Goal: Task Accomplishment & Management: Manage account settings

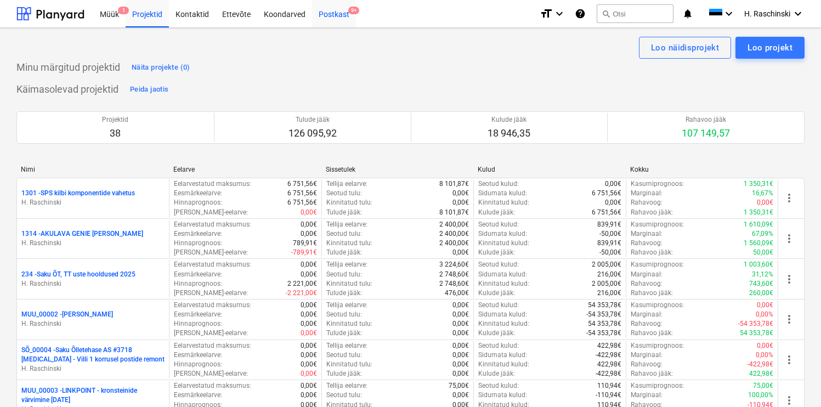
click at [334, 14] on div "Postkast 9+" at bounding box center [334, 13] width 44 height 28
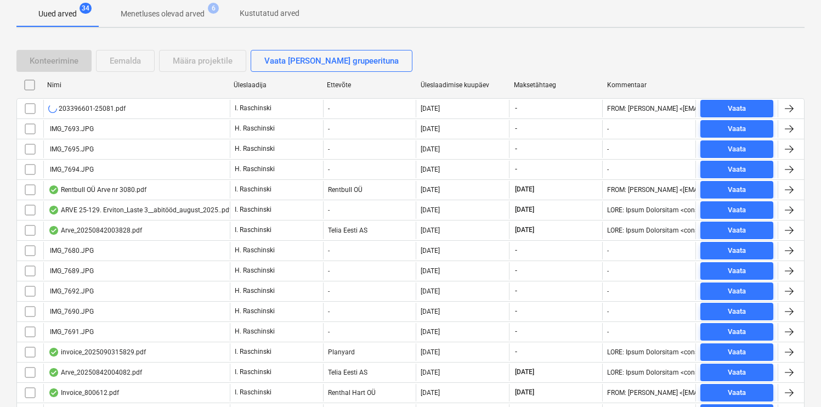
scroll to position [207, 0]
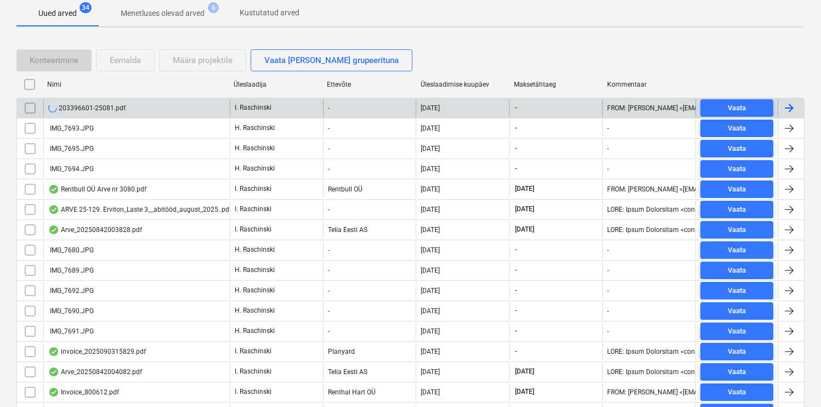
click at [95, 110] on div "203396601-25081.pdf" at bounding box center [86, 108] width 77 height 9
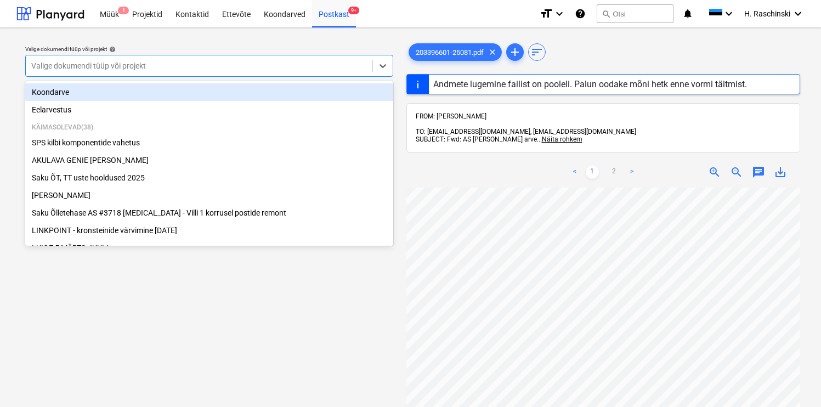
click at [313, 66] on div at bounding box center [199, 65] width 336 height 11
type input "a"
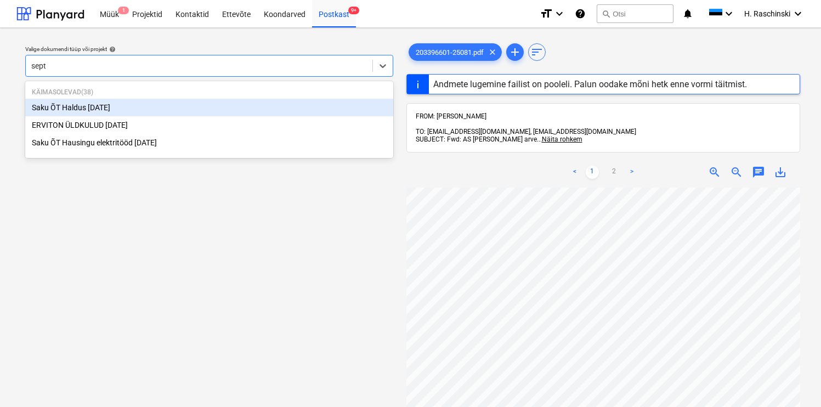
type input "septe"
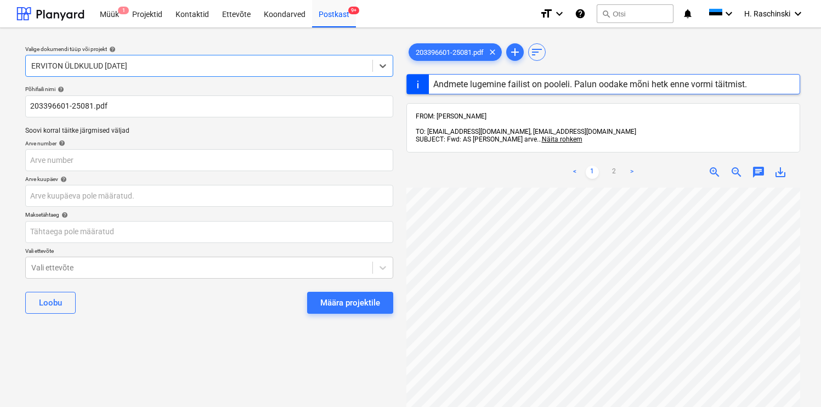
scroll to position [197, 87]
click at [360, 295] on div "Määra projektile" at bounding box center [350, 302] width 60 height 14
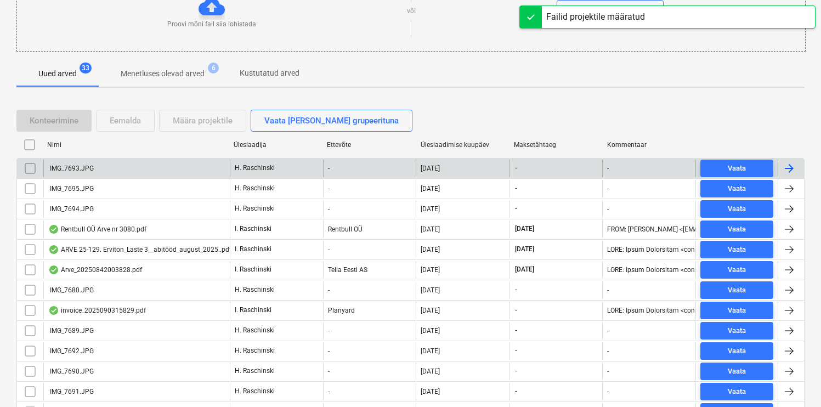
click at [72, 175] on div "IMG_7693.JPG" at bounding box center [136, 169] width 186 height 18
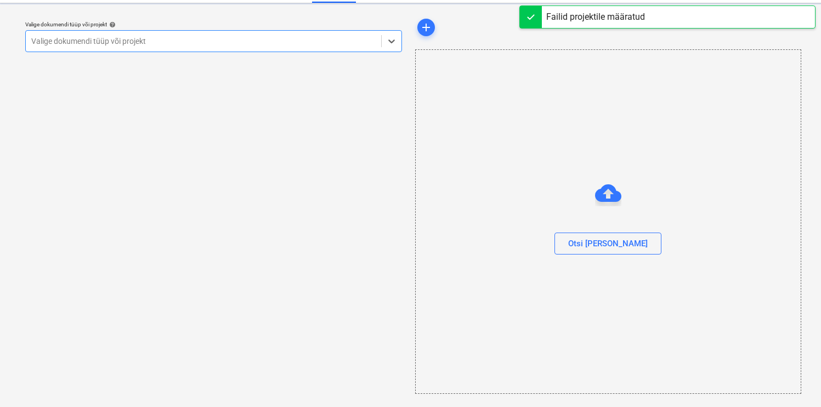
scroll to position [24, 0]
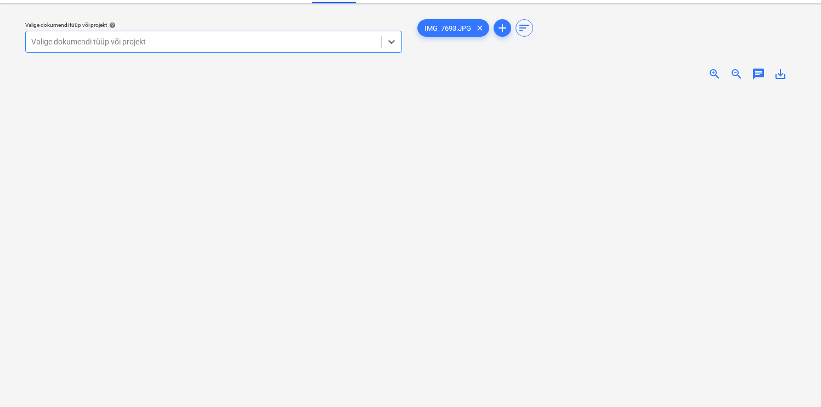
click at [714, 78] on span "zoom_in" at bounding box center [714, 73] width 13 height 13
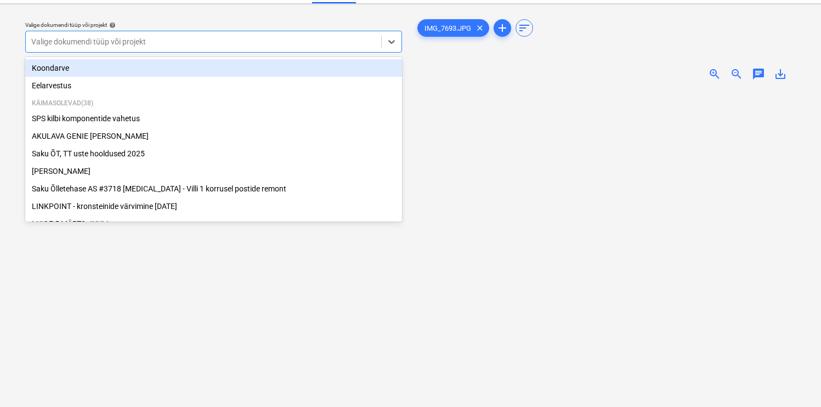
click at [343, 45] on div at bounding box center [203, 41] width 344 height 11
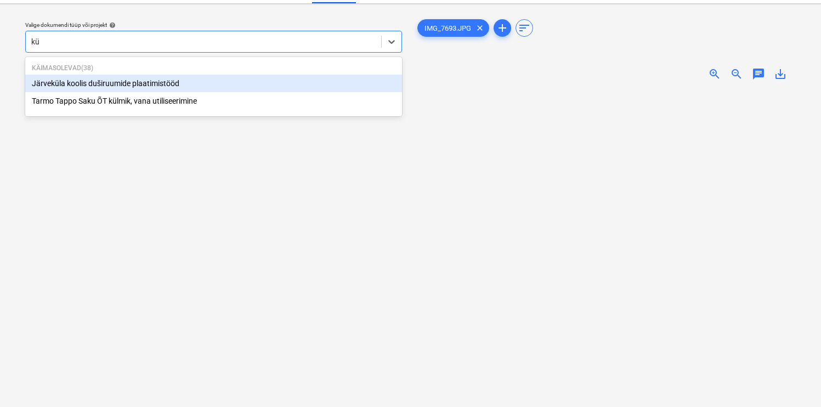
type input "kül"
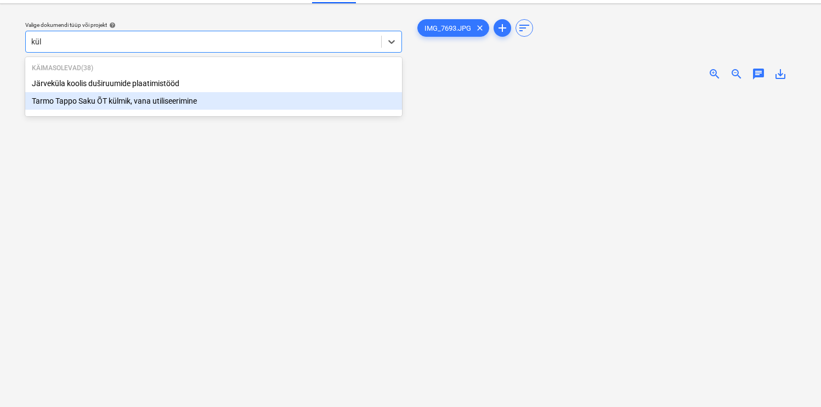
click at [169, 100] on div "Tarmo Tappo Saku ÕT külmik, vana utiliseerimine" at bounding box center [213, 101] width 377 height 18
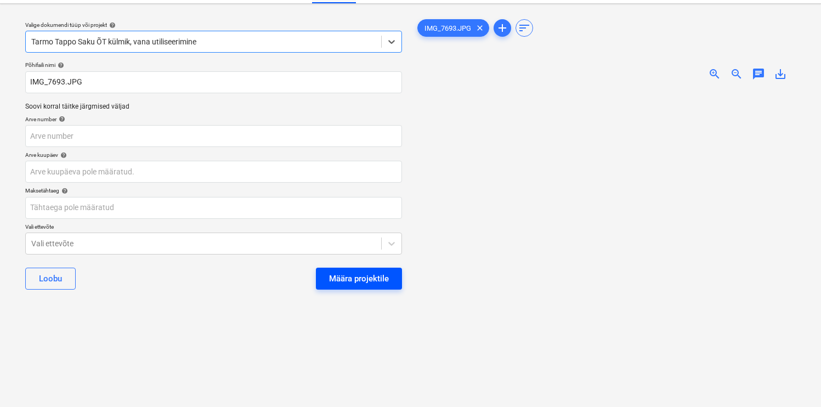
click at [332, 276] on div "Määra projektile" at bounding box center [359, 278] width 60 height 14
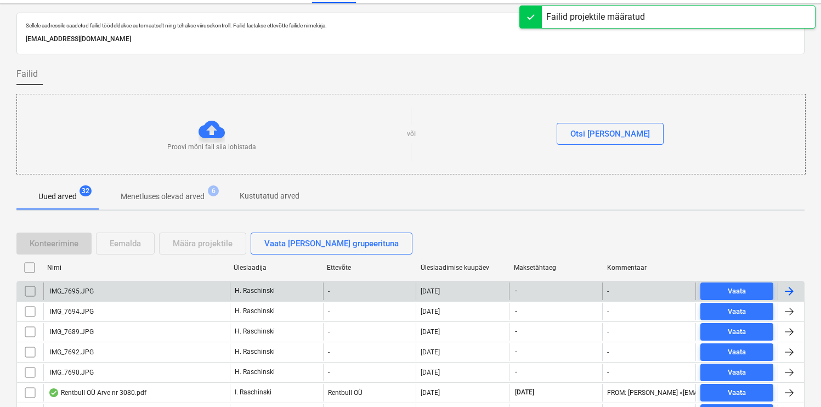
click at [87, 287] on div "IMG_7695.JPG" at bounding box center [71, 291] width 46 height 8
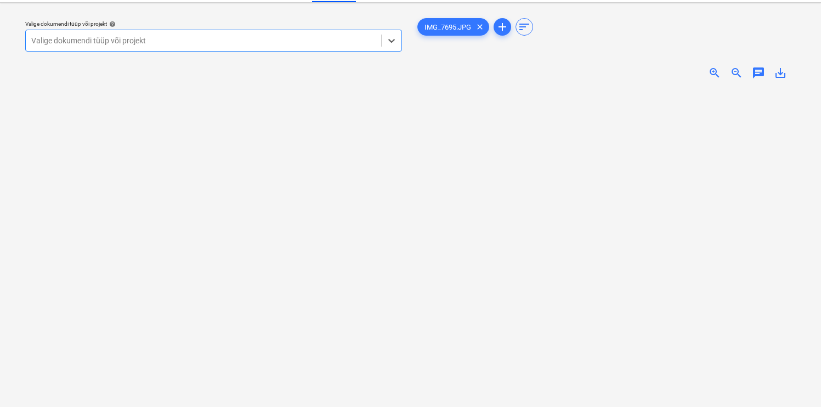
scroll to position [27, 0]
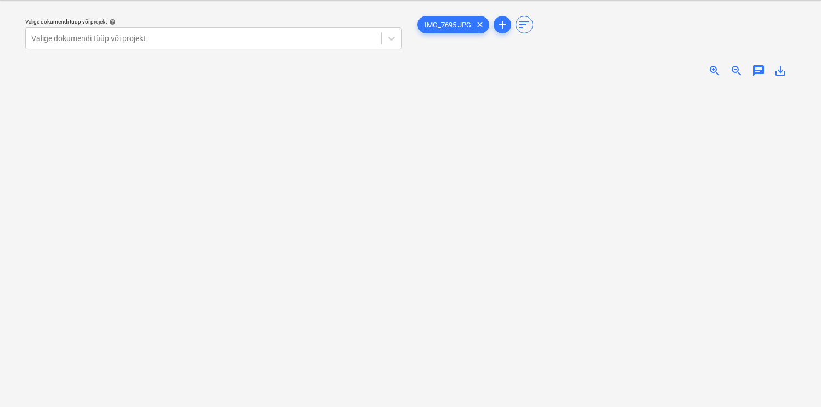
click at [617, 86] on img at bounding box center [607, 86] width 192 height 0
click at [712, 69] on span "zoom_in" at bounding box center [714, 70] width 13 height 13
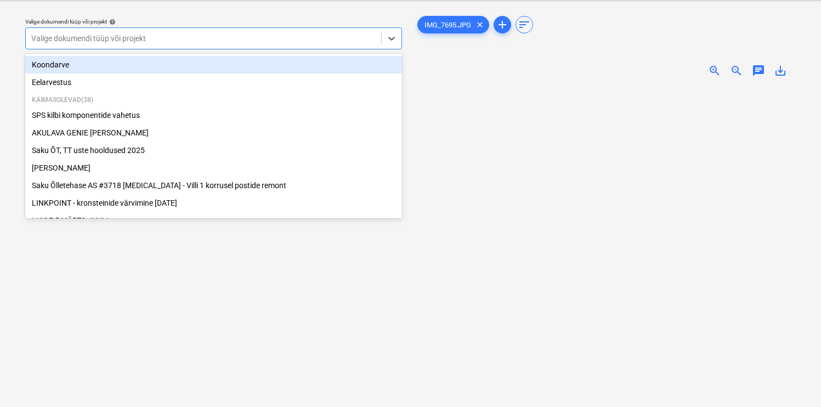
click at [270, 39] on div at bounding box center [203, 38] width 344 height 11
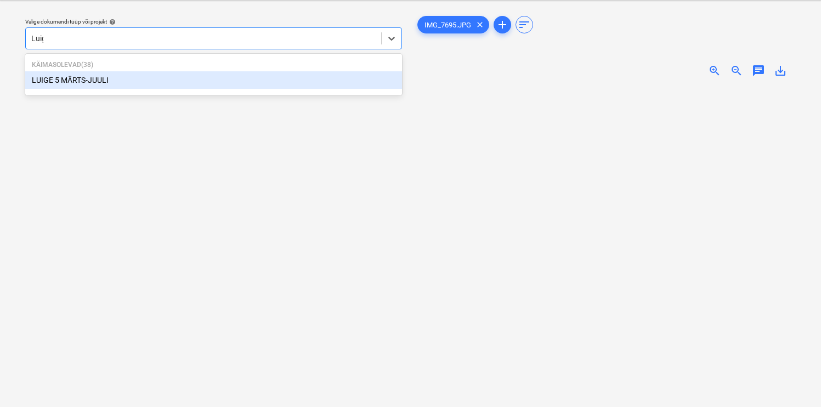
type input "Luige"
click at [113, 79] on div "LUIGE 5 MÄRTS-JUULI" at bounding box center [213, 80] width 377 height 18
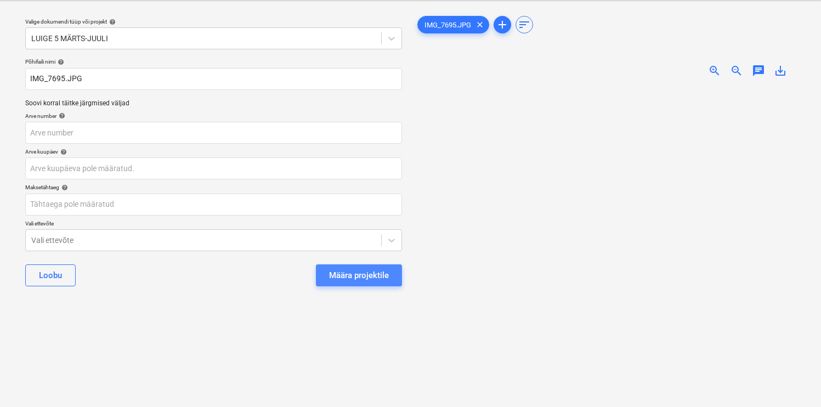
click at [362, 271] on div "Määra projektile" at bounding box center [359, 275] width 60 height 14
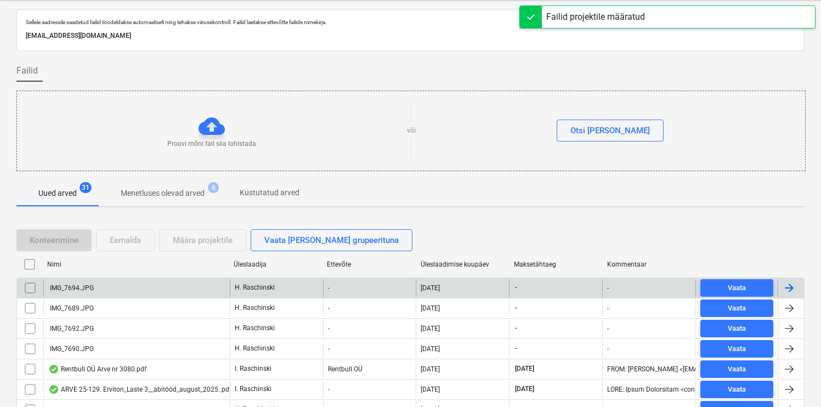
click at [83, 286] on div "IMG_7694.JPG" at bounding box center [71, 288] width 46 height 8
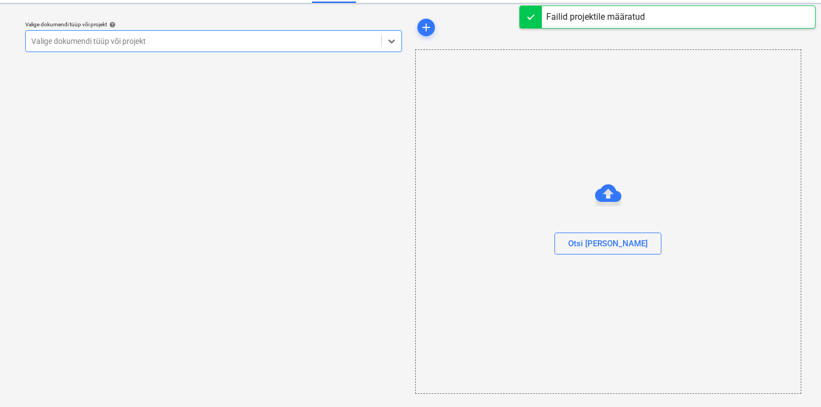
scroll to position [24, 0]
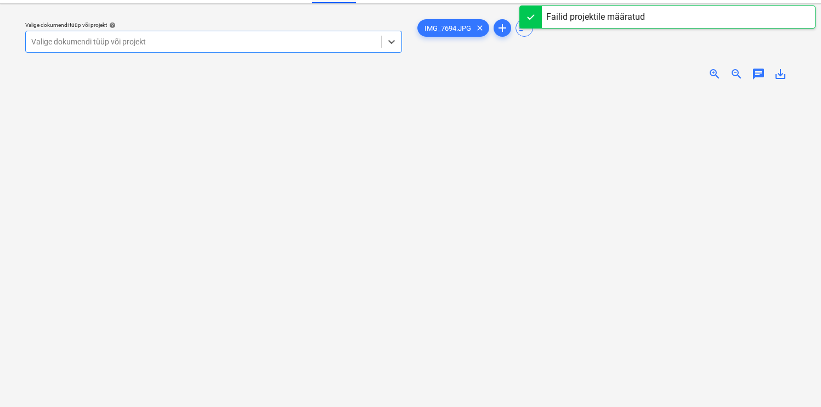
click at [713, 72] on span "zoom_in" at bounding box center [714, 73] width 13 height 13
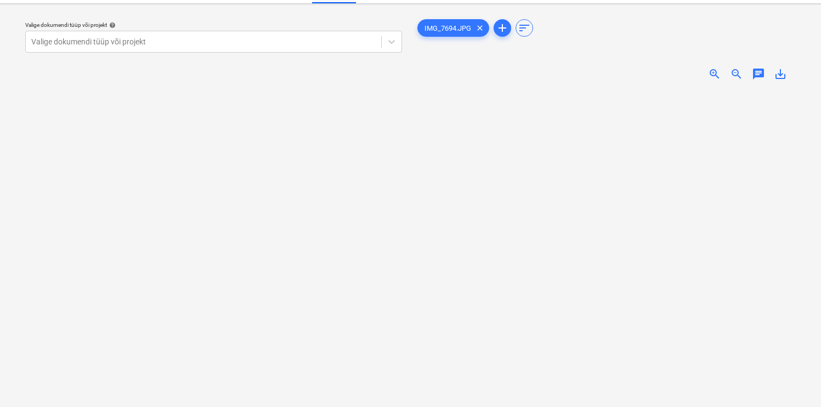
scroll to position [43, 0]
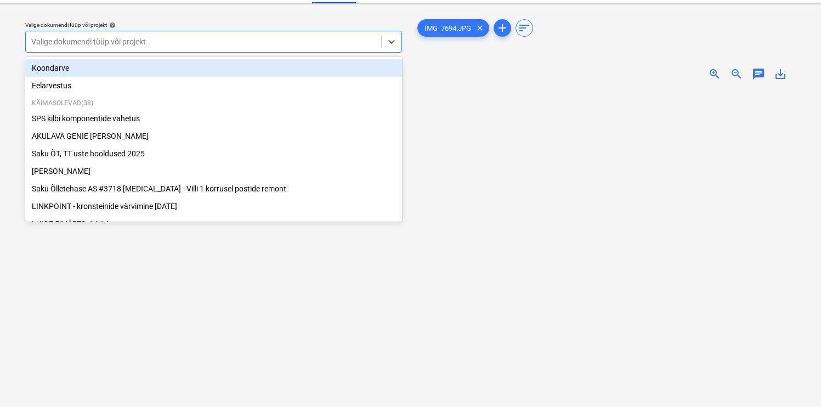
click at [300, 41] on div at bounding box center [203, 41] width 344 height 11
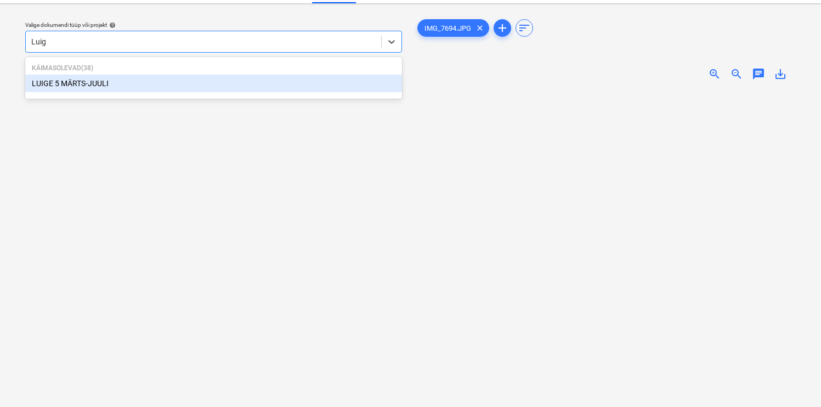
type input "Luige"
click at [121, 88] on div "LUIGE 5 MÄRTS-JUULI" at bounding box center [213, 84] width 377 height 18
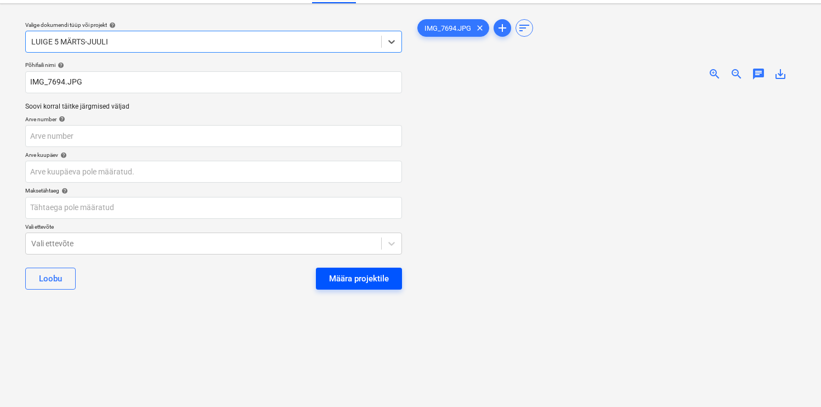
click at [351, 274] on div "Määra projektile" at bounding box center [359, 278] width 60 height 14
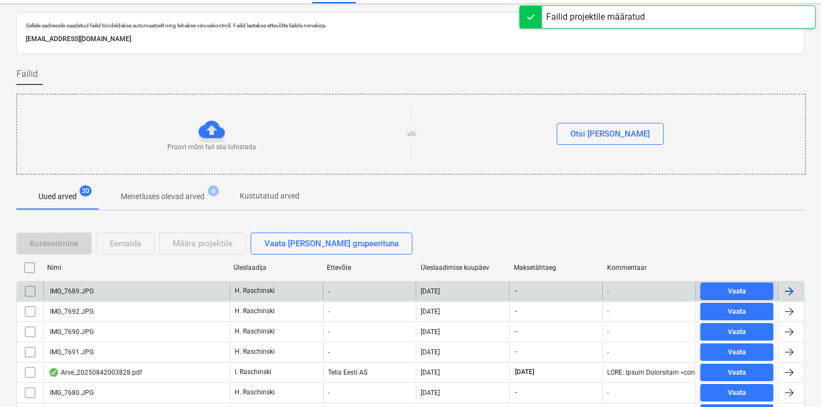
click at [83, 285] on div "IMG_7689.JPG" at bounding box center [136, 291] width 186 height 18
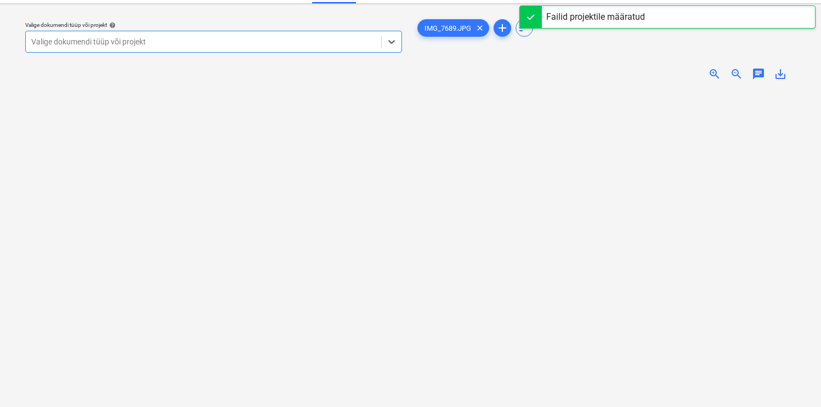
click at [711, 77] on span "zoom_in" at bounding box center [714, 73] width 13 height 13
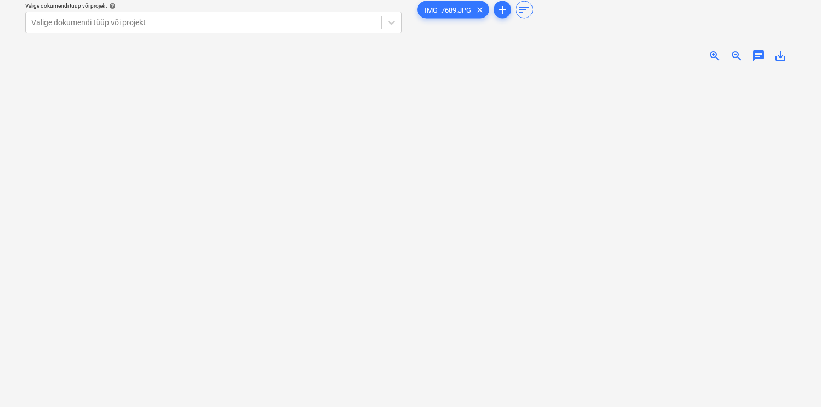
scroll to position [50, 0]
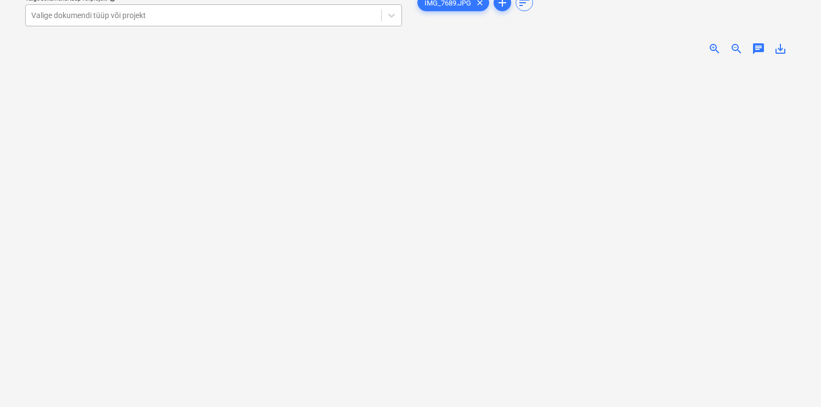
click at [226, 21] on div "Valige dokumendi tüüp või projekt" at bounding box center [203, 15] width 355 height 15
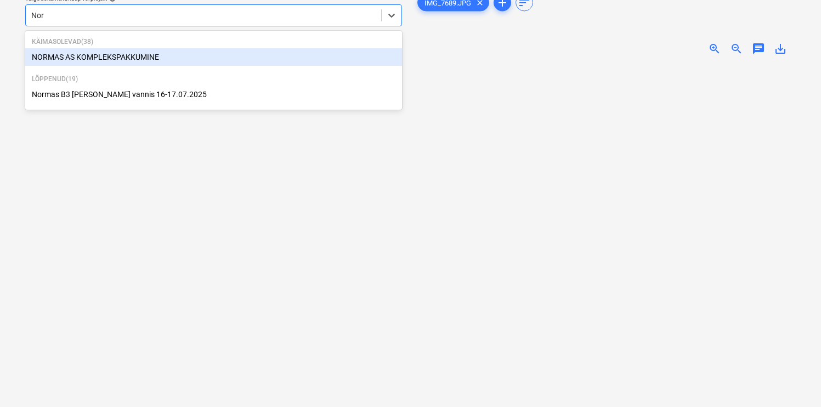
type input "Norm"
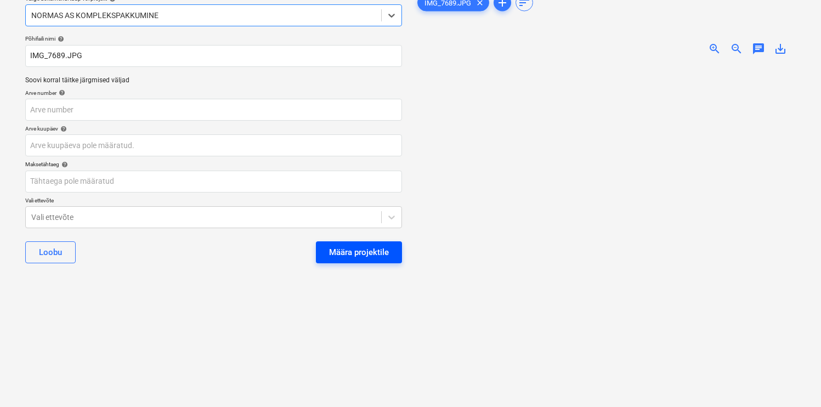
click at [351, 251] on div "Määra projektile" at bounding box center [359, 252] width 60 height 14
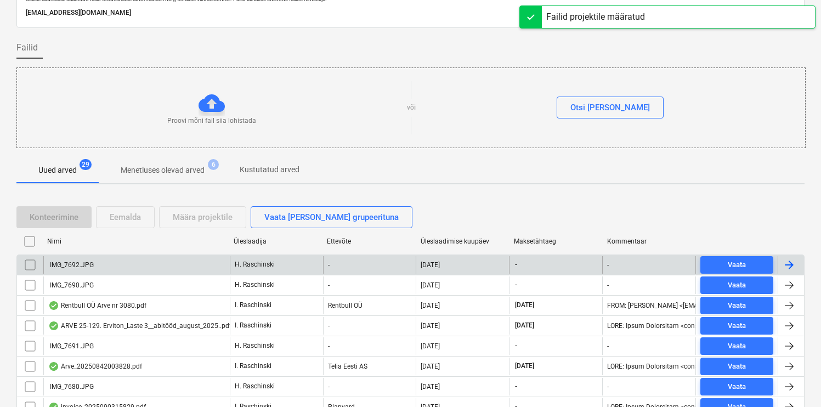
click at [93, 260] on div "IMG_7692.JPG" at bounding box center [136, 265] width 186 height 18
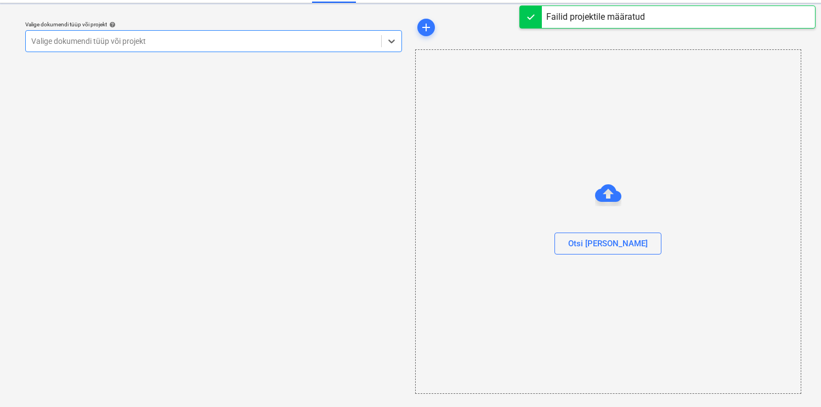
scroll to position [24, 0]
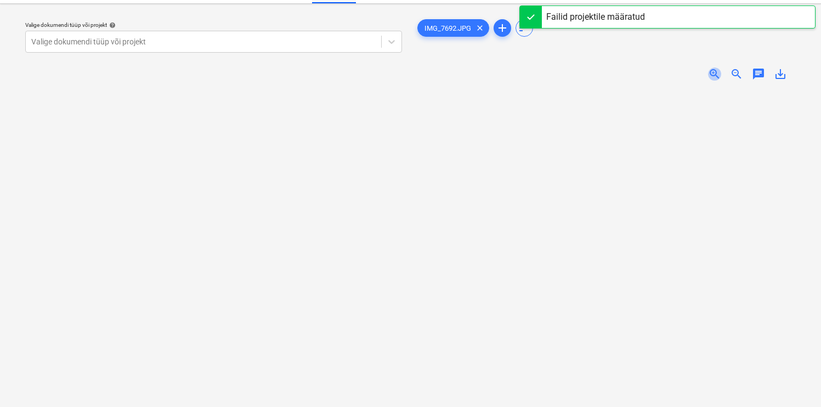
click at [715, 67] on span "zoom_in" at bounding box center [714, 73] width 13 height 13
click at [715, 69] on span "zoom_in" at bounding box center [714, 73] width 13 height 13
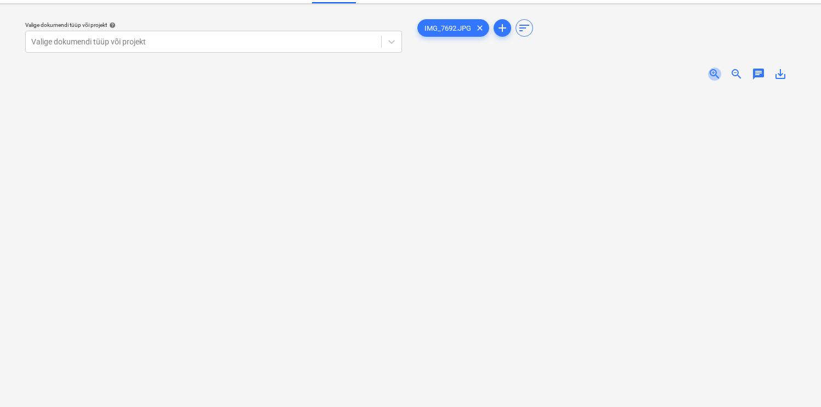
click at [715, 69] on span "zoom_in" at bounding box center [714, 73] width 13 height 13
click at [271, 45] on div at bounding box center [203, 41] width 344 height 11
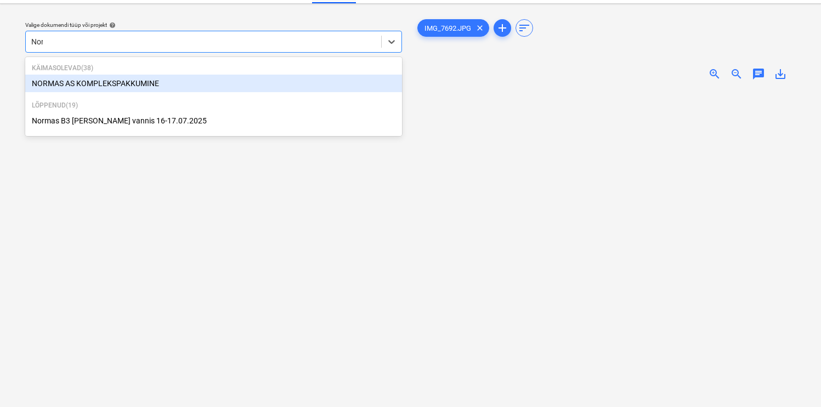
type input "[PERSON_NAME]"
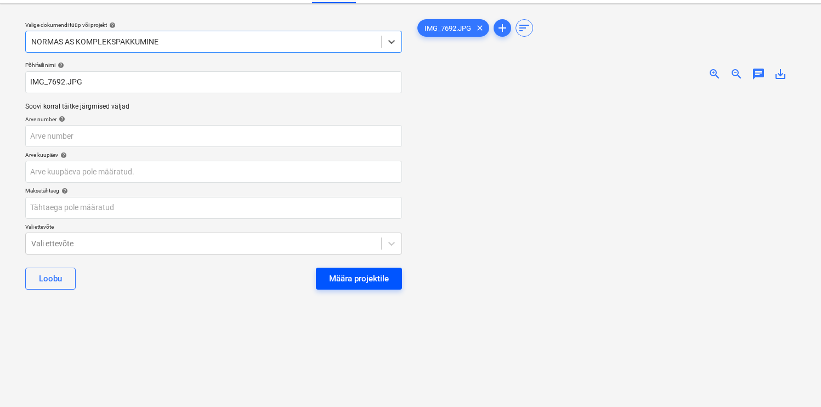
click at [356, 287] on button "Määra projektile" at bounding box center [359, 279] width 86 height 22
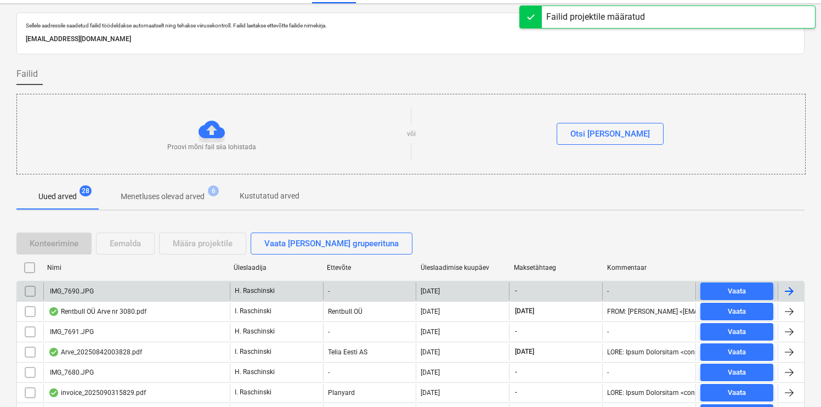
click at [92, 285] on div "IMG_7690.JPG" at bounding box center [136, 291] width 186 height 18
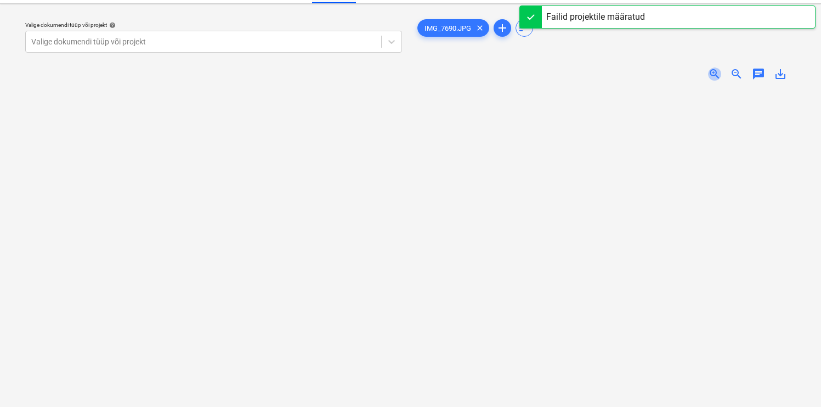
click at [714, 71] on span "zoom_in" at bounding box center [714, 73] width 13 height 13
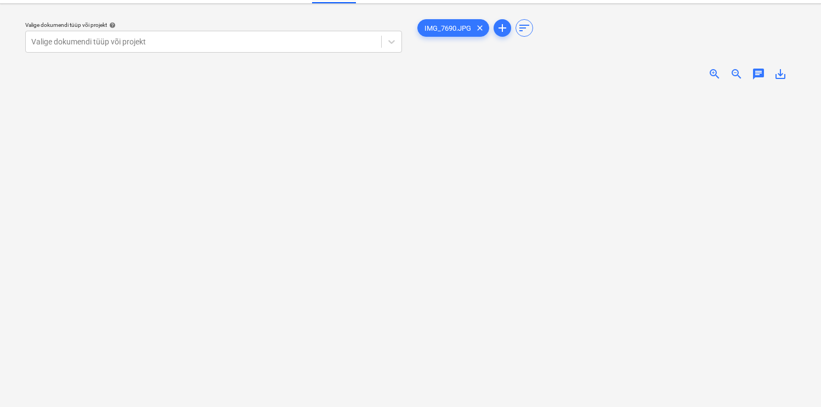
scroll to position [62, 0]
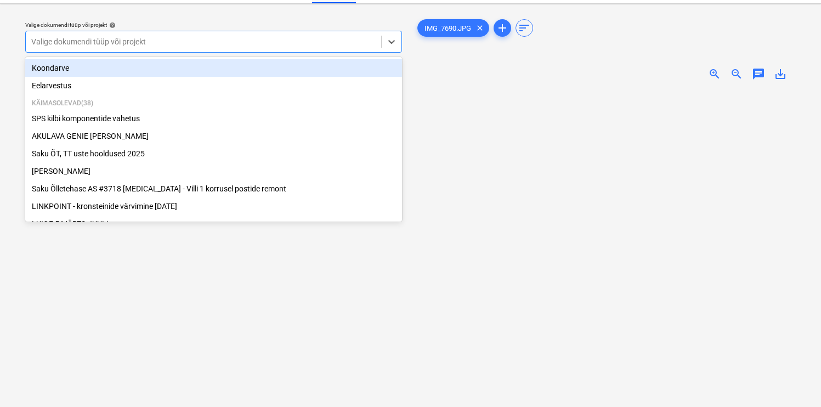
click at [239, 42] on div at bounding box center [203, 41] width 344 height 11
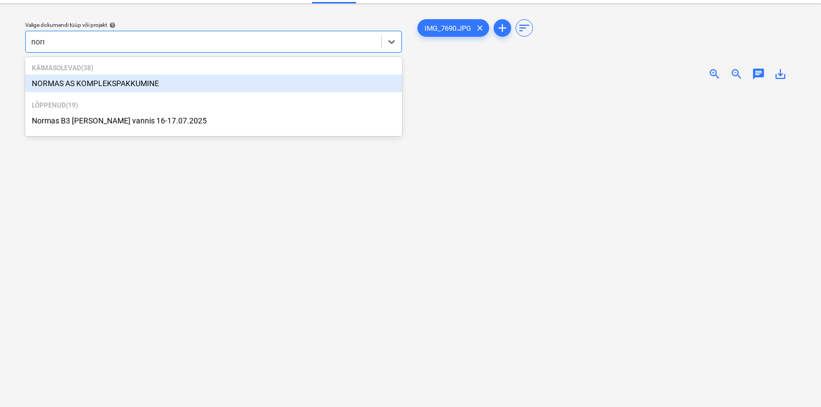
type input "[PERSON_NAME]"
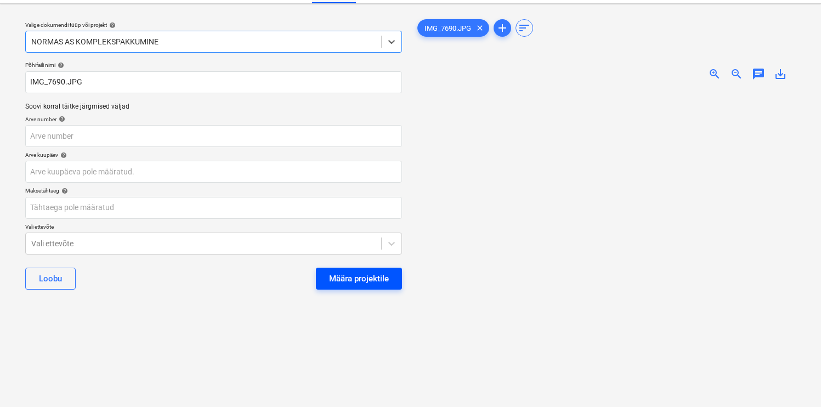
click at [364, 279] on div "Määra projektile" at bounding box center [359, 278] width 60 height 14
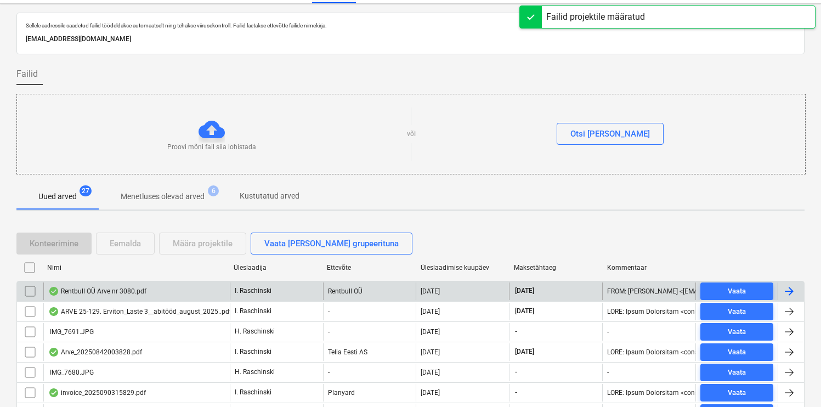
click at [124, 287] on div "Rentbull OÜ Arve nr 3080.pdf" at bounding box center [97, 291] width 98 height 9
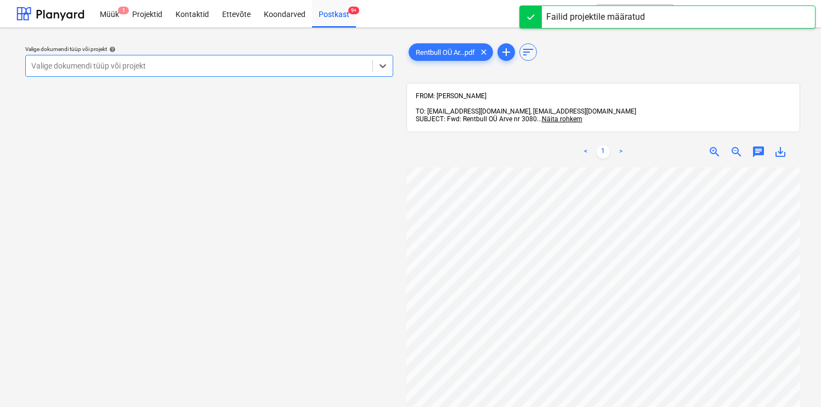
click at [263, 70] on div at bounding box center [199, 65] width 336 height 11
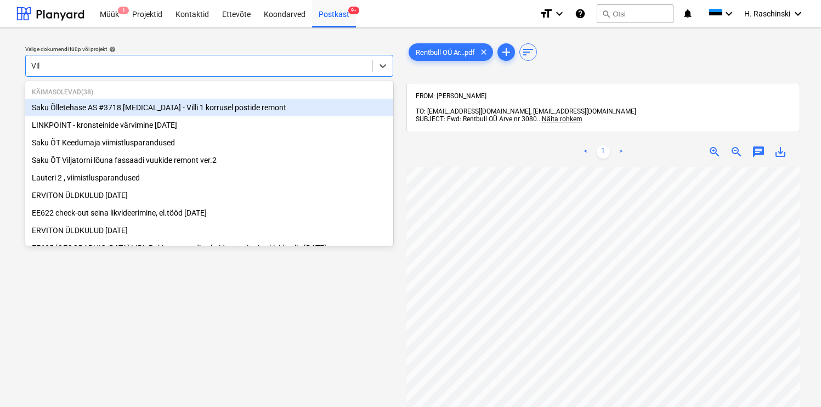
type input "Vilja"
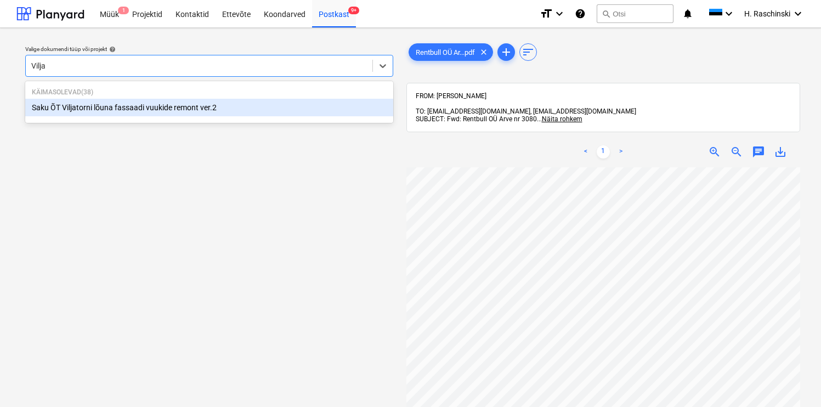
click at [178, 109] on div "Saku ÕT Viljatorni lõuna fassaadi vuukide remont ver.2" at bounding box center [209, 108] width 368 height 18
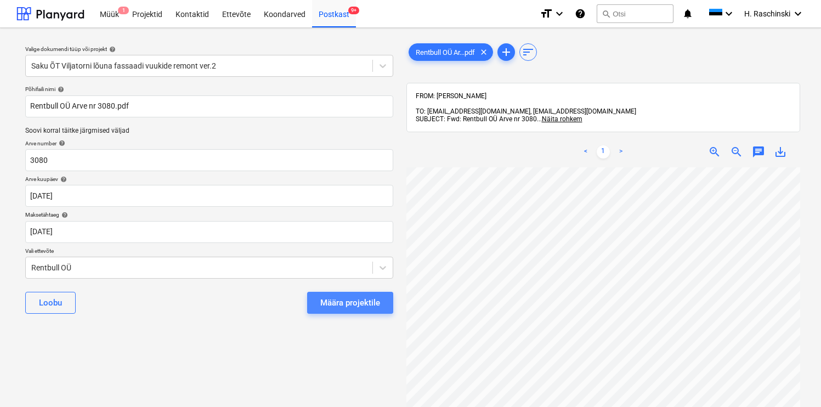
click at [327, 301] on div "Määra projektile" at bounding box center [350, 302] width 60 height 14
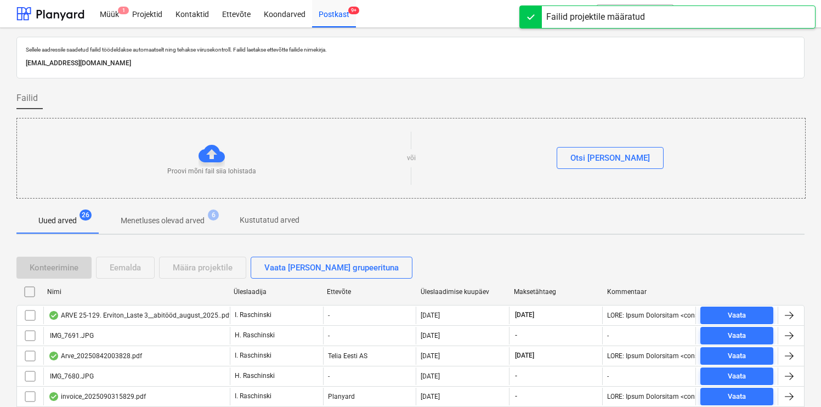
scroll to position [21, 0]
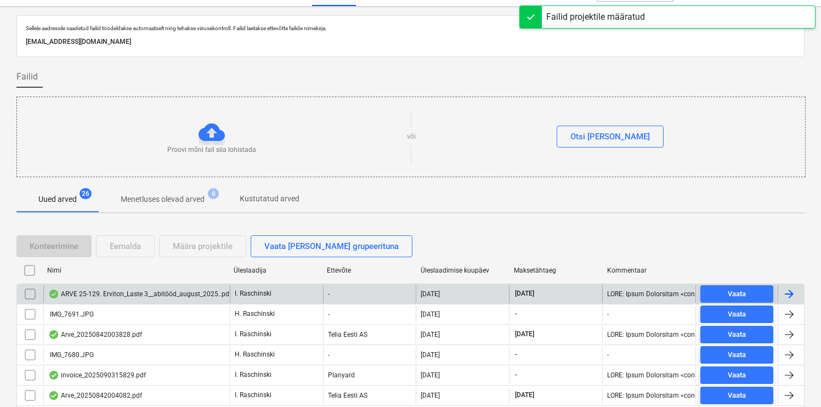
click at [170, 295] on div "ARVE 25-129. Erviton_Laste 3__abitööd_august_2025..pdf" at bounding box center [139, 293] width 183 height 9
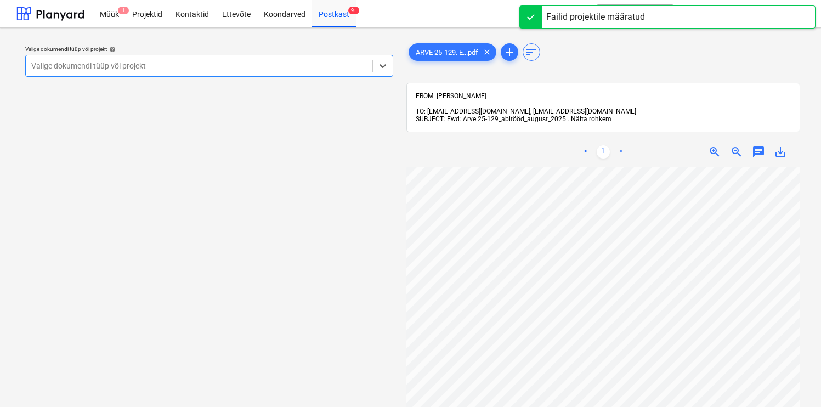
click at [196, 65] on div at bounding box center [199, 65] width 336 height 11
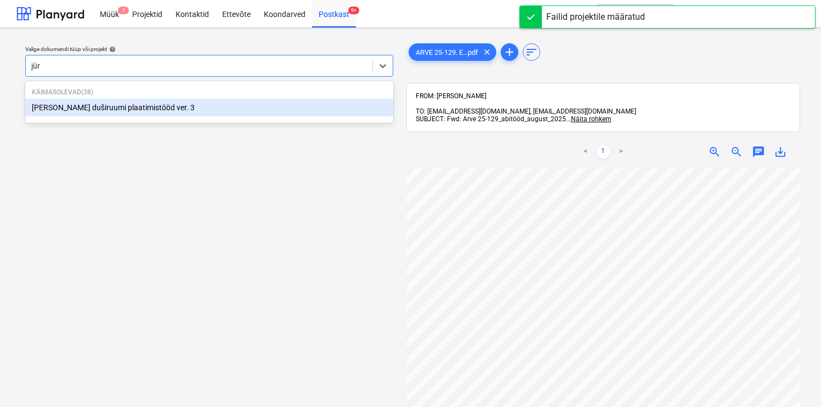
type input "jüri"
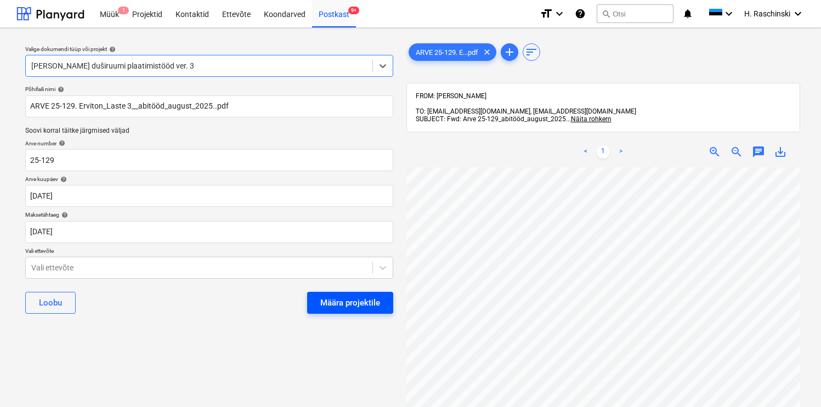
click at [346, 304] on div "Määra projektile" at bounding box center [350, 302] width 60 height 14
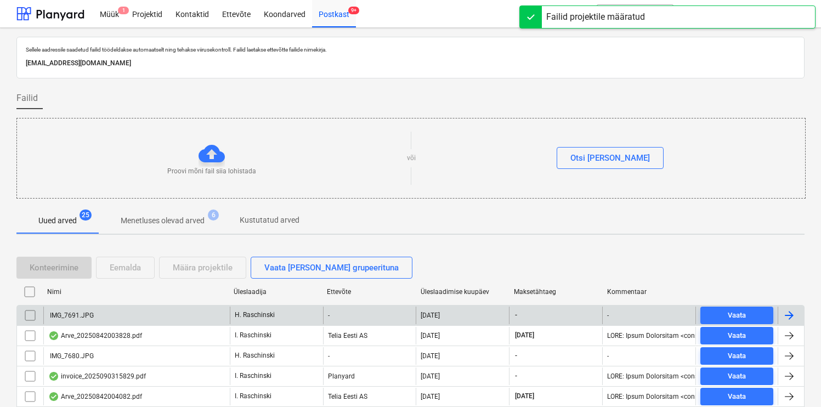
click at [117, 321] on div "IMG_7691.JPG" at bounding box center [136, 315] width 186 height 18
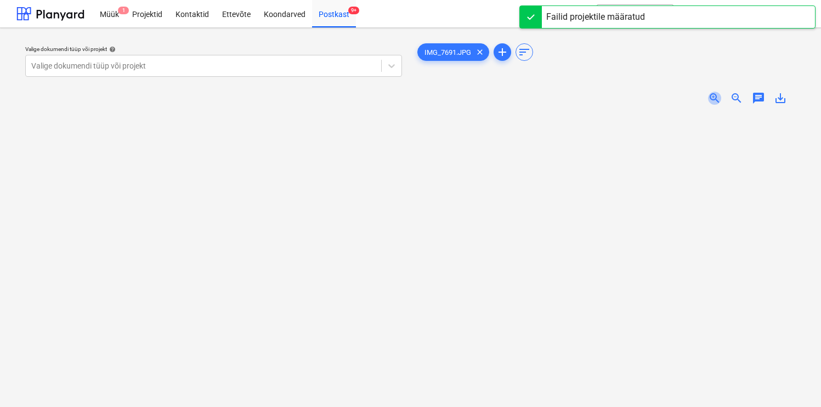
click at [714, 96] on span "zoom_in" at bounding box center [714, 98] width 13 height 13
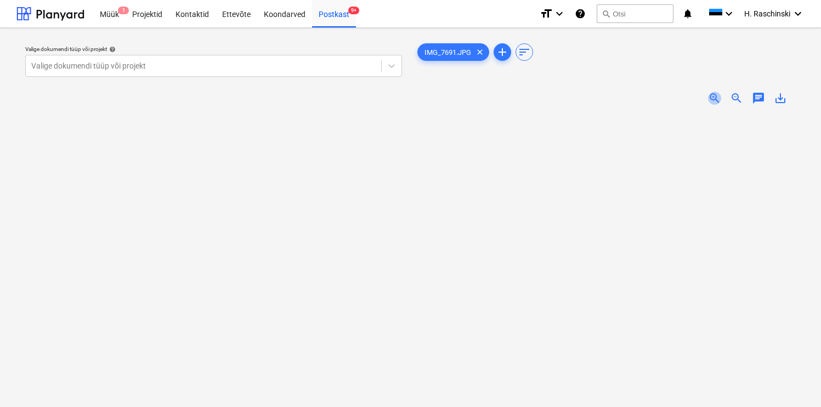
click at [714, 96] on span "zoom_in" at bounding box center [714, 98] width 13 height 13
click at [191, 72] on div "Valige dokumendi tüüp või projekt" at bounding box center [203, 65] width 355 height 15
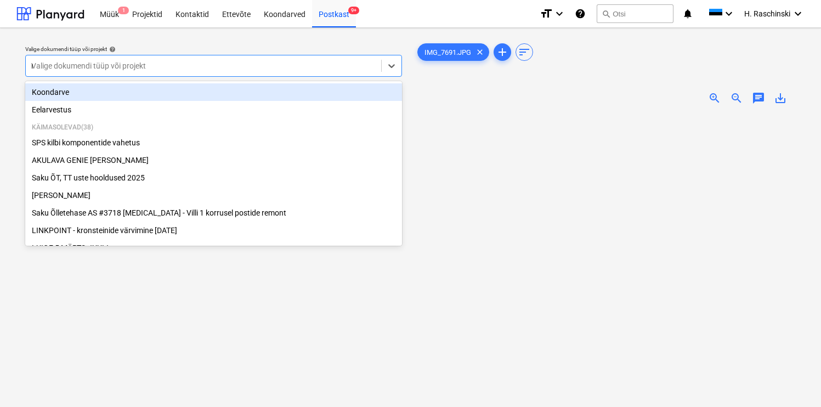
type input "nor"
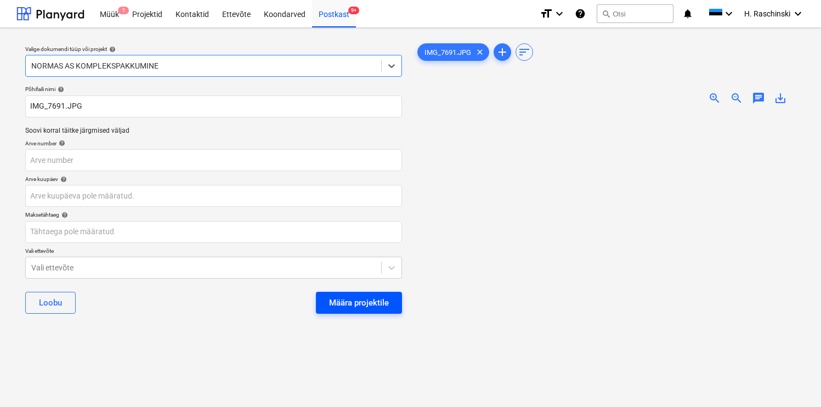
click at [345, 303] on div "Määra projektile" at bounding box center [359, 302] width 60 height 14
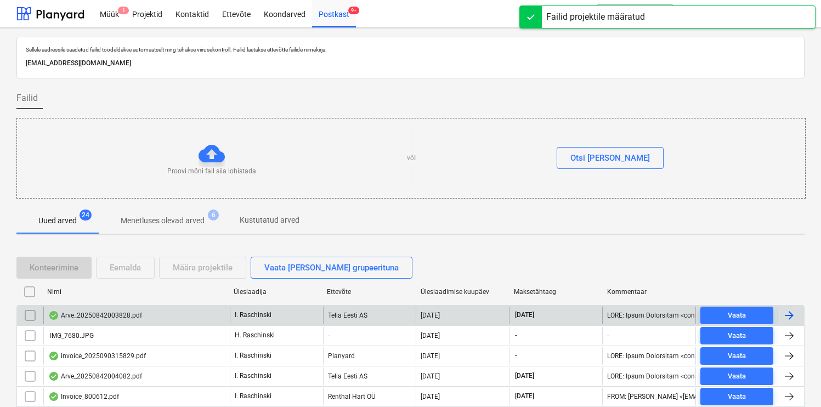
click at [102, 310] on div "Arve_20250842003828.pdf" at bounding box center [136, 315] width 186 height 18
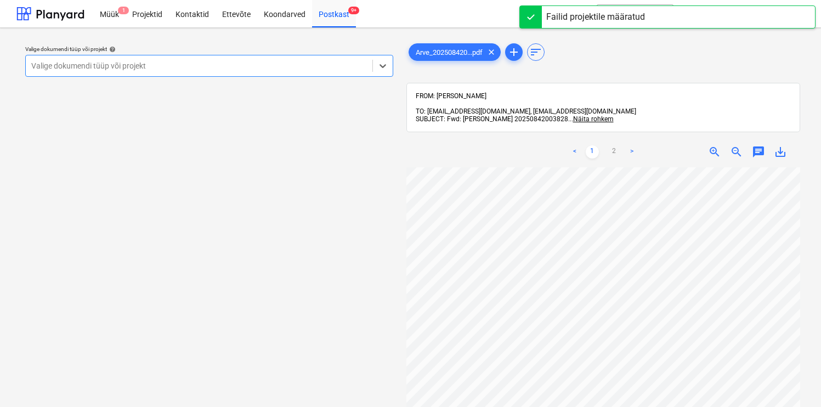
click at [289, 72] on div "Valige dokumendi tüüp või projekt" at bounding box center [199, 65] width 346 height 15
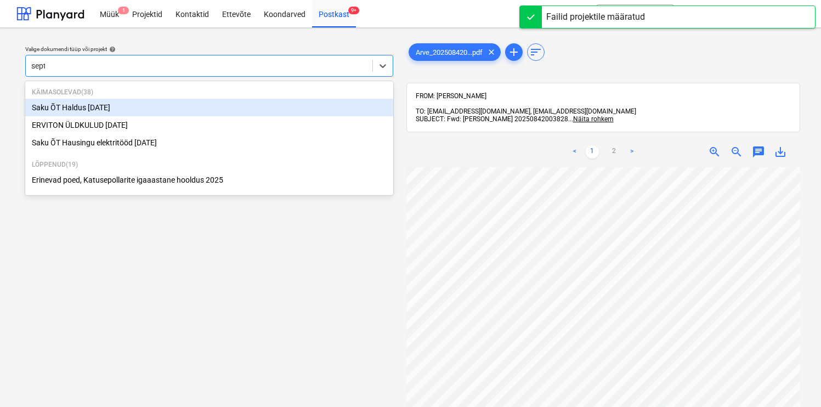
type input "septe"
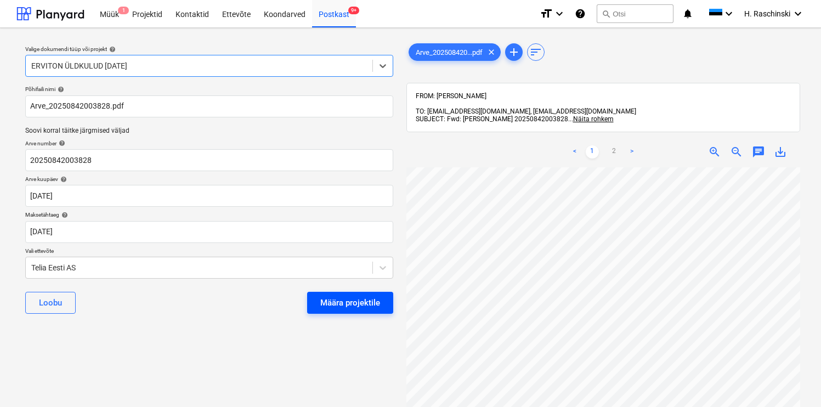
click at [365, 306] on div "Määra projektile" at bounding box center [350, 302] width 60 height 14
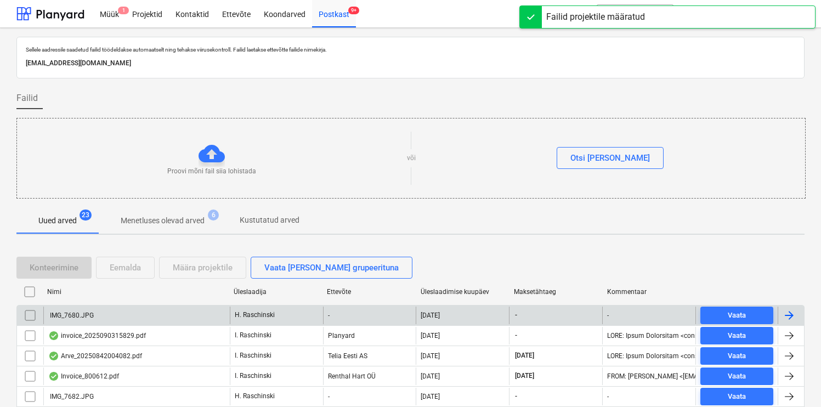
click at [87, 316] on div "IMG_7680.JPG" at bounding box center [71, 315] width 46 height 8
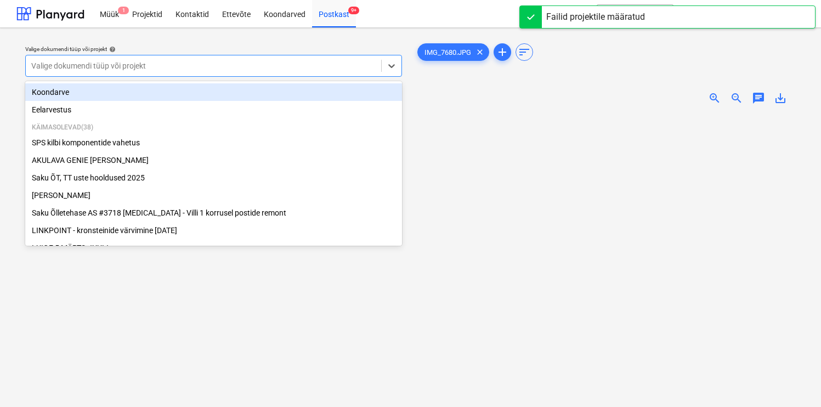
click at [306, 71] on div at bounding box center [203, 65] width 344 height 11
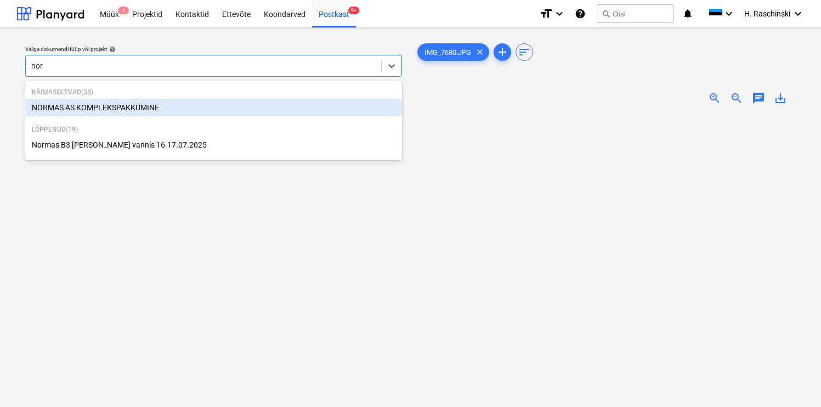
type input "norm"
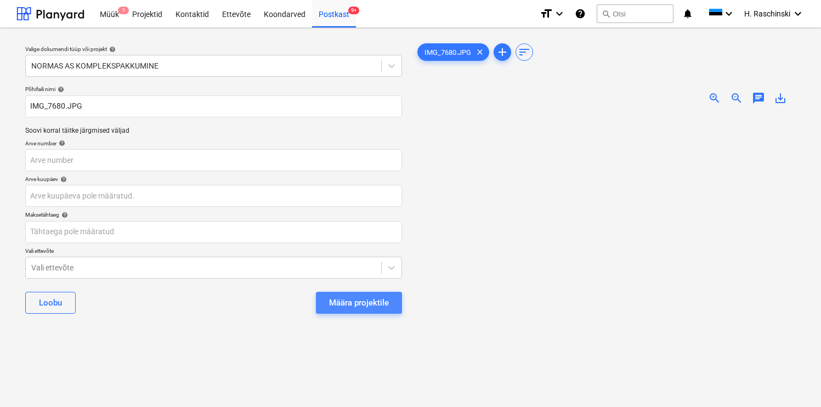
click at [365, 303] on div "Määra projektile" at bounding box center [359, 302] width 60 height 14
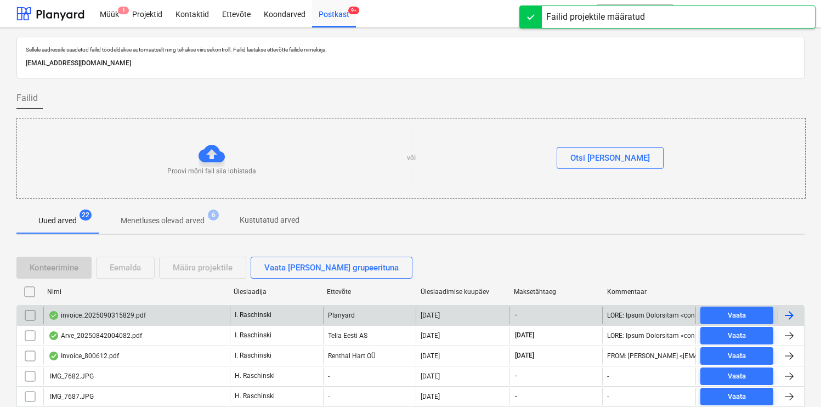
click at [84, 317] on div "invoice_2025090315829.pdf" at bounding box center [97, 315] width 98 height 9
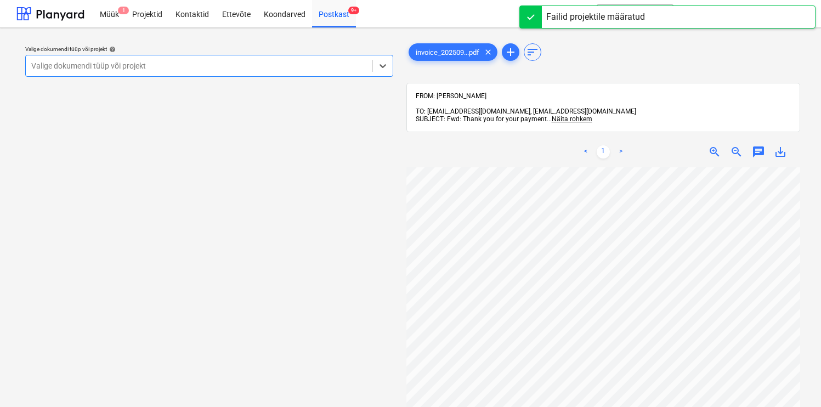
scroll to position [11, 0]
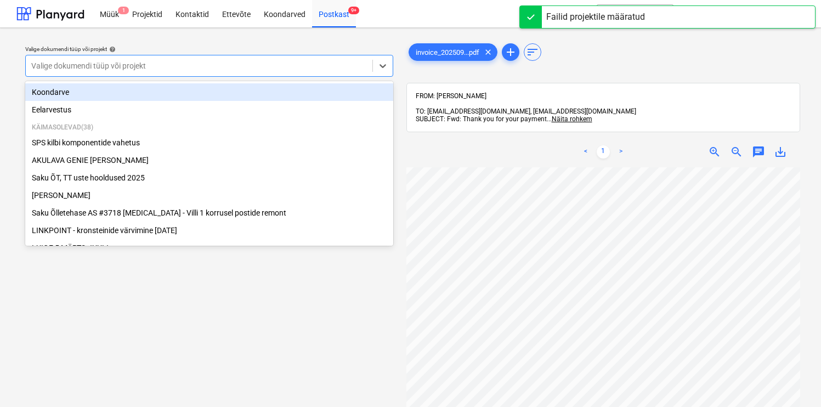
click at [291, 66] on div at bounding box center [199, 65] width 336 height 11
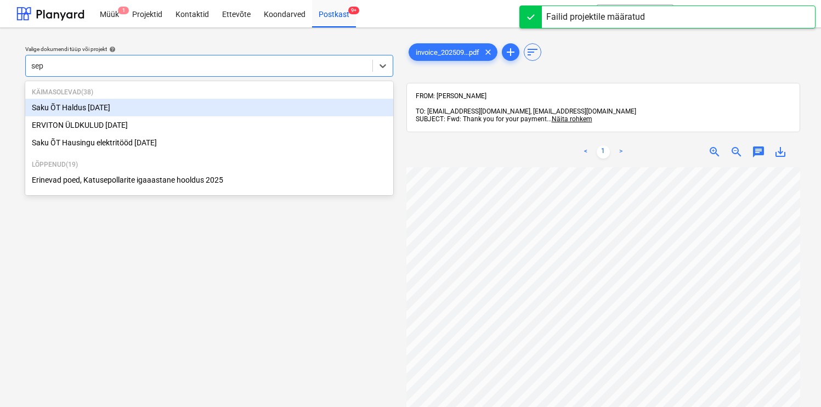
type input "sept"
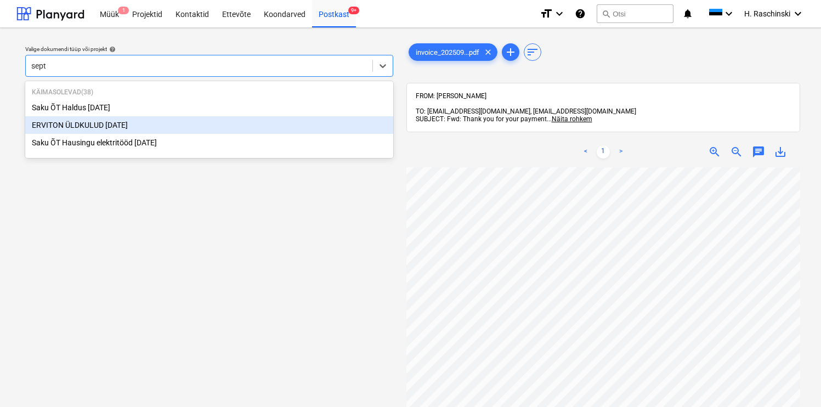
click at [185, 121] on div "ERVITON ÜLDKULUD [DATE]" at bounding box center [209, 125] width 368 height 18
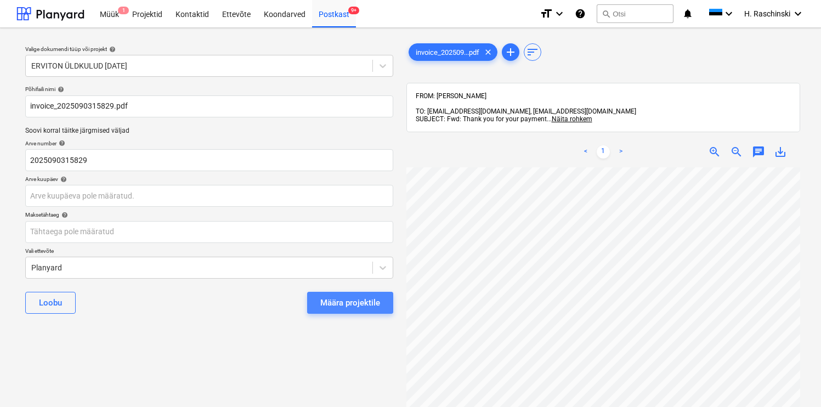
click at [315, 298] on button "Määra projektile" at bounding box center [350, 303] width 86 height 22
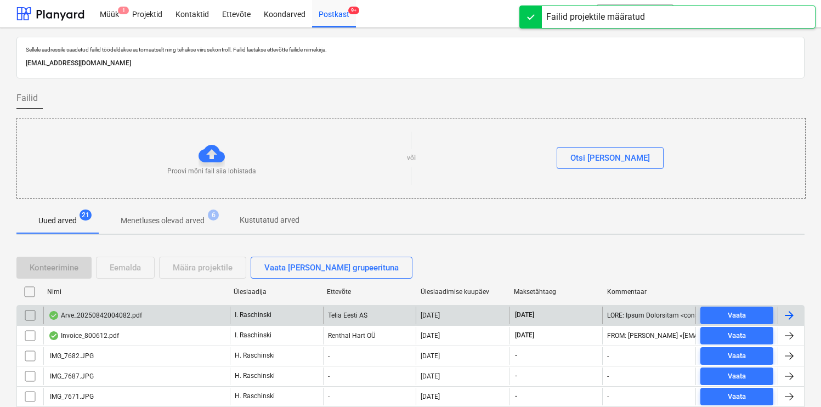
click at [114, 314] on div "Arve_20250842004082.pdf" at bounding box center [95, 315] width 94 height 9
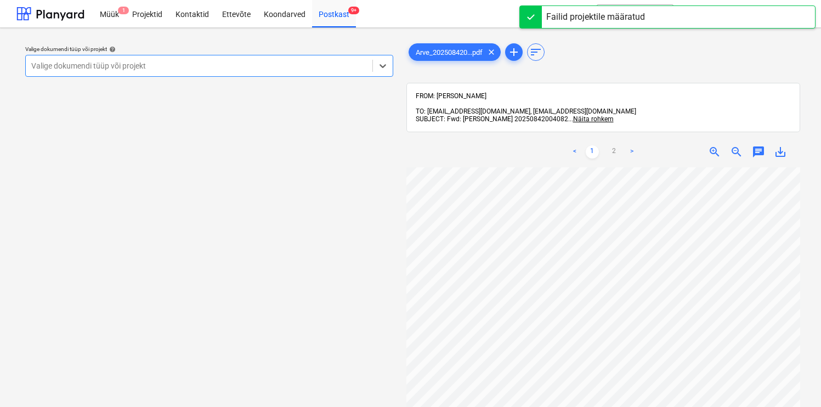
click at [271, 66] on div at bounding box center [199, 65] width 336 height 11
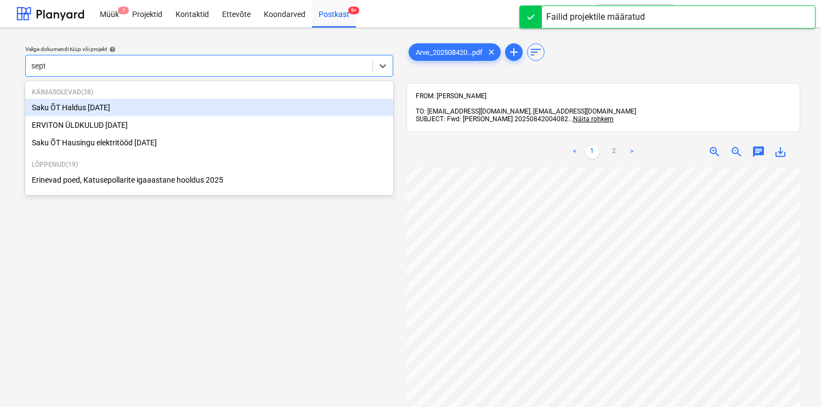
type input "septe"
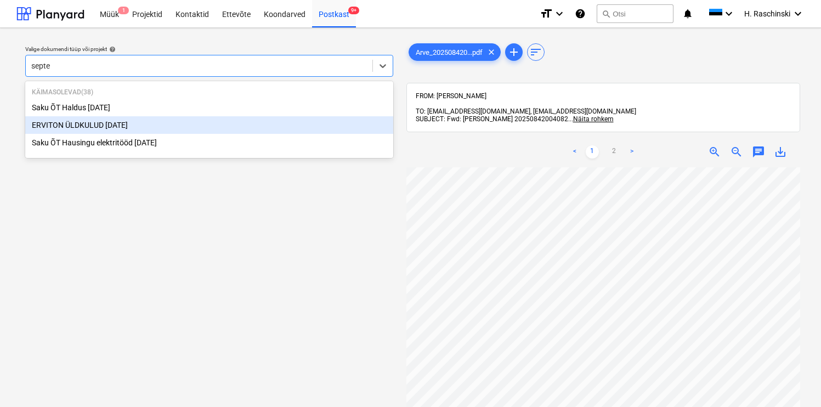
click at [189, 126] on div "ERVITON ÜLDKULUD [DATE]" at bounding box center [209, 125] width 368 height 18
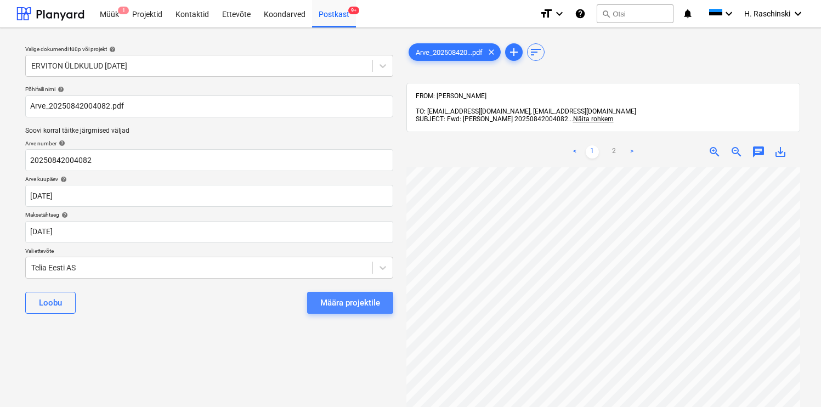
click at [334, 298] on div "Määra projektile" at bounding box center [350, 302] width 60 height 14
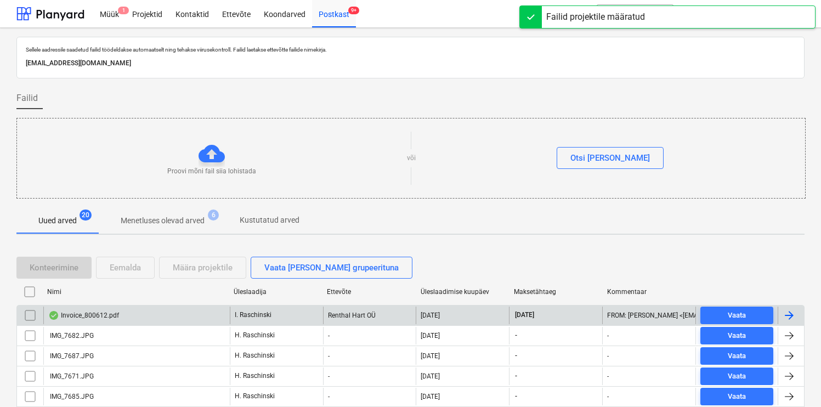
click at [108, 317] on div "Invoice_800612.pdf" at bounding box center [83, 315] width 71 height 9
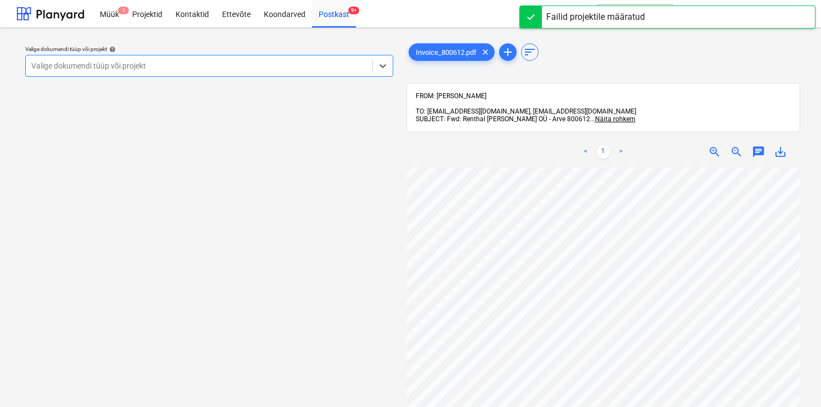
scroll to position [24, 0]
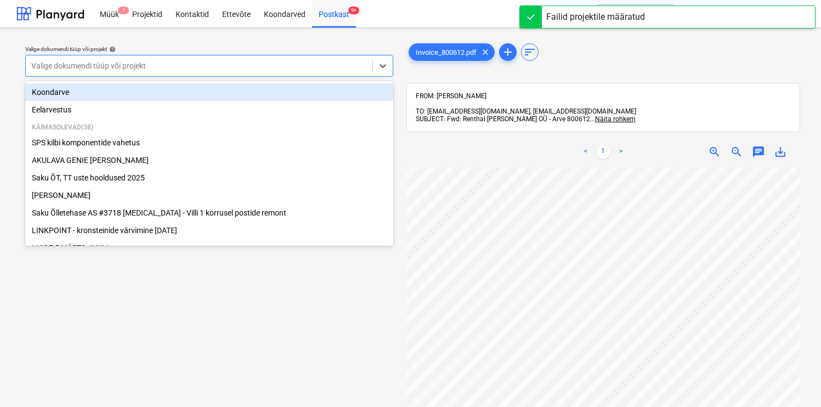
click at [334, 70] on div at bounding box center [199, 65] width 336 height 11
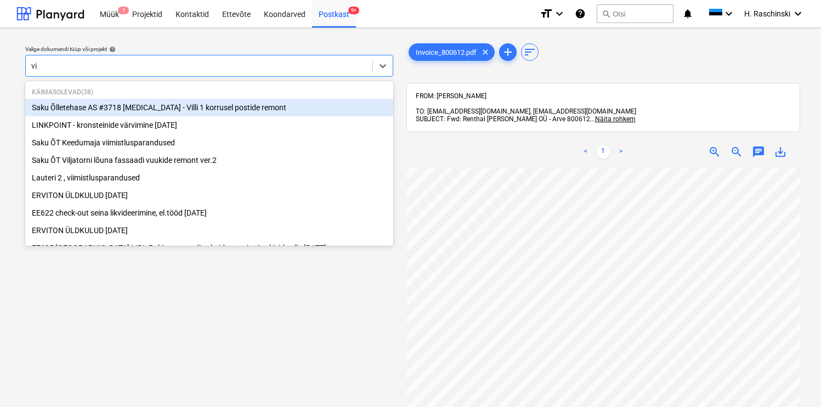
type input "vil"
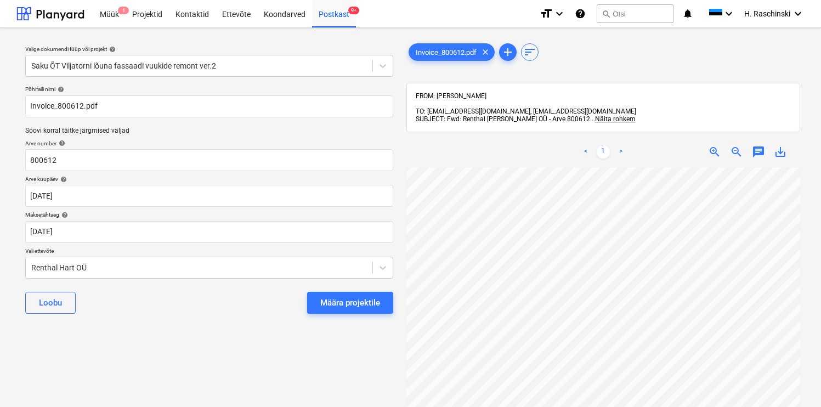
click at [357, 288] on div "[PERSON_NAME] projektile" at bounding box center [209, 302] width 368 height 39
click at [346, 302] on div "Määra projektile" at bounding box center [350, 302] width 60 height 14
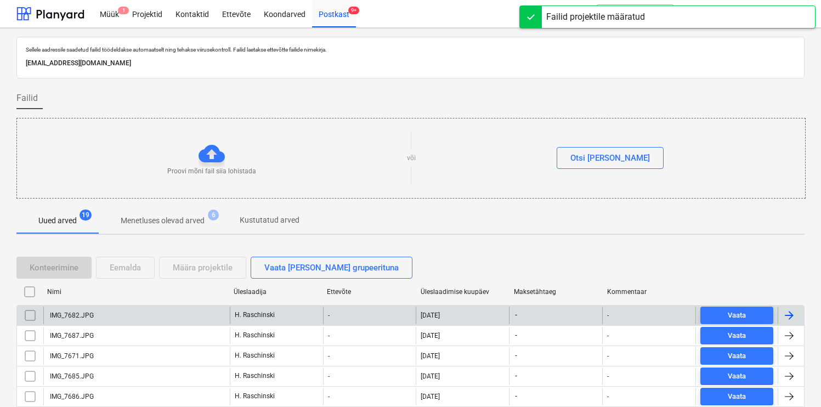
click at [93, 307] on div "IMG_7682.JPG" at bounding box center [136, 315] width 186 height 18
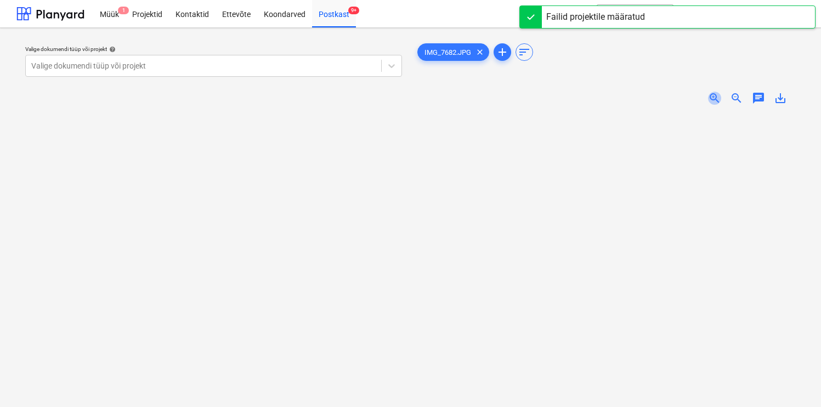
click at [710, 102] on span "zoom_in" at bounding box center [714, 98] width 13 height 13
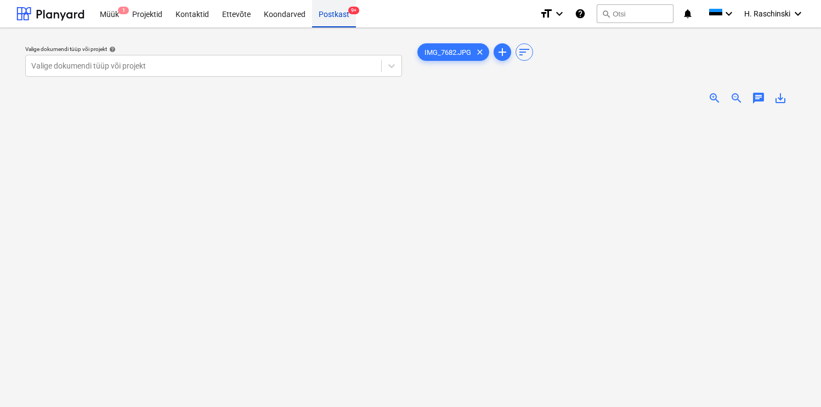
click at [327, 19] on div "Postkast 9+" at bounding box center [334, 13] width 44 height 28
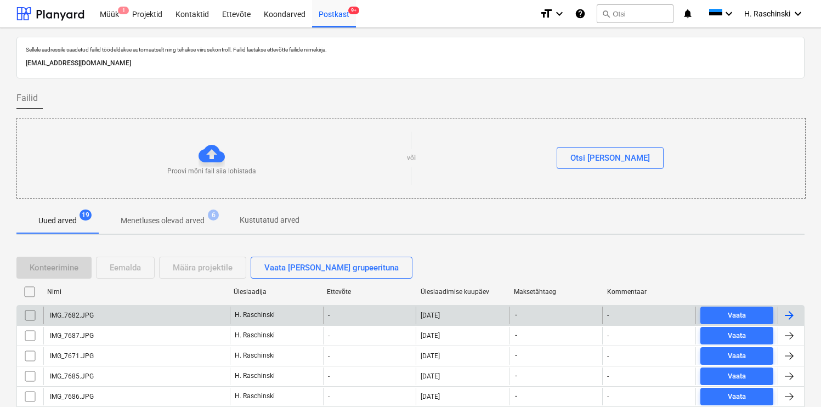
click at [52, 317] on div "IMG_7682.JPG" at bounding box center [71, 315] width 46 height 8
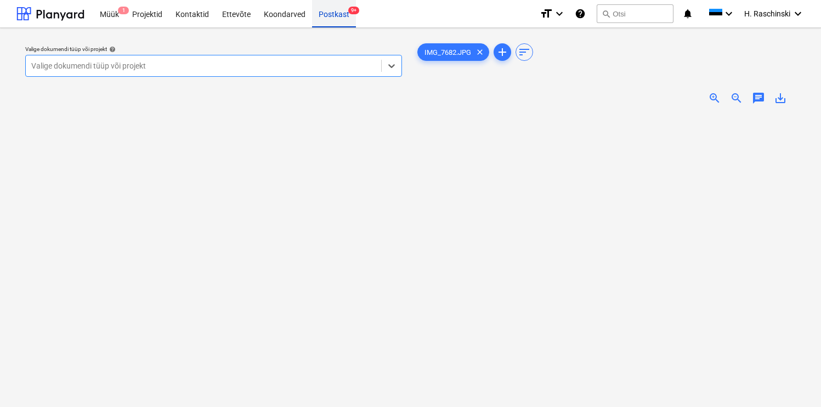
click at [334, 14] on div "Postkast 9+" at bounding box center [334, 13] width 44 height 28
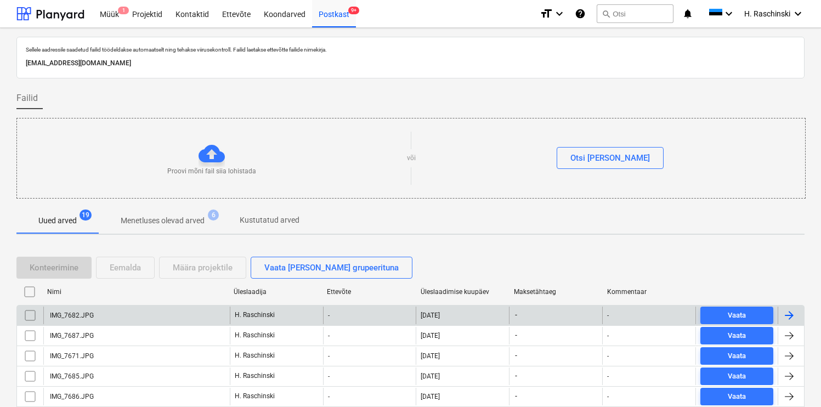
click at [36, 312] on input "checkbox" at bounding box center [30, 315] width 18 height 18
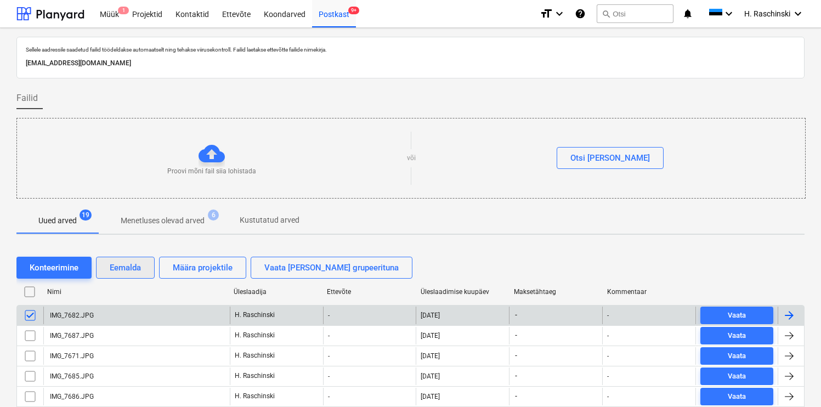
click at [124, 269] on div "Eemalda" at bounding box center [125, 267] width 31 height 14
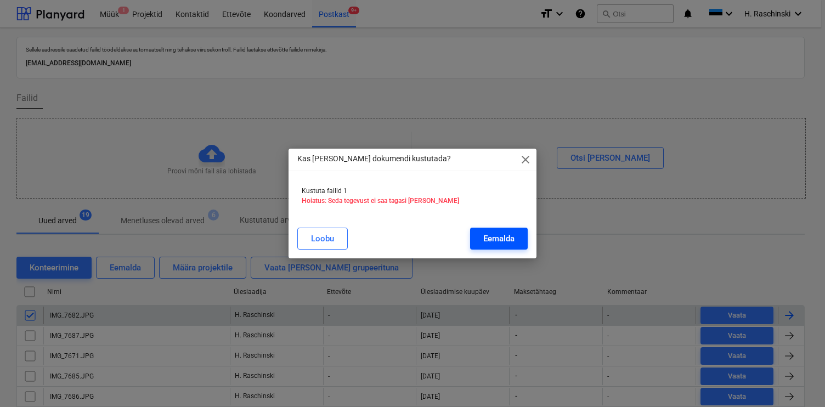
click at [486, 241] on div "Eemalda" at bounding box center [498, 238] width 31 height 14
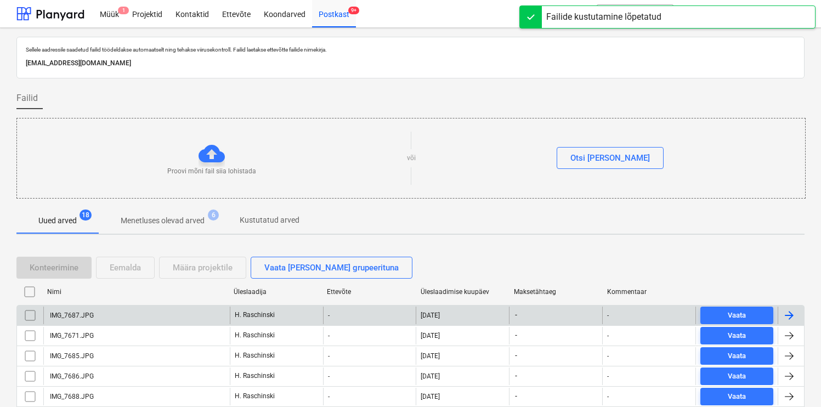
click at [85, 313] on div "IMG_7687.JPG" at bounding box center [71, 315] width 46 height 8
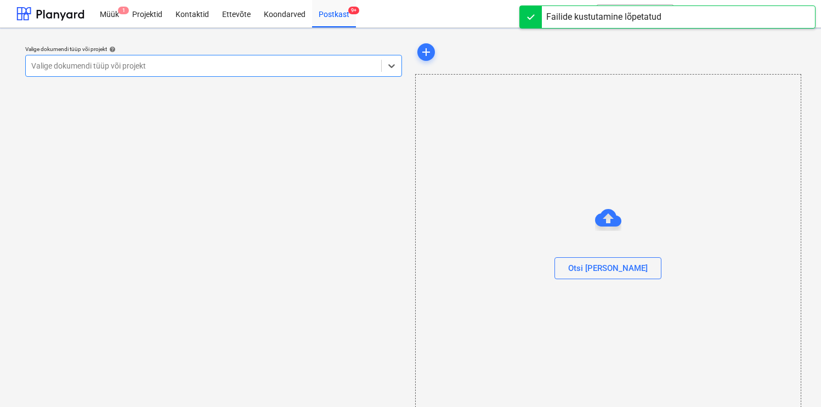
scroll to position [11, 0]
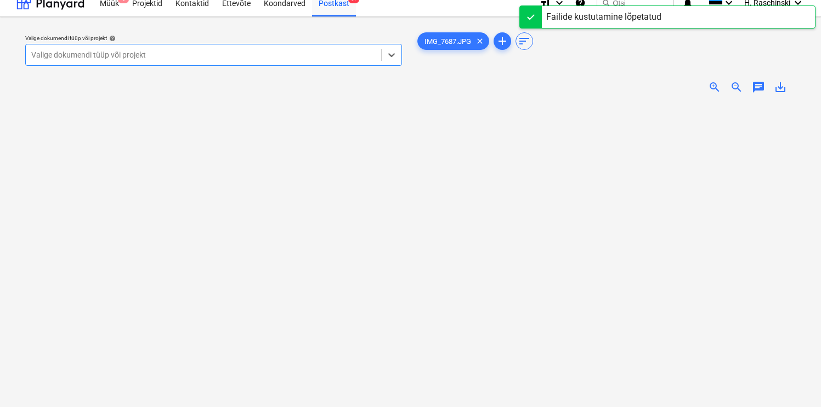
click at [713, 81] on span "zoom_in" at bounding box center [714, 87] width 13 height 13
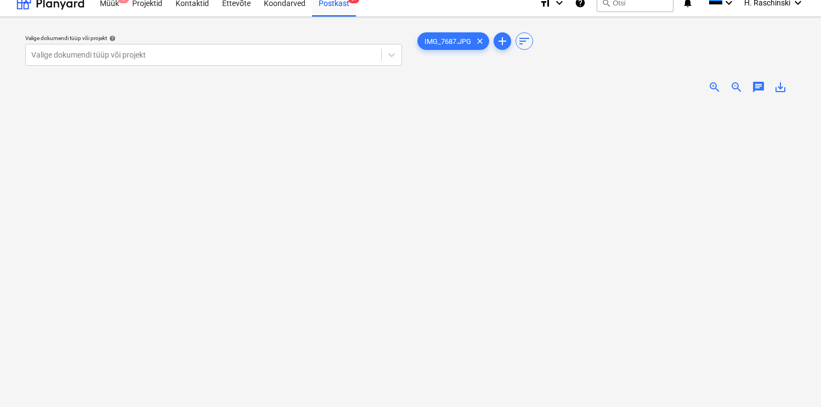
scroll to position [193, 0]
click at [214, 56] on div at bounding box center [203, 54] width 344 height 11
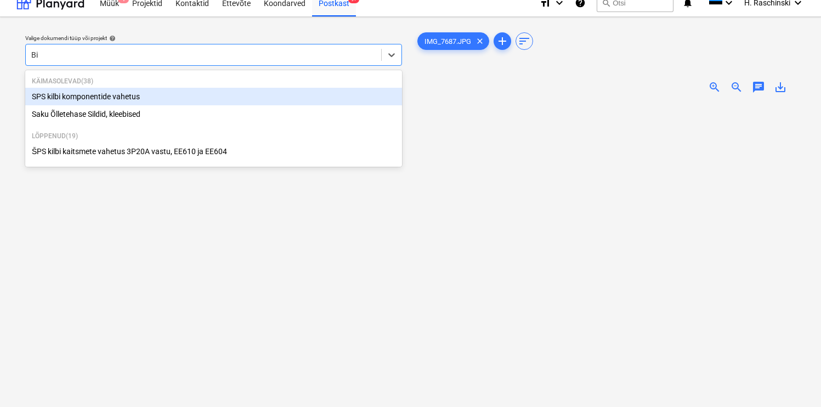
type input "B"
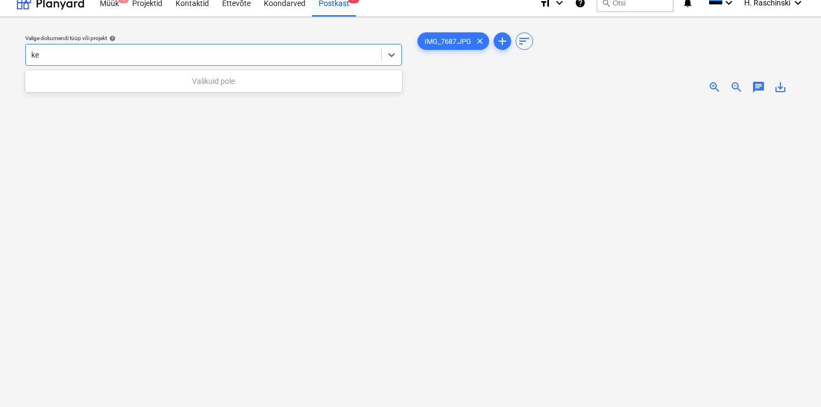
type input "k"
click at [121, 315] on div "Valige dokumendi tüüp või projekt help Valige dokumendi tüüp või projekt" at bounding box center [213, 254] width 394 height 457
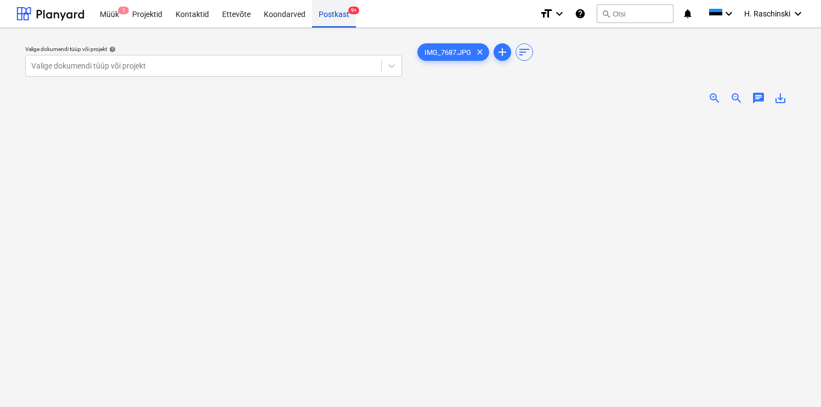
click at [326, 14] on div "Postkast 9+" at bounding box center [334, 13] width 44 height 28
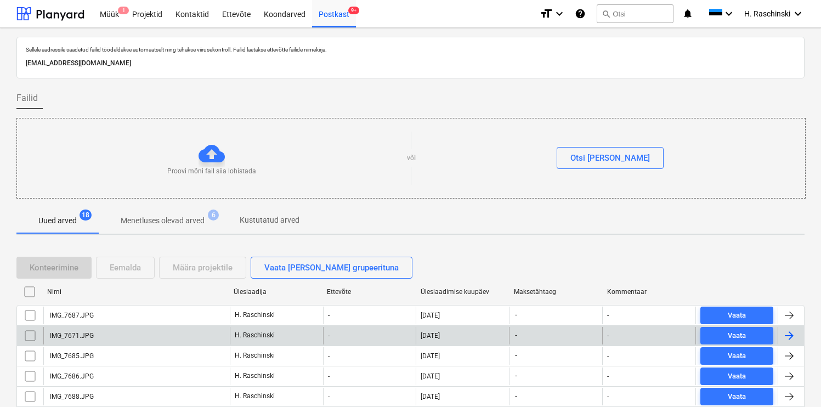
click at [85, 333] on div "IMG_7671.JPG" at bounding box center [71, 336] width 46 height 8
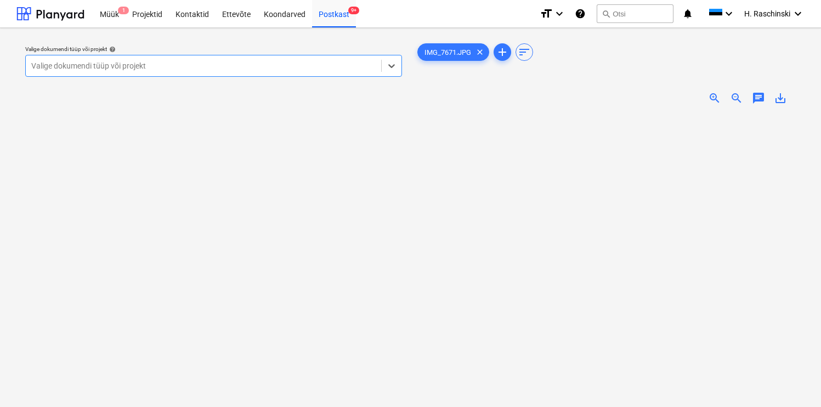
click at [714, 96] on span "zoom_in" at bounding box center [714, 98] width 13 height 13
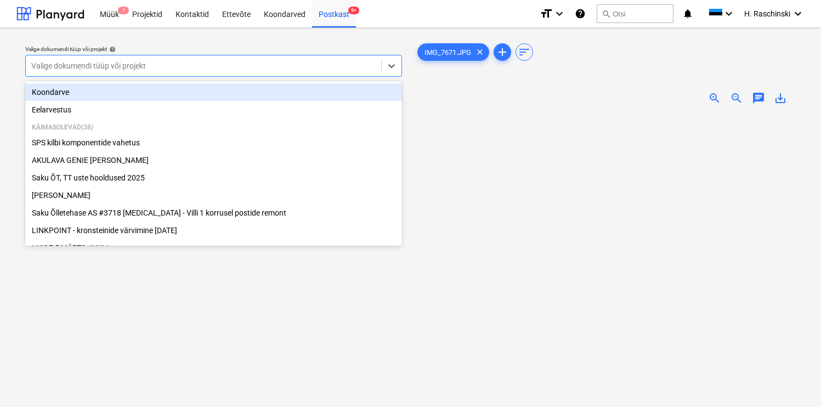
click at [135, 68] on div at bounding box center [203, 65] width 344 height 11
type input "K"
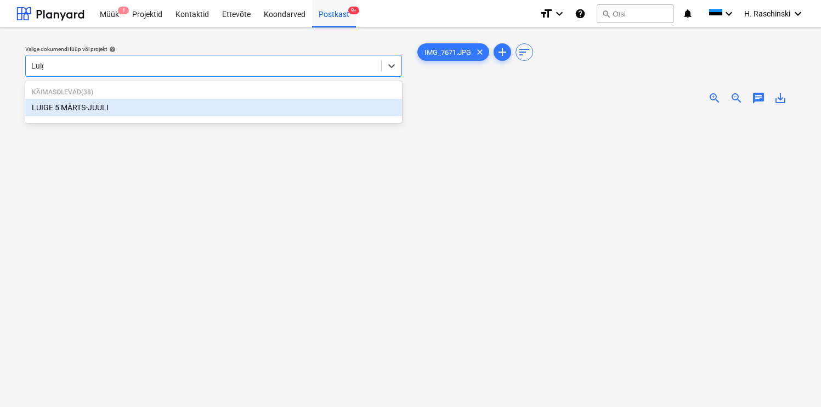
type input "Luige"
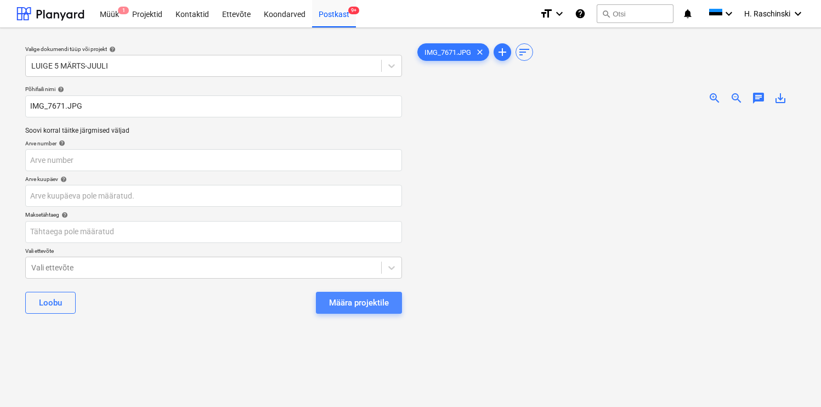
click at [326, 305] on button "Määra projektile" at bounding box center [359, 303] width 86 height 22
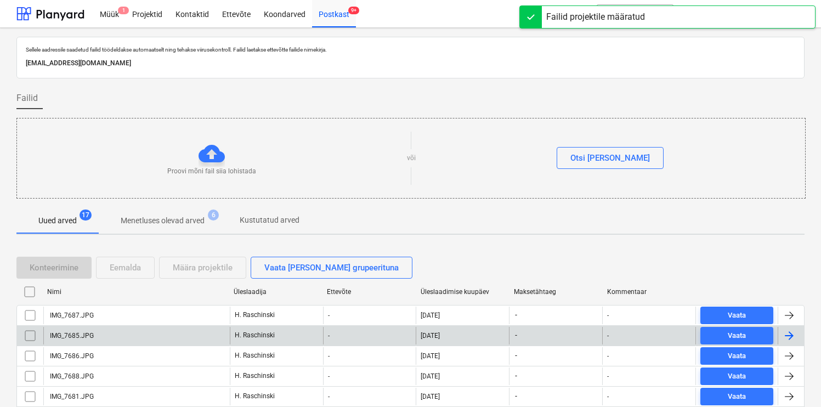
click at [72, 334] on div "IMG_7685.JPG" at bounding box center [71, 336] width 46 height 8
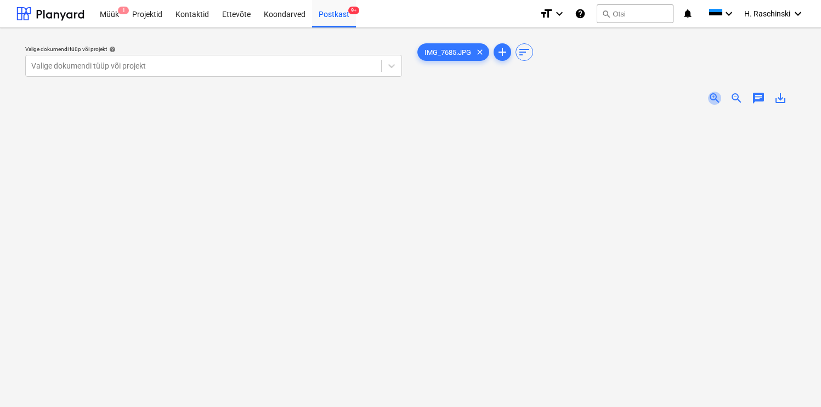
click at [714, 99] on span "zoom_in" at bounding box center [714, 98] width 13 height 13
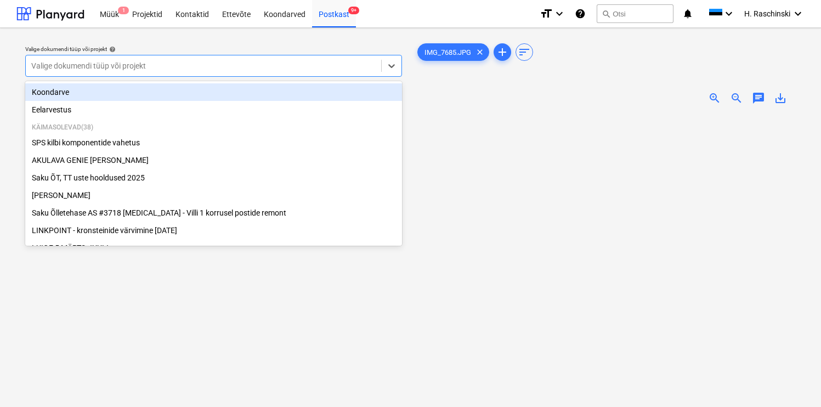
click at [175, 72] on div "Valige dokumendi tüüp või projekt" at bounding box center [203, 65] width 355 height 15
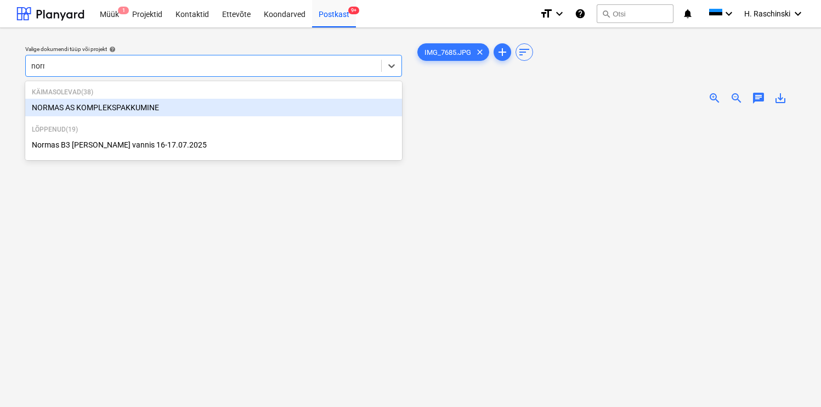
type input "[PERSON_NAME]"
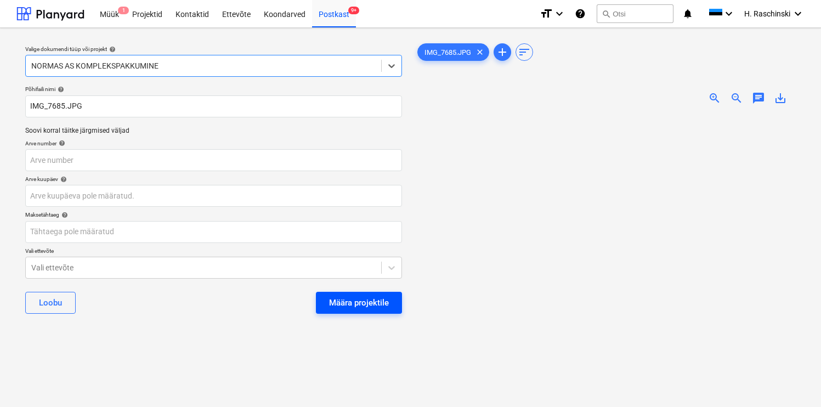
click at [362, 303] on div "Määra projektile" at bounding box center [359, 302] width 60 height 14
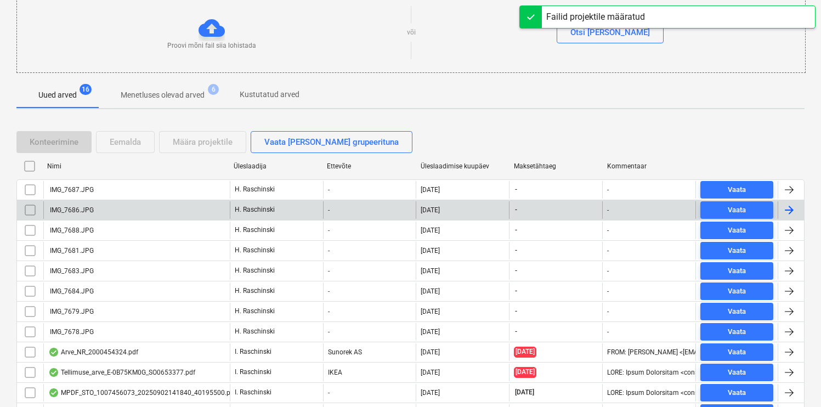
click at [91, 214] on div "IMG_7686.JPG" at bounding box center [136, 210] width 186 height 18
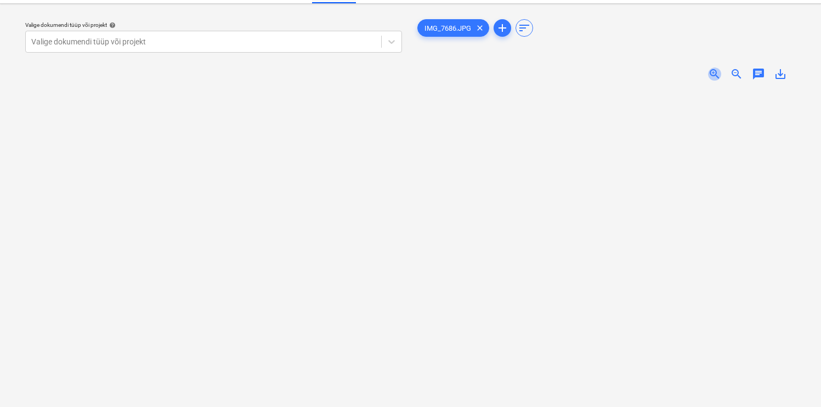
click at [711, 69] on span "zoom_in" at bounding box center [714, 73] width 13 height 13
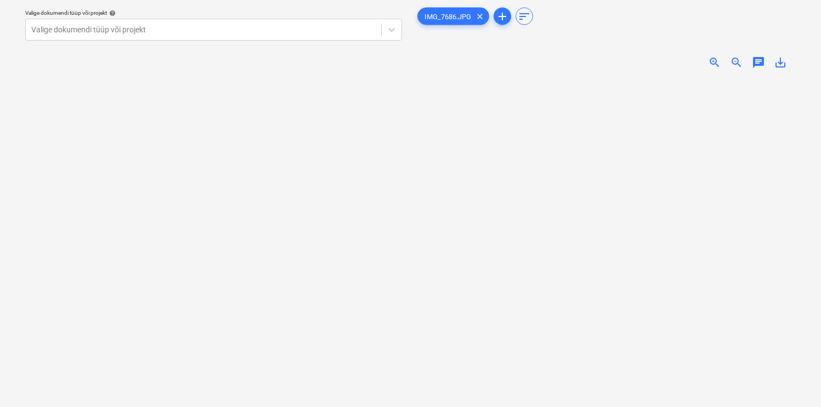
scroll to position [40, 0]
click at [297, 27] on div at bounding box center [203, 25] width 344 height 11
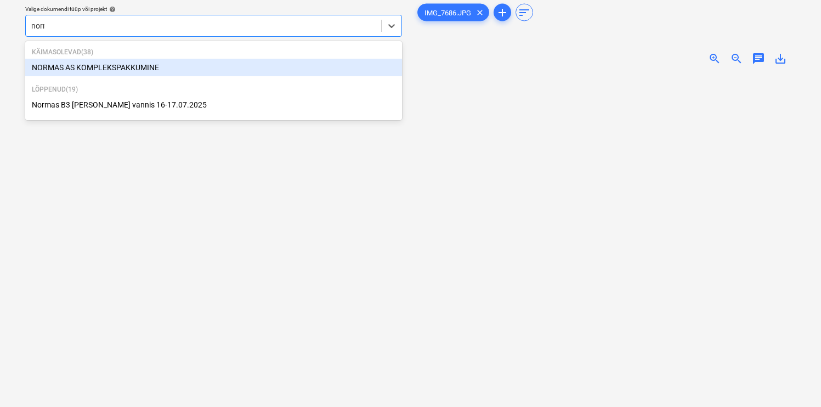
type input "[PERSON_NAME]"
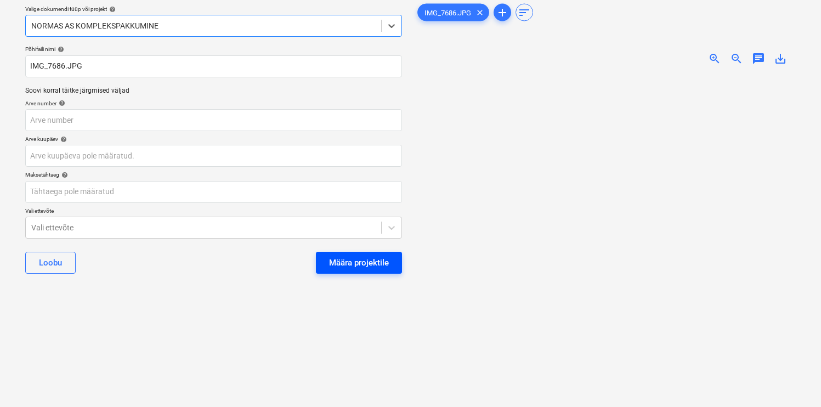
click at [342, 270] on button "Määra projektile" at bounding box center [359, 263] width 86 height 22
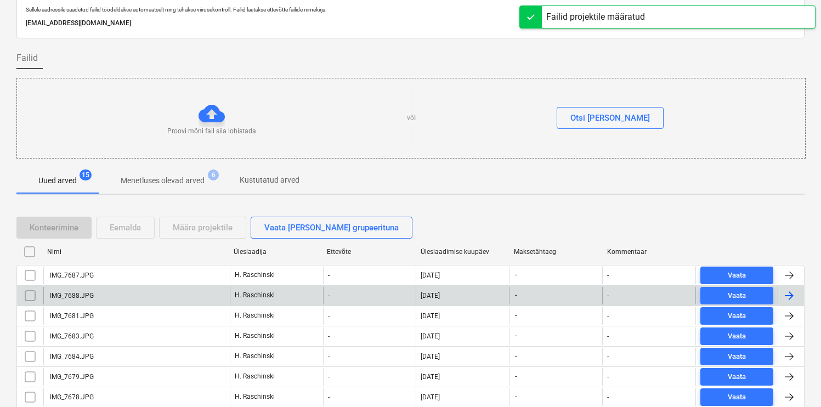
click at [80, 294] on div "IMG_7688.JPG" at bounding box center [71, 296] width 46 height 8
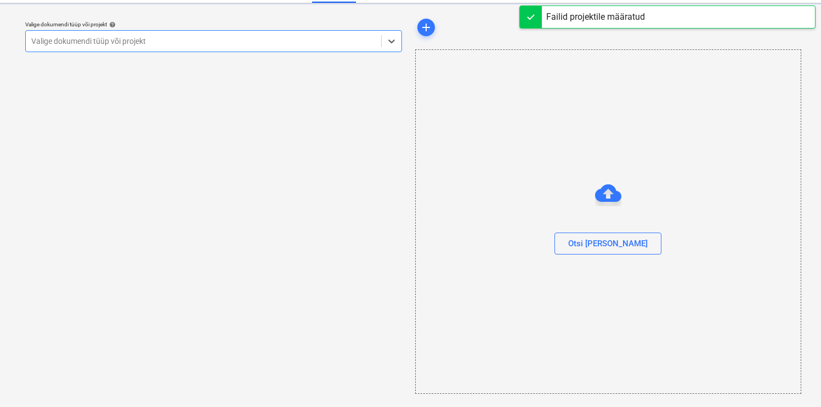
scroll to position [24, 0]
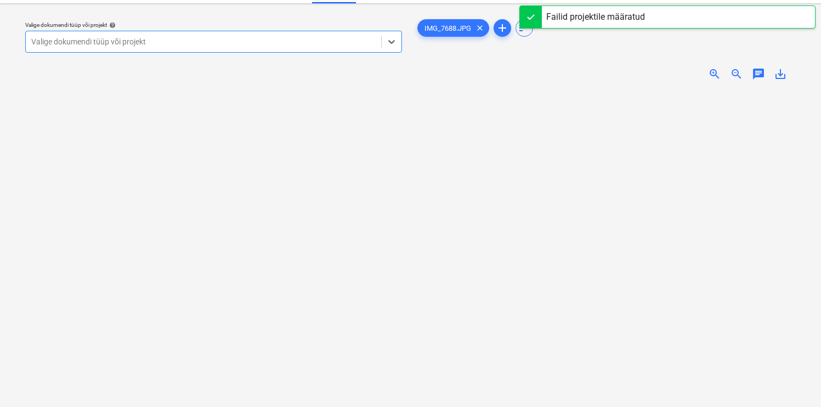
click at [710, 69] on span "zoom_in" at bounding box center [714, 73] width 13 height 13
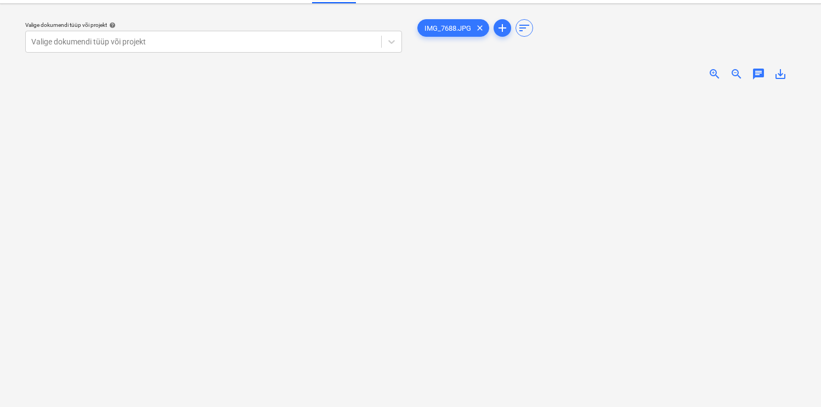
click at [714, 70] on span "zoom_in" at bounding box center [714, 73] width 13 height 13
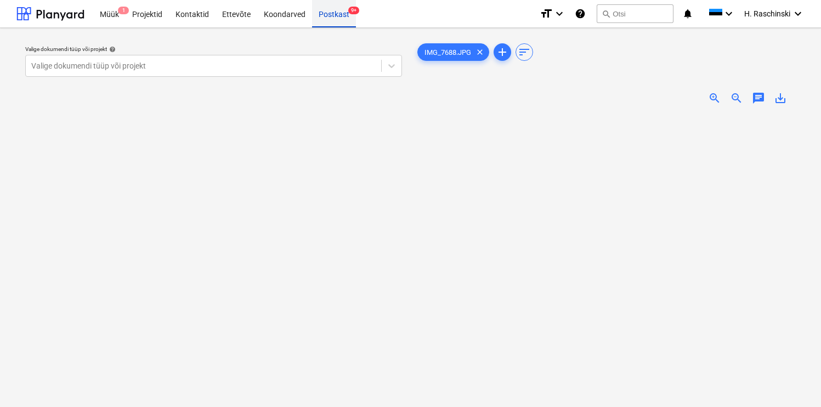
click at [327, 18] on div "Postkast 9+" at bounding box center [334, 13] width 44 height 28
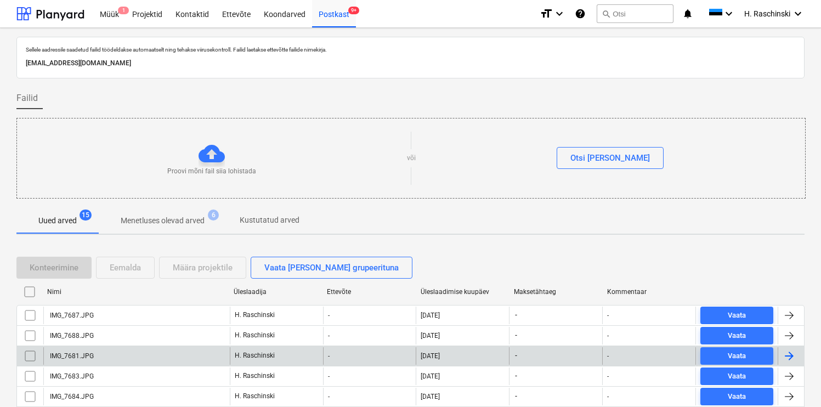
click at [80, 352] on div "IMG_7681.JPG" at bounding box center [71, 356] width 46 height 8
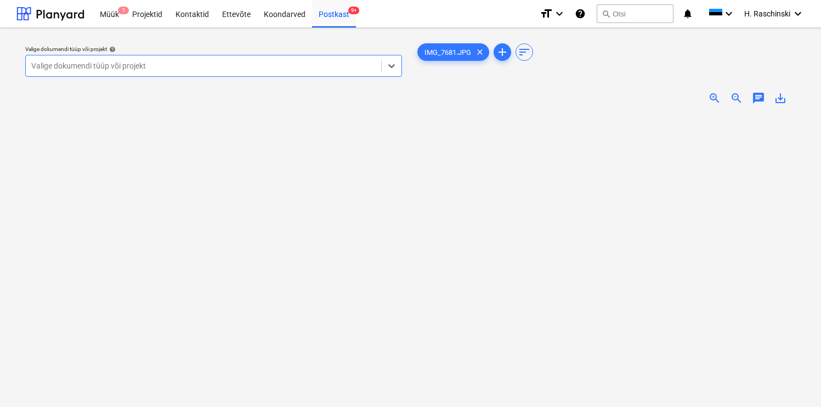
click at [334, 68] on div at bounding box center [203, 65] width 344 height 11
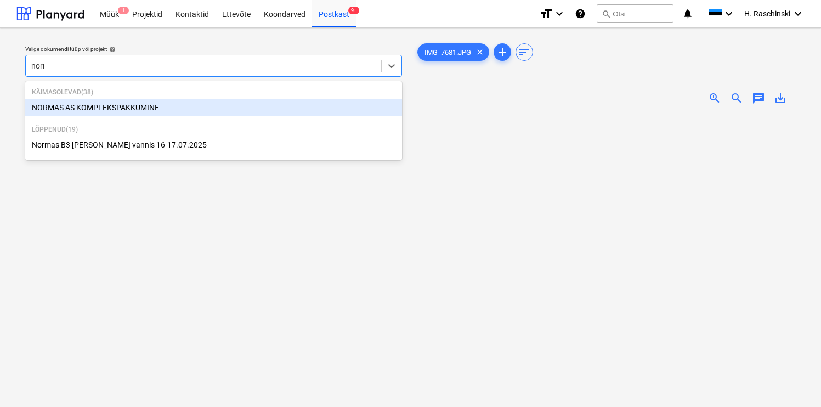
type input "[PERSON_NAME]"
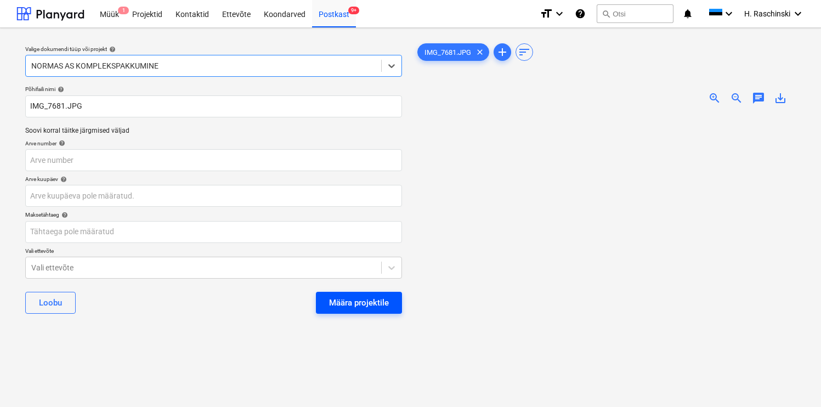
click at [379, 310] on button "Määra projektile" at bounding box center [359, 303] width 86 height 22
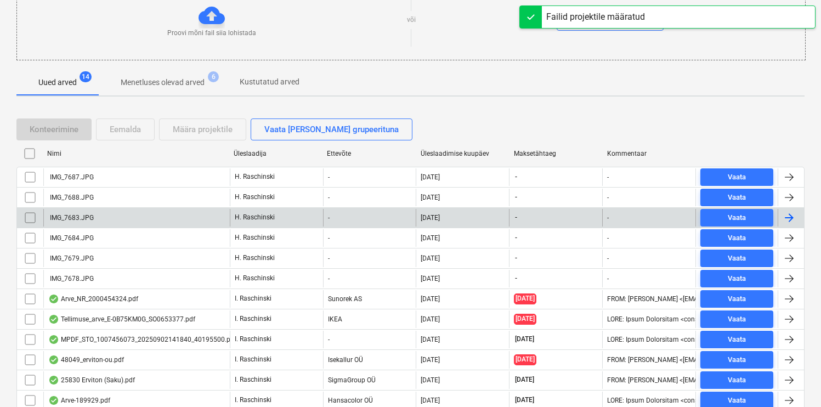
click at [96, 216] on div "IMG_7683.JPG" at bounding box center [136, 218] width 186 height 18
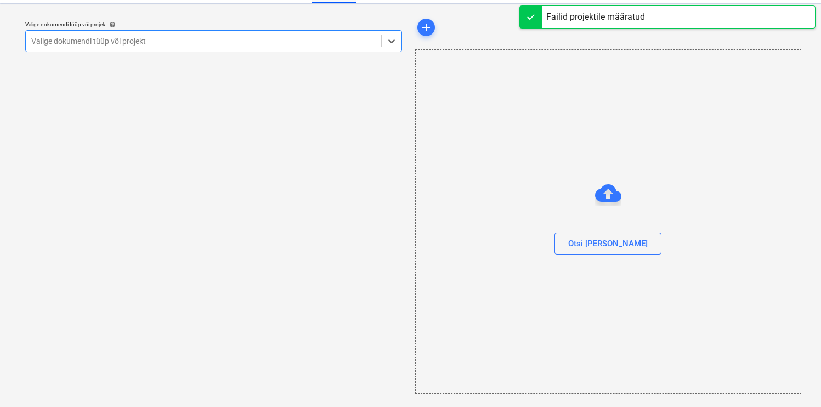
scroll to position [24, 0]
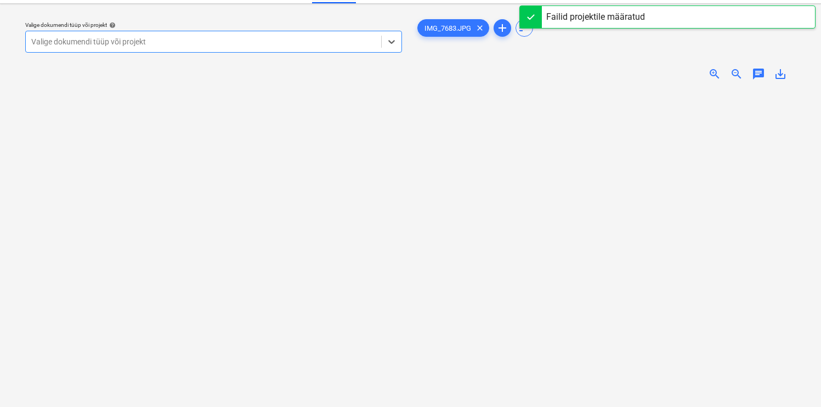
click at [710, 76] on span "zoom_in" at bounding box center [714, 73] width 13 height 13
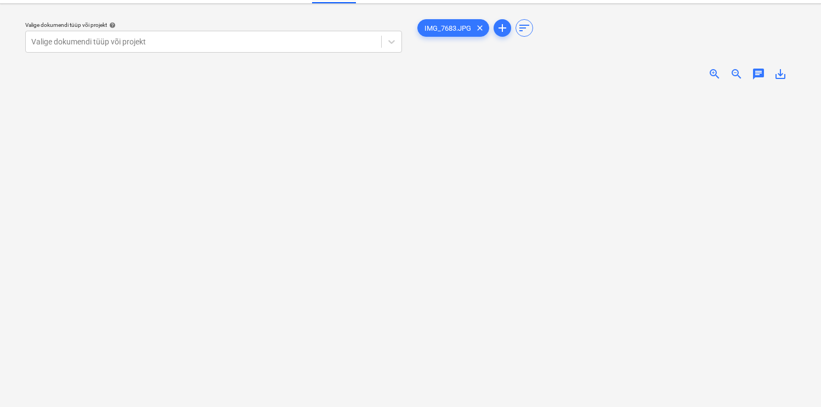
click at [710, 76] on span "zoom_in" at bounding box center [714, 73] width 13 height 13
click at [221, 46] on div at bounding box center [203, 41] width 344 height 11
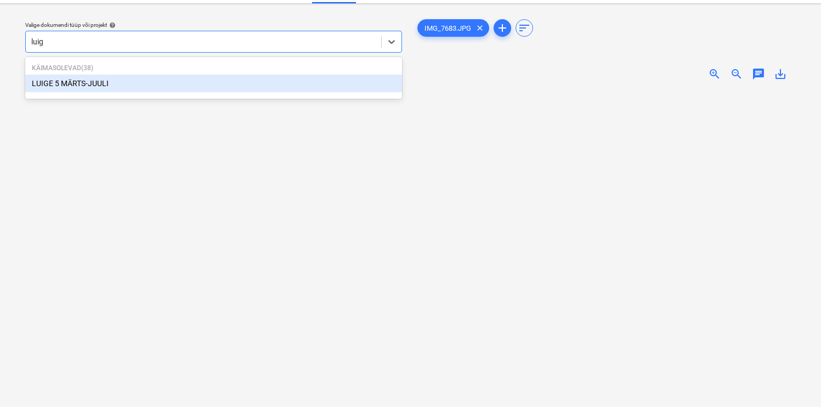
type input "luige"
click at [76, 84] on div "LUIGE 5 MÄRTS-JUULI" at bounding box center [213, 84] width 377 height 18
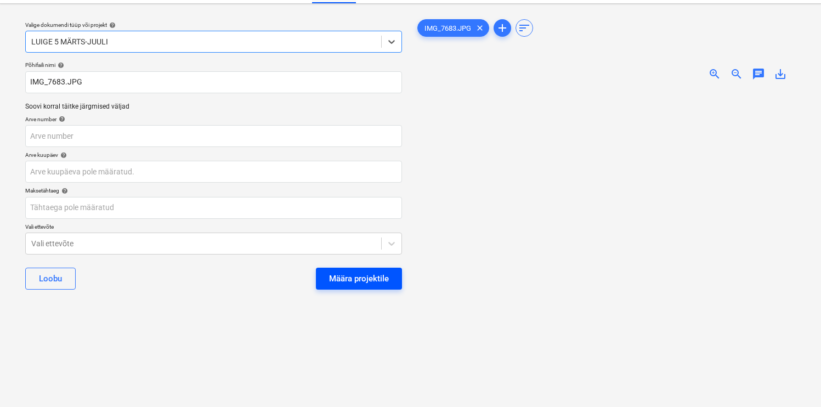
click at [382, 274] on div "Määra projektile" at bounding box center [359, 278] width 60 height 14
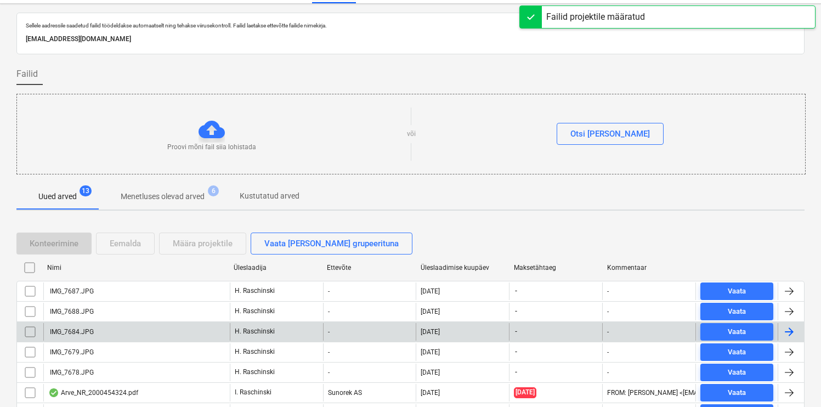
click at [90, 328] on div "IMG_7684.JPG" at bounding box center [71, 332] width 46 height 8
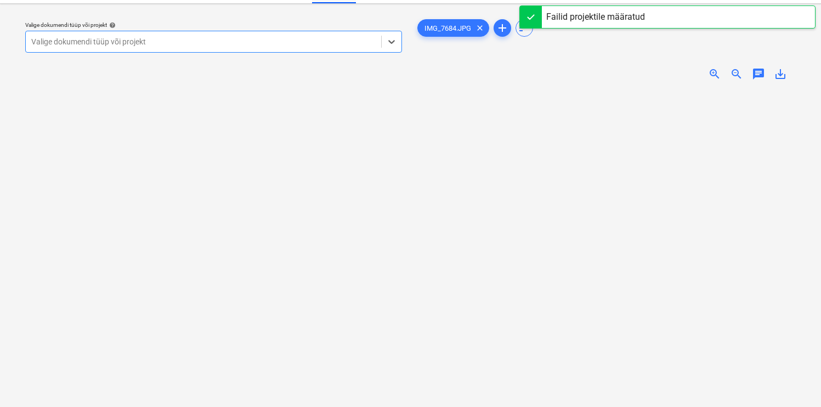
click at [712, 73] on span "zoom_in" at bounding box center [714, 73] width 13 height 13
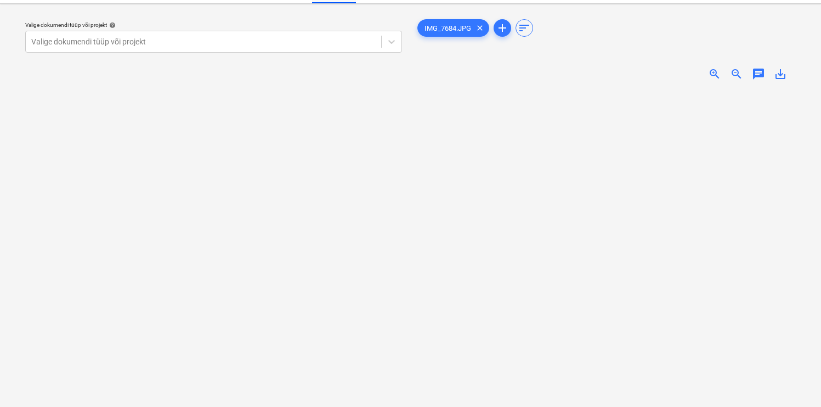
scroll to position [132, 0]
click at [336, 44] on div at bounding box center [203, 41] width 344 height 11
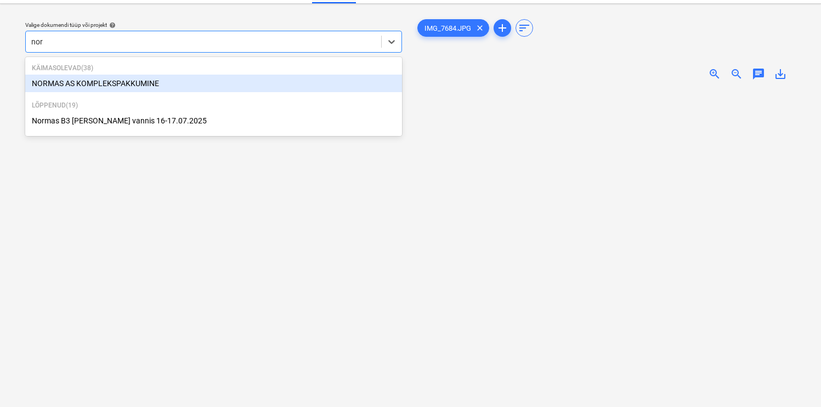
type input "norm"
click at [160, 87] on div "NORMAS AS KOMPLEKSPAKKUMINE" at bounding box center [213, 84] width 377 height 18
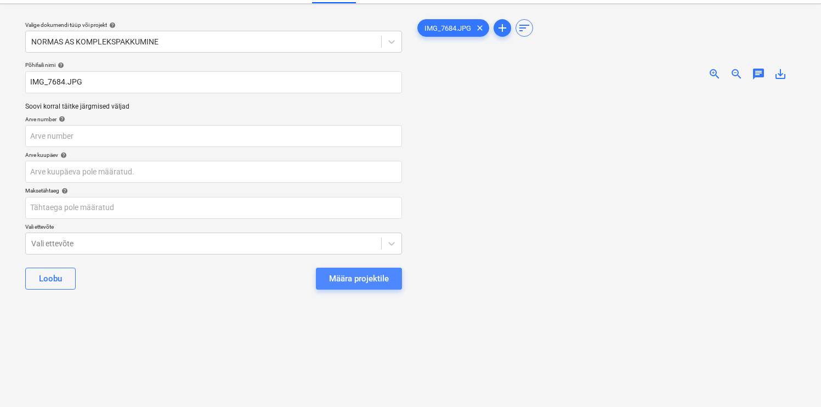
click at [370, 278] on div "Määra projektile" at bounding box center [359, 278] width 60 height 14
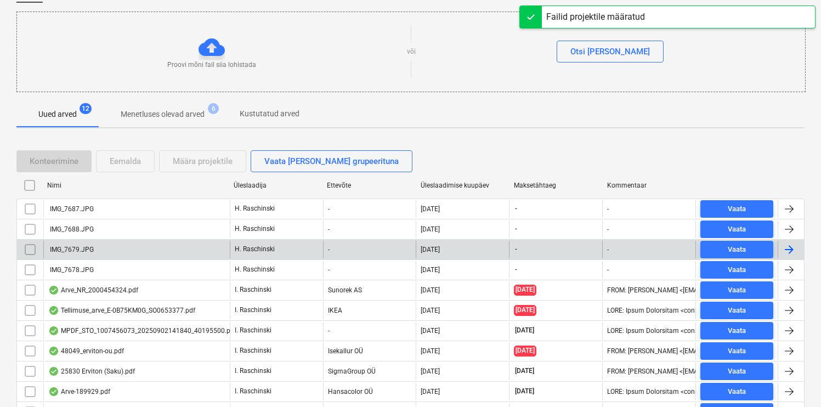
click at [113, 254] on div "IMG_7679.JPG" at bounding box center [136, 250] width 186 height 18
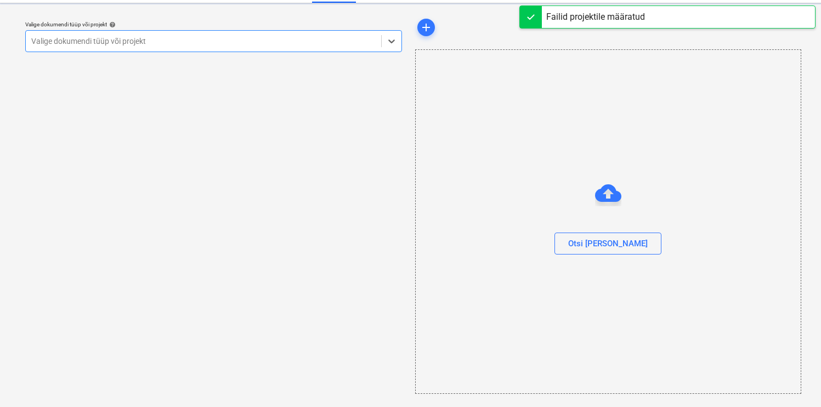
scroll to position [24, 0]
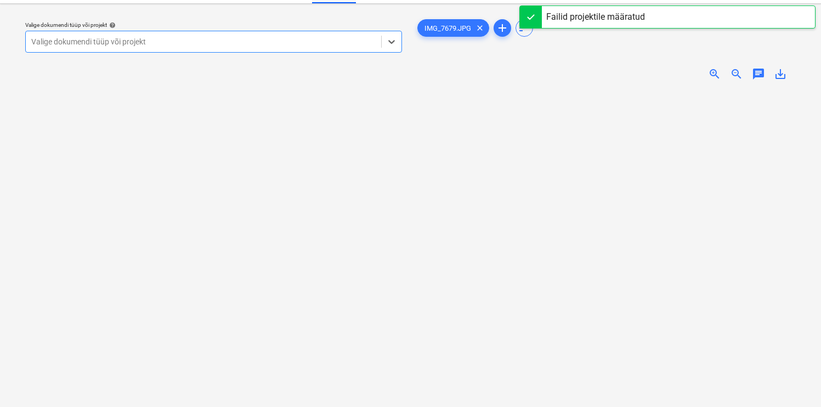
click at [711, 72] on span "zoom_in" at bounding box center [714, 73] width 13 height 13
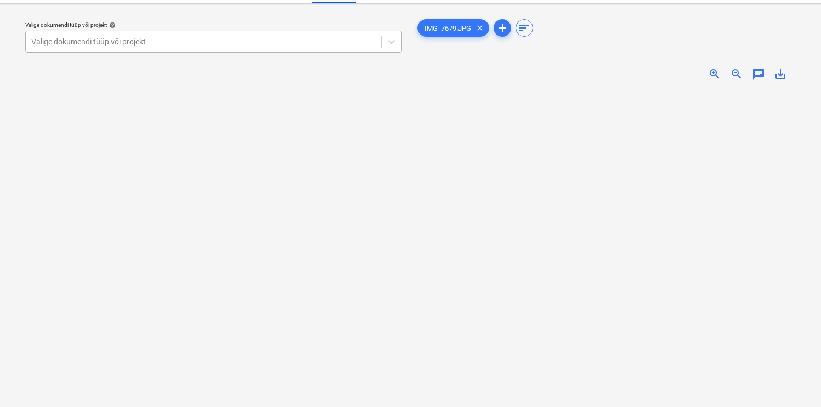
click at [293, 44] on div at bounding box center [203, 41] width 344 height 11
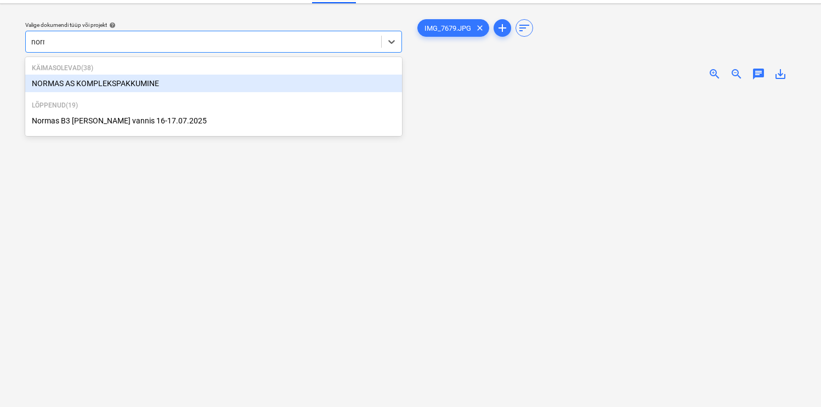
type input "[PERSON_NAME]"
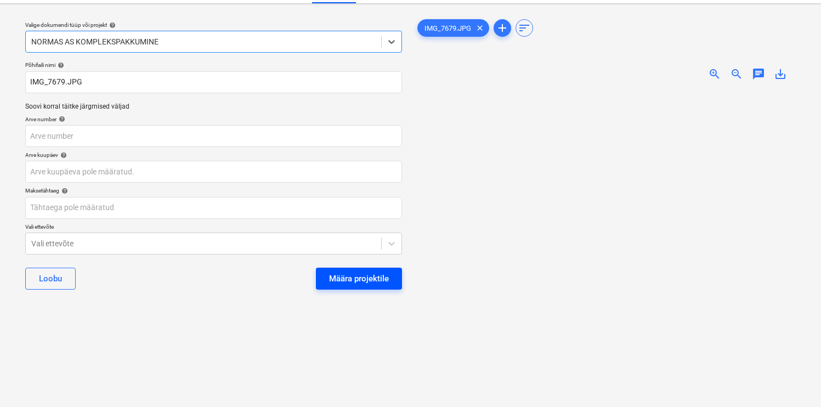
click at [347, 286] on button "Määra projektile" at bounding box center [359, 279] width 86 height 22
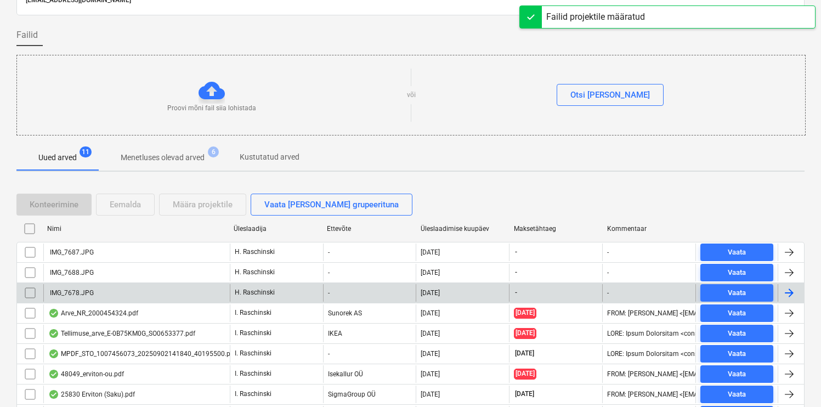
click at [83, 295] on div "IMG_7678.JPG" at bounding box center [71, 293] width 46 height 8
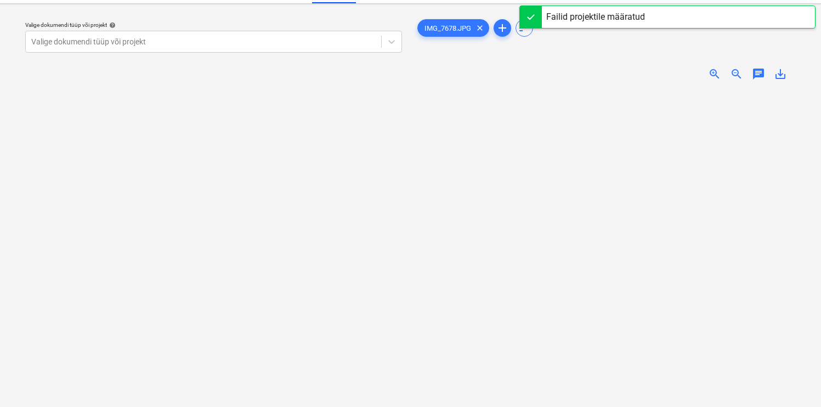
click at [712, 66] on div "zoom_in zoom_out chat 0 save_alt" at bounding box center [607, 74] width 385 height 31
click at [711, 70] on span "zoom_in" at bounding box center [714, 73] width 13 height 13
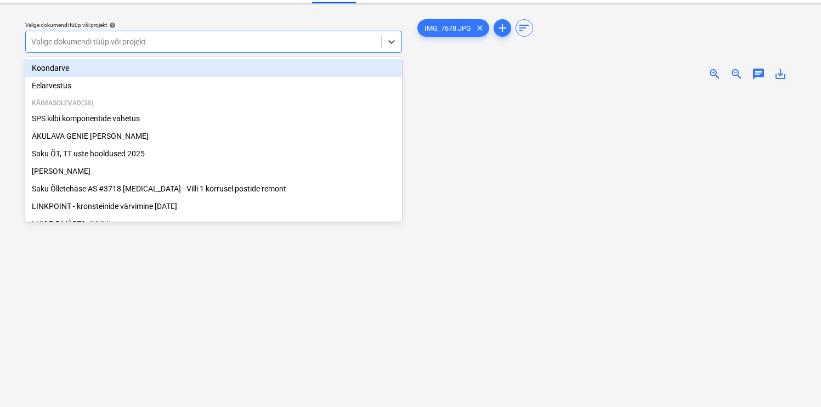
click at [251, 46] on div at bounding box center [203, 41] width 344 height 11
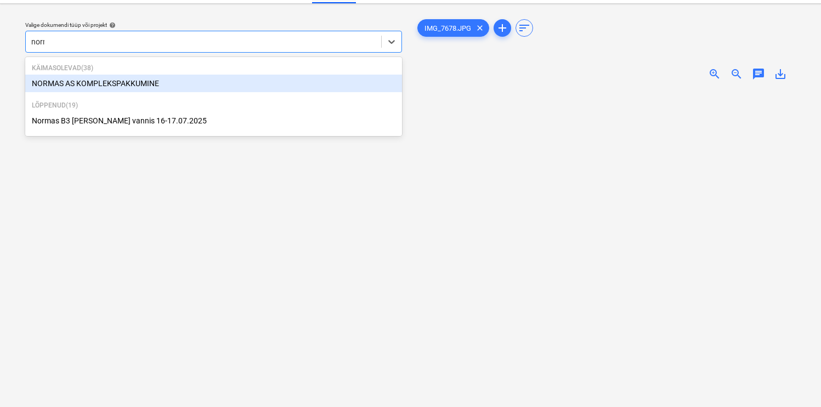
type input "[PERSON_NAME]"
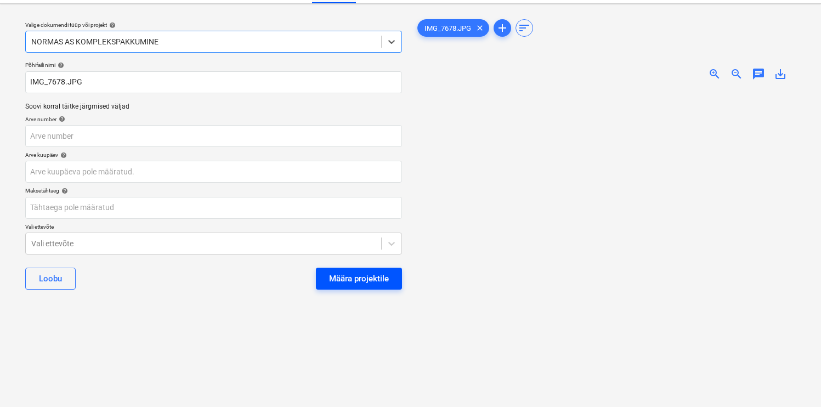
click at [354, 280] on div "Määra projektile" at bounding box center [359, 278] width 60 height 14
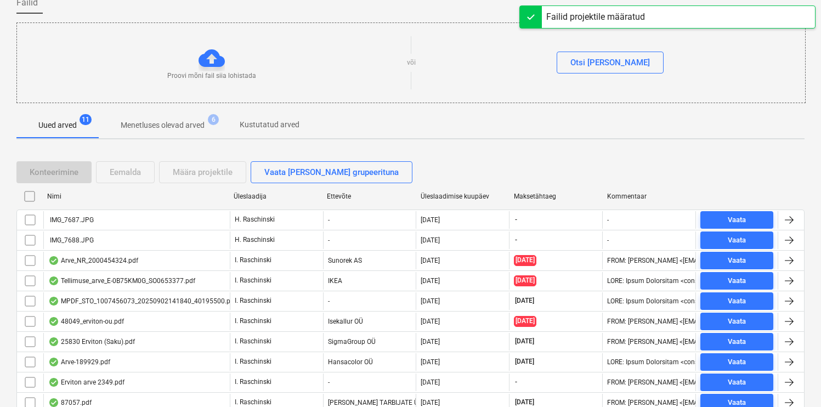
scroll to position [103, 0]
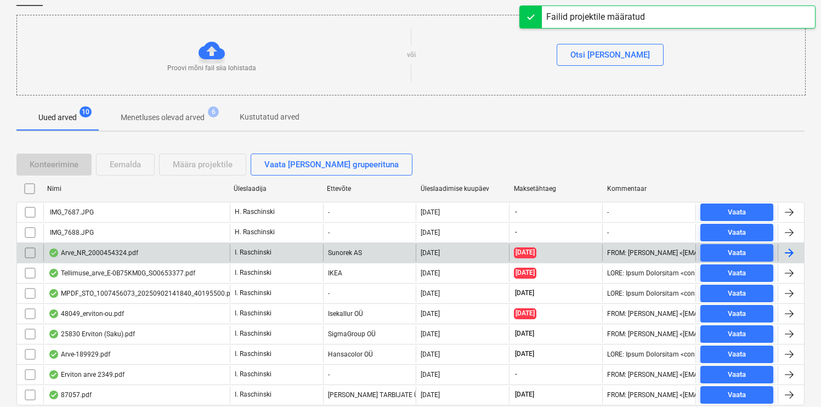
click at [87, 255] on div "Arve_NR_2000454324.pdf" at bounding box center [93, 252] width 90 height 9
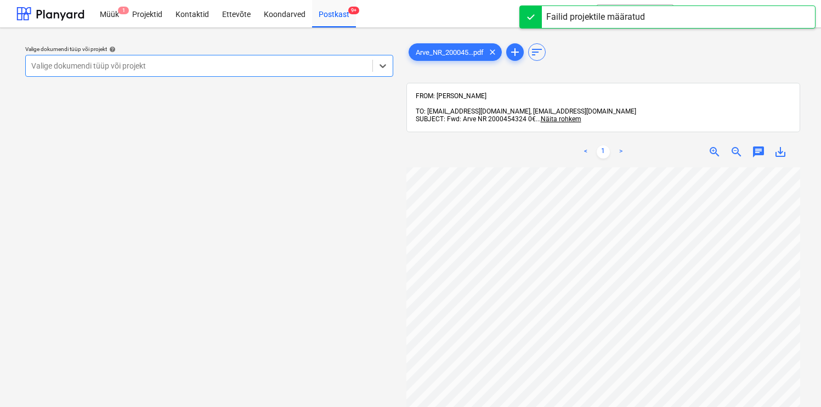
scroll to position [24, 101]
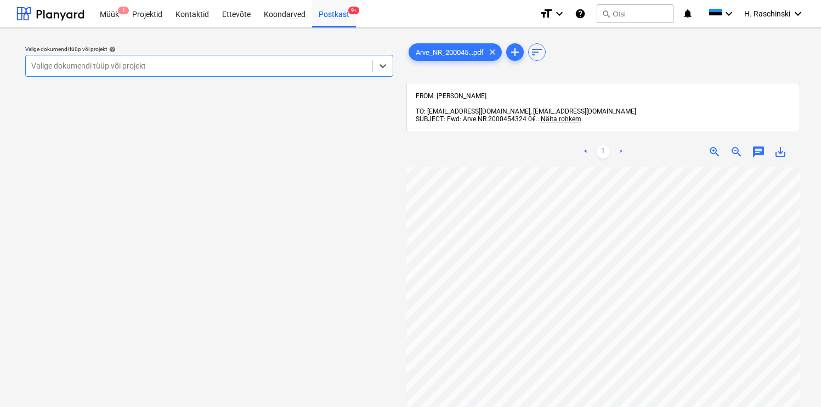
click at [271, 73] on div "Valige dokumendi tüüp või projekt" at bounding box center [209, 66] width 368 height 22
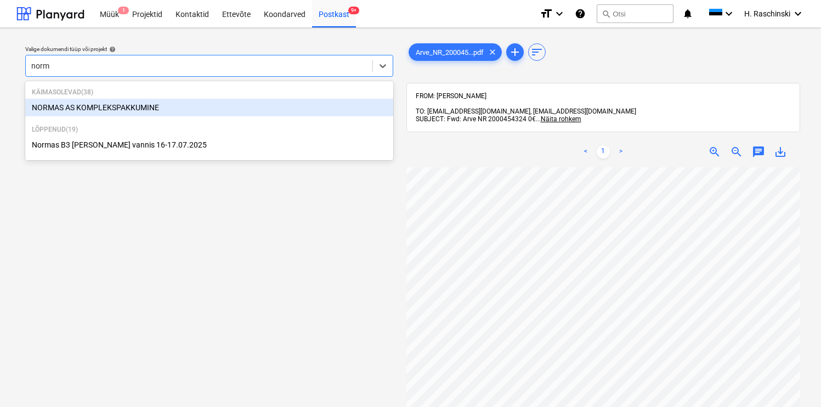
type input "[PERSON_NAME]"
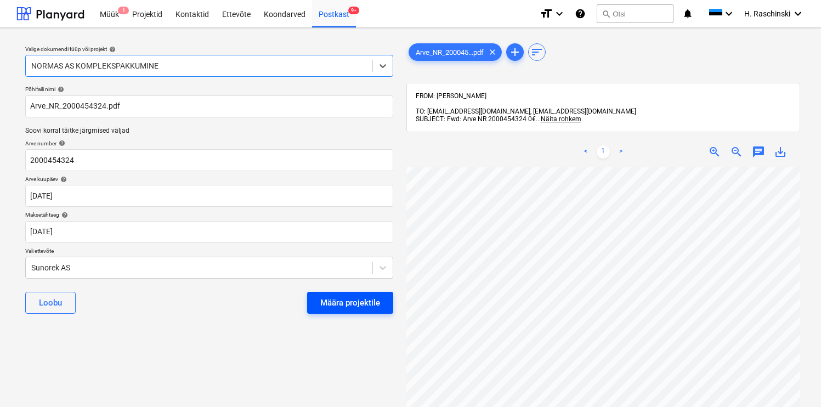
click at [325, 297] on div "Määra projektile" at bounding box center [350, 302] width 60 height 14
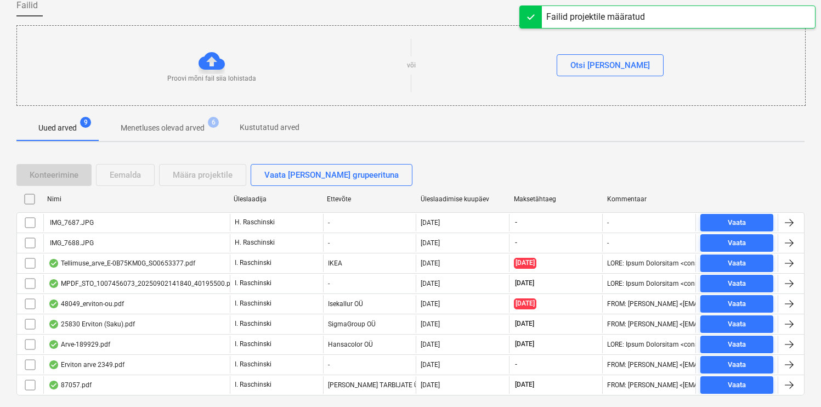
scroll to position [98, 0]
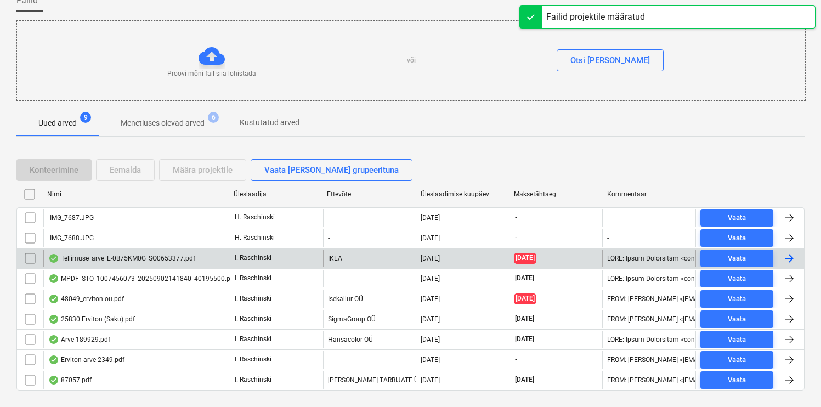
click at [141, 254] on div "Tellimuse_arve_E-0B75KM0G_SO0653377.pdf" at bounding box center [121, 258] width 147 height 9
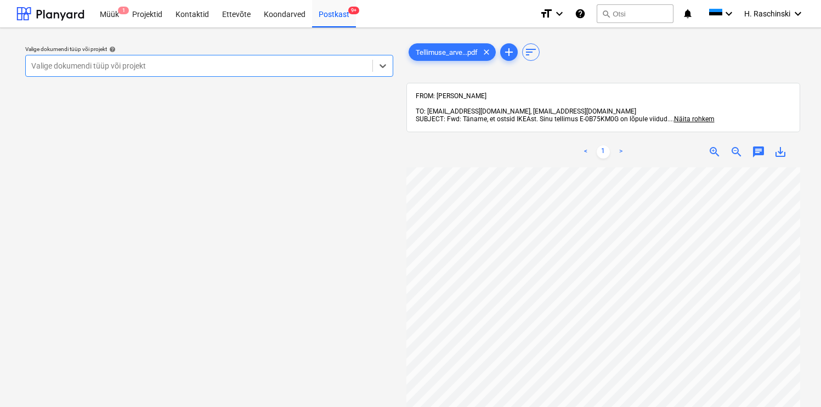
click at [332, 66] on div at bounding box center [199, 65] width 336 height 11
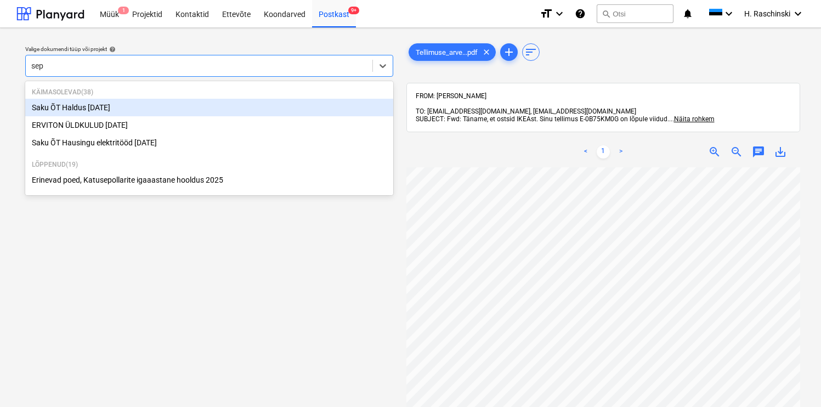
type input "sept"
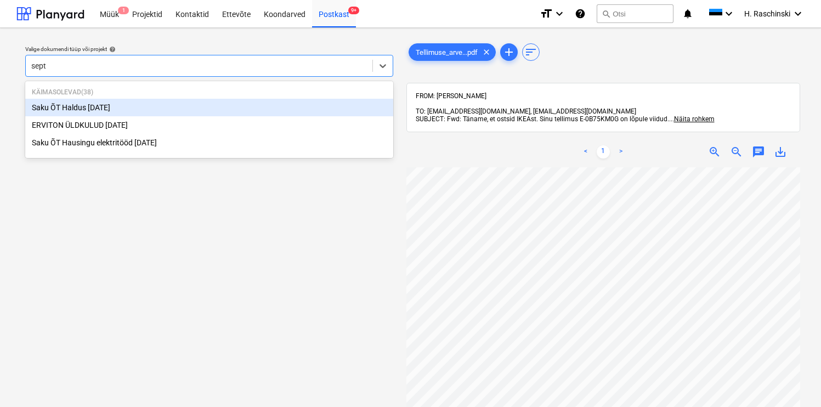
click at [129, 110] on div "Saku ÕT Haldus [DATE]" at bounding box center [209, 108] width 368 height 18
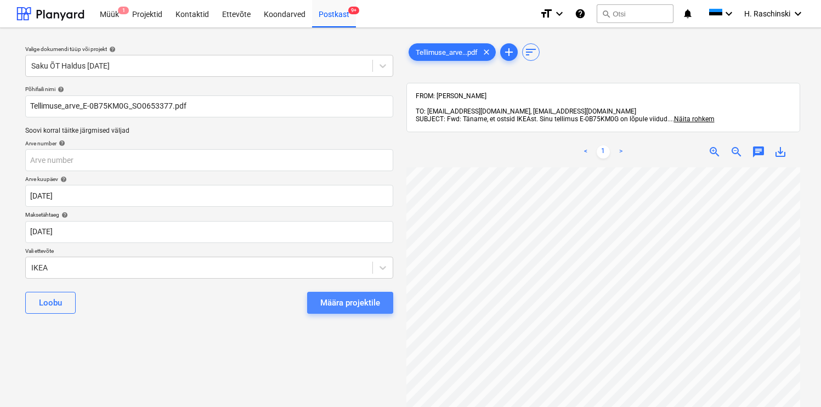
click at [337, 299] on div "Määra projektile" at bounding box center [350, 302] width 60 height 14
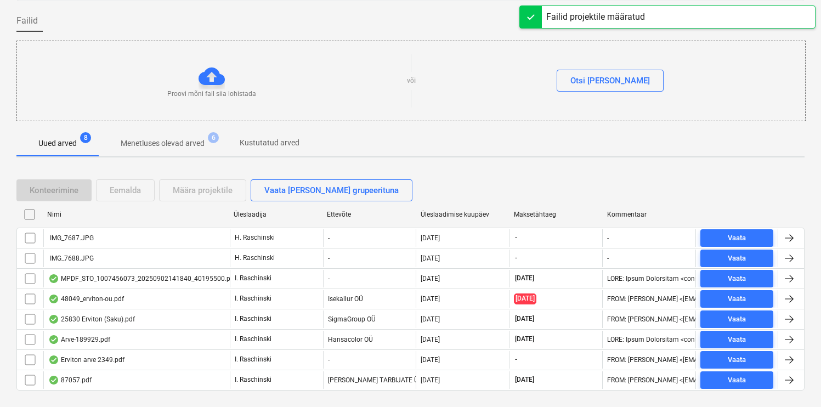
scroll to position [100, 0]
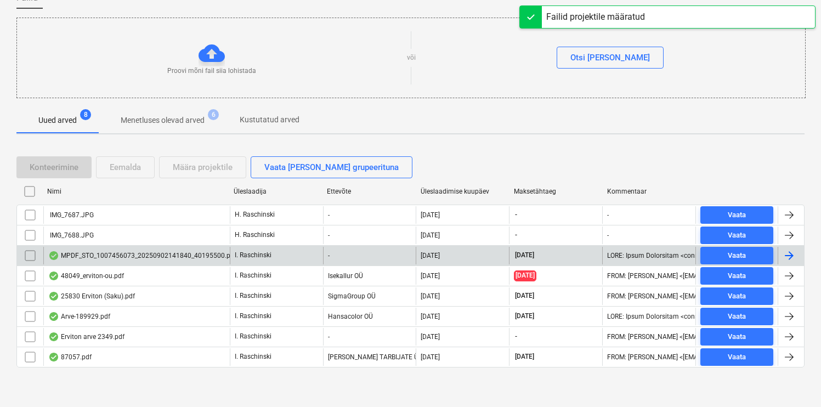
click at [143, 255] on div "MPDF_STO_1007456073_20250902141840_40195500.pdf" at bounding box center [142, 255] width 188 height 9
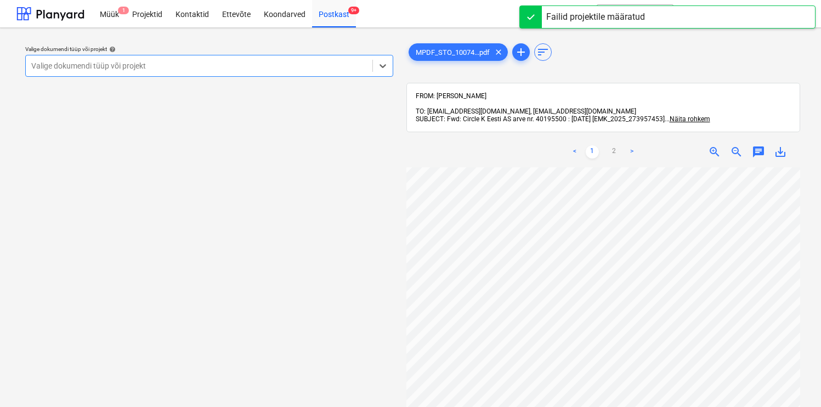
scroll to position [25, 84]
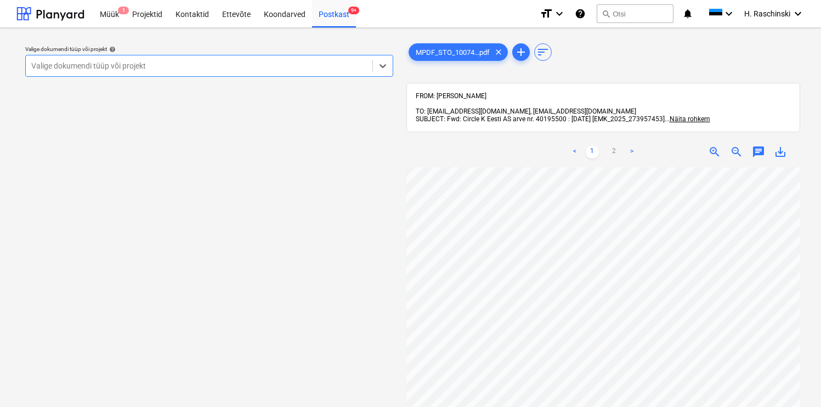
click at [309, 62] on div at bounding box center [199, 65] width 336 height 11
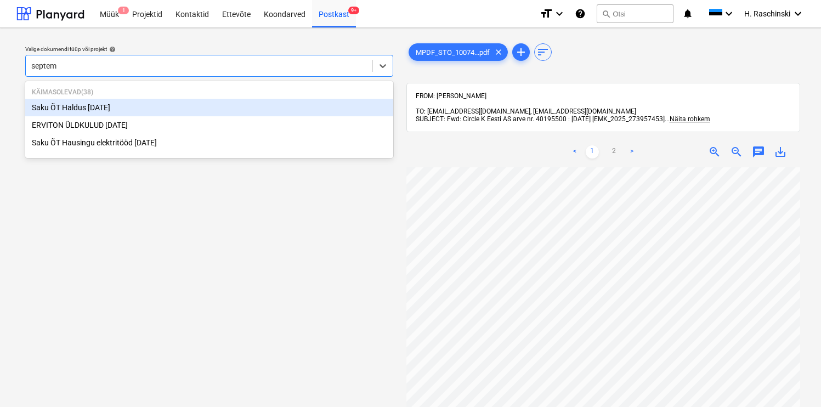
type input "septemb"
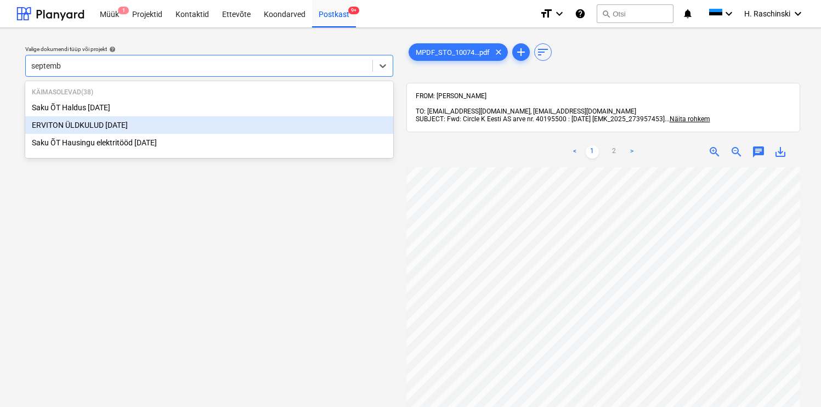
click at [128, 123] on div "ERVITON ÜLDKULUD [DATE]" at bounding box center [209, 125] width 368 height 18
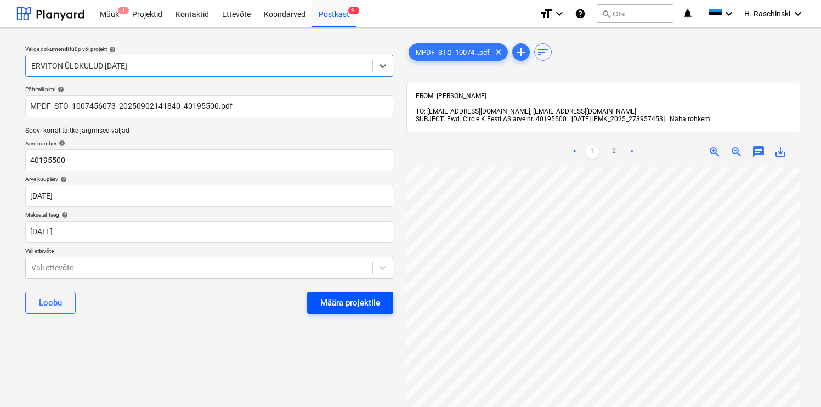
click at [329, 300] on div "Määra projektile" at bounding box center [350, 302] width 60 height 14
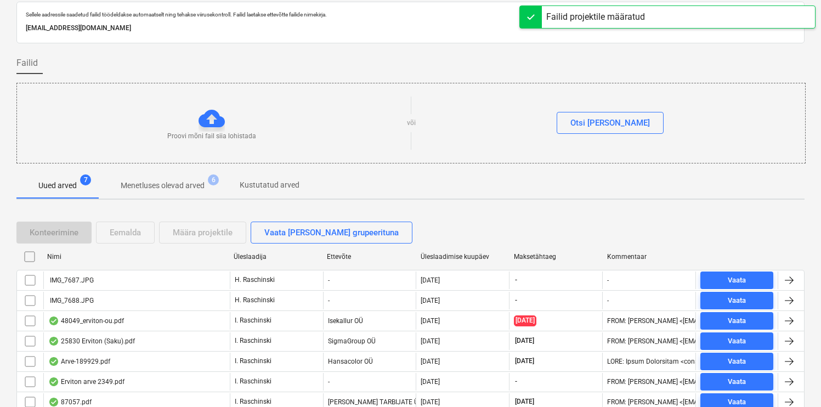
scroll to position [80, 0]
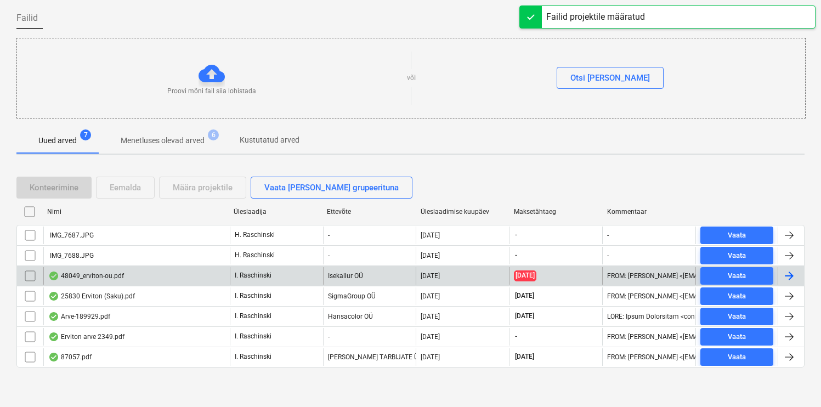
click at [107, 271] on div "48049_erviton-ou.pdf" at bounding box center [86, 275] width 76 height 9
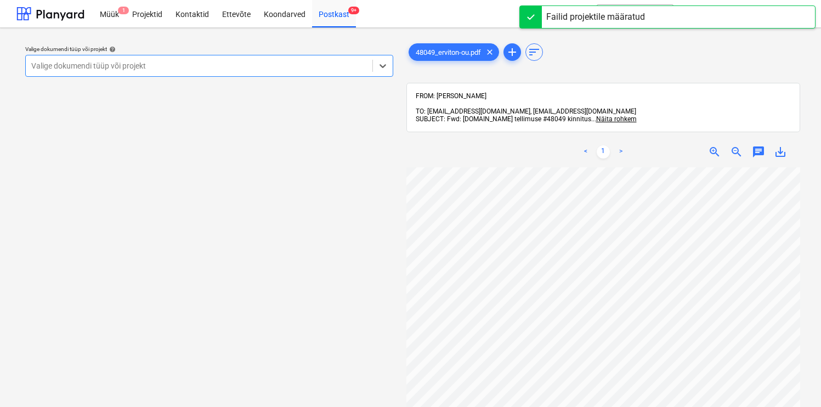
click at [346, 68] on div at bounding box center [199, 65] width 336 height 11
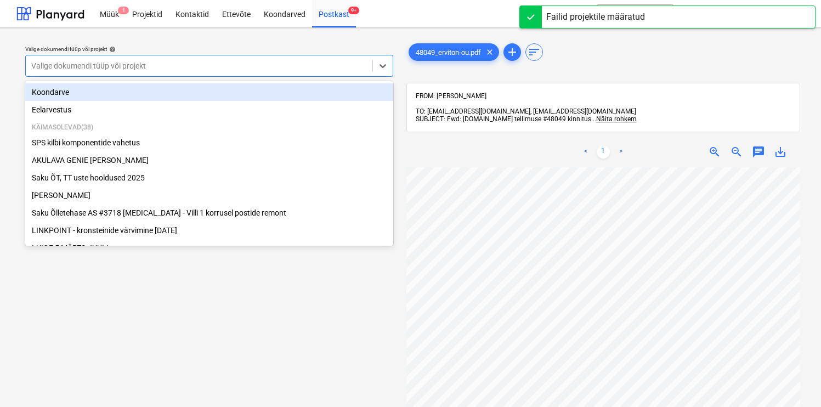
click at [331, 46] on div "Valige dokumendi tüüp või projekt help" at bounding box center [209, 49] width 368 height 7
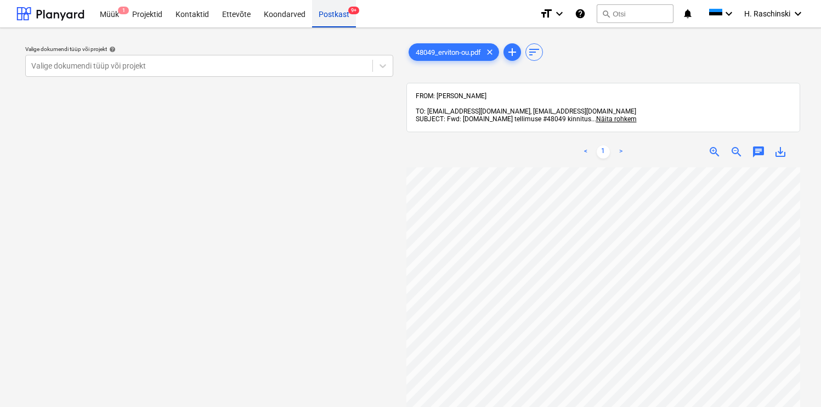
click at [331, 22] on div "Postkast 9+" at bounding box center [334, 13] width 44 height 28
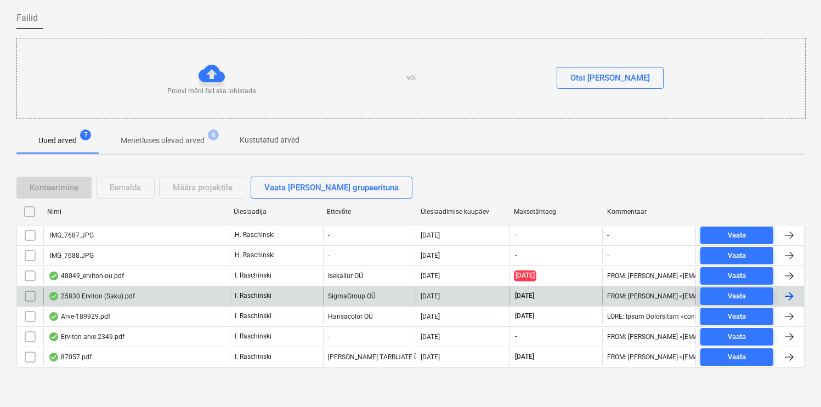
click at [105, 295] on div "25830 Erviton (Saku).pdf" at bounding box center [91, 296] width 87 height 9
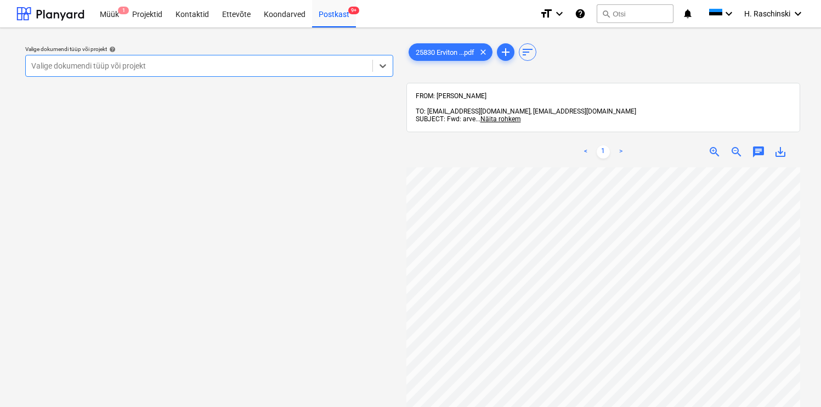
click at [319, 71] on div at bounding box center [199, 65] width 336 height 11
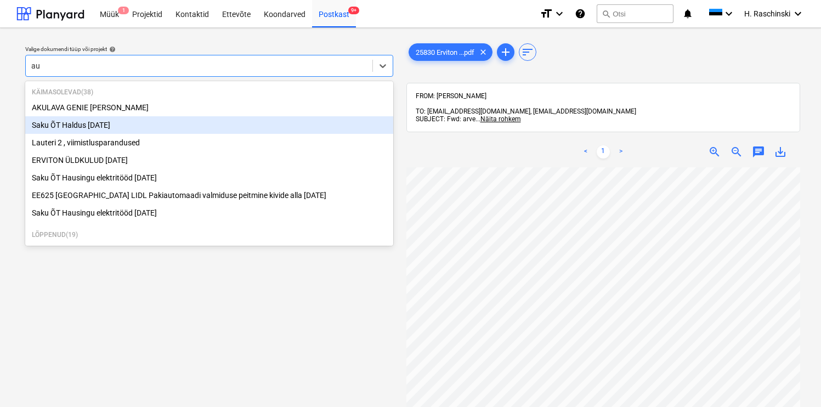
type input "a"
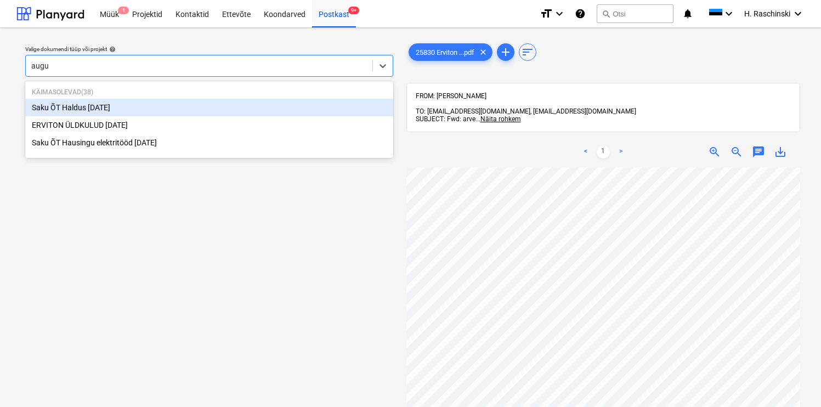
type input "augus"
click at [168, 111] on div "Saku ÕT Haldus [DATE]" at bounding box center [209, 108] width 368 height 18
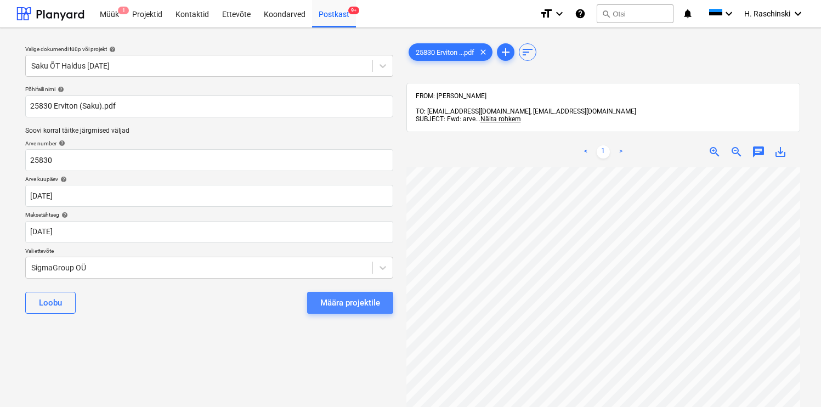
click at [336, 299] on div "Määra projektile" at bounding box center [350, 302] width 60 height 14
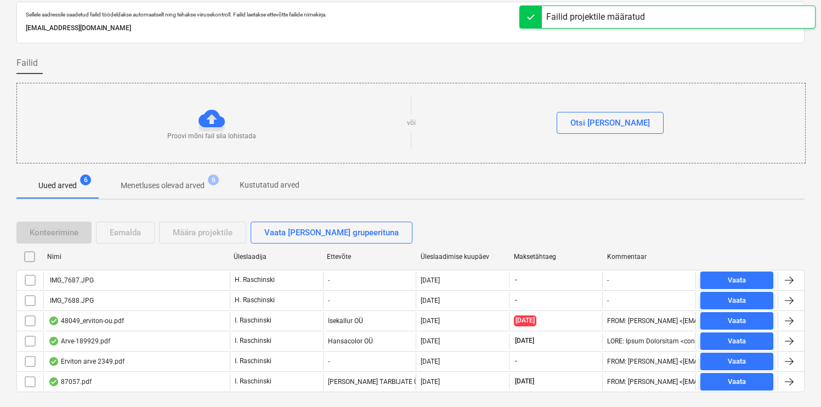
scroll to position [60, 0]
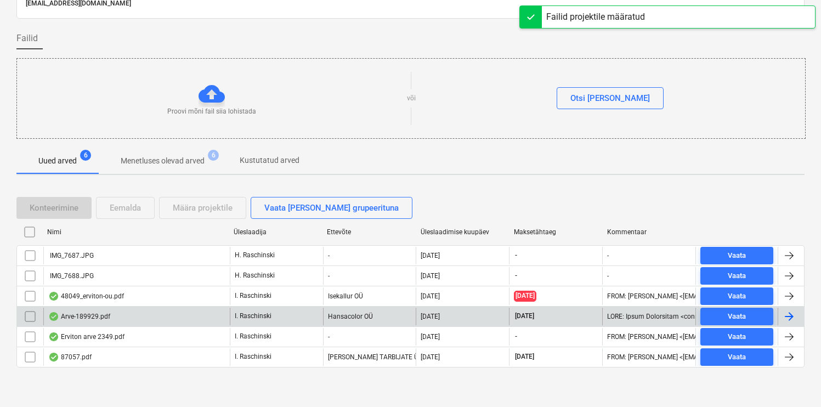
click at [97, 318] on div "Arve-189929.pdf" at bounding box center [79, 316] width 62 height 9
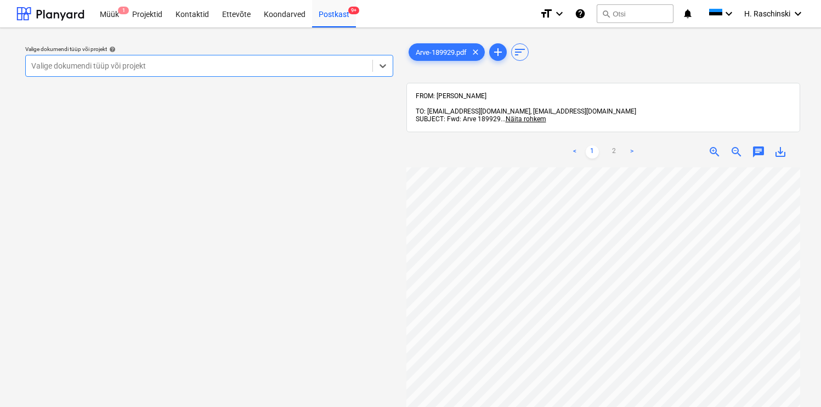
scroll to position [93, 0]
click at [336, 15] on div "Postkast 9+" at bounding box center [334, 13] width 44 height 28
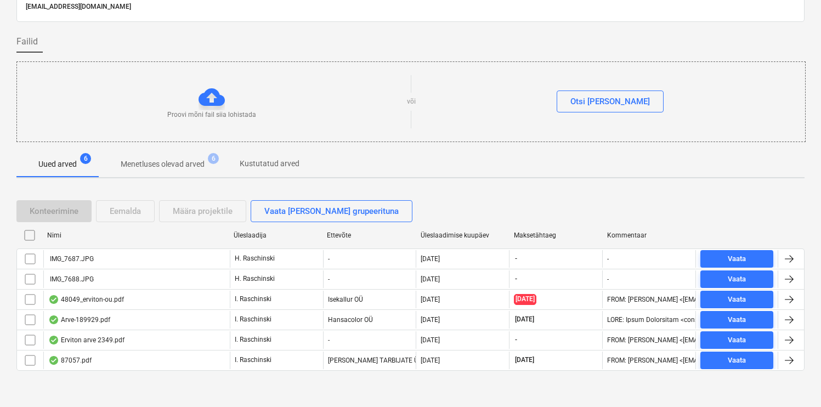
scroll to position [60, 0]
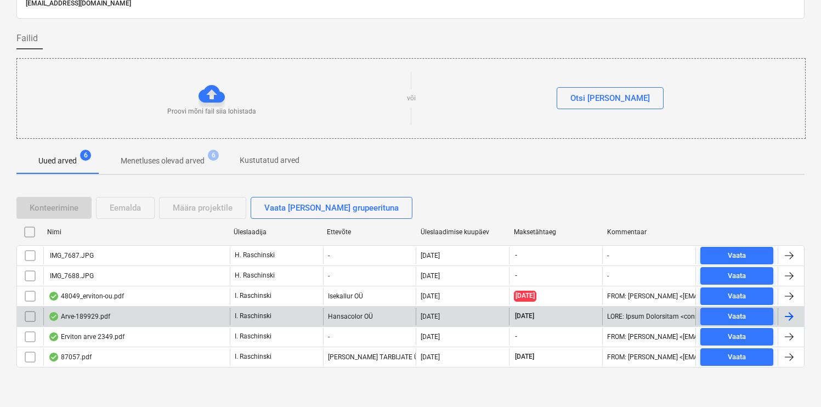
click at [98, 319] on div "Arve-189929.pdf" at bounding box center [79, 316] width 62 height 9
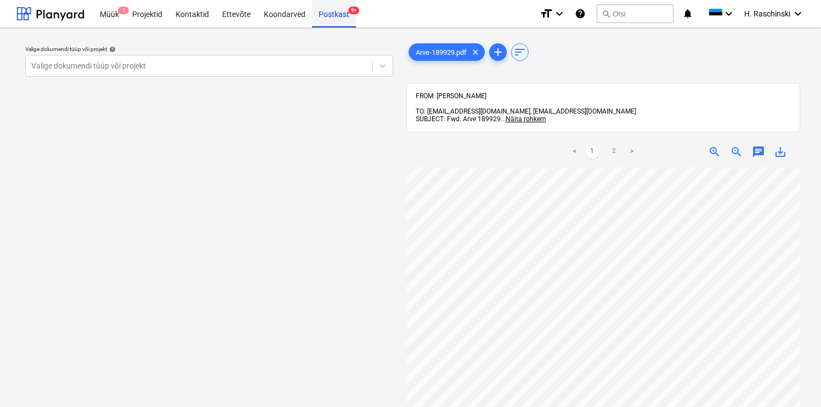
click at [328, 10] on div "Postkast 9+" at bounding box center [334, 13] width 44 height 28
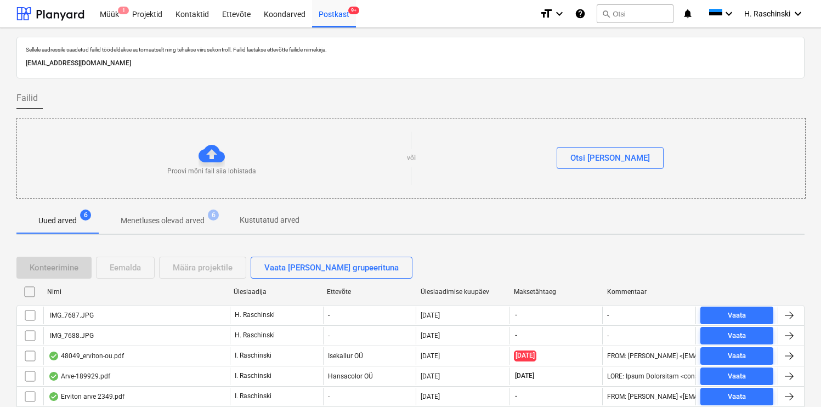
scroll to position [60, 0]
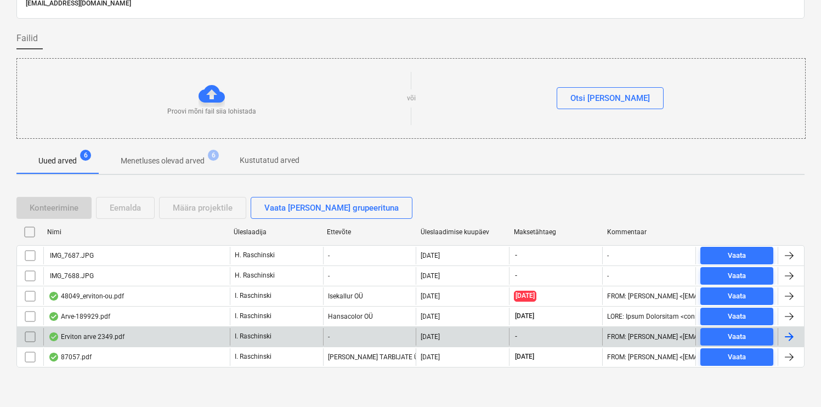
click at [83, 336] on div "Erviton arve 2349.pdf" at bounding box center [86, 336] width 76 height 9
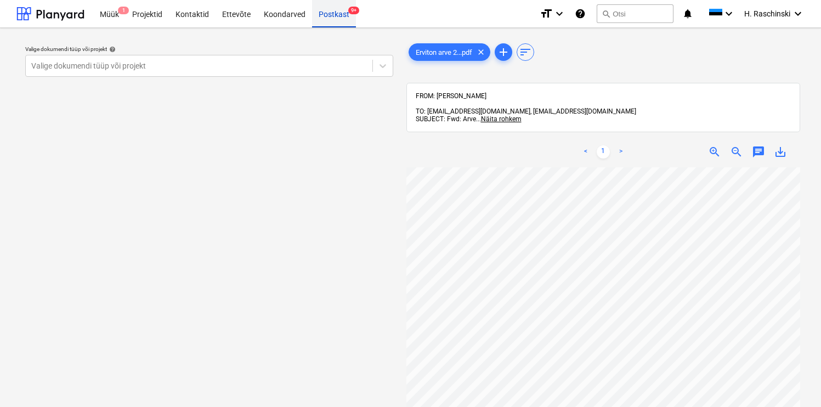
click at [332, 17] on div "Postkast 9+" at bounding box center [334, 13] width 44 height 28
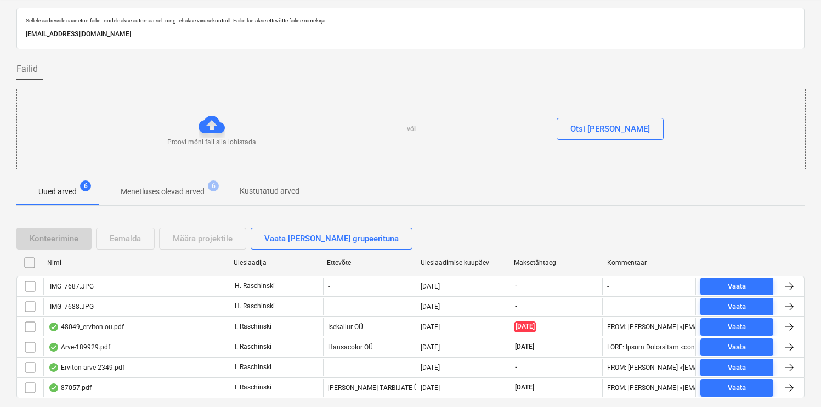
scroll to position [60, 0]
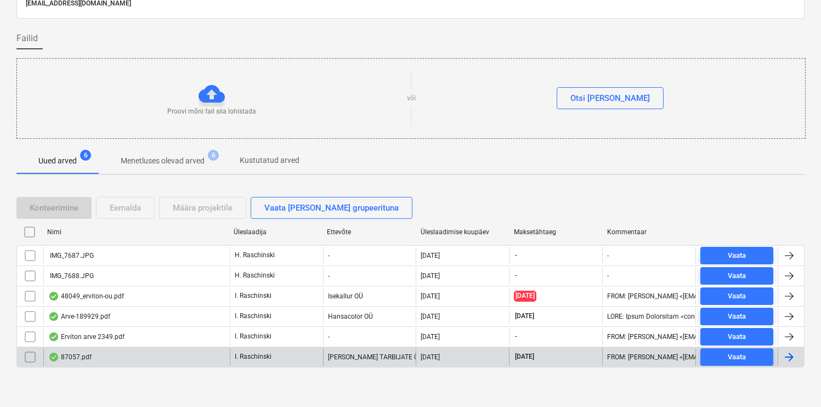
click at [73, 357] on div "87057.pdf" at bounding box center [69, 357] width 43 height 9
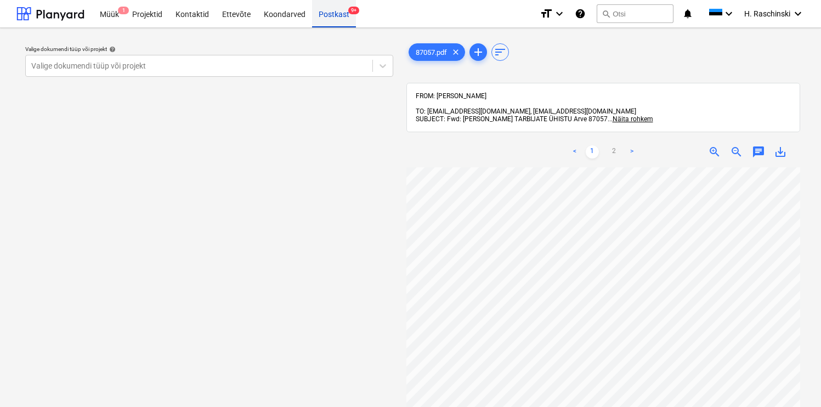
click at [319, 10] on div "Postkast 9+" at bounding box center [334, 13] width 44 height 28
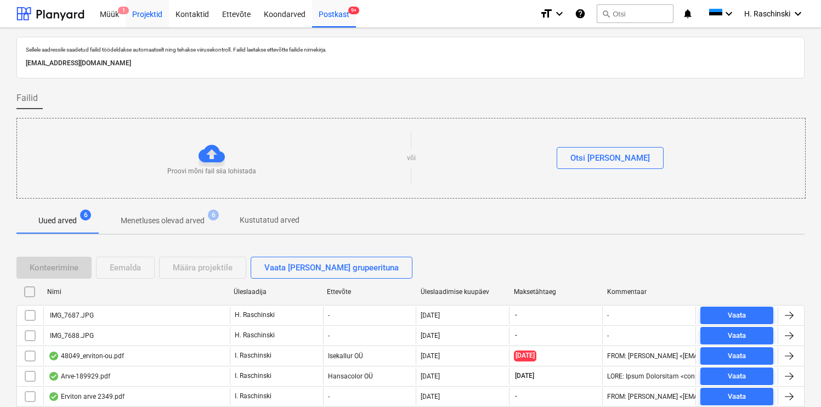
click at [150, 14] on div "Projektid" at bounding box center [147, 13] width 43 height 28
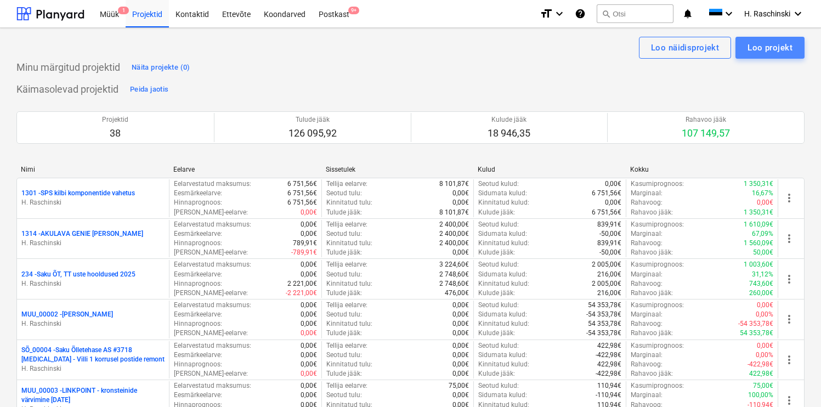
click at [756, 46] on div "Loo projekt" at bounding box center [769, 48] width 45 height 14
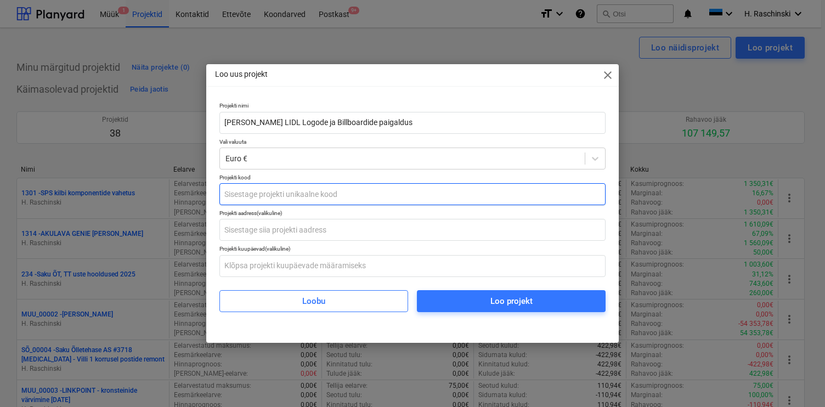
type input "[PERSON_NAME] LIDL Logode ja Billboardide paigaldus"
click at [279, 192] on input "text" at bounding box center [412, 194] width 386 height 22
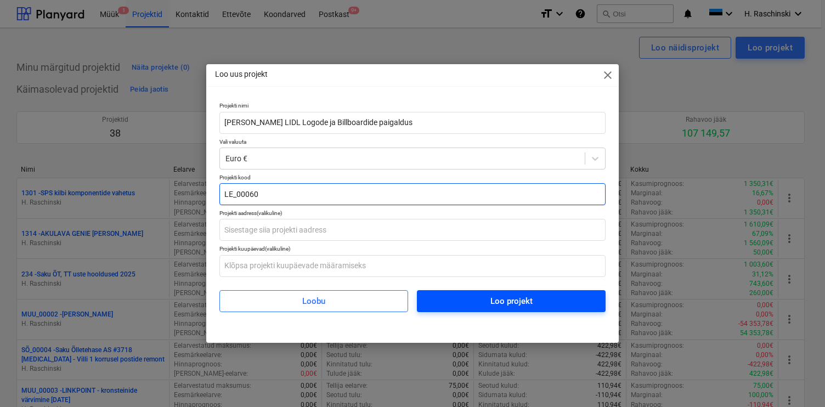
type input "LE_00060"
click at [449, 300] on span "Loo projekt" at bounding box center [511, 301] width 162 height 14
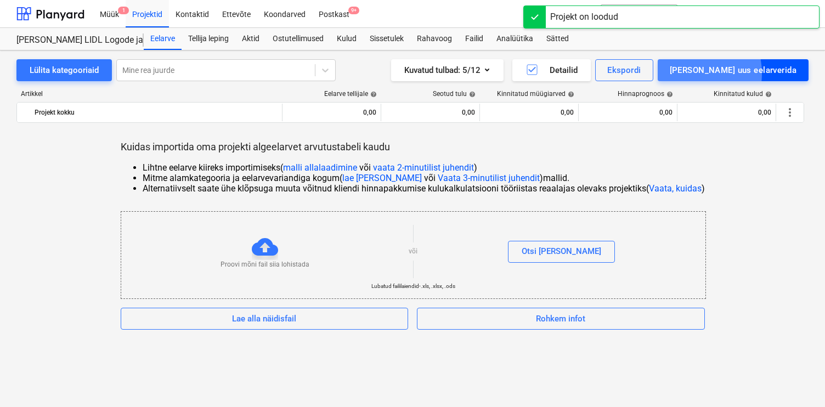
click at [732, 73] on div "[PERSON_NAME] uus eelarverida" at bounding box center [732, 70] width 127 height 14
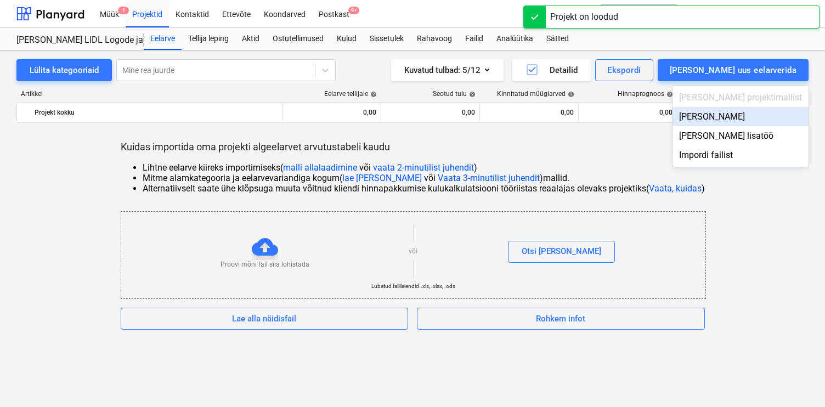
click at [749, 115] on div "[PERSON_NAME]" at bounding box center [740, 116] width 136 height 19
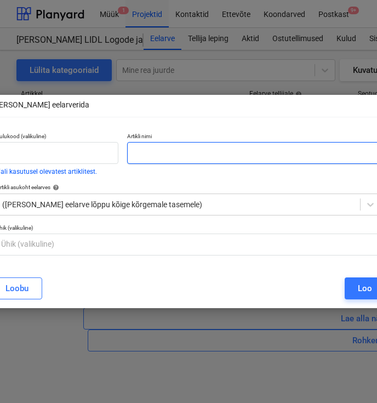
click at [237, 154] on input "text" at bounding box center [254, 153] width 254 height 22
paste input "1. LIDL LOGO fassaadil , 2500x2500, sh kraana auto ning korvtõstuk ,elektriühen…"
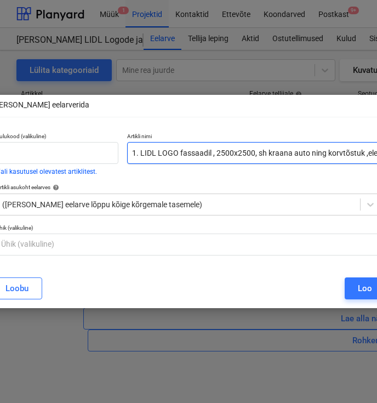
scroll to position [0, 230]
type input "1. LIDL LOGO fassaadil , 2500x2500, sh kraana auto ning korvtõstuk ,elektriühen…"
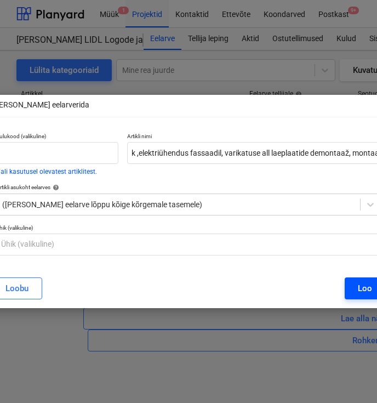
scroll to position [0, 0]
click at [360, 293] on div "Loo" at bounding box center [365, 288] width 14 height 14
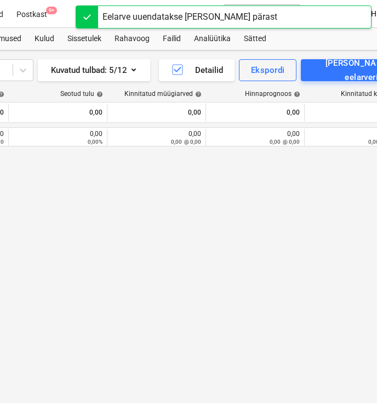
scroll to position [0, 373]
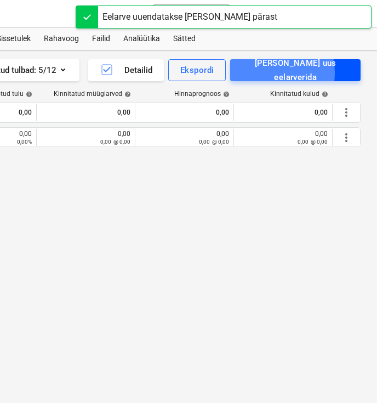
click at [293, 73] on div "[PERSON_NAME] uus eelarverida" at bounding box center [295, 70] width 106 height 29
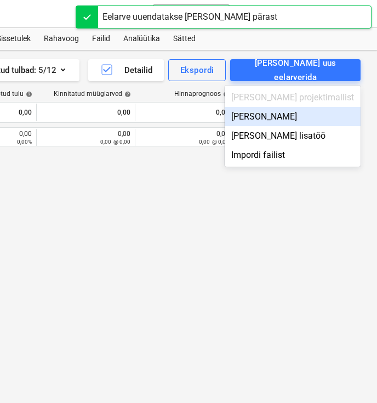
click at [305, 113] on div "[PERSON_NAME]" at bounding box center [293, 116] width 136 height 19
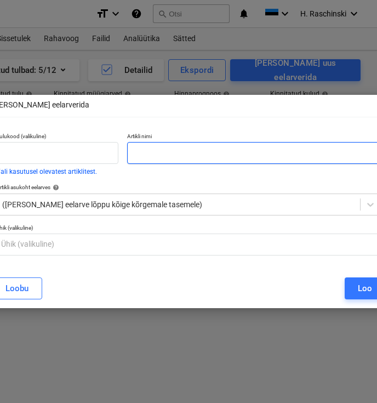
click at [216, 157] on input "text" at bounding box center [254, 153] width 254 height 22
paste input "2. Pülooni paigaldus, autokraana , Dino tõstuk, betoneerimine 1 kmp 765,00 765,…"
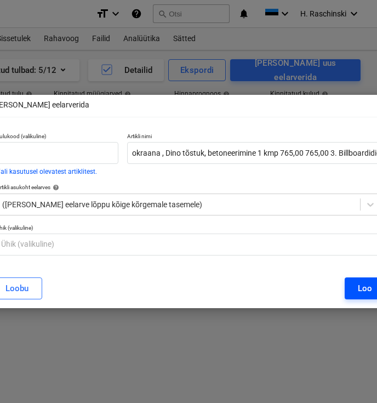
scroll to position [0, 0]
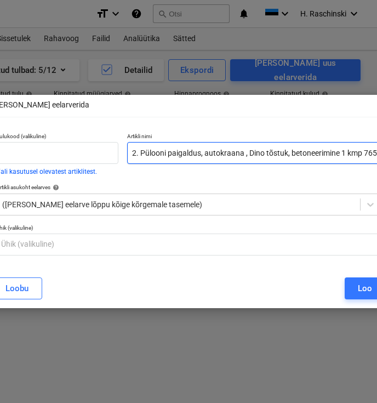
click at [152, 150] on input "2. Pülooni paigaldus, autokraana , Dino tõstuk, betoneerimine 1 kmp 765,00 765,…" at bounding box center [254, 153] width 254 height 22
paste input "text"
type input "2. Pülooni paigaldus, autokraana , Dino tõstuk,"
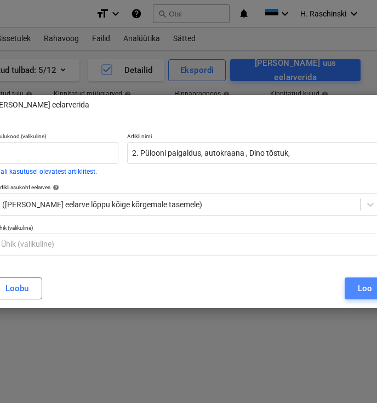
click at [365, 291] on div "Loo" at bounding box center [365, 288] width 14 height 14
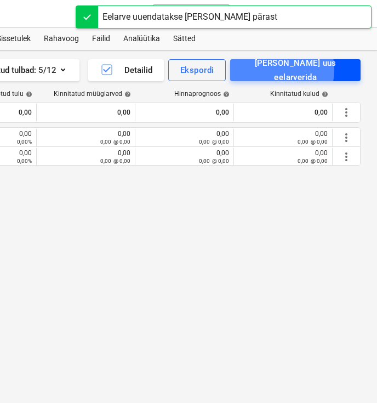
click at [297, 70] on div "[PERSON_NAME] uus eelarverida" at bounding box center [295, 70] width 106 height 29
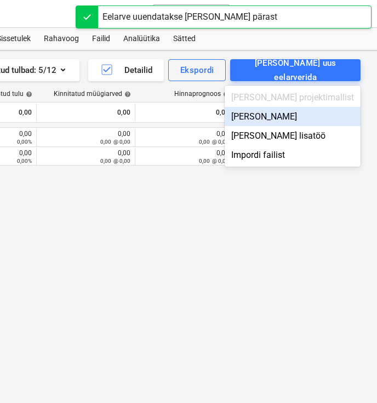
click at [312, 119] on div "[PERSON_NAME]" at bounding box center [293, 116] width 136 height 19
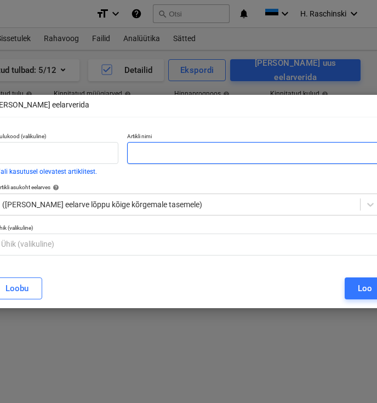
click at [279, 152] on input "text" at bounding box center [254, 153] width 254 height 22
paste input "3. Billboardidie paigaldus"
type input "3. Billboardidie paigaldus"
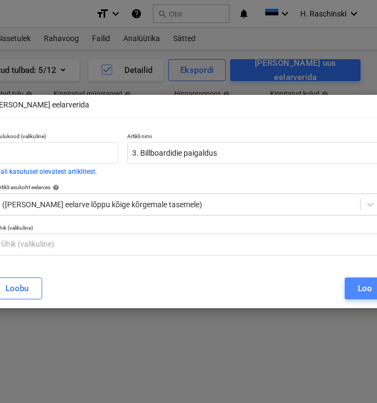
click at [356, 291] on button "Loo" at bounding box center [365, 288] width 41 height 22
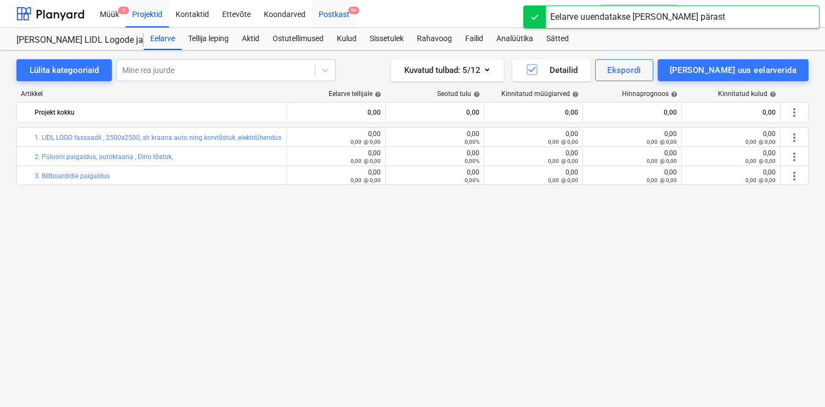
click at [327, 15] on div "Postkast 9+" at bounding box center [334, 13] width 44 height 28
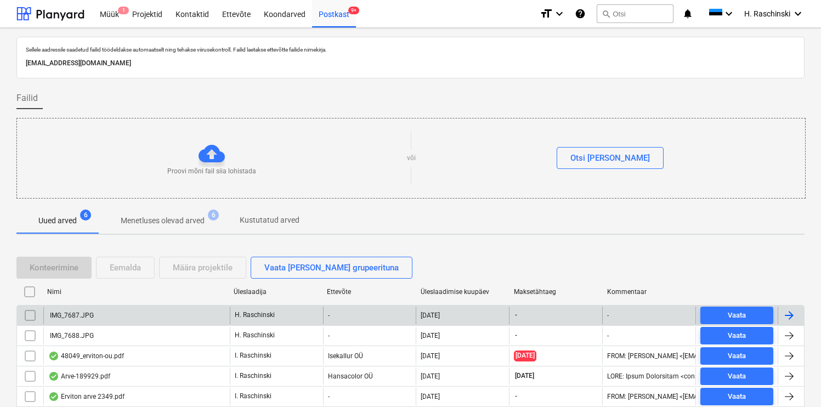
click at [92, 308] on div "IMG_7687.JPG" at bounding box center [136, 315] width 186 height 18
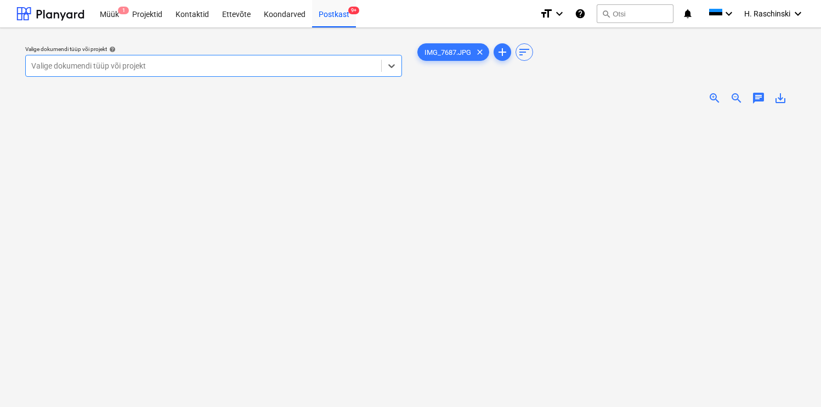
click at [236, 71] on div at bounding box center [203, 65] width 344 height 11
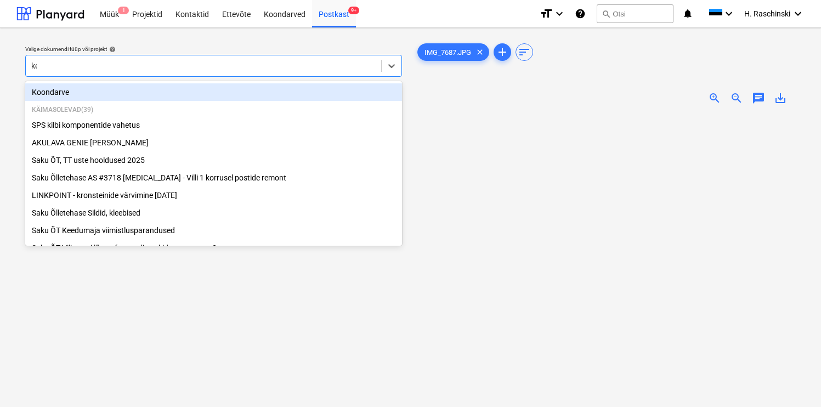
type input "kei"
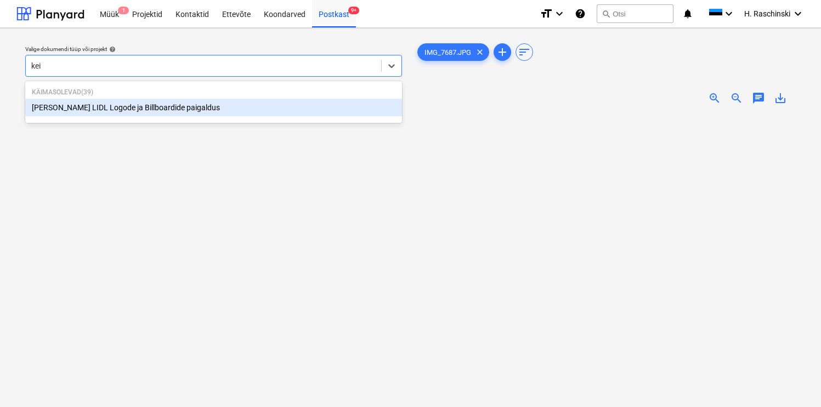
click at [168, 106] on div "[PERSON_NAME] LIDL Logode ja Billboardide paigaldus" at bounding box center [213, 108] width 377 height 18
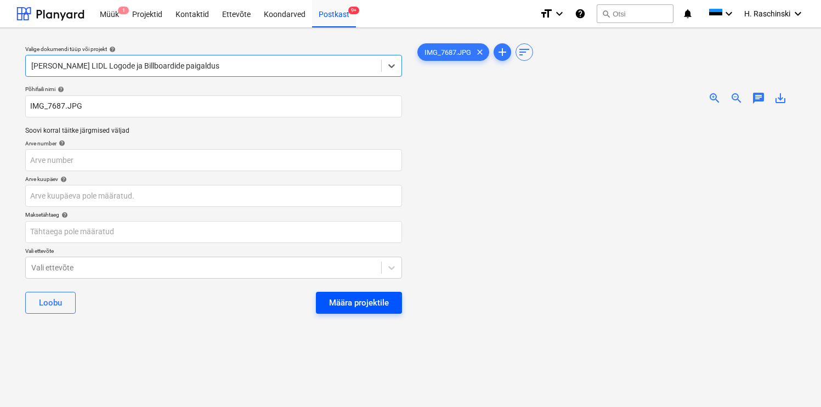
click at [378, 308] on div "Määra projektile" at bounding box center [359, 302] width 60 height 14
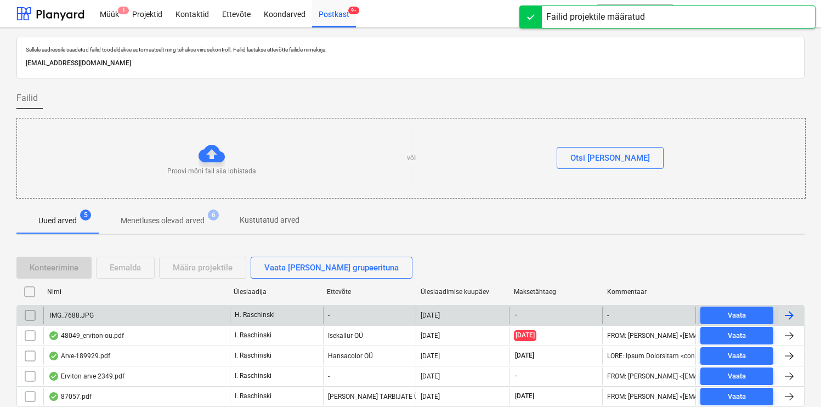
click at [82, 311] on div "IMG_7688.JPG" at bounding box center [71, 315] width 46 height 8
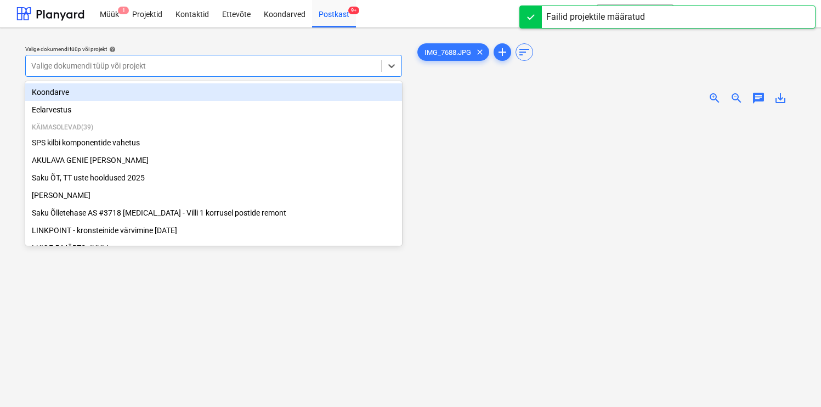
click at [182, 71] on div at bounding box center [203, 65] width 344 height 11
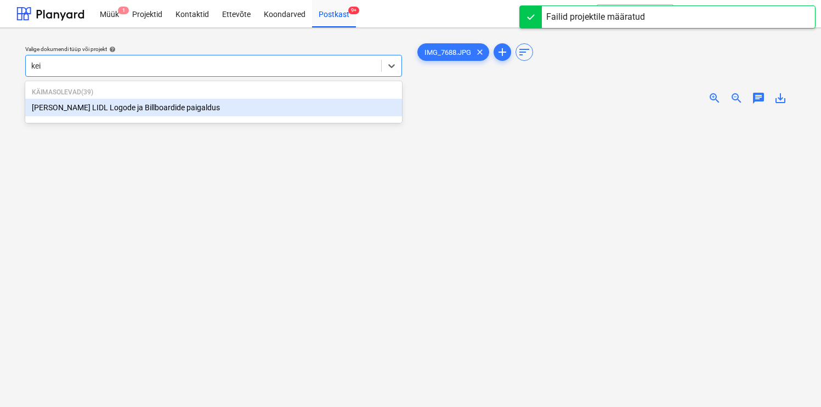
type input "[PERSON_NAME]"
click at [139, 103] on div "[PERSON_NAME] LIDL Logode ja Billboardide paigaldus" at bounding box center [213, 108] width 377 height 18
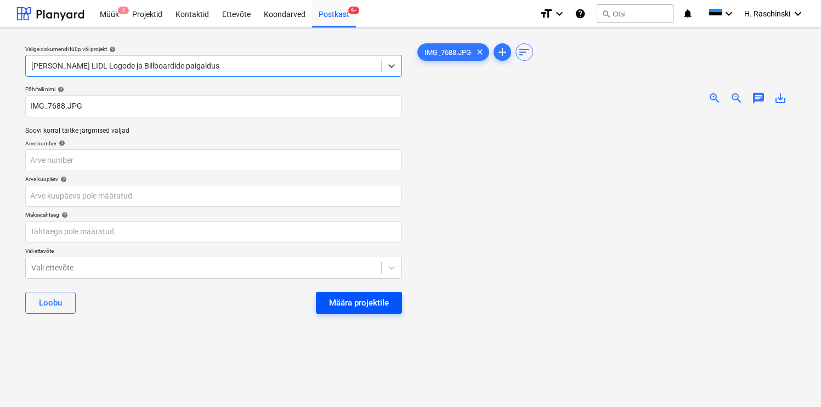
click at [361, 306] on div "Määra projektile" at bounding box center [359, 302] width 60 height 14
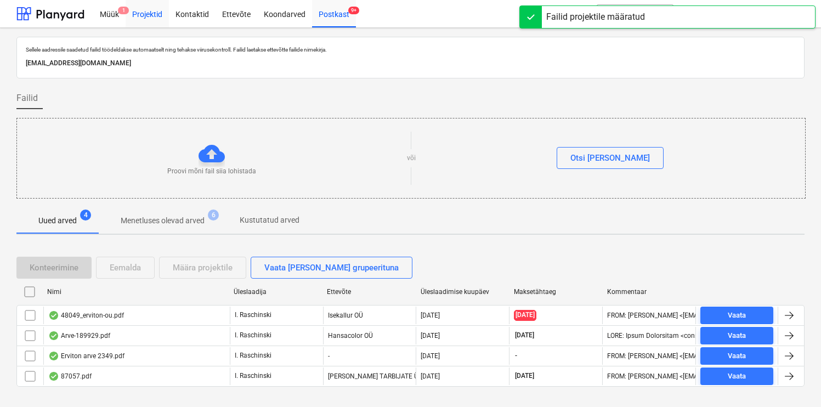
click at [148, 18] on div "Projektid" at bounding box center [147, 13] width 43 height 28
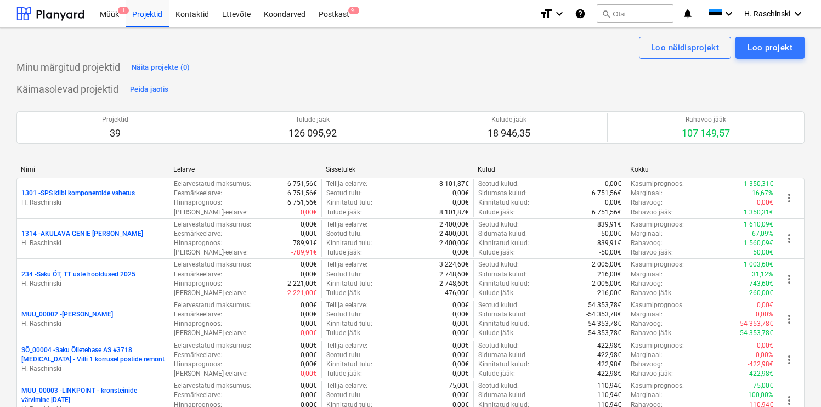
scroll to position [1201, 0]
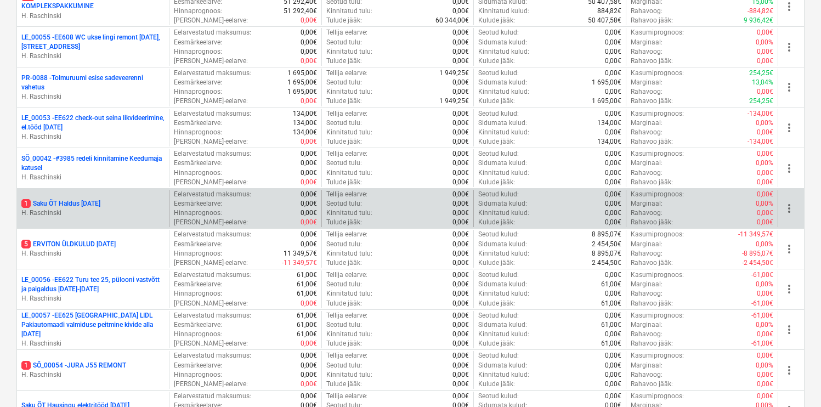
click at [100, 201] on p "1 Saku ÕT Haldus [DATE]" at bounding box center [60, 203] width 79 height 9
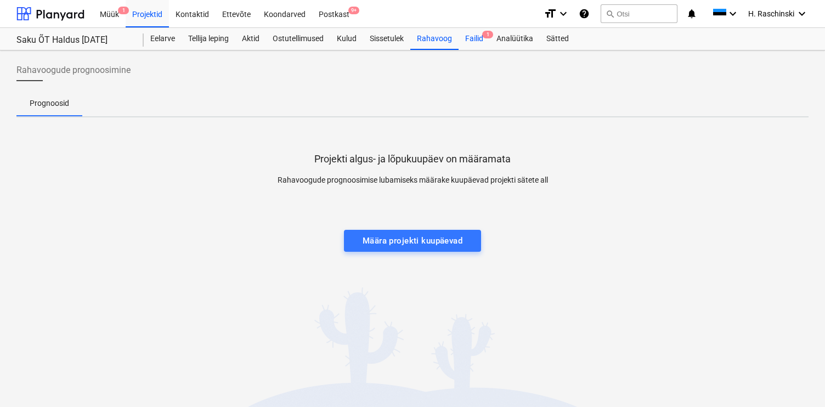
click at [466, 35] on div "Failid 1" at bounding box center [473, 39] width 31 height 22
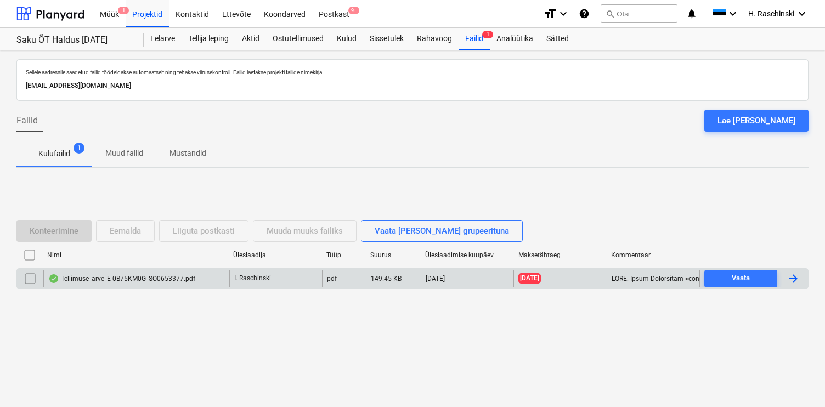
click at [130, 279] on div "Tellimuse_arve_E-0B75KM0G_SO0653377.pdf" at bounding box center [121, 278] width 147 height 9
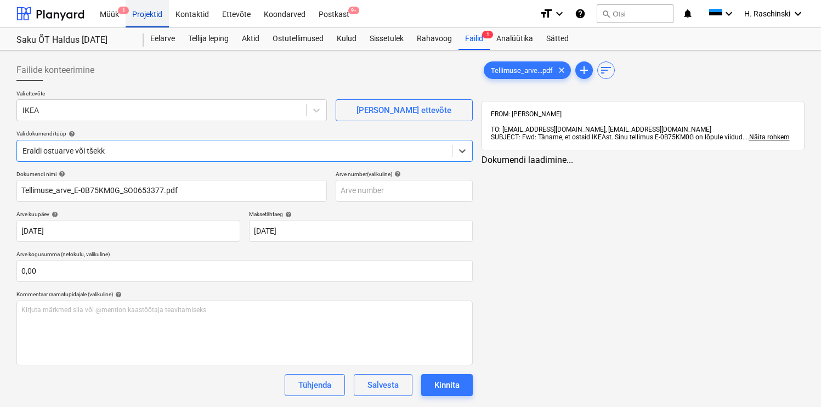
click at [155, 15] on div "Projektid" at bounding box center [147, 13] width 43 height 28
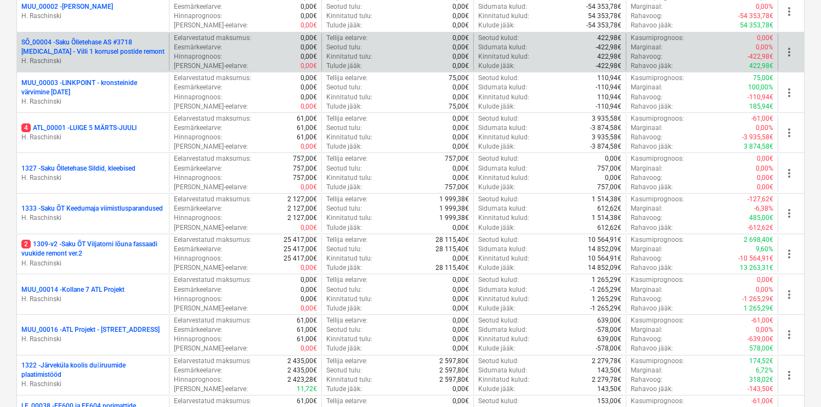
scroll to position [309, 0]
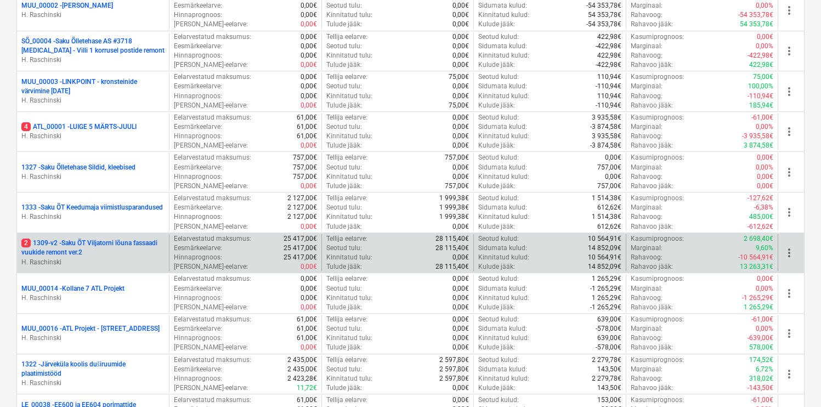
click at [116, 245] on p "2 1309-v2 - Saku ÕT Viljatorni lõuna fassaadi vuukide remont ver.2" at bounding box center [92, 247] width 143 height 19
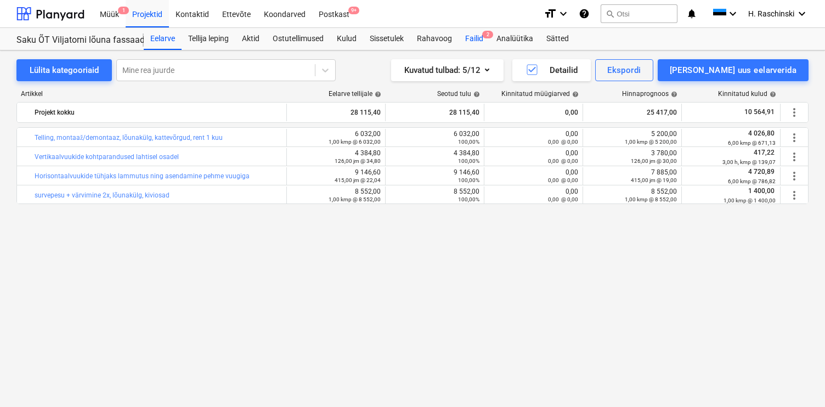
click at [478, 42] on div "Failid 2" at bounding box center [473, 39] width 31 height 22
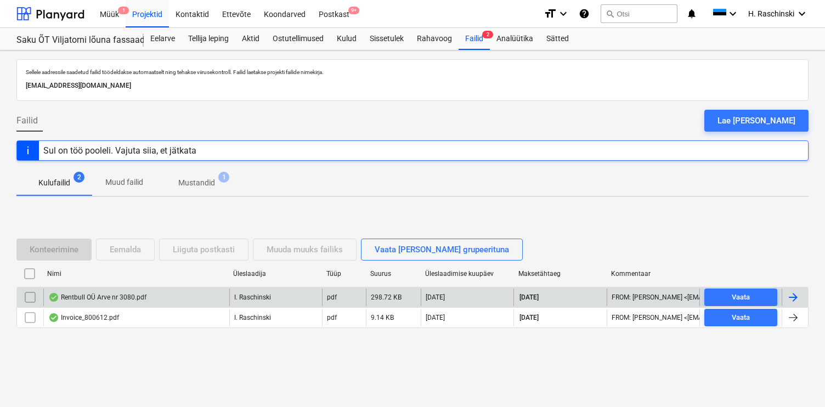
click at [103, 298] on div "Rentbull OÜ Arve nr 3080.pdf" at bounding box center [97, 297] width 98 height 9
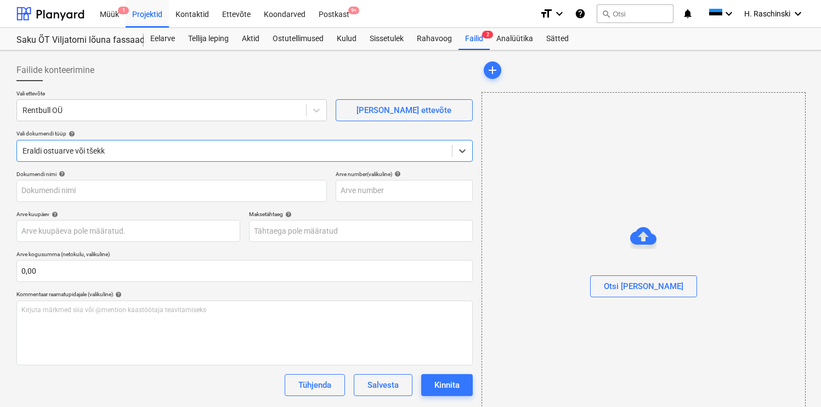
type input "3080"
type input "[DATE]"
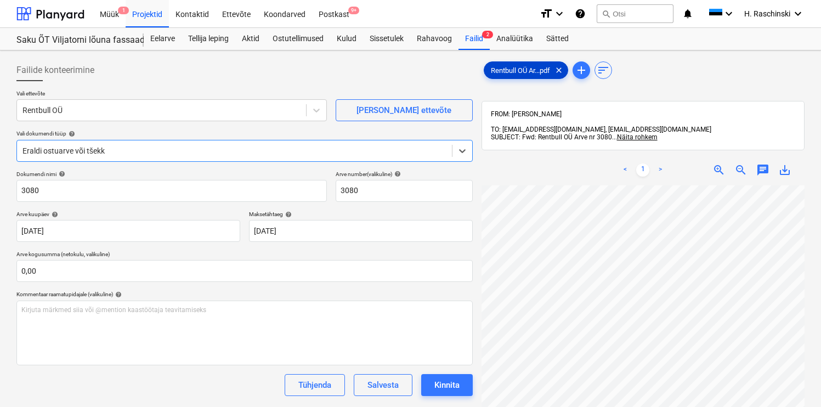
click at [529, 71] on span "Rentbull OÜ Ar...pdf" at bounding box center [520, 70] width 72 height 8
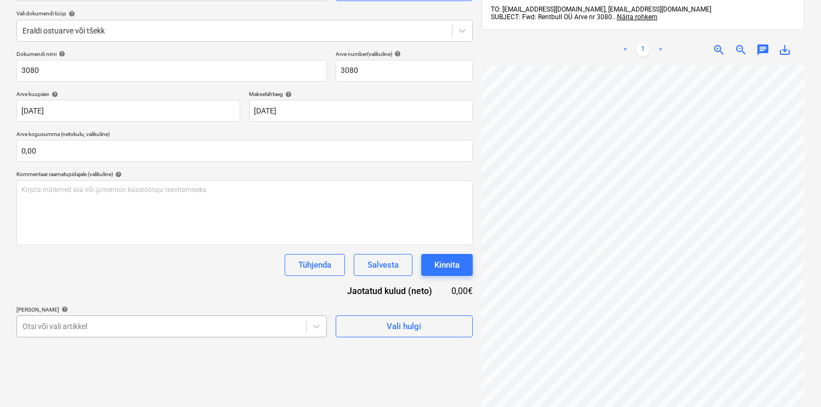
scroll to position [184, 0]
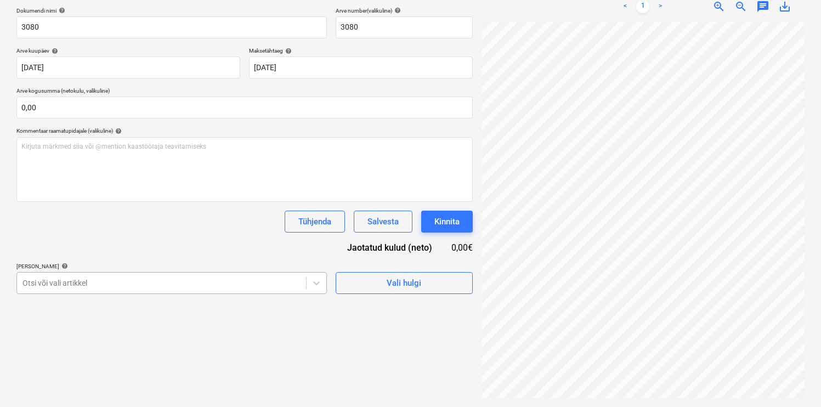
click at [134, 243] on body "Müük 1 Projektid Kontaktid Ettevõte Koondarved Postkast 9+ format_size keyboard…" at bounding box center [410, 40] width 821 height 407
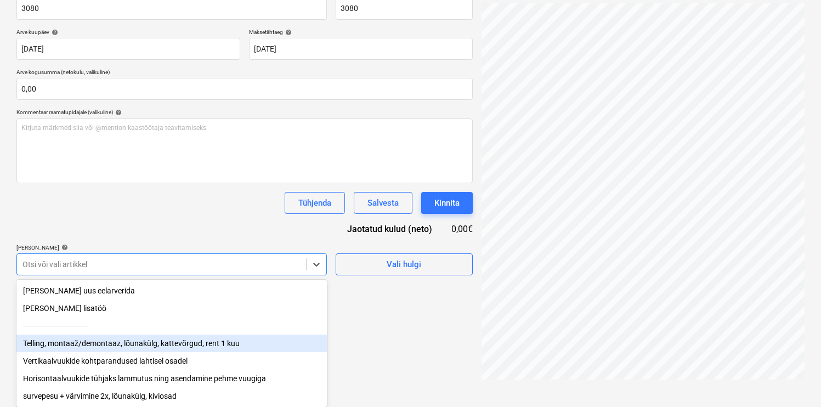
click at [128, 340] on div "Telling, montaaž/demontaaz, lõunakülg, kattevõrgud, rent 1 kuu" at bounding box center [171, 343] width 310 height 18
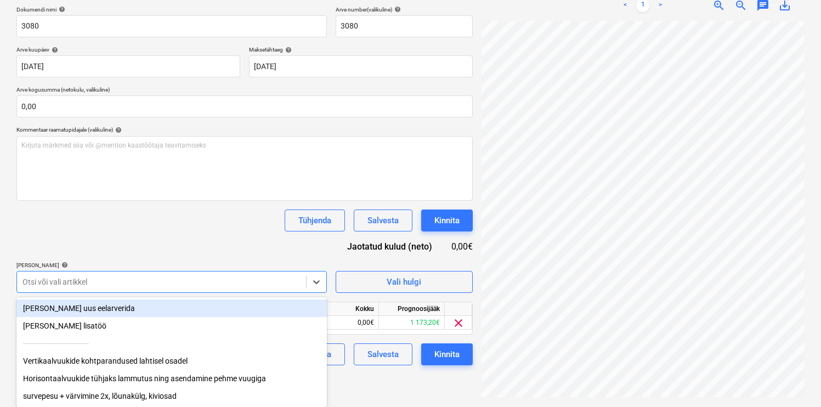
scroll to position [156, 0]
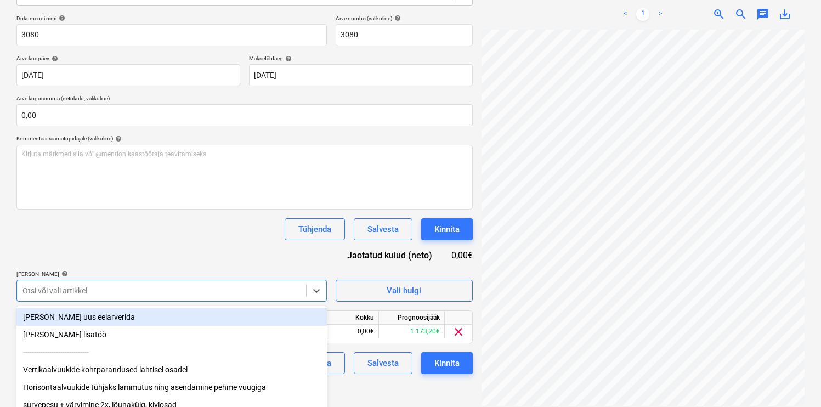
click at [150, 211] on div "Dokumendi nimi help 3080 Arve number (valikuline) help 3080 Arve kuupäev help […" at bounding box center [244, 194] width 456 height 359
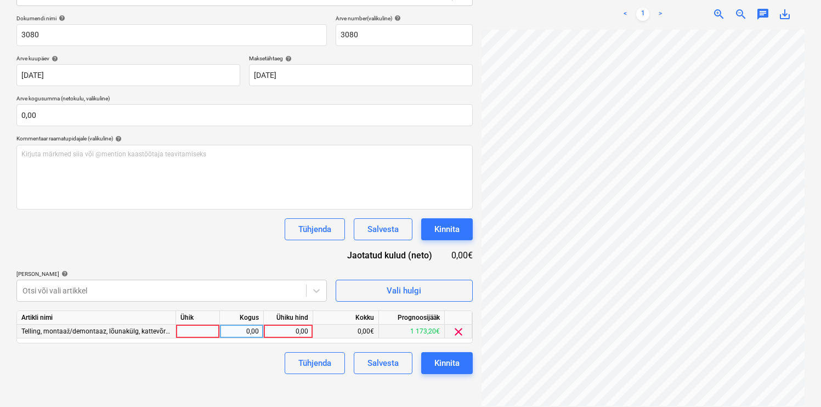
click at [187, 331] on div at bounding box center [198, 332] width 44 height 14
type input "kmp"
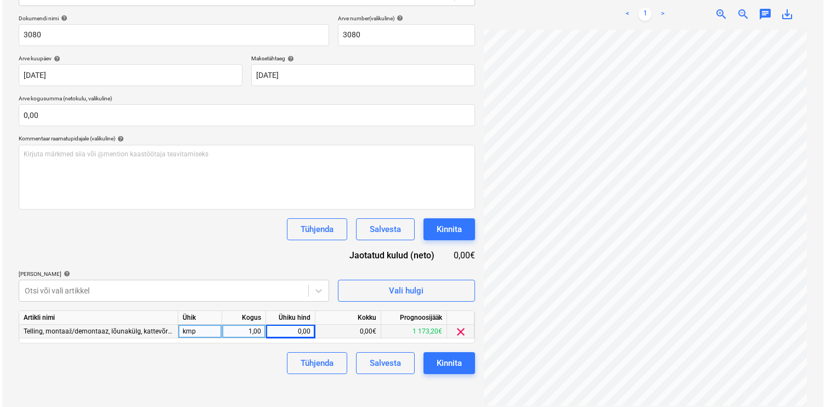
scroll to position [0, 172]
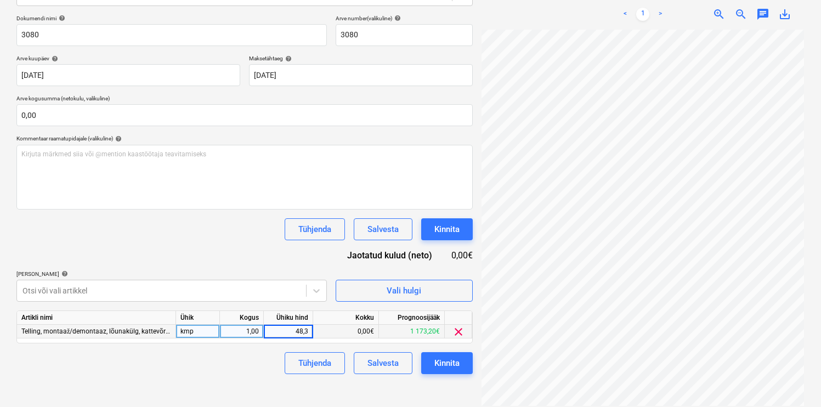
type input "48,36"
click at [440, 363] on div "Kinnita" at bounding box center [446, 363] width 25 height 14
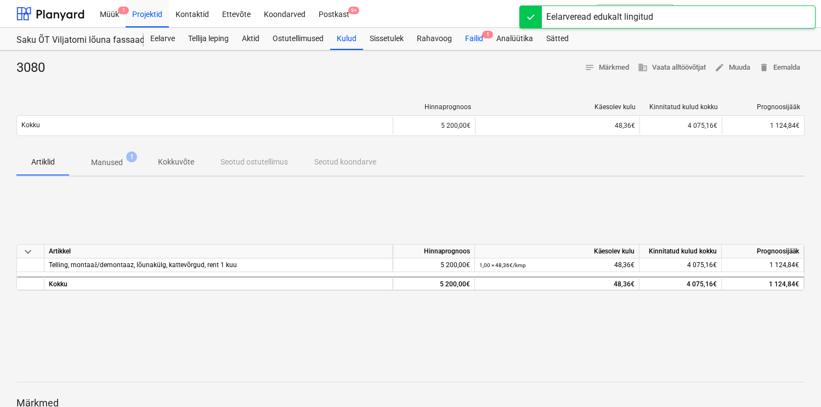
click at [472, 41] on div "Failid 1" at bounding box center [473, 39] width 31 height 22
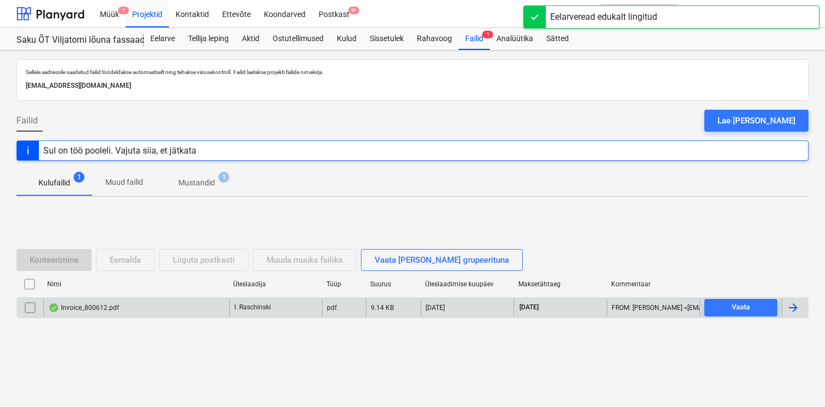
click at [111, 299] on div "Invoice_800612.pdf" at bounding box center [136, 308] width 186 height 18
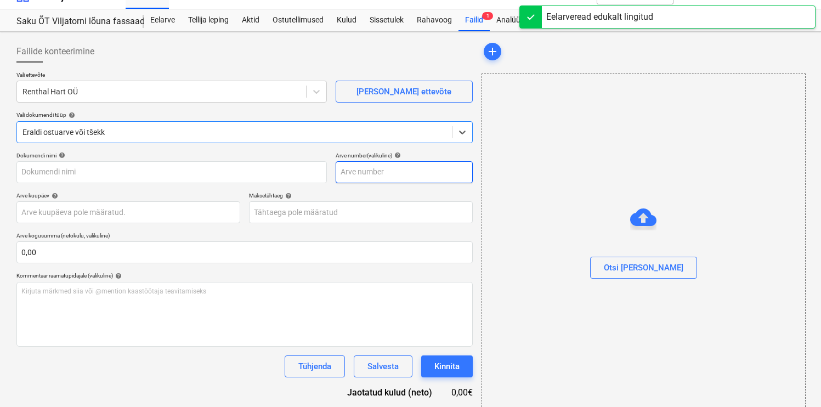
type input "800612"
type input "[DATE]"
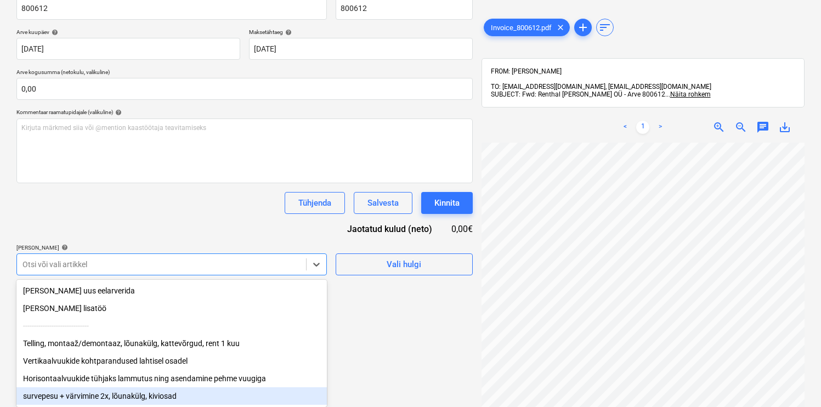
click at [160, 225] on body "Müük 1 Projektid Kontaktid Ettevõte Koondarved Postkast 9+ format_size keyboard…" at bounding box center [410, 21] width 821 height 407
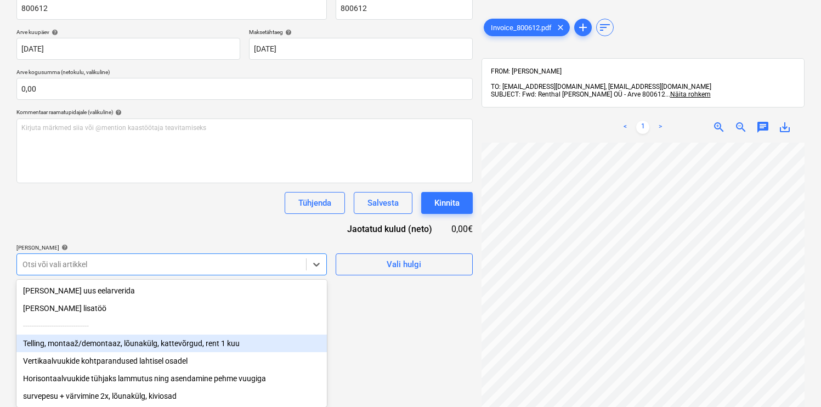
click at [109, 343] on div "Telling, montaaž/demontaaz, lõunakülg, kattevõrgud, rent 1 kuu" at bounding box center [171, 343] width 310 height 18
click at [109, 334] on div "------------------------------" at bounding box center [171, 326] width 310 height 18
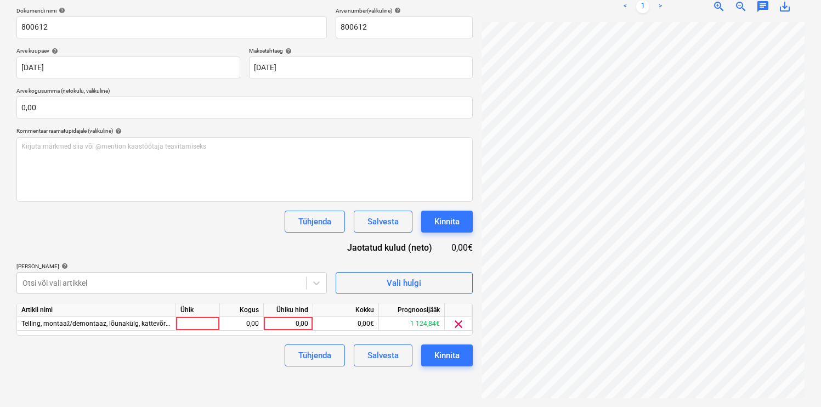
scroll to position [156, 0]
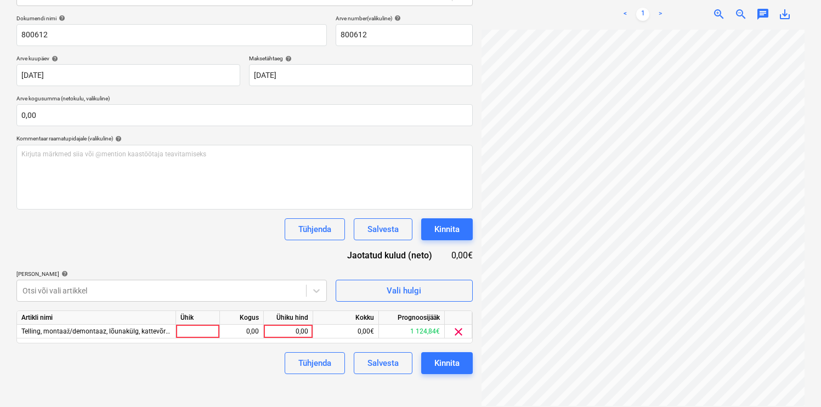
click at [128, 244] on div "Dokumendi nimi help 800612 Arve number (valikuline) help 800612 Arve kuupäev he…" at bounding box center [244, 194] width 456 height 359
click at [202, 334] on div at bounding box center [198, 332] width 44 height 14
type input "m"
type input "kmp"
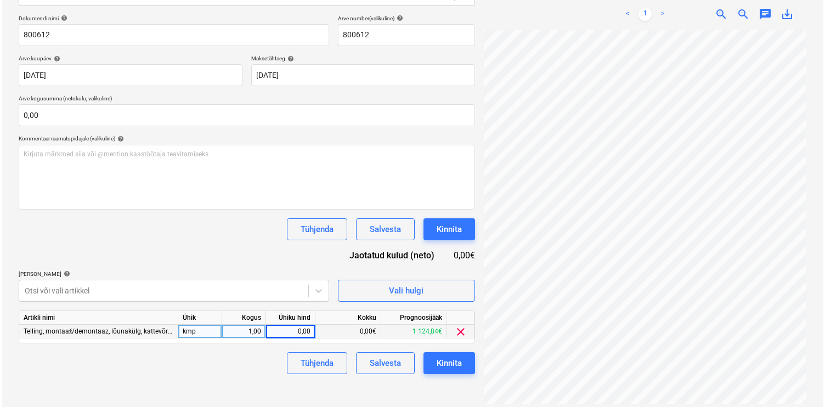
scroll to position [325, 172]
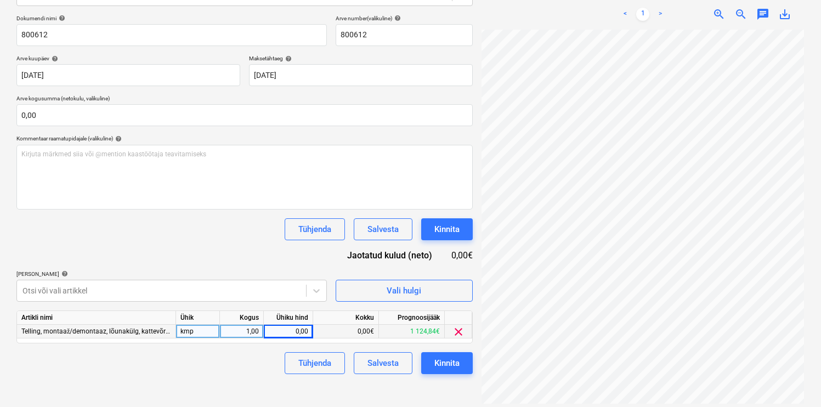
click at [286, 331] on div "0,00" at bounding box center [288, 332] width 40 height 14
type input "1075"
click at [463, 365] on button "Kinnita" at bounding box center [447, 363] width 52 height 22
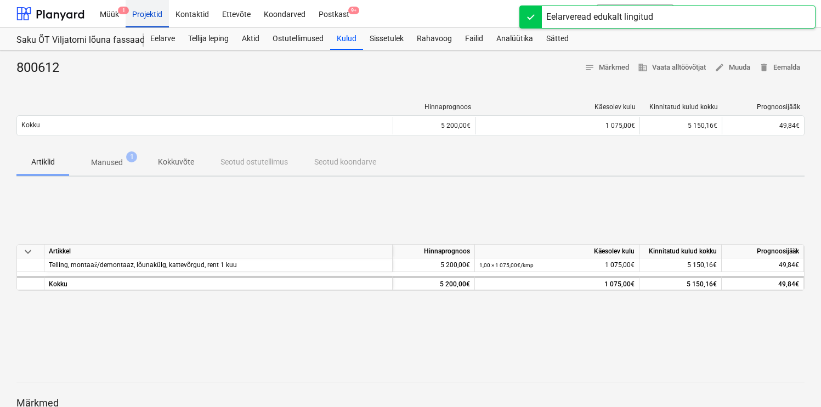
click at [162, 12] on div "Projektid" at bounding box center [147, 13] width 43 height 28
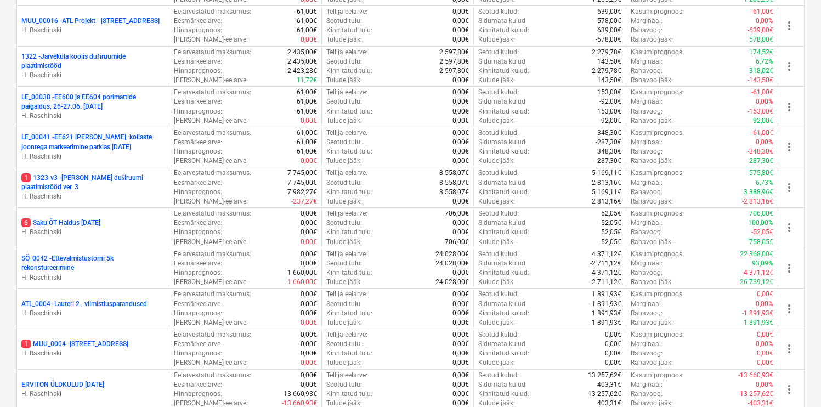
scroll to position [717, 0]
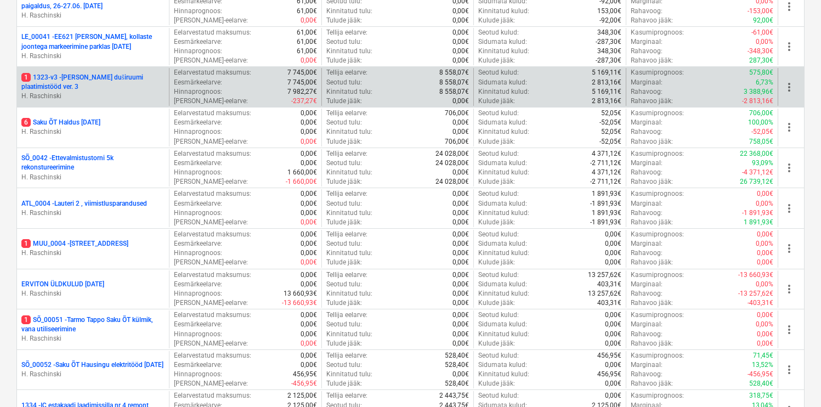
click at [132, 76] on p "1 1323-v3 - [PERSON_NAME] duširuumi plaatimistööd ver. 3" at bounding box center [92, 82] width 143 height 19
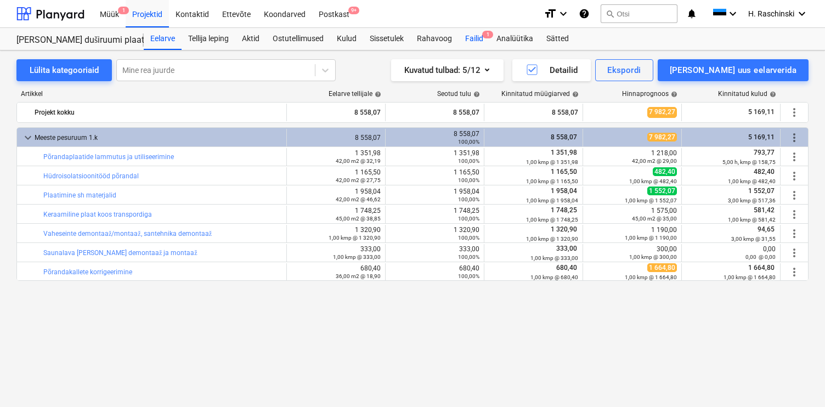
click at [468, 38] on div "Failid 1" at bounding box center [473, 39] width 31 height 22
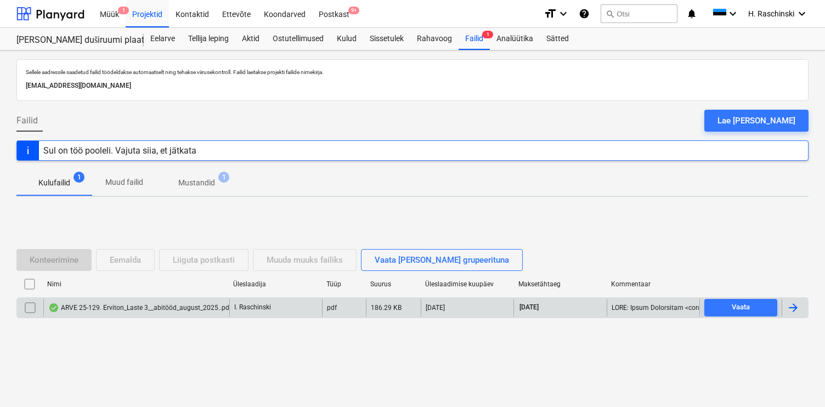
click at [123, 310] on div "ARVE 25-129. Erviton_Laste 3__abitööd_august_2025..pdf" at bounding box center [139, 307] width 183 height 9
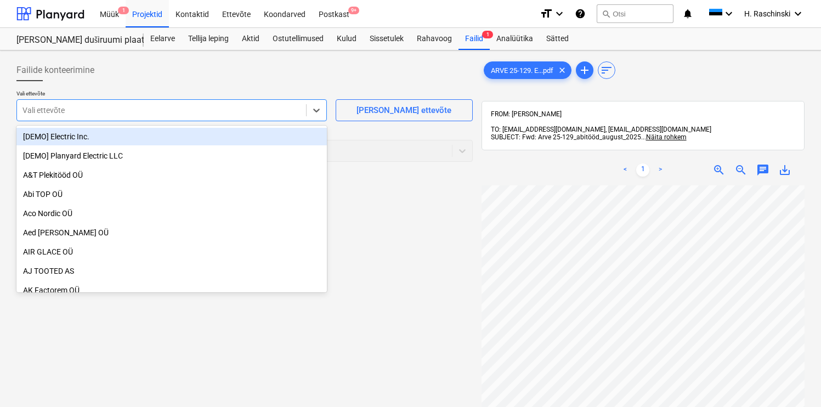
click at [281, 112] on div at bounding box center [161, 110] width 278 height 11
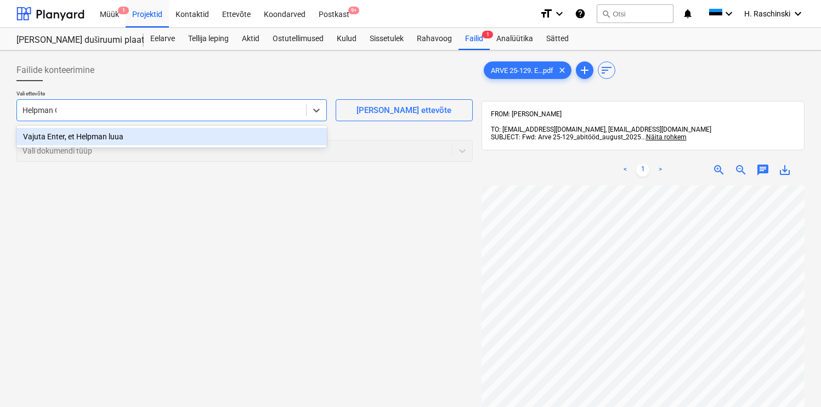
type input "Helpman OÜ"
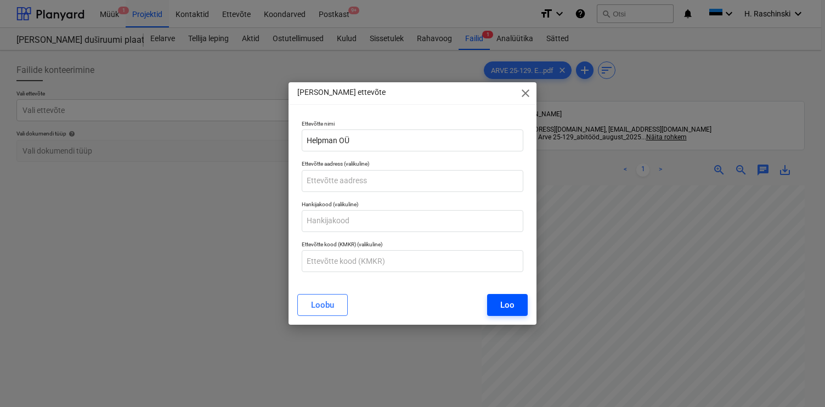
click at [520, 306] on button "Loo" at bounding box center [507, 305] width 41 height 22
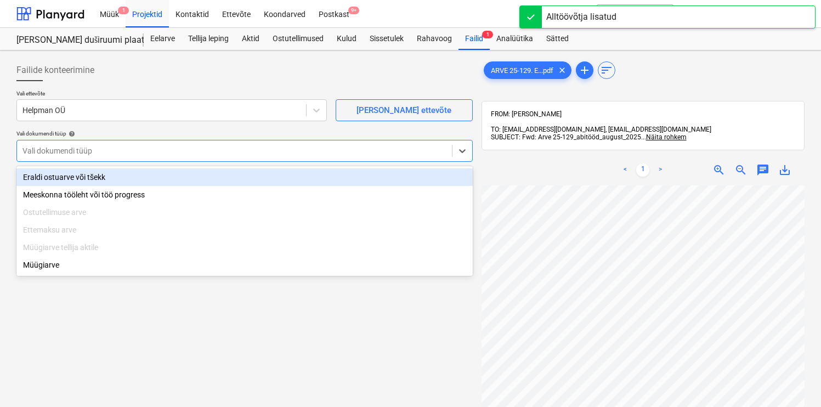
click at [271, 150] on div at bounding box center [234, 150] width 424 height 11
click at [117, 181] on div "Eraldi ostuarve või tšekk" at bounding box center [244, 177] width 456 height 18
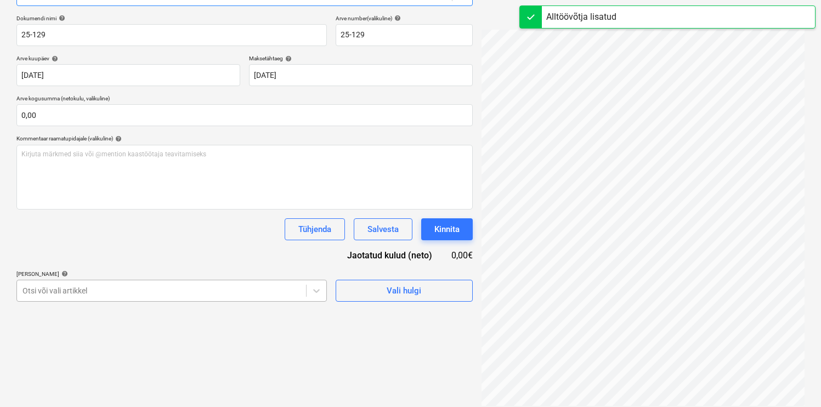
scroll to position [219, 0]
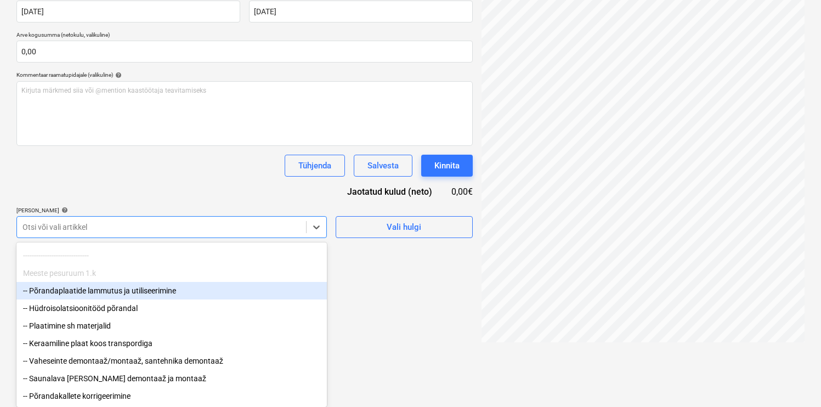
click at [126, 285] on div "-- Põrandaplaatide lammutus ja utiliseerimine" at bounding box center [171, 291] width 310 height 18
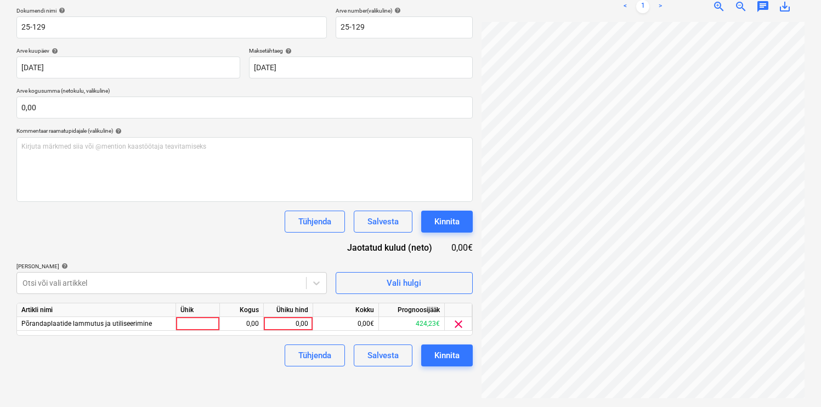
scroll to position [156, 0]
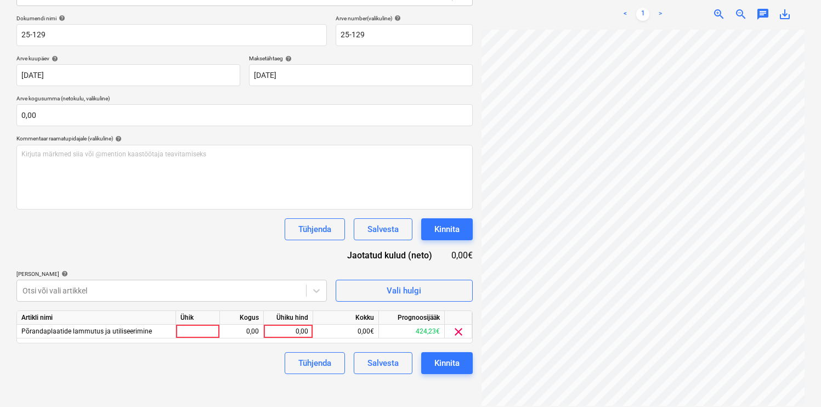
click at [188, 184] on div "Dokumendi nimi help 25-129 Arve number (valikuline) help 25-129 Arve kuupäev he…" at bounding box center [244, 194] width 456 height 359
click at [190, 327] on div at bounding box center [198, 332] width 44 height 14
type input "kmp"
click at [238, 336] on div "0,00" at bounding box center [241, 332] width 35 height 14
type input "1"
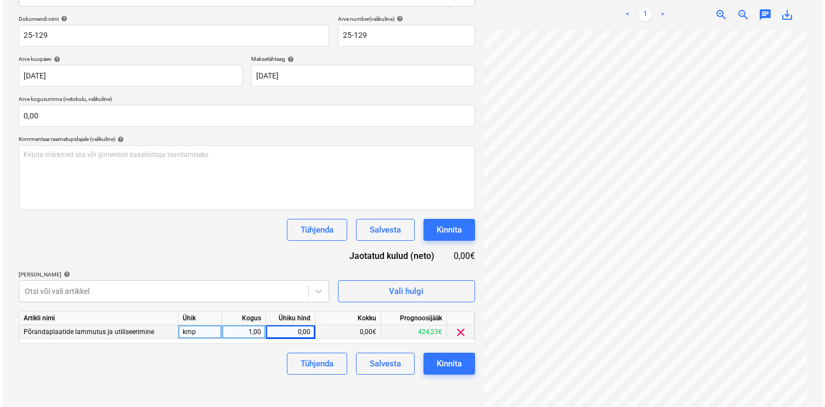
scroll to position [0, 186]
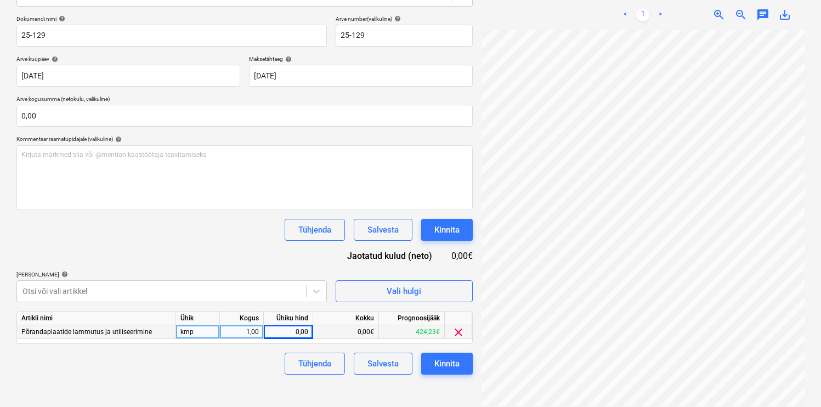
click at [295, 331] on div "0,00" at bounding box center [288, 332] width 40 height 14
type input "266"
click at [441, 364] on div "Kinnita" at bounding box center [446, 363] width 25 height 14
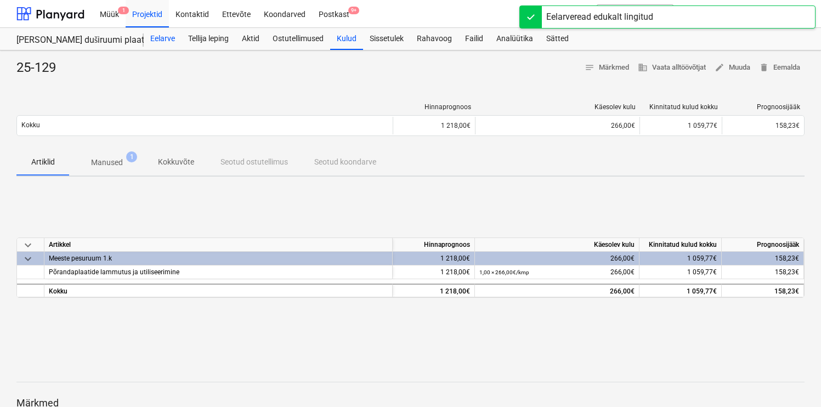
click at [169, 39] on div "Eelarve" at bounding box center [163, 39] width 38 height 22
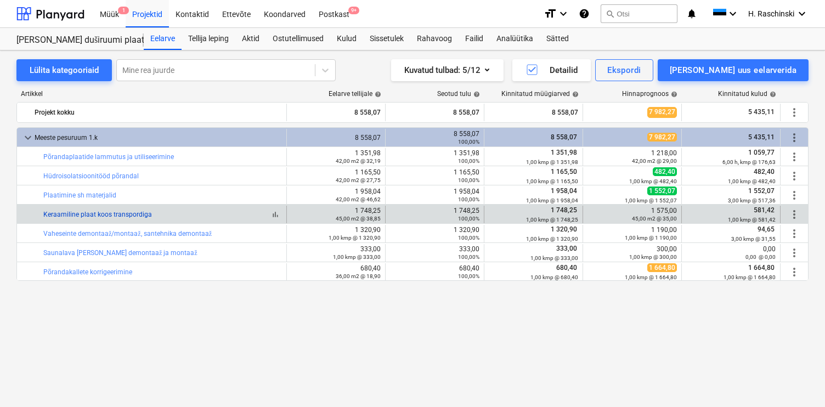
click at [101, 215] on link "Keraamiline plaat koos transpordiga" at bounding box center [97, 215] width 109 height 8
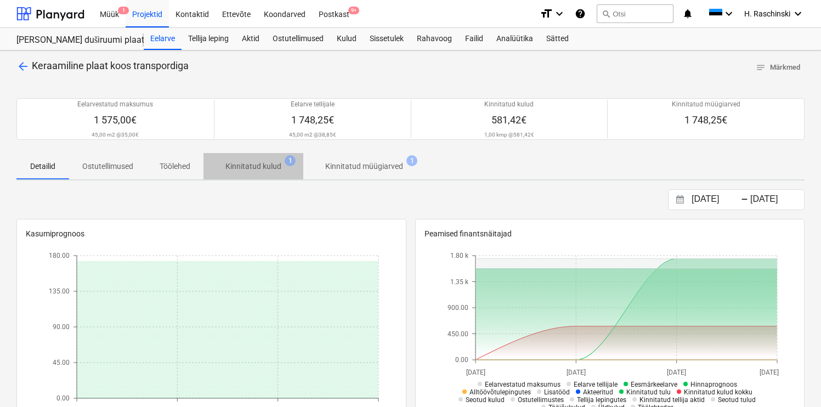
click at [254, 166] on p "Kinnitatud kulud" at bounding box center [253, 167] width 56 height 12
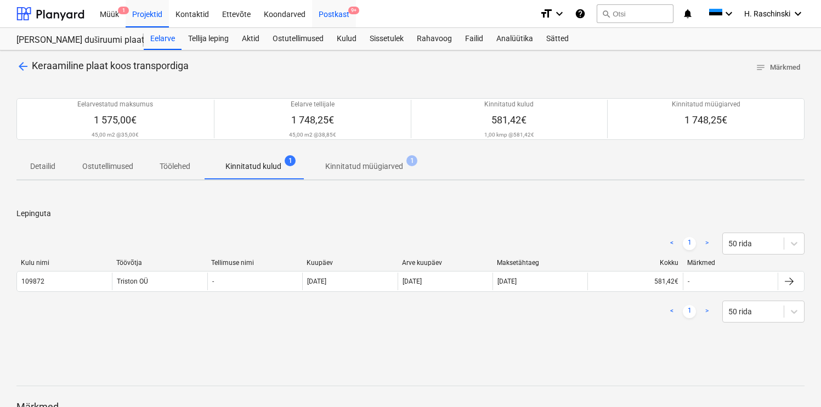
click at [335, 15] on div "Postkast 9+" at bounding box center [334, 13] width 44 height 28
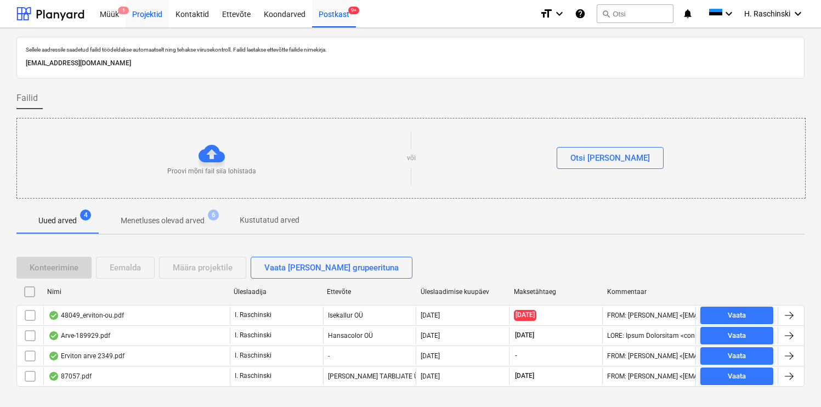
click at [150, 18] on div "Projektid" at bounding box center [147, 13] width 43 height 28
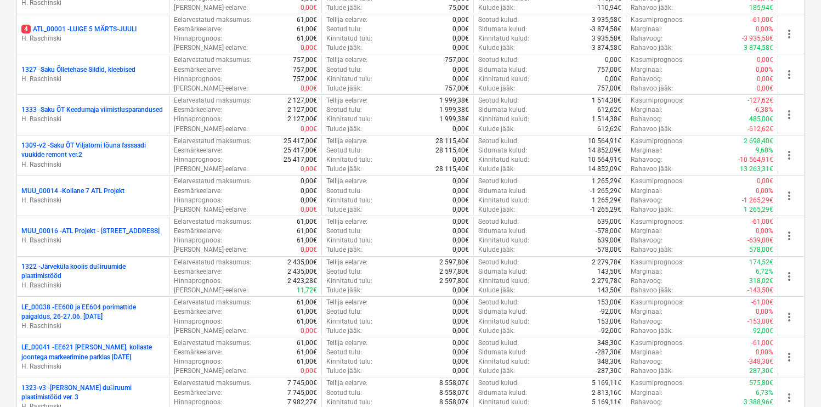
scroll to position [367, 0]
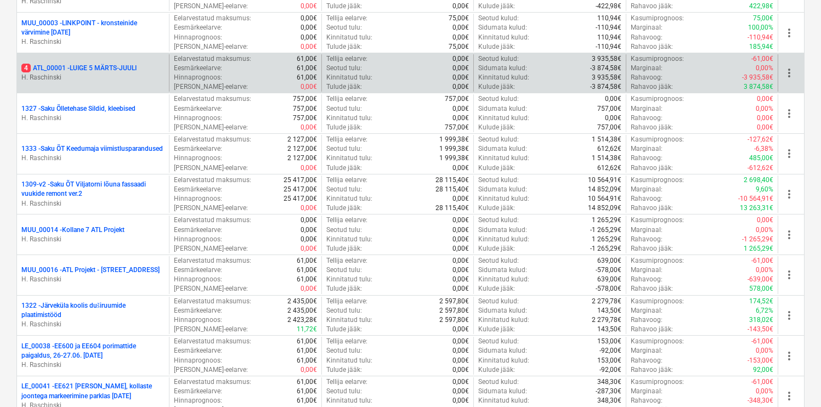
click at [133, 71] on p "4 ATL_00001 - LUIGE 5 MÄRTS-JUULI" at bounding box center [78, 68] width 115 height 9
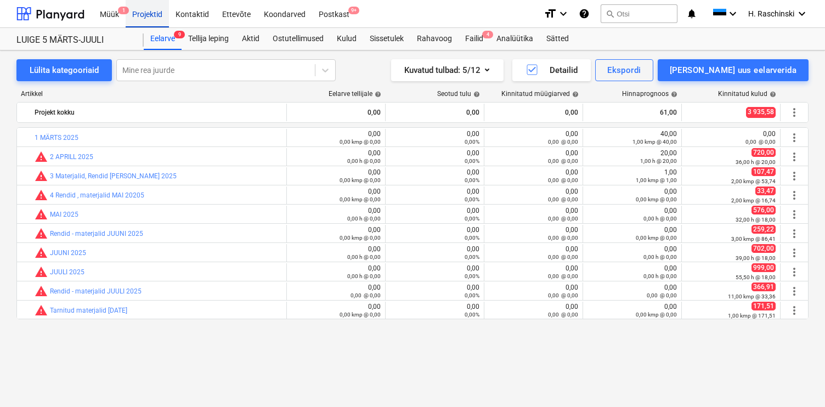
click at [151, 15] on div "Projektid" at bounding box center [147, 13] width 43 height 28
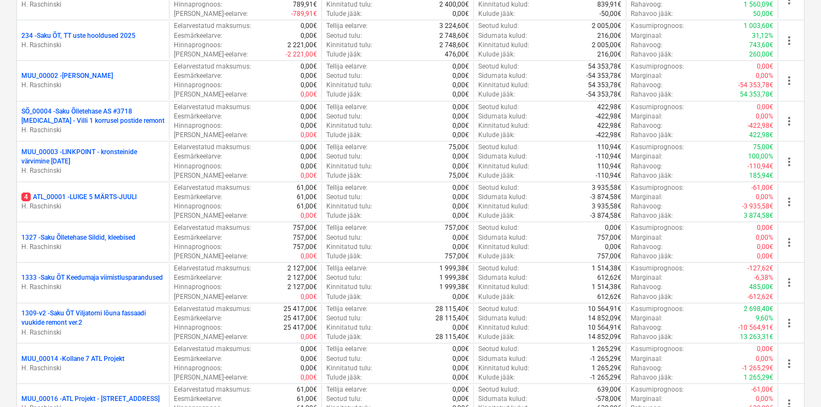
scroll to position [247, 0]
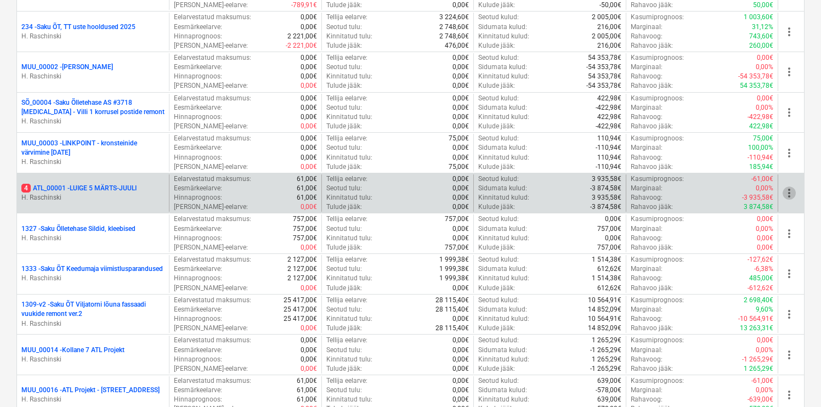
click at [792, 194] on span "more_vert" at bounding box center [788, 192] width 13 height 13
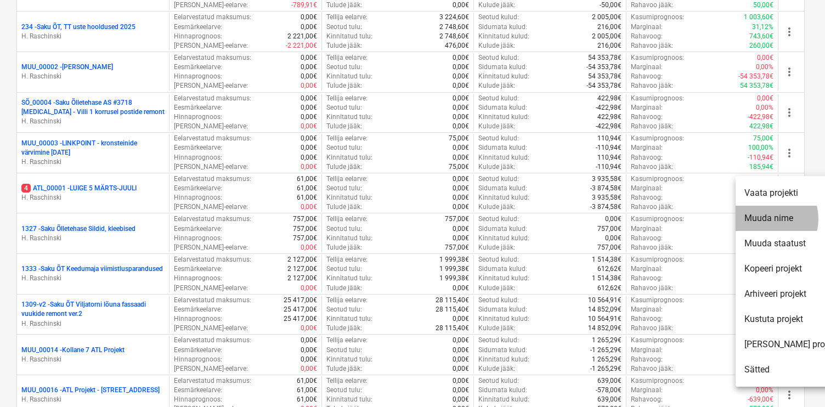
click at [764, 219] on li "Muuda nime" at bounding box center [791, 218] width 112 height 25
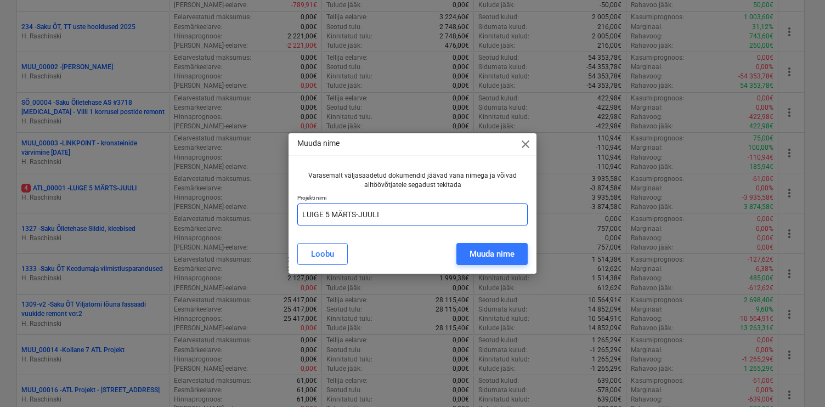
click at [456, 209] on input "LUIGE 5 MÄRTS-JUULI" at bounding box center [412, 214] width 230 height 22
click at [440, 211] on input "LUIGE 5 MÄRTS-JUULI" at bounding box center [412, 214] width 230 height 22
type input "LUIGE 5 MÄRTS-AUGUST"
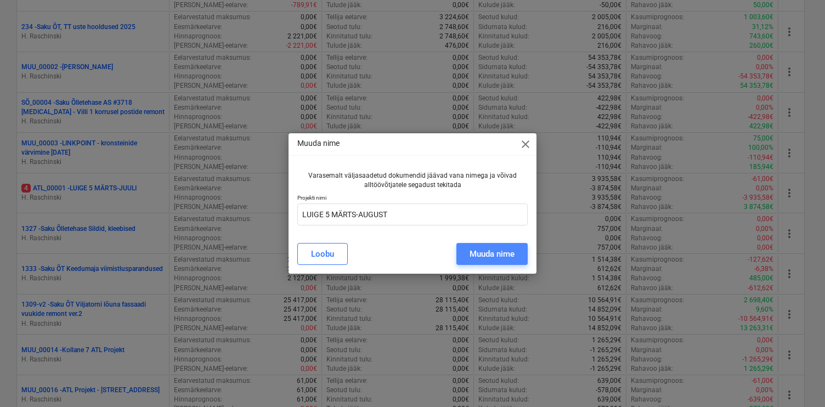
click at [485, 259] on div "Muuda nime" at bounding box center [491, 254] width 45 height 14
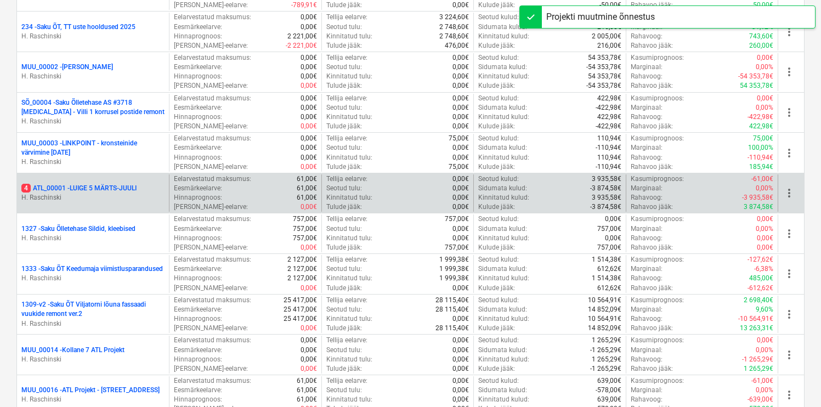
click at [121, 187] on p "4 ATL_00001 - LUIGE 5 MÄRTS-JUULI" at bounding box center [78, 188] width 115 height 9
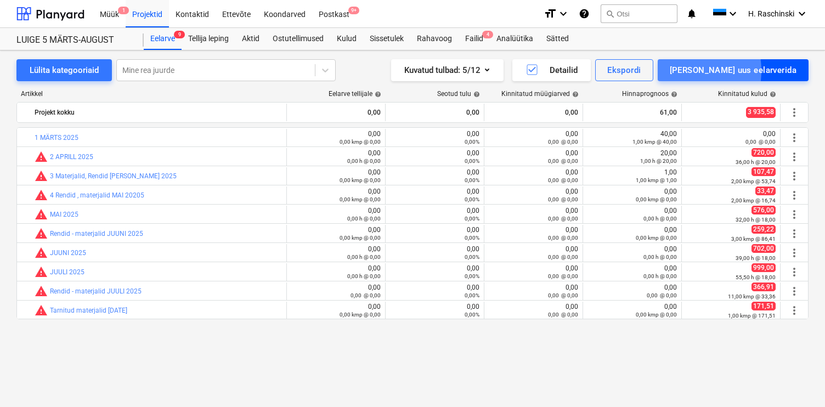
click at [725, 71] on div "[PERSON_NAME] uus eelarverida" at bounding box center [732, 70] width 127 height 14
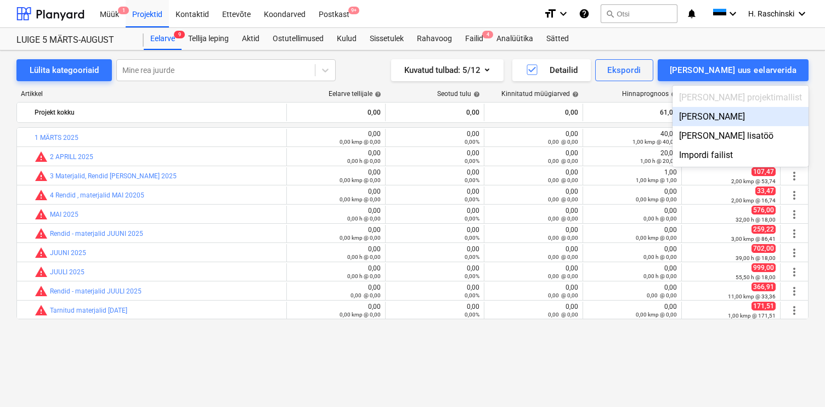
click at [739, 112] on div "[PERSON_NAME]" at bounding box center [740, 116] width 136 height 19
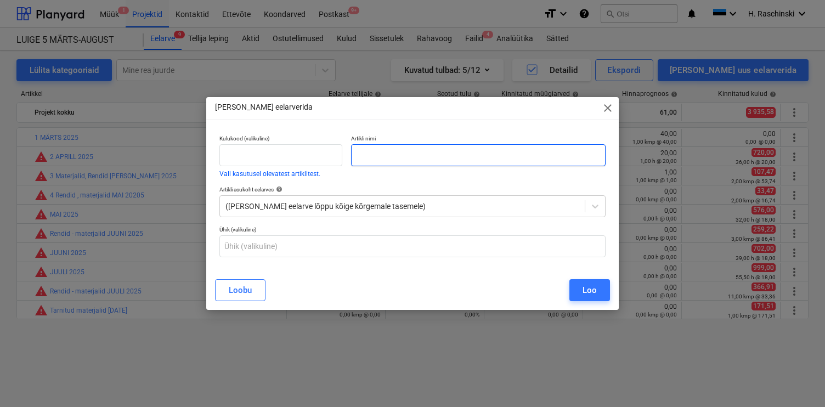
click at [561, 152] on input "text" at bounding box center [478, 155] width 254 height 22
type input "a"
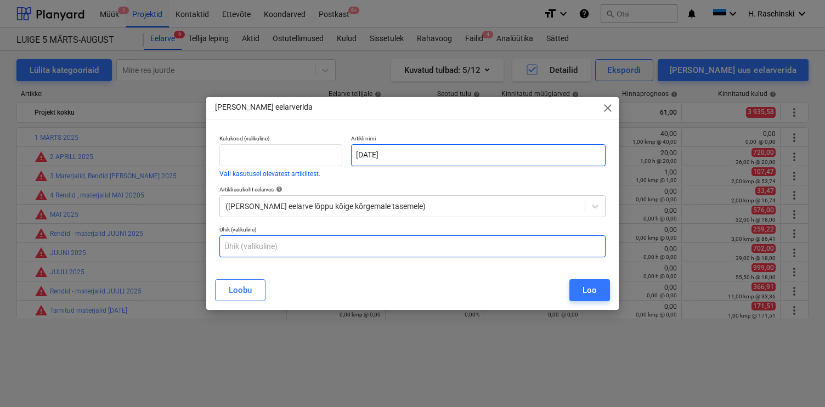
type input "[DATE]"
click at [431, 241] on input "text" at bounding box center [412, 246] width 386 height 22
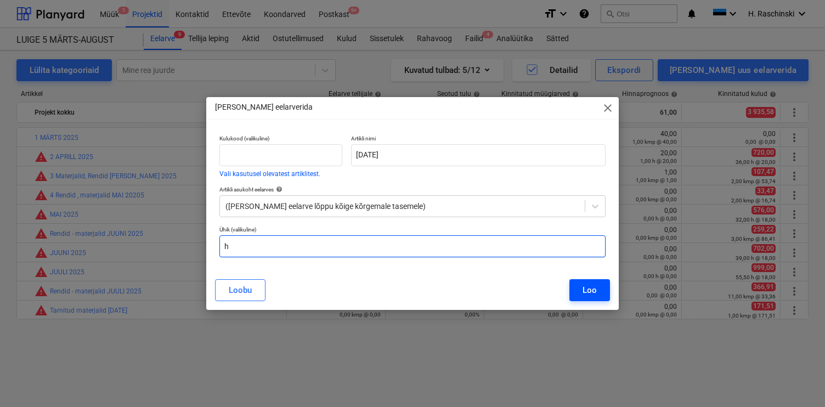
type input "h"
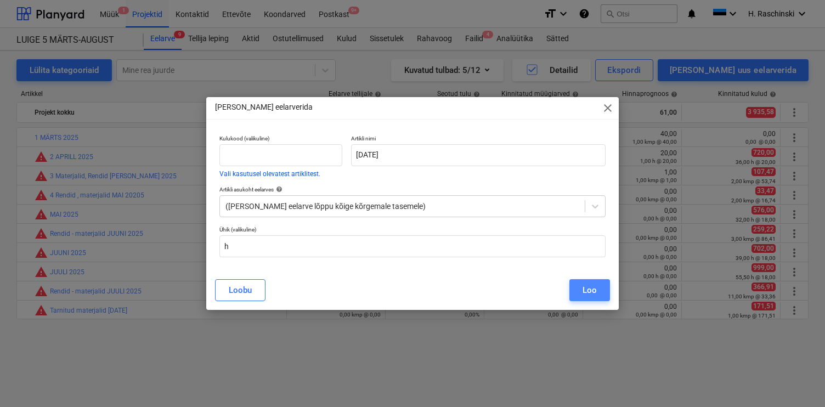
click at [593, 294] on div "Loo" at bounding box center [589, 290] width 14 height 14
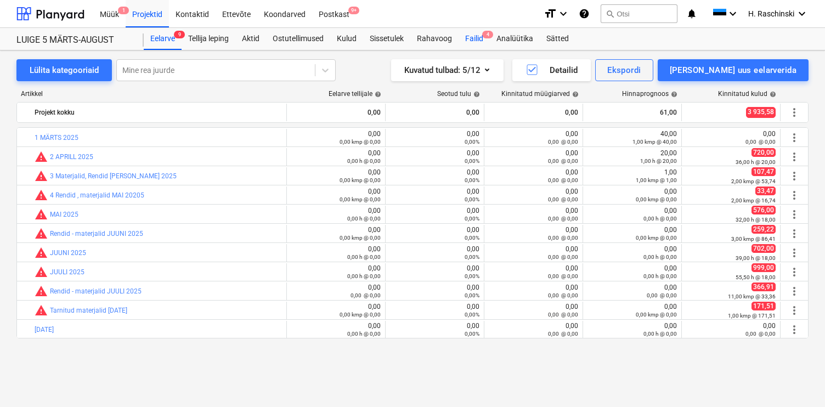
click at [469, 37] on div "Failid 4" at bounding box center [473, 39] width 31 height 22
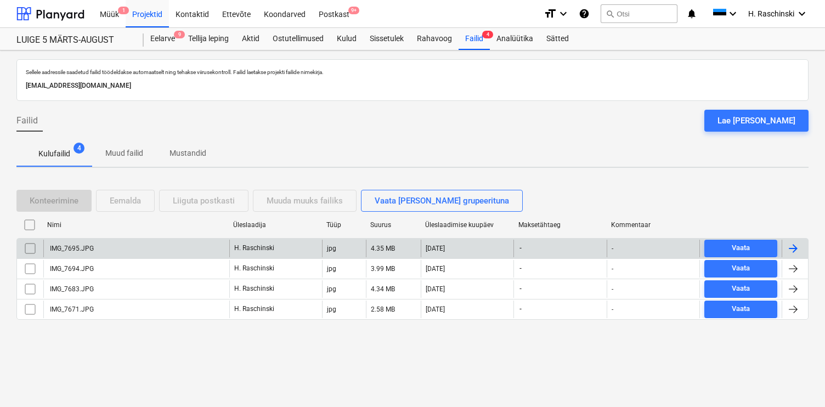
click at [78, 250] on div "IMG_7695.JPG" at bounding box center [71, 249] width 46 height 8
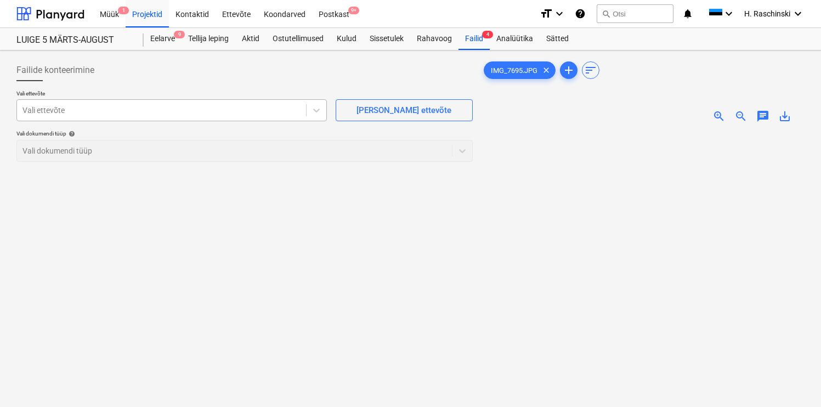
click at [258, 117] on div "Vali ettevõte" at bounding box center [161, 110] width 289 height 15
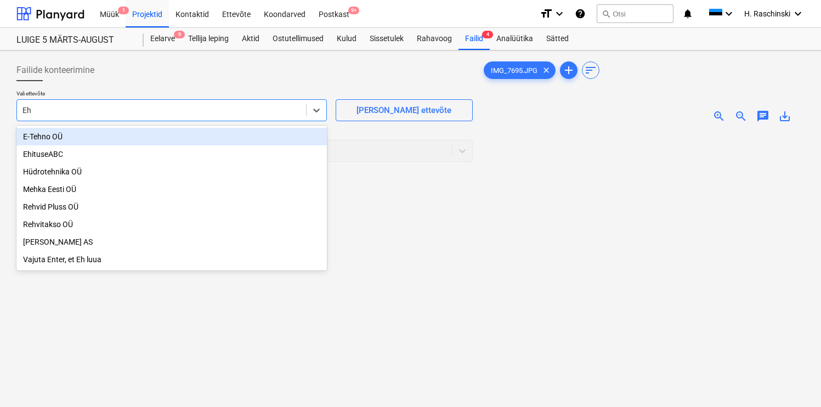
type input "Ehi"
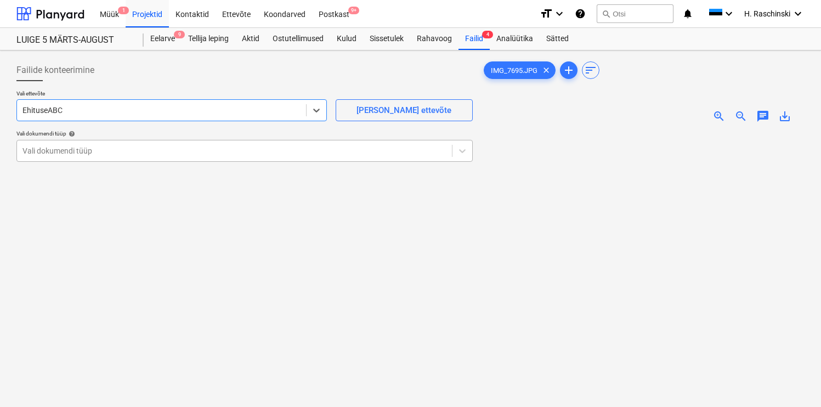
click at [368, 154] on div at bounding box center [234, 150] width 424 height 11
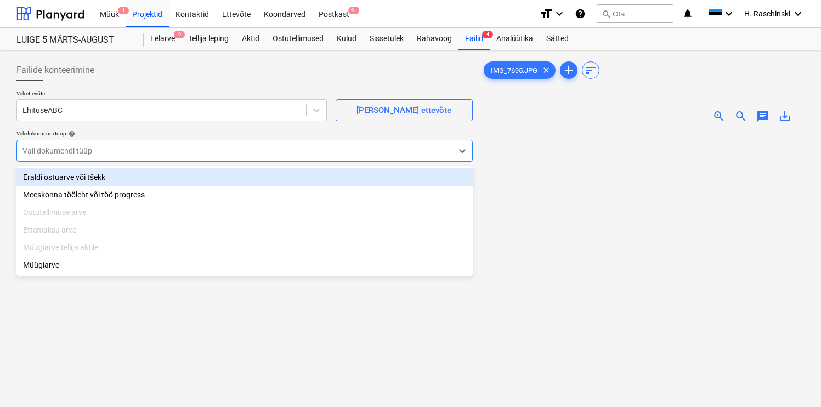
click at [147, 173] on div "Eraldi ostuarve või tšekk" at bounding box center [244, 177] width 456 height 18
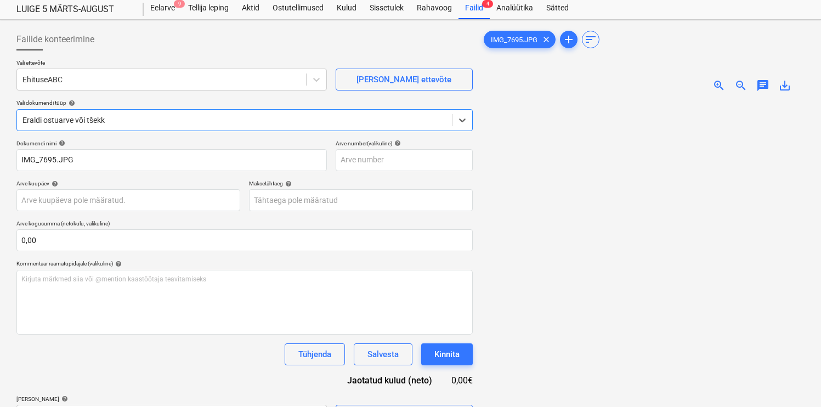
scroll to position [1, 0]
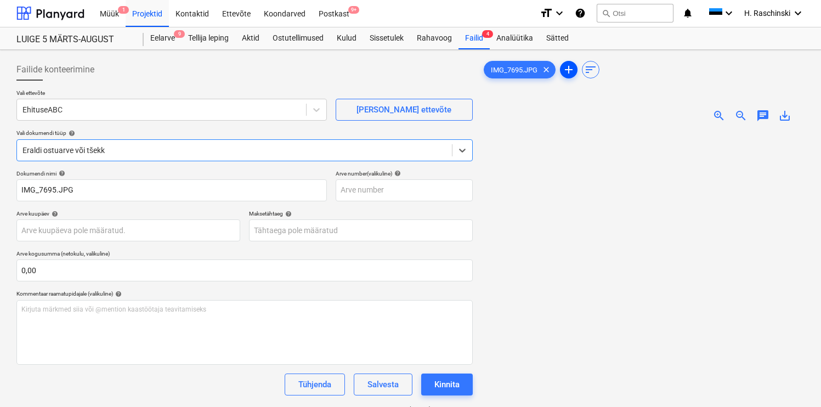
click at [561, 70] on span "add" at bounding box center [569, 69] width 18 height 13
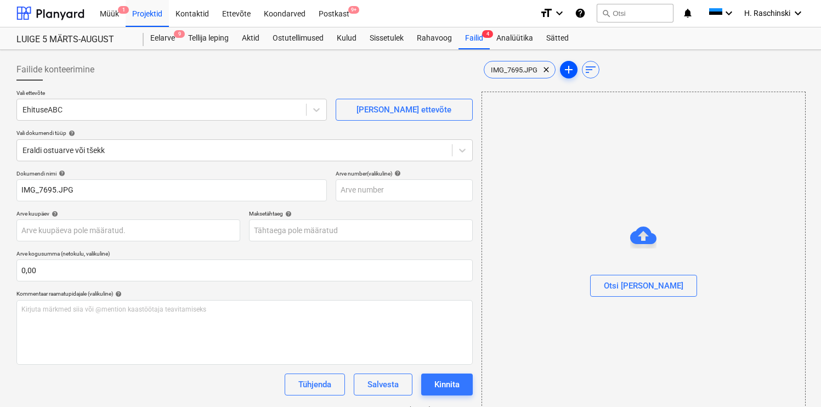
click at [561, 70] on span "add" at bounding box center [569, 69] width 18 height 13
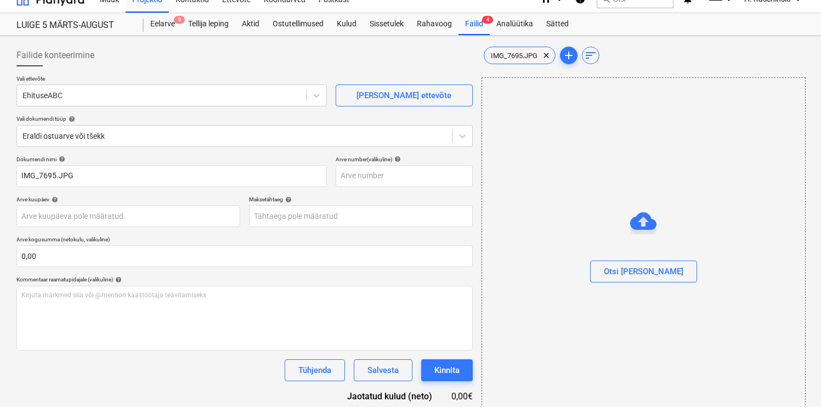
scroll to position [19, 0]
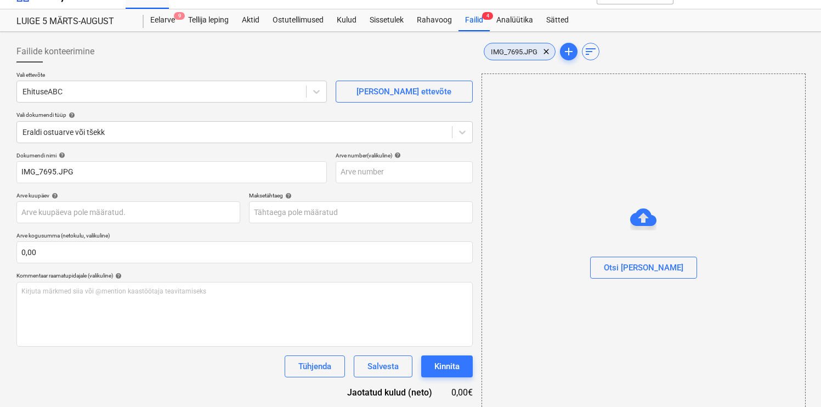
click at [519, 52] on span "IMG_7695.JPG" at bounding box center [514, 52] width 60 height 8
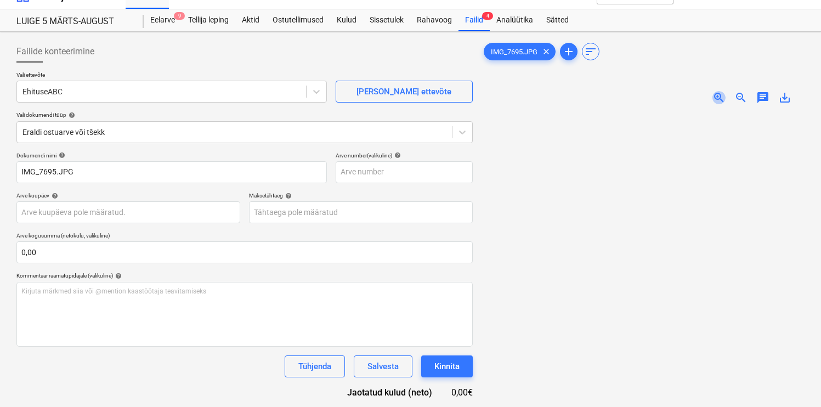
click at [713, 96] on span "zoom_in" at bounding box center [718, 97] width 13 height 13
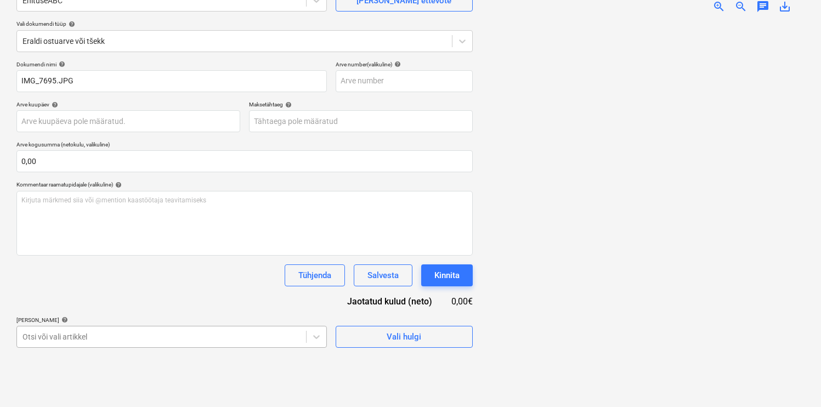
scroll to position [219, 0]
click at [172, 297] on body "Müük 1 Projektid Kontaktid Ettevõte Koondarved Postkast 9+ format_size keyboard…" at bounding box center [410, 93] width 821 height 407
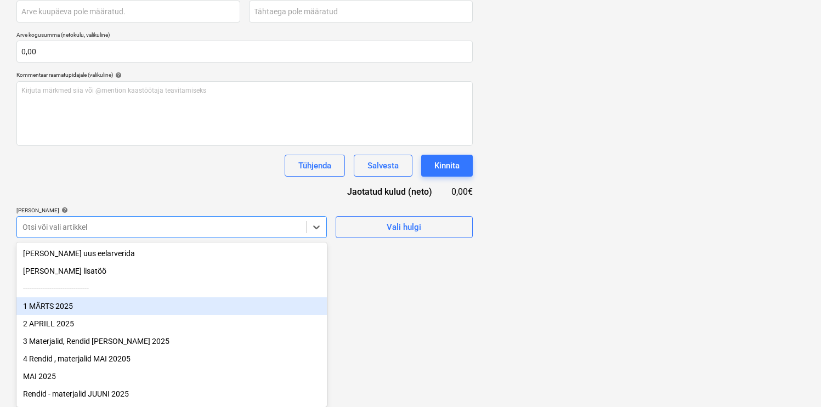
scroll to position [89, 0]
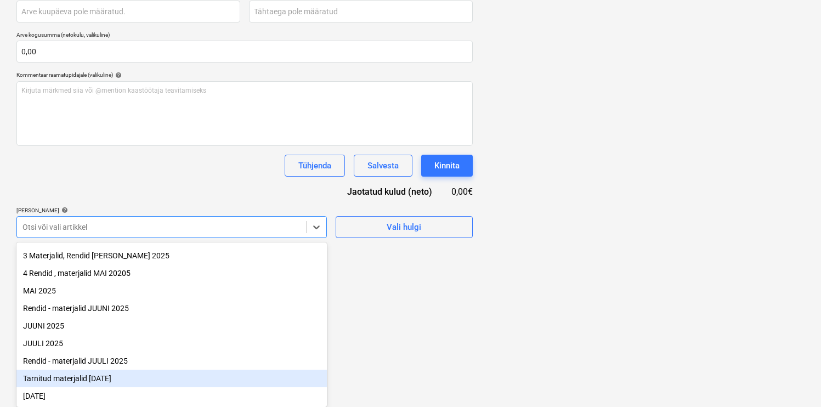
click at [96, 380] on div "Tarnitud materjalid [DATE]" at bounding box center [171, 379] width 310 height 18
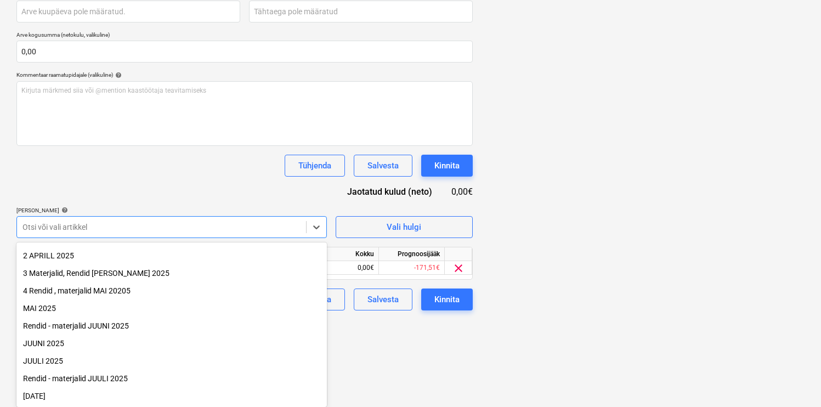
click at [156, 182] on div "Dokumendi nimi help IMG_7695.JPG Arve number (valikuline) help Arve kuupäev hel…" at bounding box center [244, 130] width 456 height 359
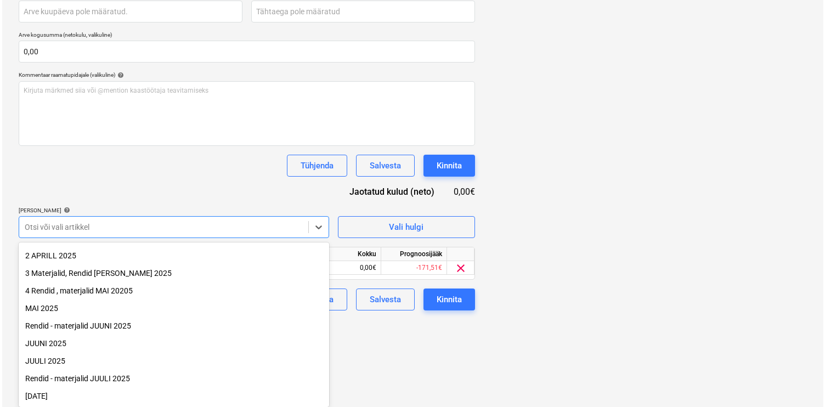
scroll to position [132, 0]
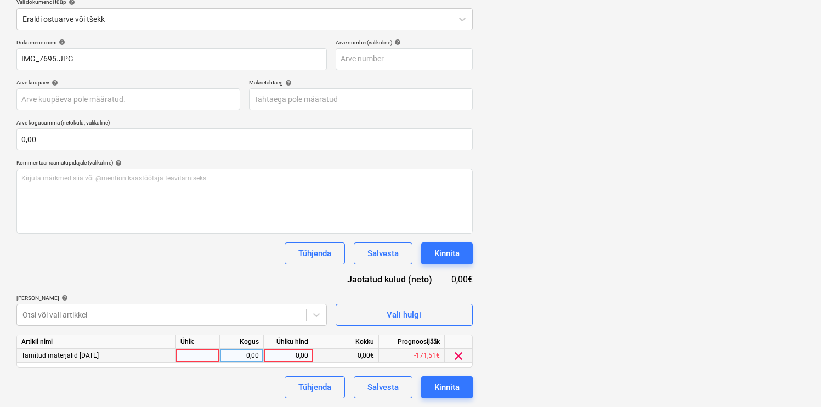
click at [194, 355] on div at bounding box center [198, 356] width 44 height 14
type input "kmp"
type input "3,35"
click at [453, 380] on div "Kinnita" at bounding box center [446, 387] width 25 height 14
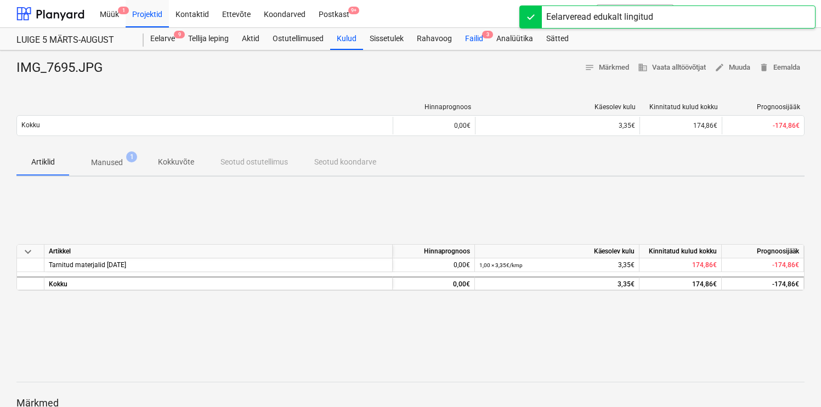
click at [470, 39] on div "Failid 3" at bounding box center [473, 39] width 31 height 22
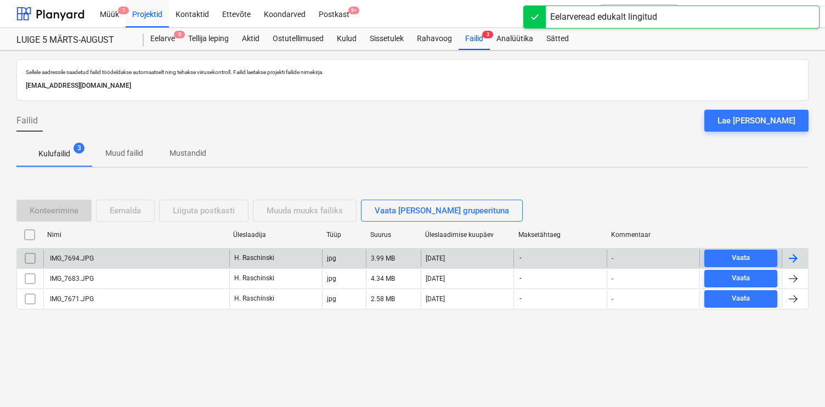
click at [75, 258] on div "IMG_7694.JPG" at bounding box center [71, 258] width 46 height 8
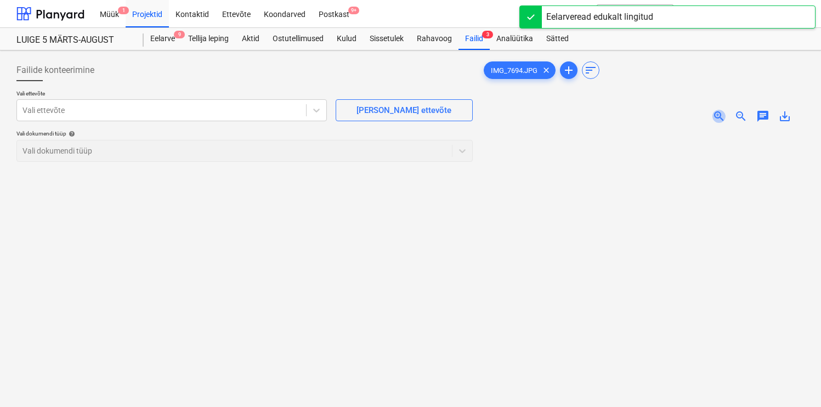
click at [717, 116] on span "zoom_in" at bounding box center [718, 116] width 13 height 13
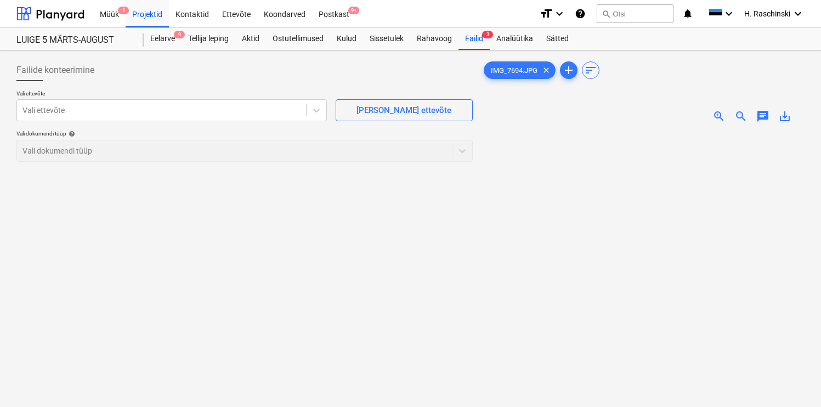
click at [717, 116] on span "zoom_in" at bounding box center [718, 116] width 13 height 13
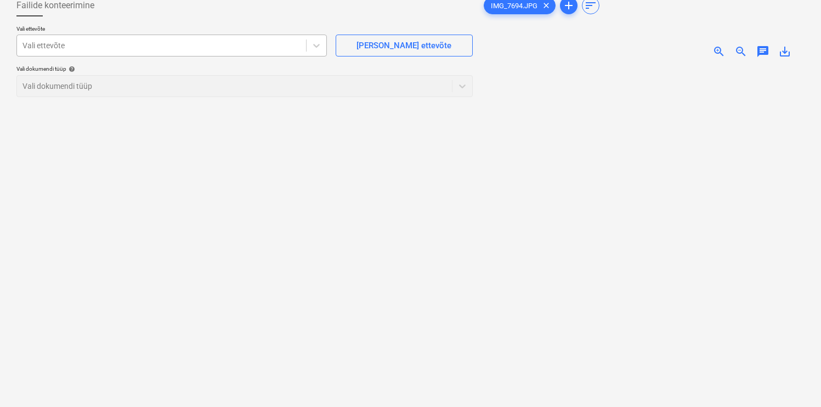
scroll to position [63, 0]
click at [248, 40] on div "Vali ettevõte" at bounding box center [161, 46] width 289 height 15
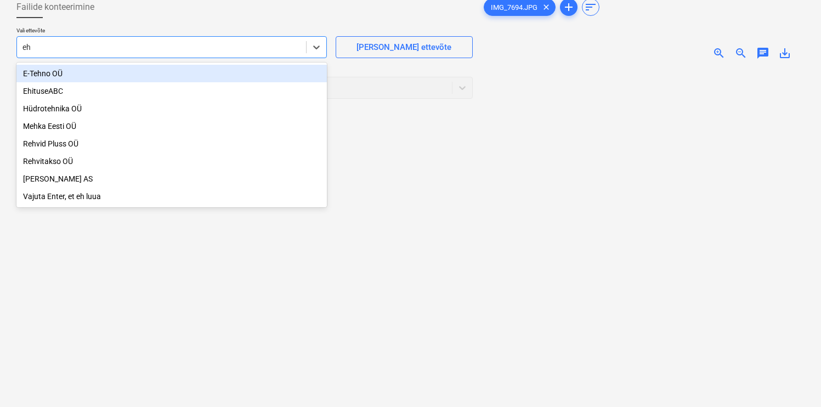
type input "ehi"
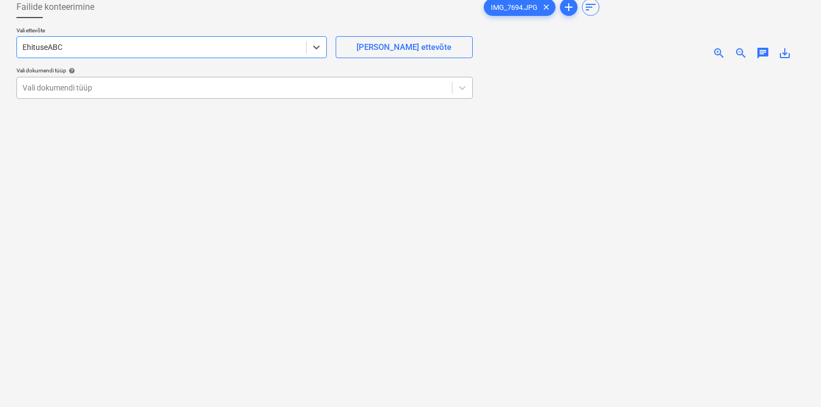
click at [115, 98] on div "Vali dokumendi tüüp" at bounding box center [244, 88] width 456 height 22
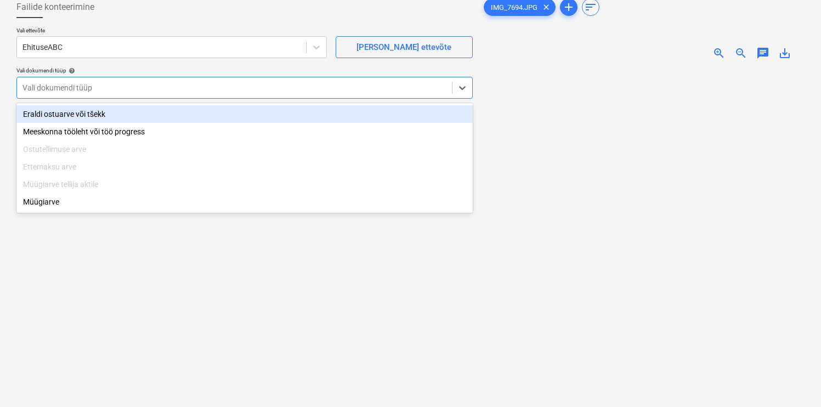
click at [106, 115] on div "Eraldi ostuarve või tšekk" at bounding box center [244, 114] width 456 height 18
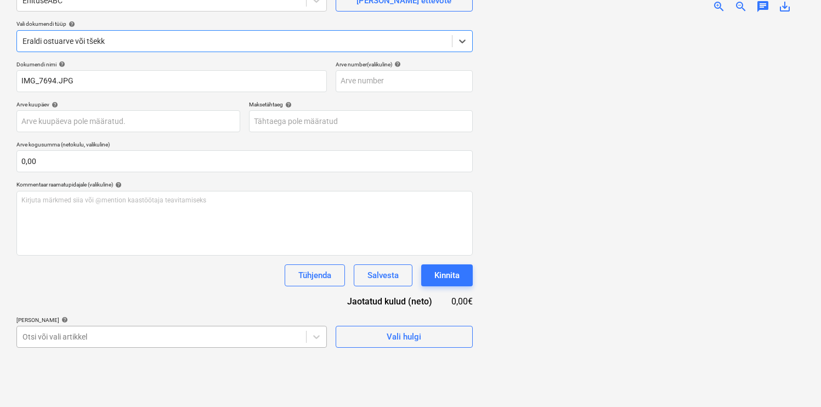
scroll to position [219, 0]
click at [100, 297] on body "Müük 1 Projektid Kontaktid Ettevõte Koondarved Postkast 9+ format_size keyboard…" at bounding box center [410, 93] width 821 height 407
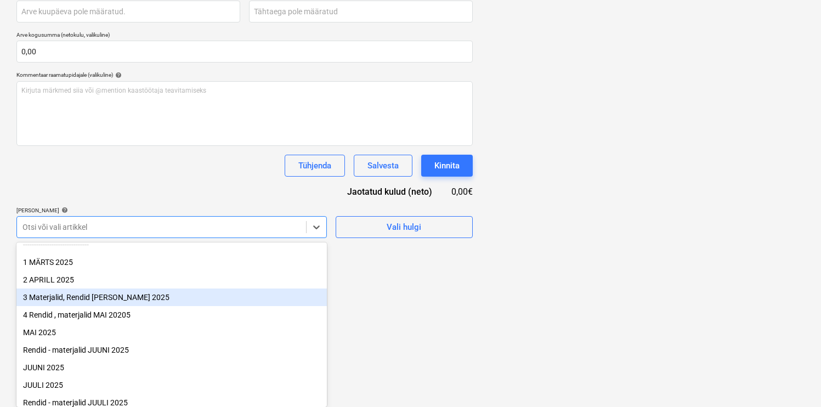
scroll to position [89, 0]
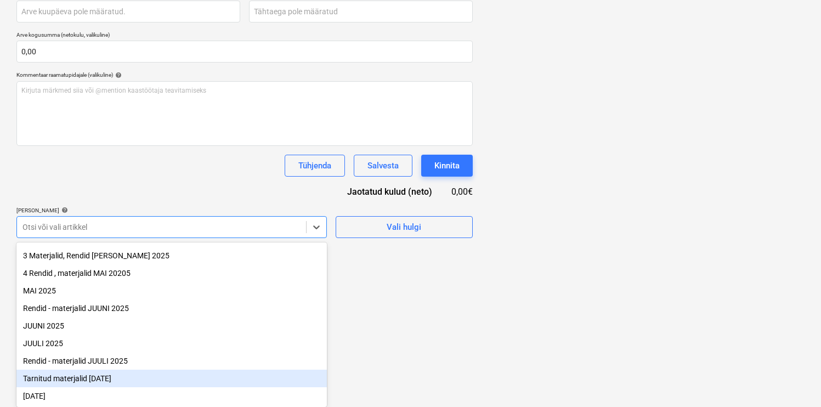
click at [83, 379] on div "Tarnitud materjalid [DATE]" at bounding box center [171, 379] width 310 height 18
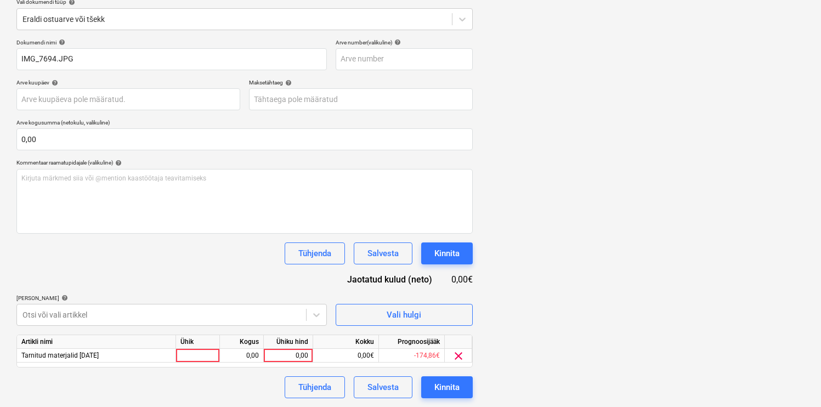
scroll to position [132, 0]
click at [160, 169] on div "Dokumendi nimi help IMG_7694.JPG Arve number (valikuline) help Arve kuupäev hel…" at bounding box center [244, 218] width 456 height 359
click at [193, 359] on div at bounding box center [198, 356] width 44 height 14
type input "kmp"
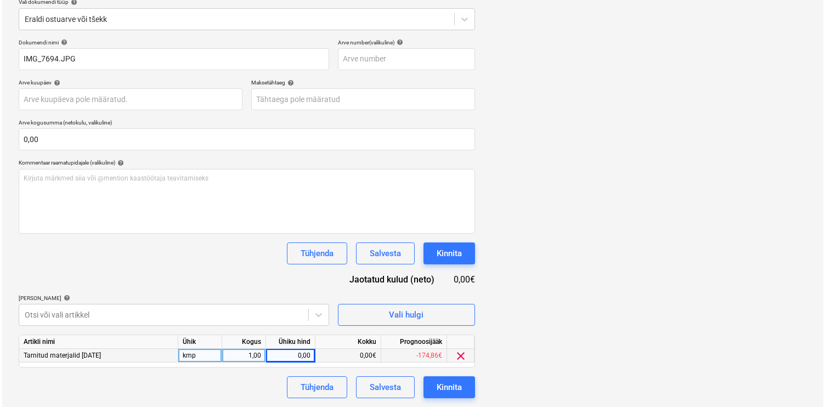
scroll to position [156, 25]
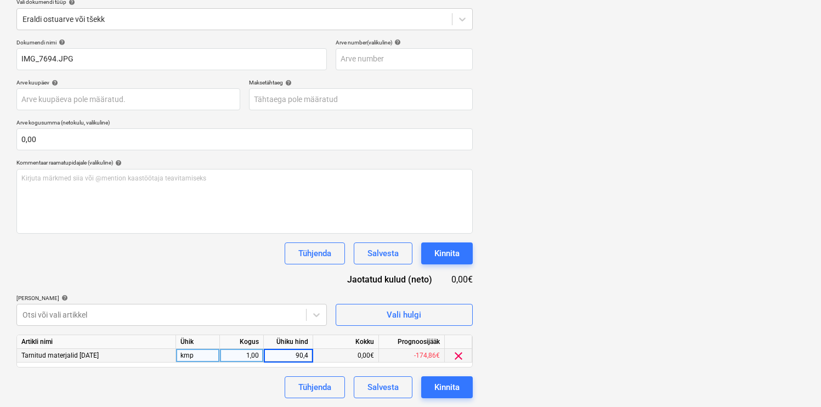
type input "90,47"
click at [440, 387] on div "Kinnita" at bounding box center [446, 387] width 25 height 14
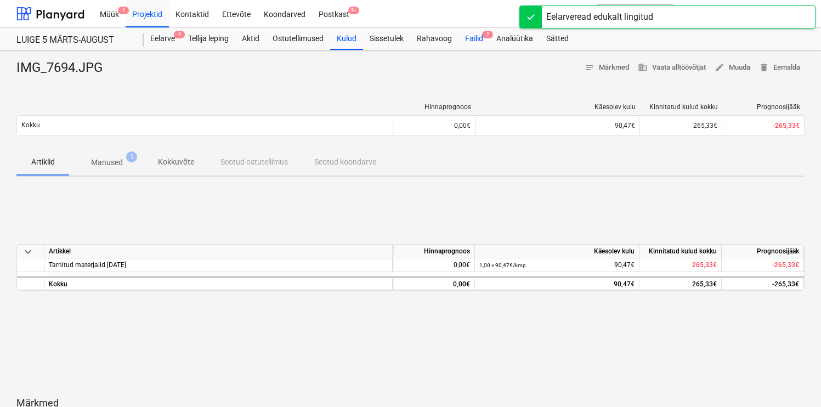
click at [486, 35] on span "2" at bounding box center [487, 35] width 11 height 8
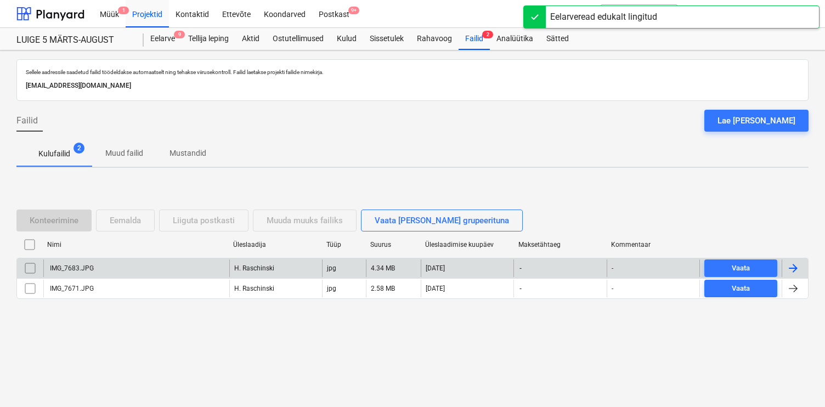
click at [79, 263] on div "IMG_7683.JPG" at bounding box center [136, 268] width 186 height 18
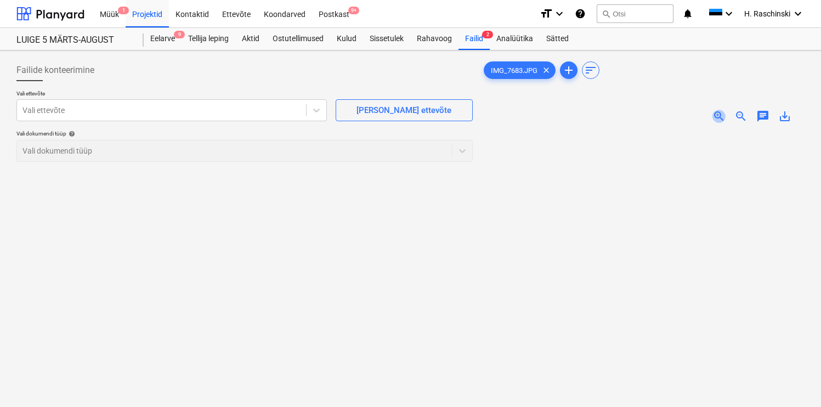
click at [719, 111] on span "zoom_in" at bounding box center [718, 116] width 13 height 13
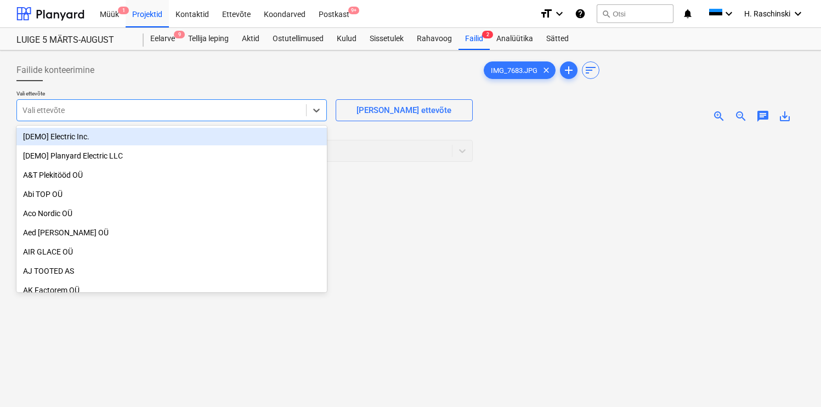
click at [166, 112] on div at bounding box center [161, 110] width 278 height 11
type input "Espa"
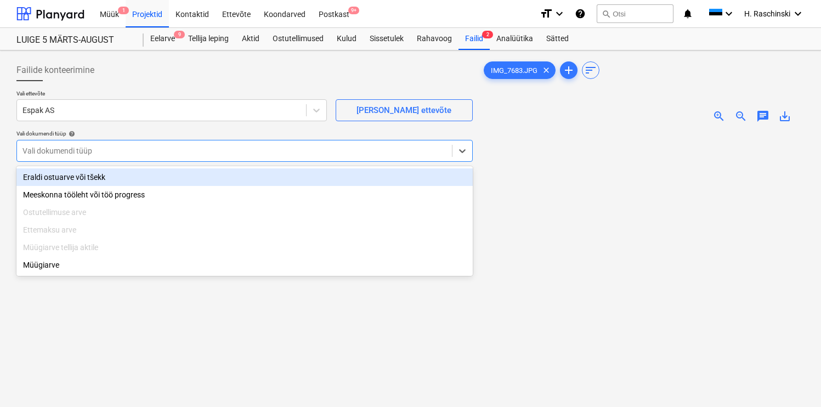
click at [90, 146] on div at bounding box center [234, 150] width 424 height 11
click at [76, 173] on div "Eraldi ostuarve või tšekk" at bounding box center [244, 177] width 456 height 18
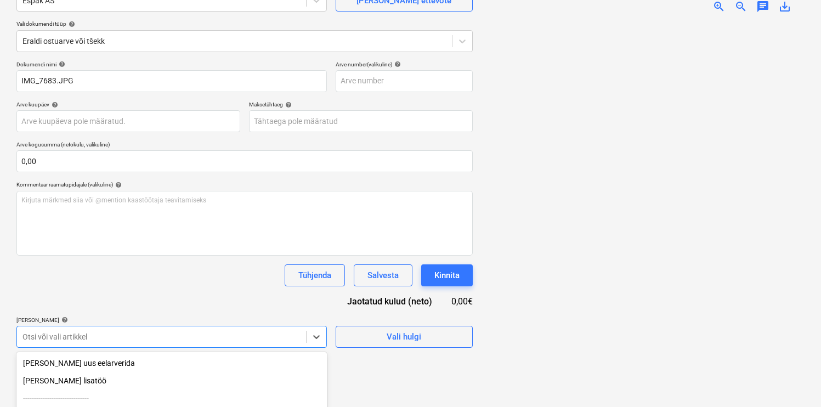
scroll to position [219, 0]
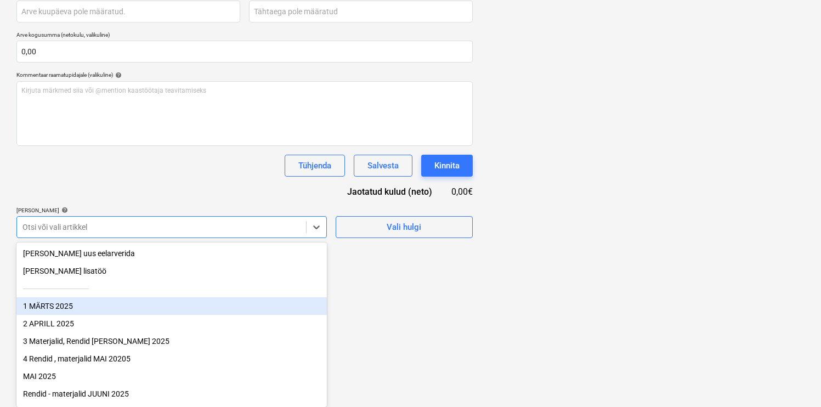
scroll to position [89, 0]
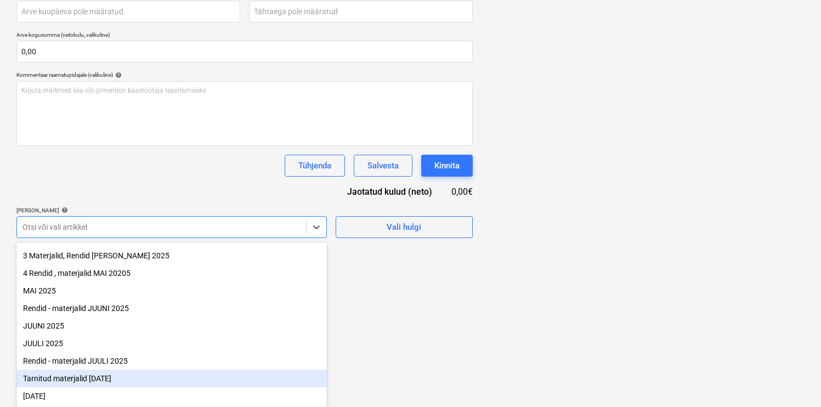
click at [69, 374] on div "Tarnitud materjalid [DATE]" at bounding box center [171, 379] width 310 height 18
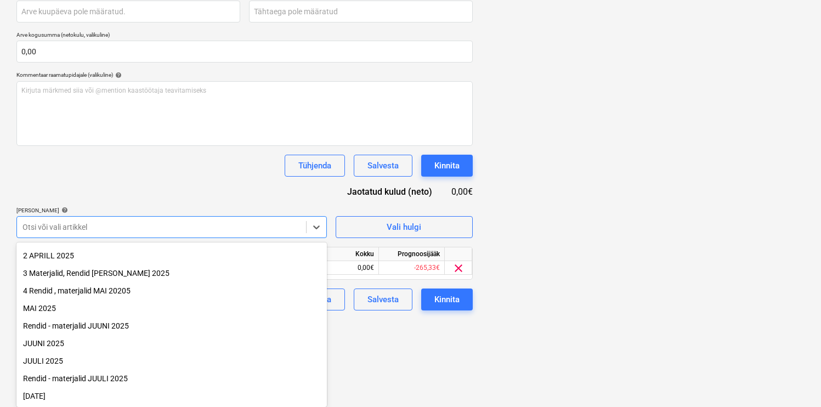
scroll to position [71, 0]
click at [161, 144] on div "Dokumendi nimi help IMG_7683.JPG Arve number (valikuline) help Arve kuupäev hel…" at bounding box center [244, 130] width 456 height 359
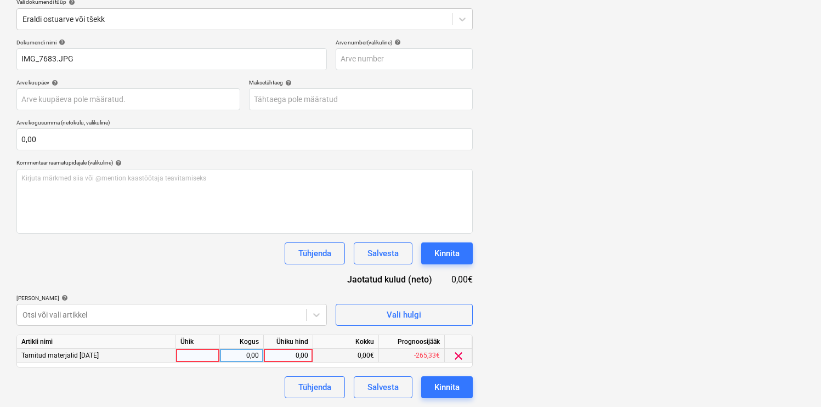
click at [191, 355] on div at bounding box center [198, 356] width 44 height 14
type input "kmp"
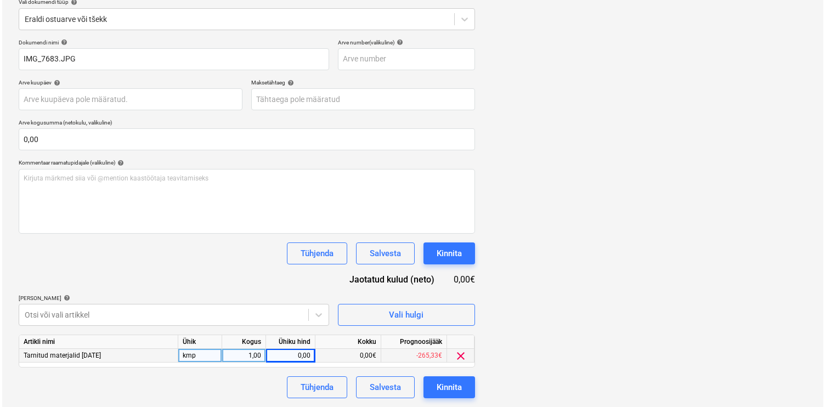
scroll to position [99, 0]
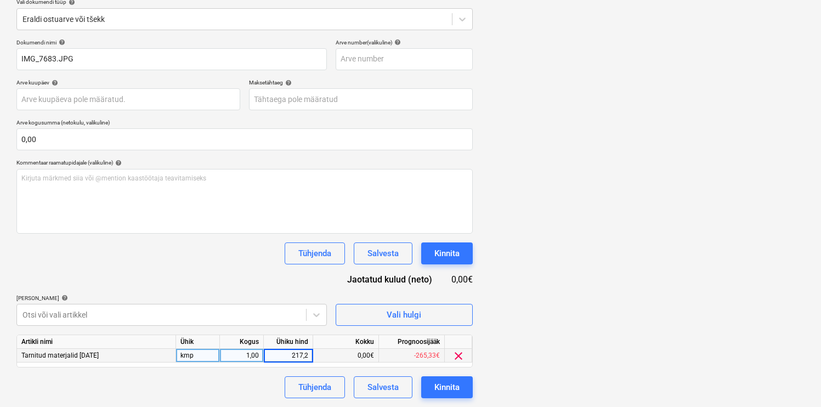
type input "217,26"
click at [436, 391] on div "Kinnita" at bounding box center [446, 387] width 25 height 14
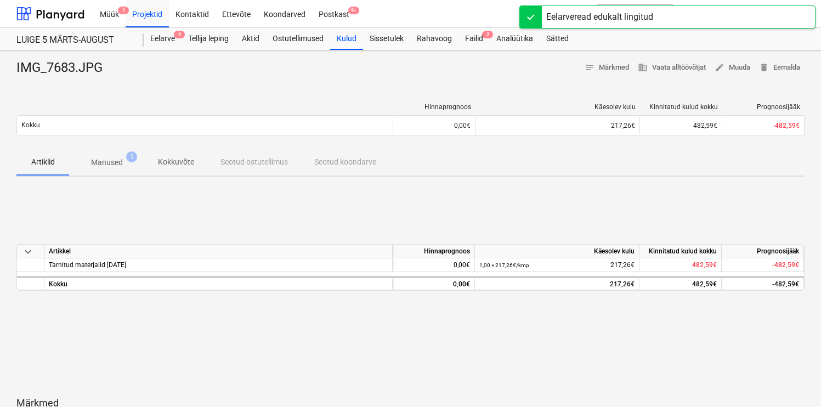
click at [442, 167] on div "Artiklid Manused 1 Kokkuvõte Seotud ostutellimus Seotud koondarve" at bounding box center [410, 162] width 788 height 26
click at [473, 45] on div "Failid 1" at bounding box center [473, 39] width 31 height 22
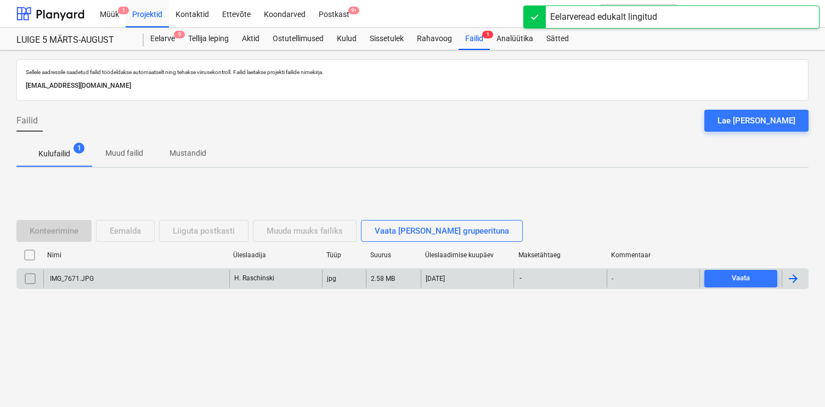
click at [89, 275] on div "IMG_7671.JPG" at bounding box center [71, 279] width 46 height 8
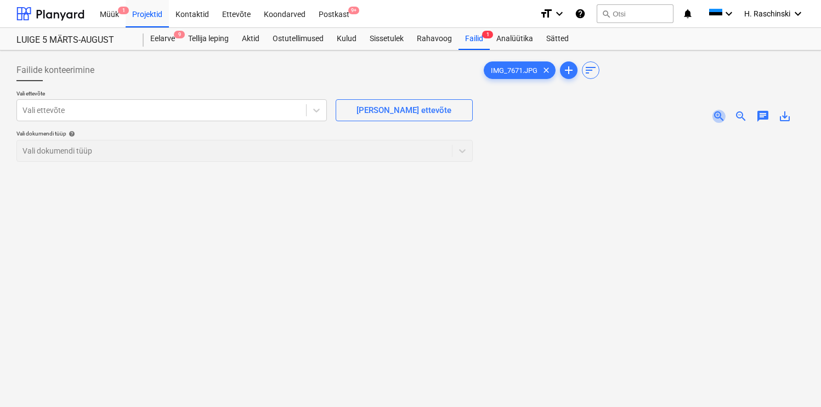
click at [720, 117] on span "zoom_in" at bounding box center [718, 116] width 13 height 13
click at [264, 111] on div at bounding box center [161, 110] width 278 height 11
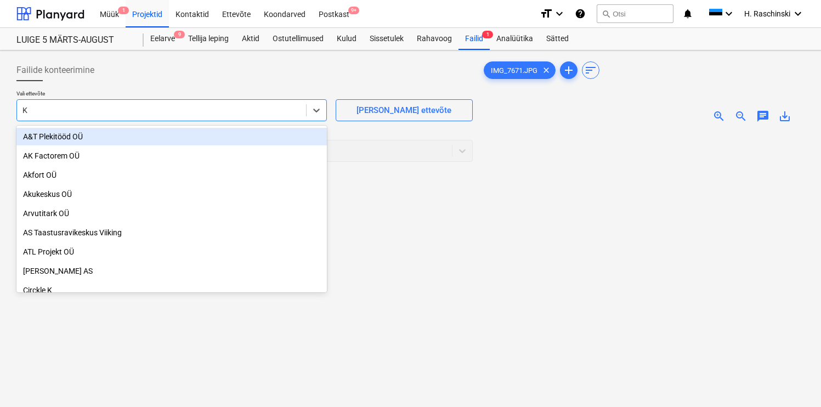
type input "K-"
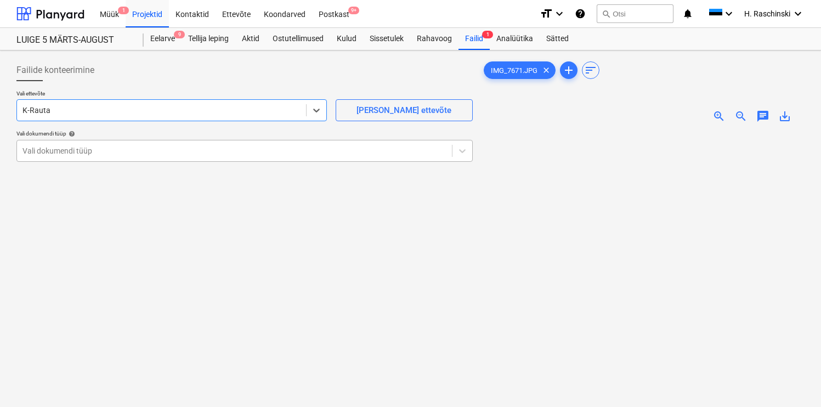
click at [212, 156] on div "Vali dokumendi tüüp" at bounding box center [234, 150] width 435 height 15
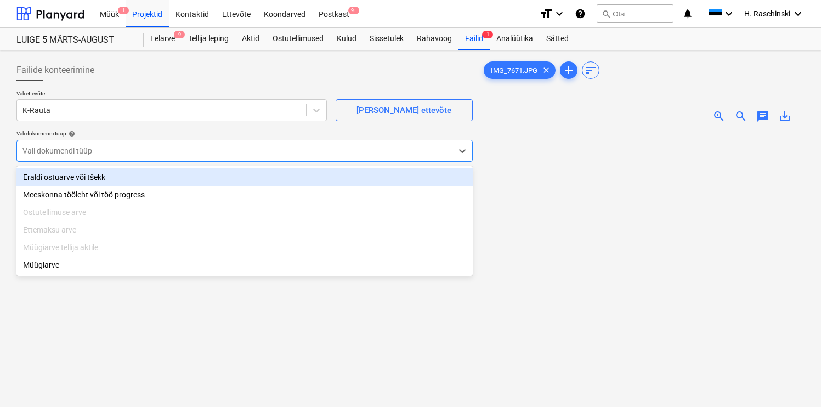
click at [156, 185] on div "Eraldi ostuarve või tšekk" at bounding box center [244, 177] width 456 height 18
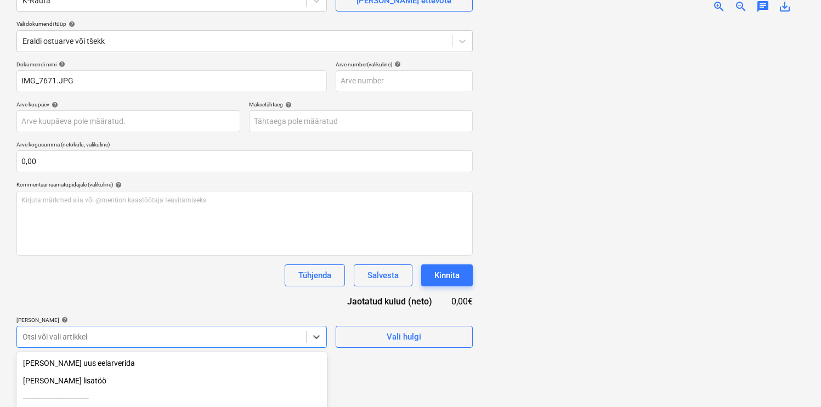
scroll to position [219, 0]
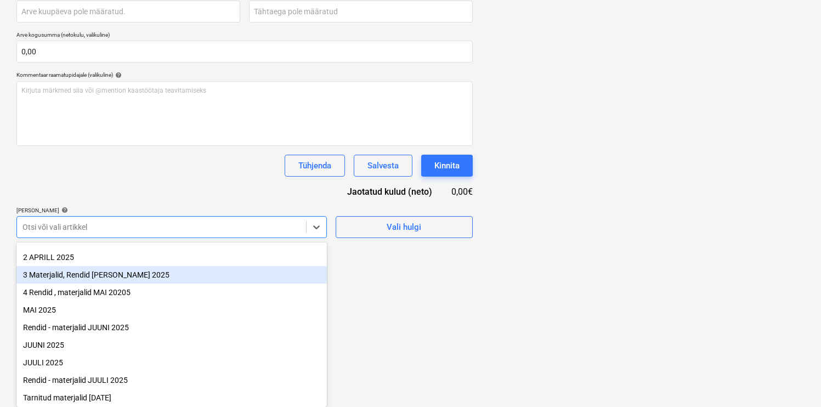
scroll to position [89, 0]
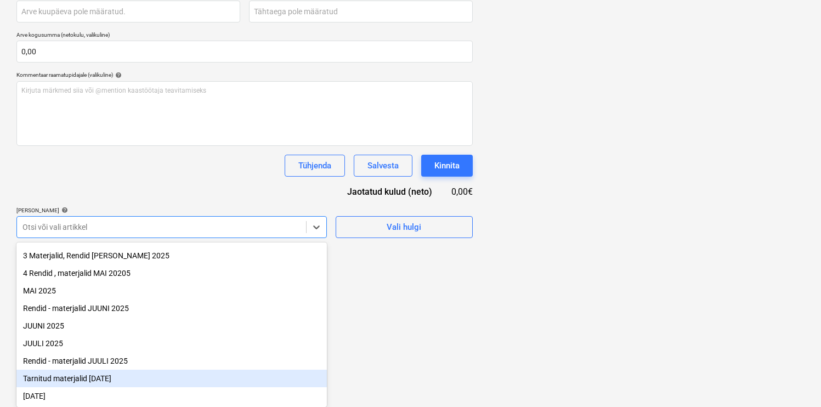
click at [99, 374] on div "Tarnitud materjalid [DATE]" at bounding box center [171, 379] width 310 height 18
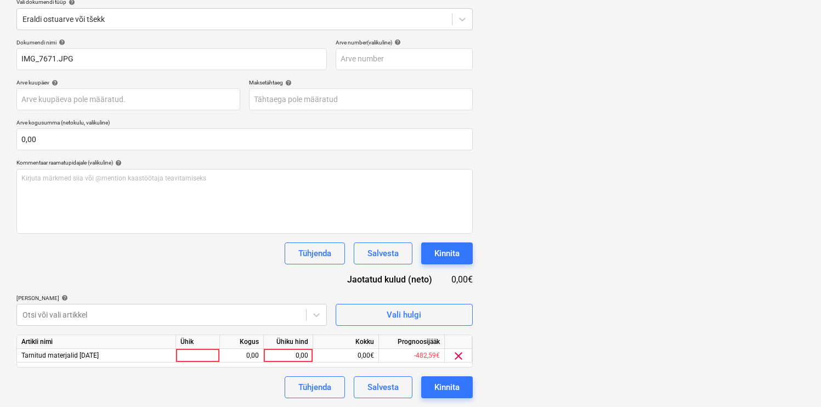
scroll to position [132, 0]
click at [145, 191] on div "Dokumendi nimi help IMG_7671.JPG Arve number (valikuline) help Arve kuupäev hel…" at bounding box center [244, 218] width 456 height 359
click at [194, 357] on div at bounding box center [198, 356] width 44 height 14
type input "kmp"
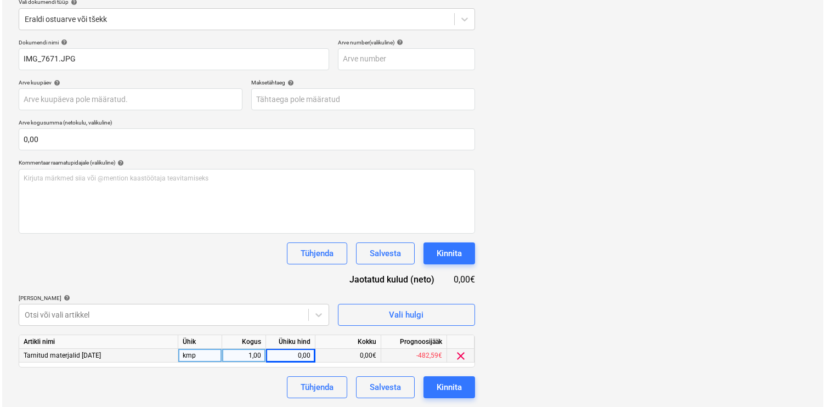
scroll to position [122, 0]
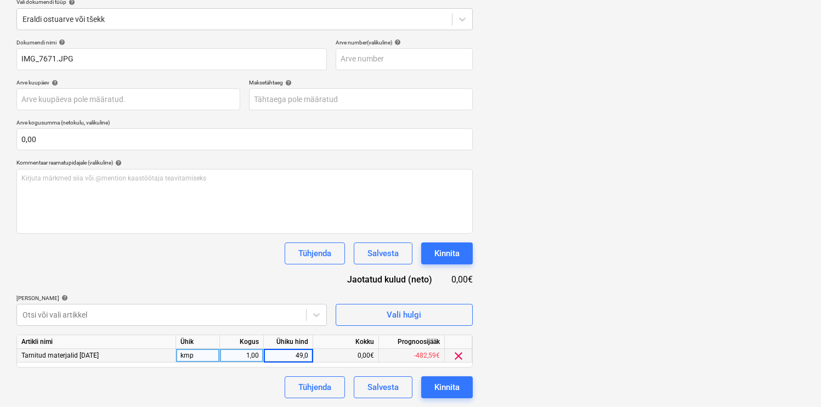
type input "49,06"
click at [463, 387] on button "Kinnita" at bounding box center [447, 387] width 52 height 22
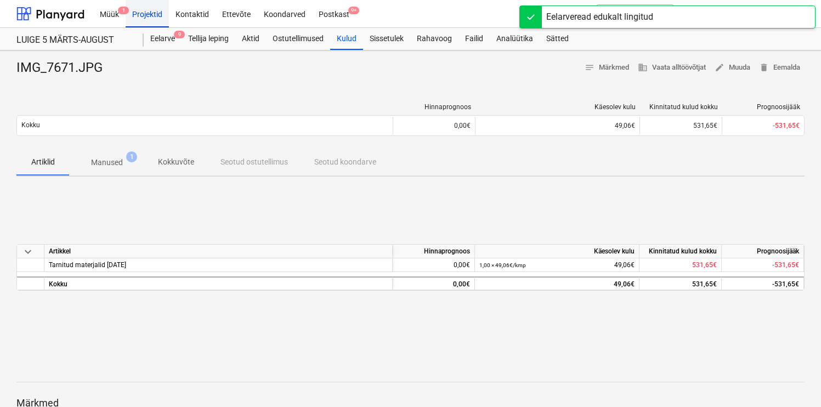
click at [158, 13] on div "Projektid" at bounding box center [147, 13] width 43 height 28
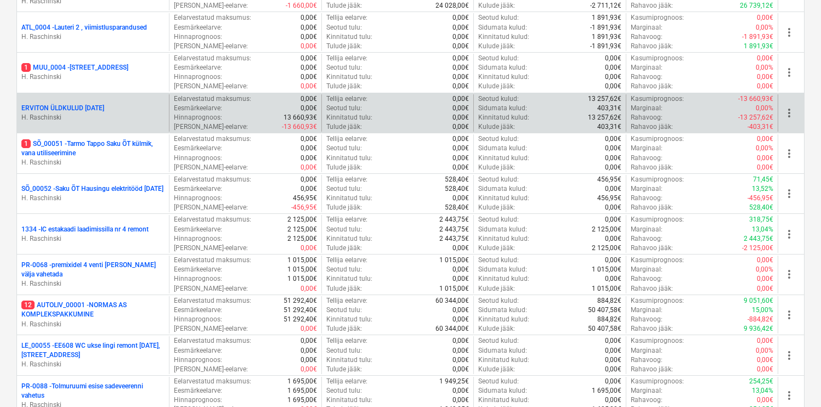
scroll to position [904, 0]
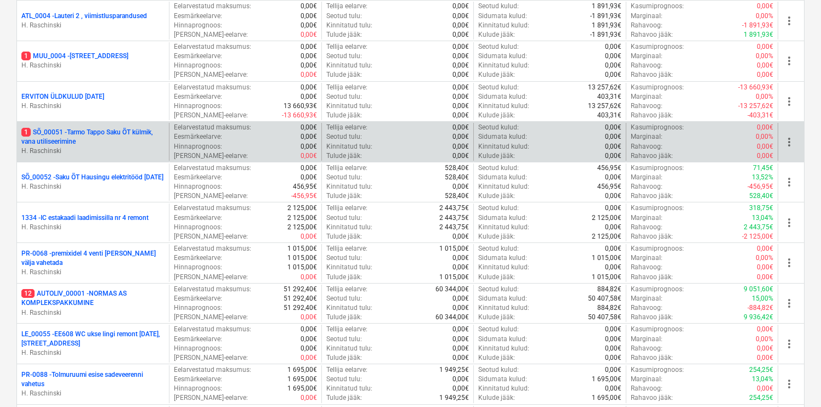
click at [124, 127] on div "1 SÕ_00051 - Tarmo Tappo Saku ÕT külmik, vana utiliseerimine H. Raschinski" at bounding box center [93, 142] width 152 height 38
click at [123, 129] on p "1 SÕ_00051 - [PERSON_NAME] ÕT külmik, vana utiliseerimine" at bounding box center [92, 137] width 143 height 19
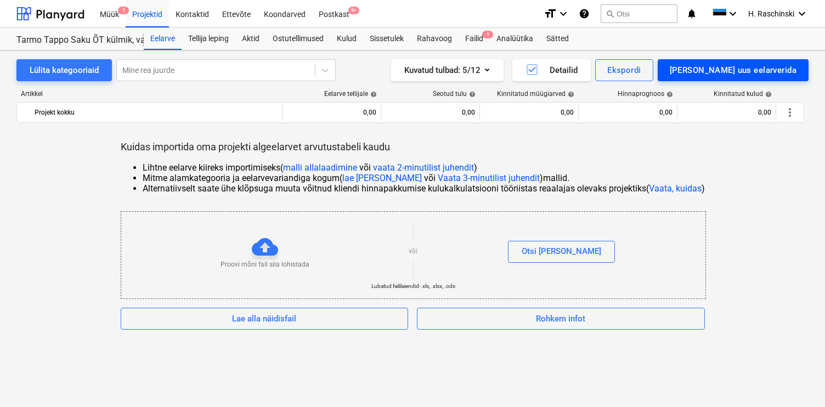
click at [735, 71] on div "[PERSON_NAME] uus eelarverida" at bounding box center [732, 70] width 127 height 14
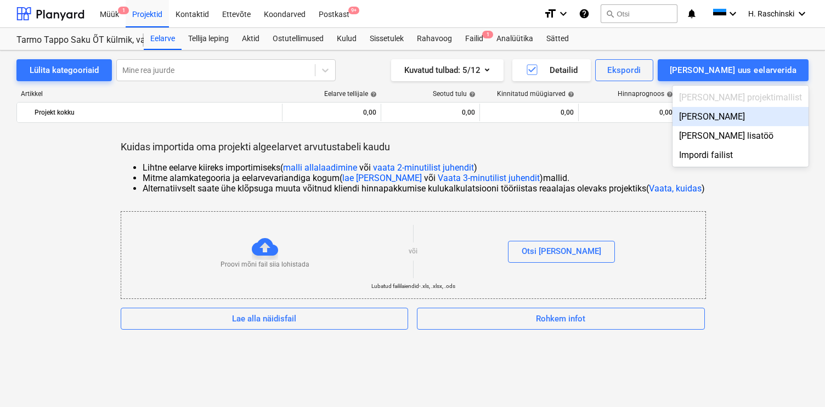
click at [737, 110] on div "[PERSON_NAME]" at bounding box center [740, 116] width 136 height 19
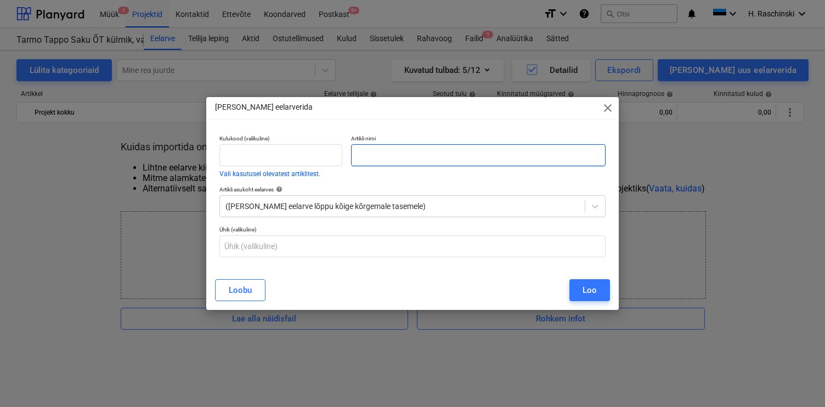
click at [516, 159] on input "text" at bounding box center [478, 155] width 254 height 22
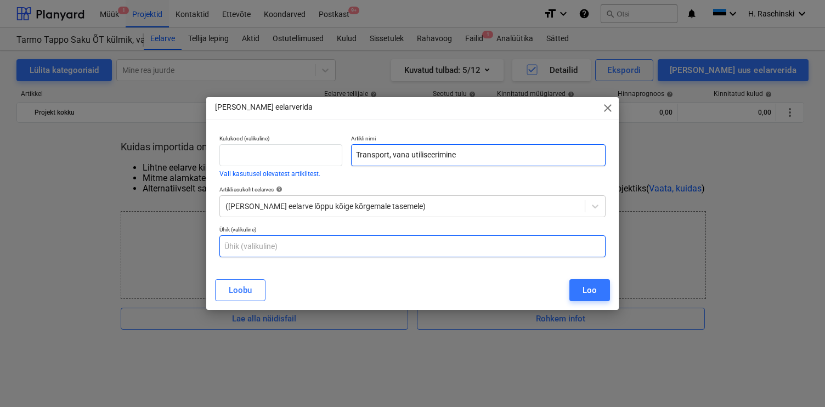
type input "Transport, vana utiliseerimine"
click at [418, 242] on input "text" at bounding box center [412, 246] width 386 height 22
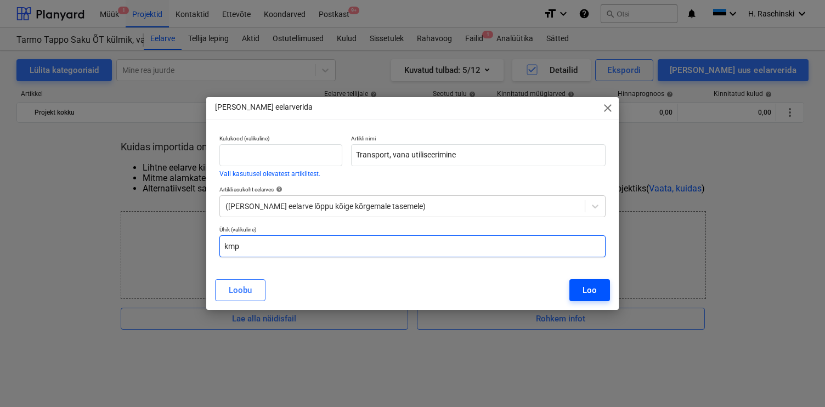
type input "kmp"
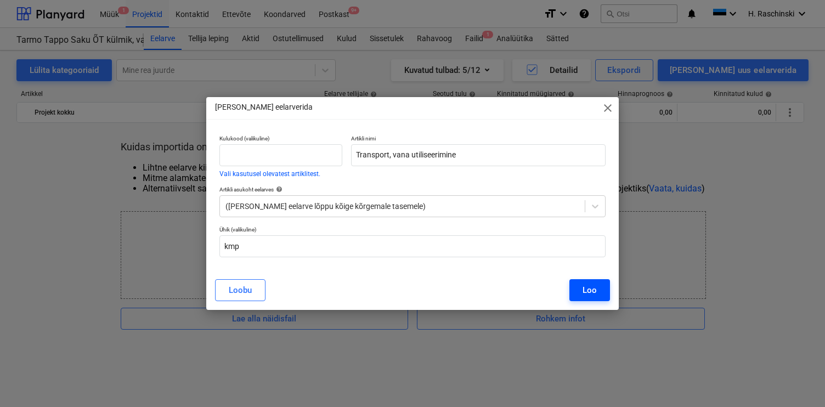
click at [583, 292] on div "Loo" at bounding box center [589, 290] width 14 height 14
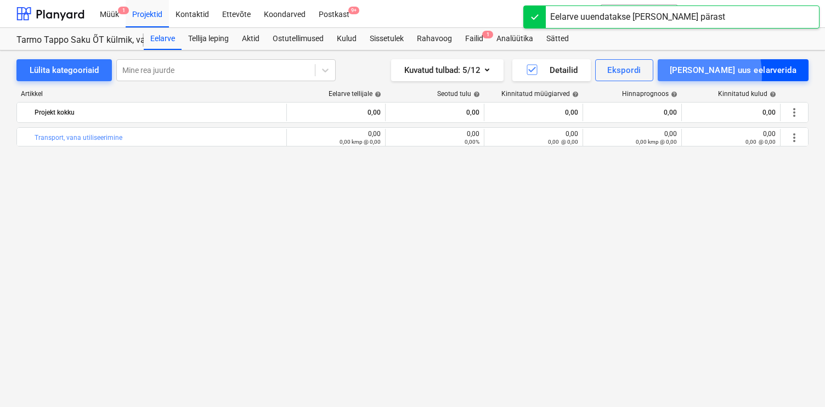
click at [711, 75] on button "[PERSON_NAME] uus eelarverida" at bounding box center [732, 70] width 151 height 22
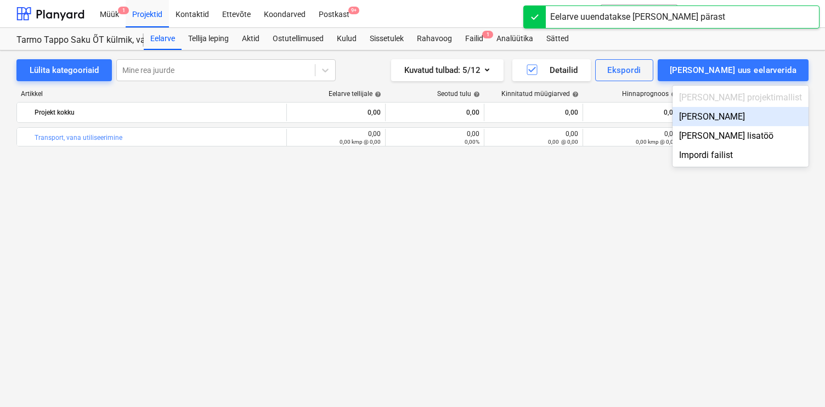
click at [734, 119] on div "[PERSON_NAME]" at bounding box center [740, 116] width 136 height 19
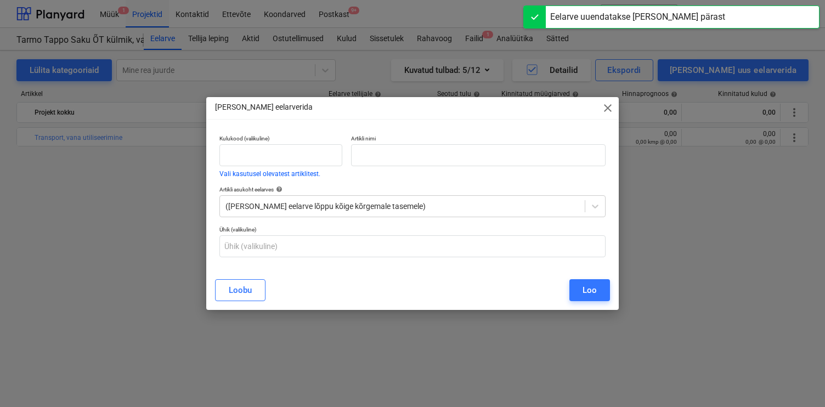
click at [541, 174] on div "Artikli nimi" at bounding box center [477, 155] width 263 height 51
click at [545, 166] on input "text" at bounding box center [478, 155] width 254 height 22
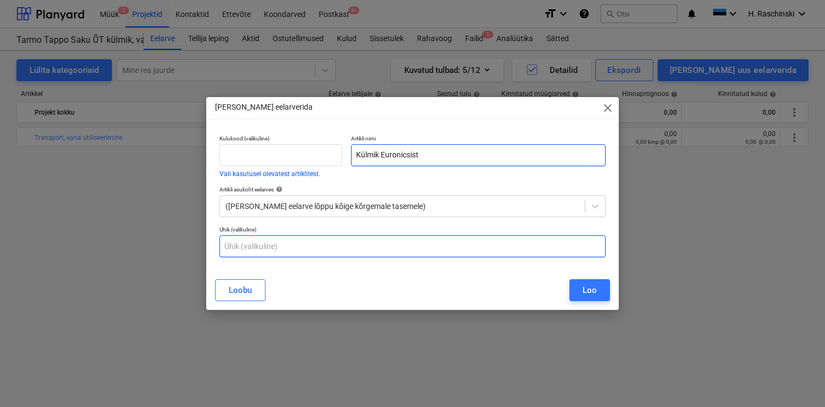
type input "Külmik Euronicsist"
click at [451, 245] on input "text" at bounding box center [412, 246] width 386 height 22
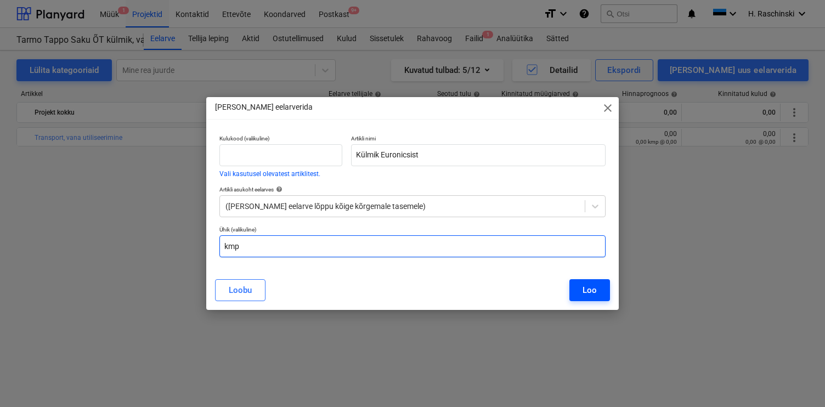
type input "kmp"
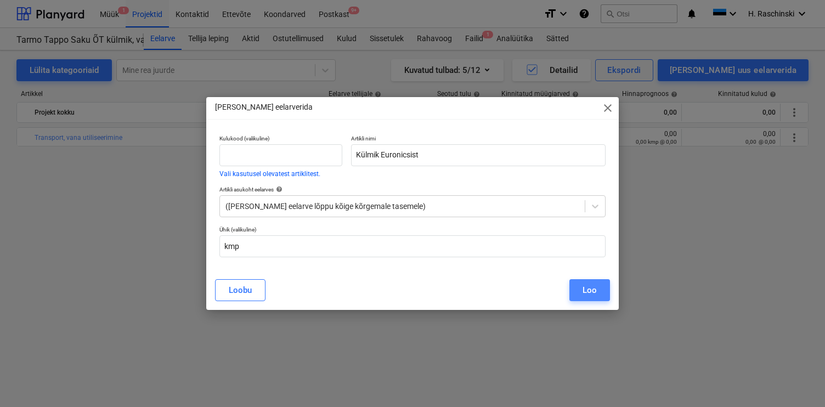
click at [587, 292] on div "Loo" at bounding box center [589, 290] width 14 height 14
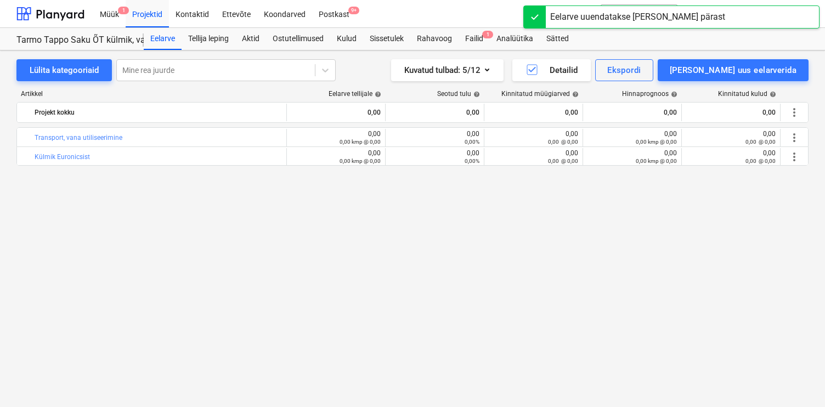
click at [477, 52] on div "Lülita kategooriaid Mine rea juurde Kuvatud tulbad : 5/12 Detailid Ekspordi [PE…" at bounding box center [412, 216] width 825 height 333
click at [474, 42] on div "Failid 1" at bounding box center [473, 39] width 31 height 22
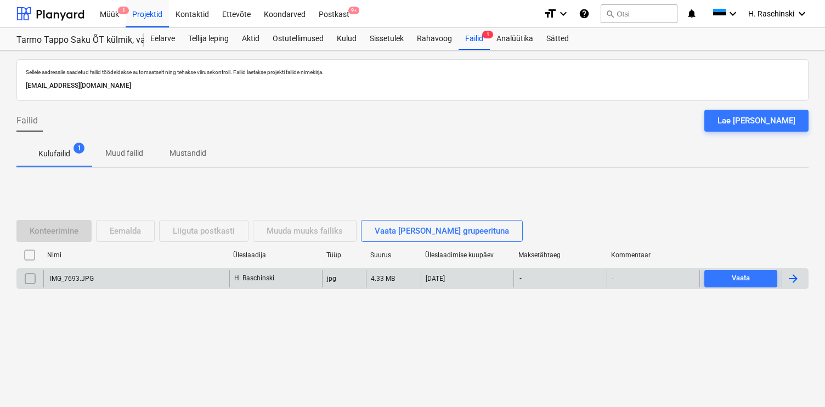
click at [96, 275] on div "IMG_7693.JPG" at bounding box center [136, 279] width 186 height 18
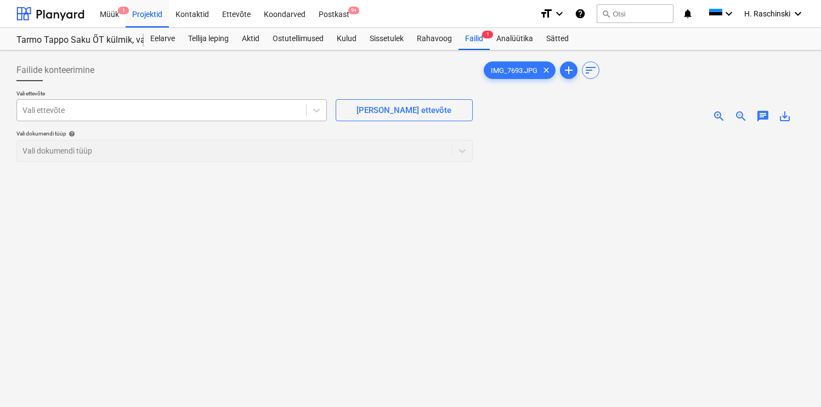
click at [191, 112] on div at bounding box center [161, 110] width 278 height 11
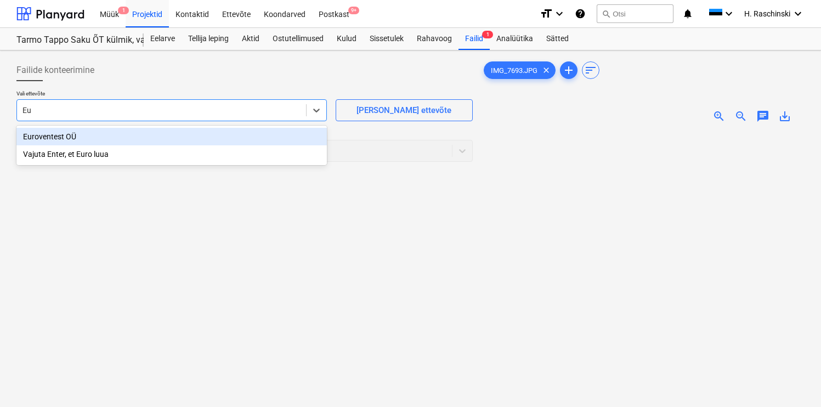
type input "E"
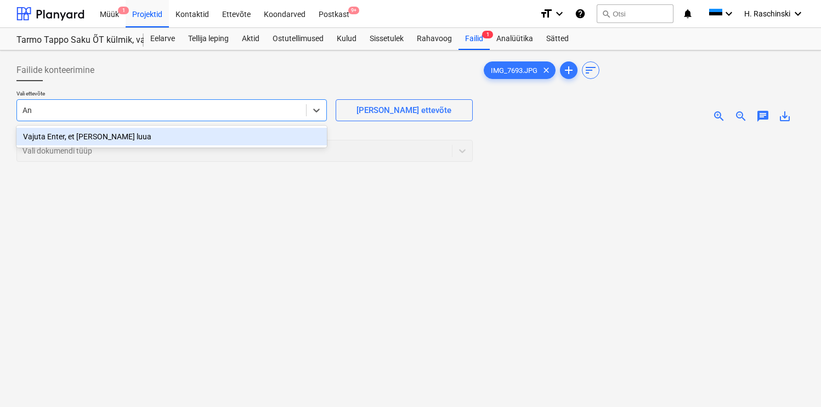
type input "Ant"
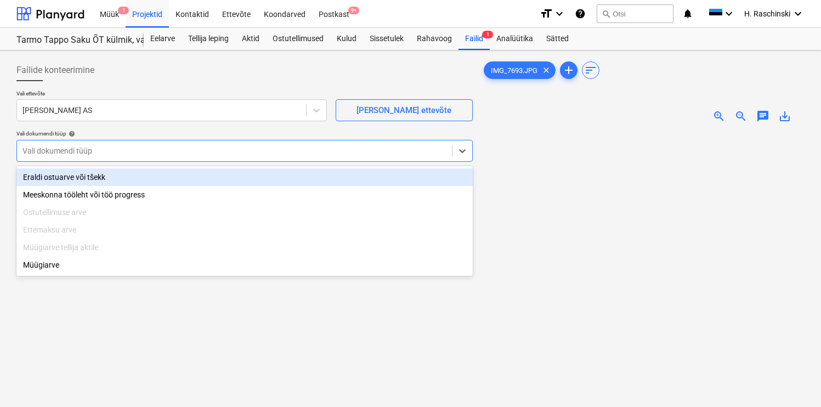
click at [339, 156] on div "Vali dokumendi tüüp" at bounding box center [234, 150] width 435 height 15
click at [167, 174] on div "Eraldi ostuarve või tšekk" at bounding box center [244, 177] width 456 height 18
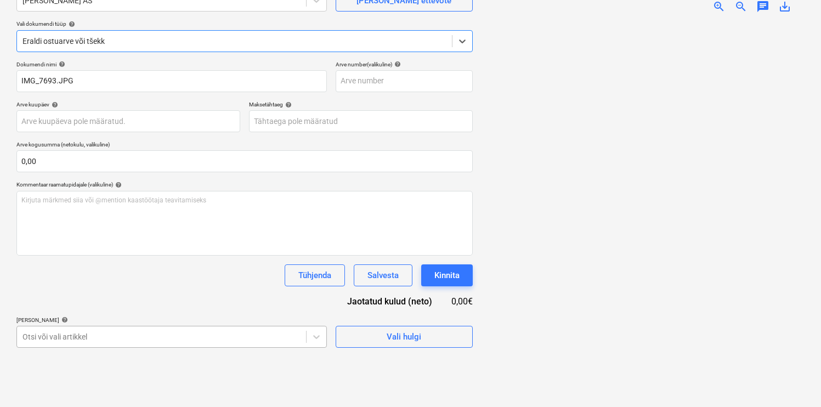
click at [183, 297] on body "Müük 1 Projektid Kontaktid Ettevõte Koondarved Postkast 9+ format_size keyboard…" at bounding box center [410, 93] width 821 height 407
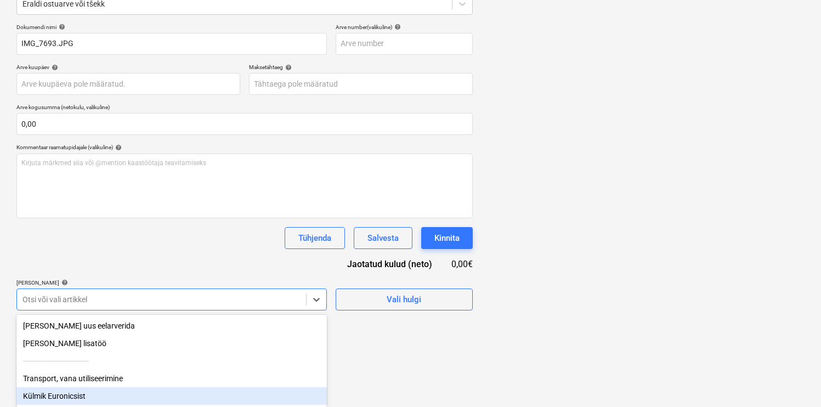
click at [101, 391] on div "Külmik Euronicsist" at bounding box center [171, 396] width 310 height 18
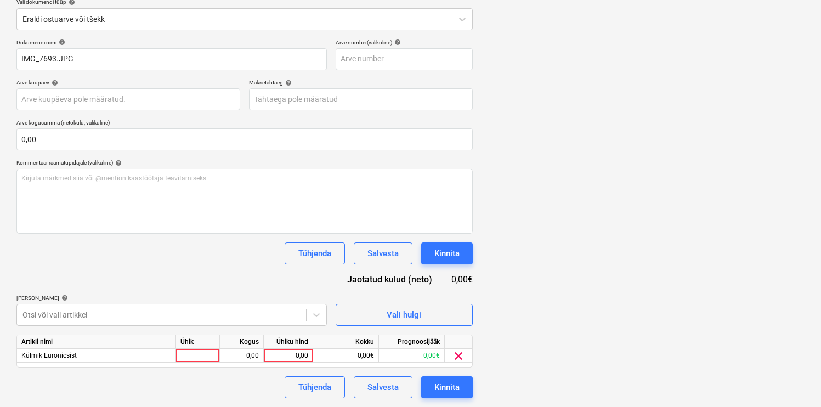
click at [247, 262] on div "Tühjenda Salvesta Kinnita" at bounding box center [244, 253] width 456 height 22
click at [208, 352] on div at bounding box center [198, 356] width 44 height 14
type input "km"
click at [202, 354] on div "km" at bounding box center [198, 356] width 44 height 14
type input "kmp"
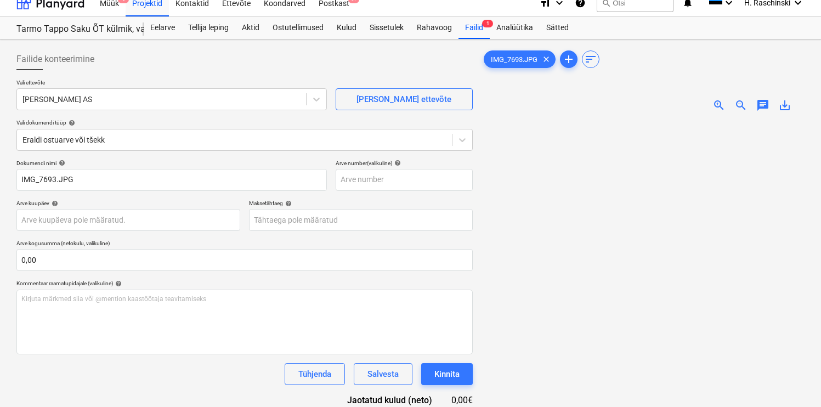
scroll to position [6, 0]
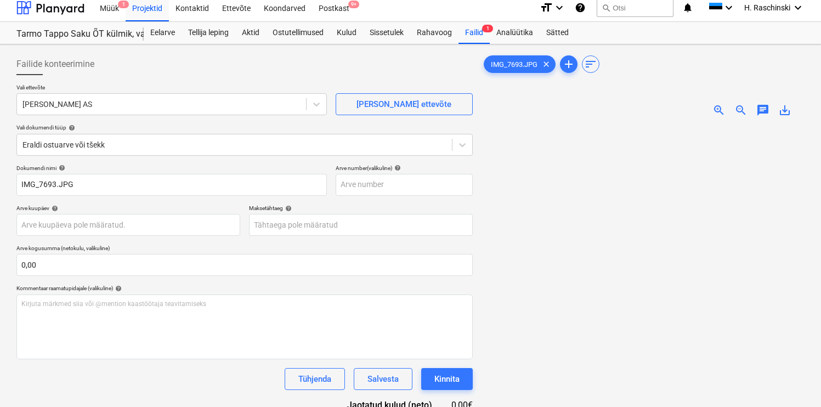
click at [715, 111] on span "zoom_in" at bounding box center [718, 110] width 13 height 13
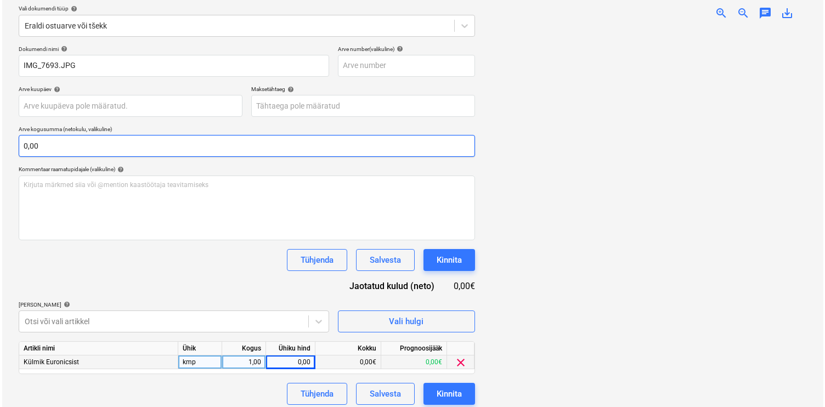
scroll to position [132, 0]
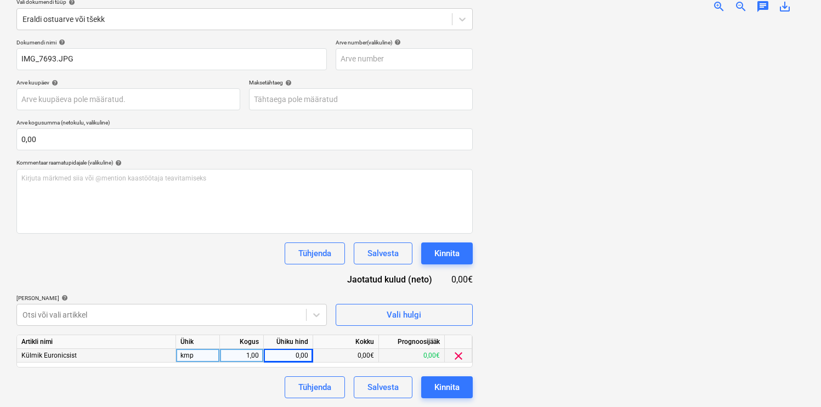
click at [299, 356] on div "0,00" at bounding box center [288, 356] width 40 height 14
type input "225,80"
click at [203, 402] on div "Failide konteerimine Vali ettevõte [PERSON_NAME] AS [PERSON_NAME] uus ettevõte …" at bounding box center [244, 162] width 465 height 479
click at [444, 386] on div "Kinnita" at bounding box center [446, 387] width 25 height 14
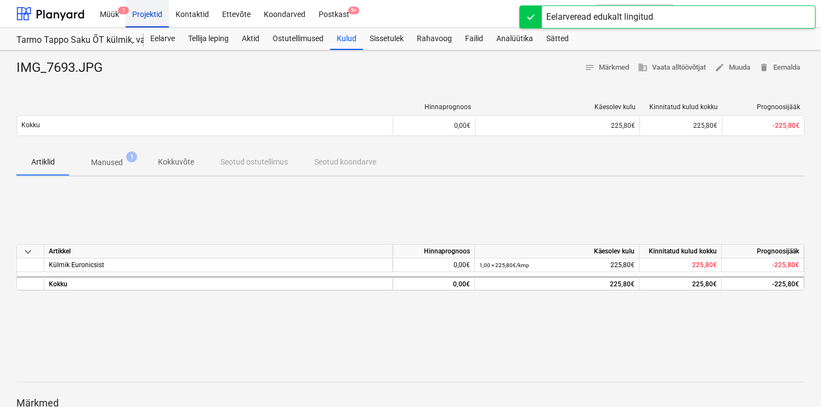
click at [156, 16] on div "Projektid" at bounding box center [147, 13] width 43 height 28
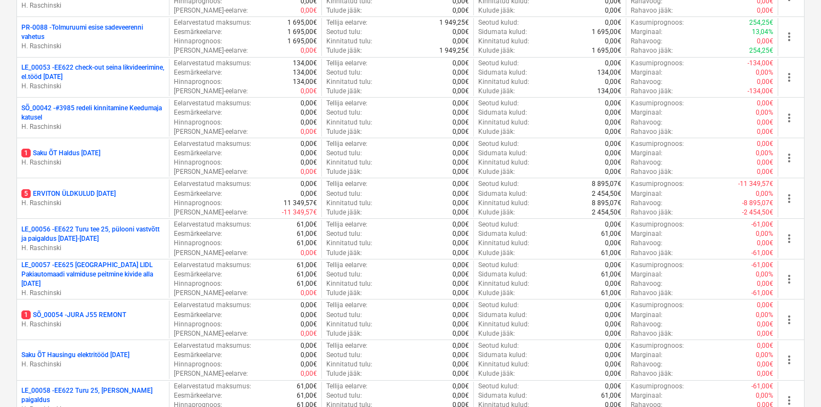
scroll to position [1257, 0]
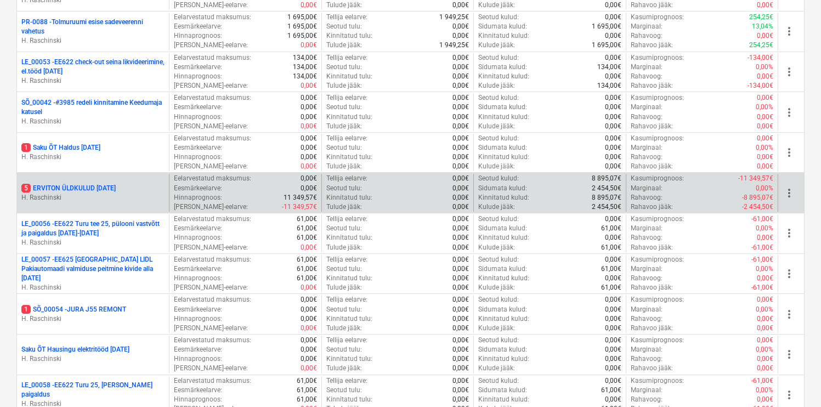
click at [116, 189] on p "5 ERVITON ÜLDKULUD [DATE]" at bounding box center [68, 188] width 94 height 9
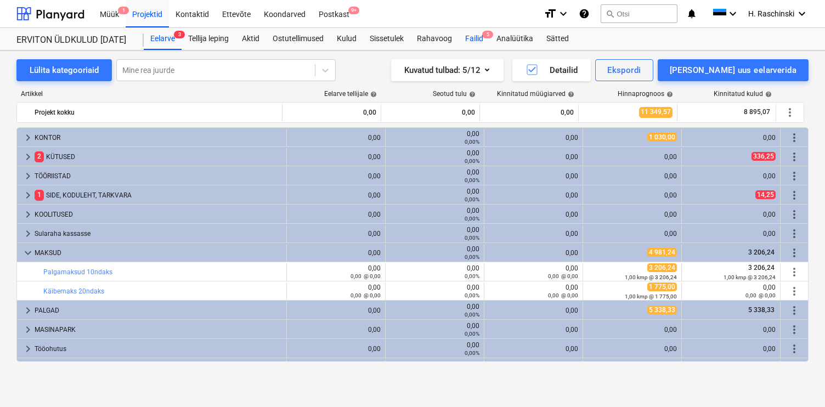
click at [479, 33] on div "Failid 5" at bounding box center [473, 39] width 31 height 22
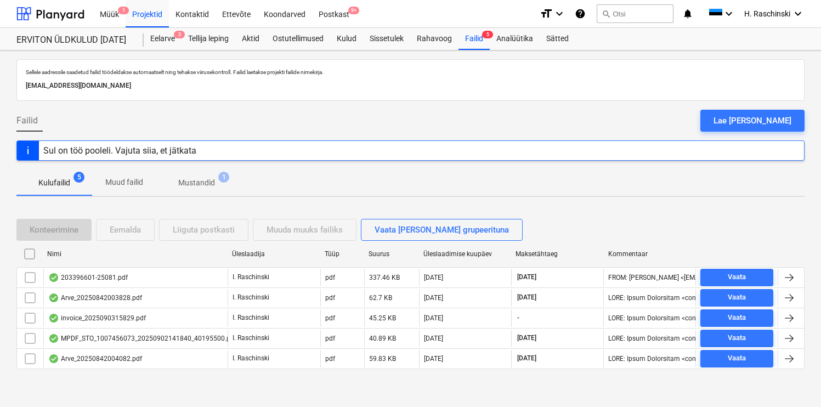
click at [195, 190] on span "Mustandid 1" at bounding box center [196, 183] width 81 height 20
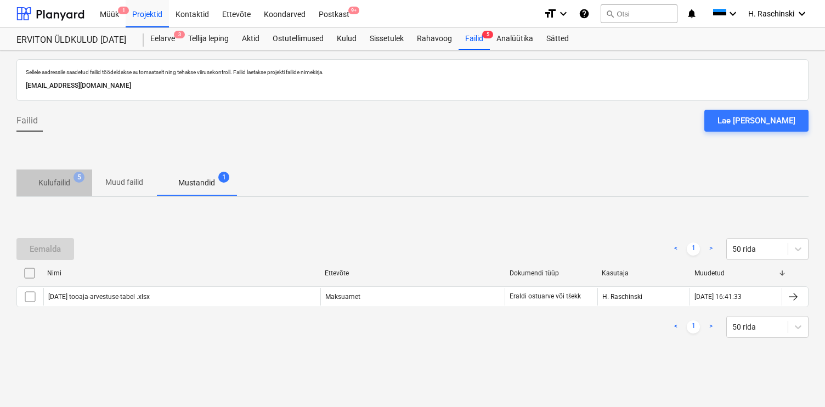
click at [65, 188] on p "Kulufailid" at bounding box center [54, 183] width 32 height 12
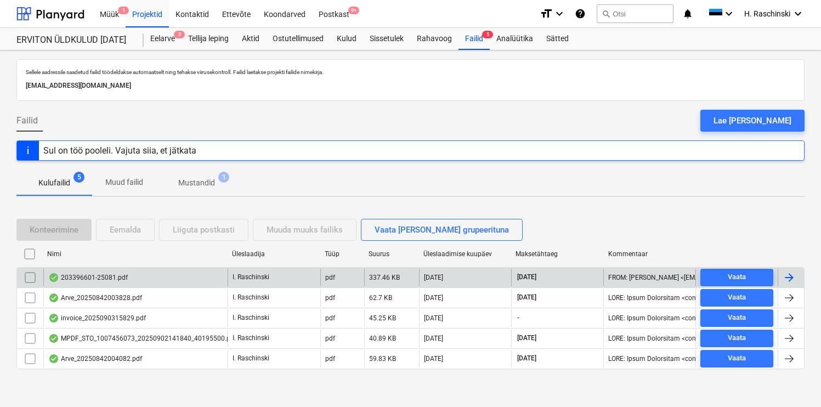
click at [79, 276] on div "203396601-25081.pdf" at bounding box center [87, 277] width 79 height 9
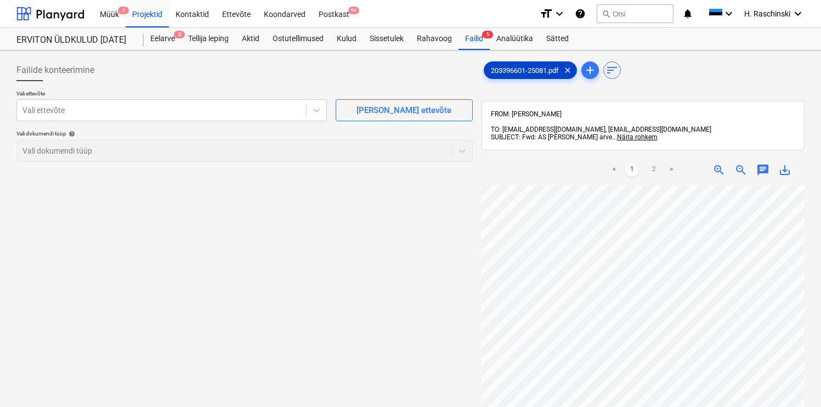
click at [525, 69] on span "203396601-25081.pdf" at bounding box center [524, 70] width 81 height 8
click at [146, 115] on div at bounding box center [161, 110] width 278 height 11
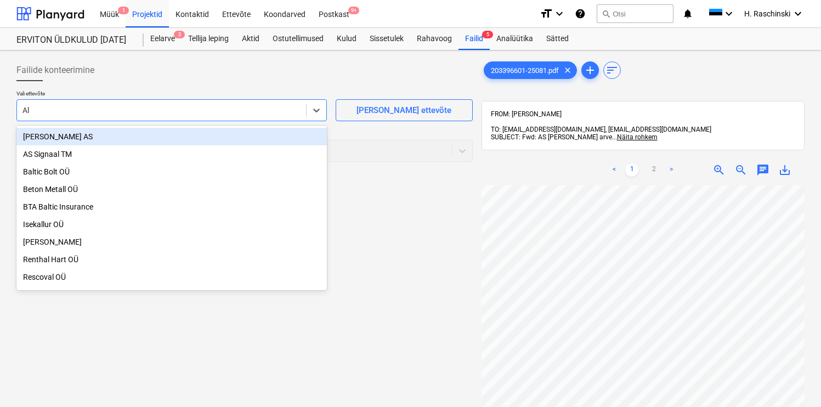
type input "Ale"
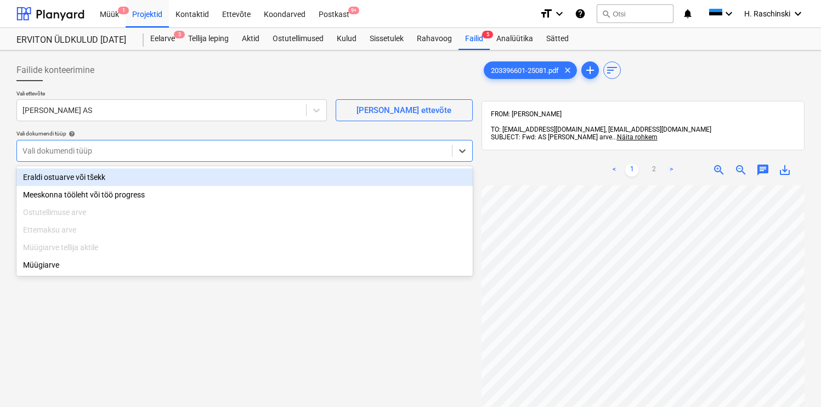
click at [84, 154] on div at bounding box center [234, 150] width 424 height 11
click at [115, 181] on div "Eraldi ostuarve või tšekk" at bounding box center [244, 177] width 456 height 18
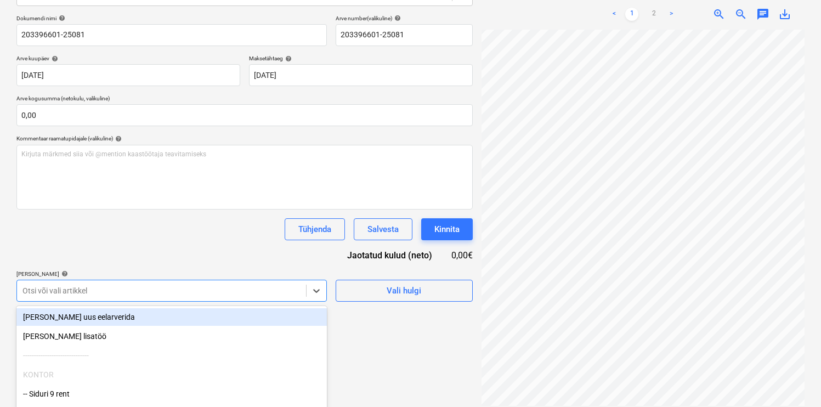
scroll to position [221, 0]
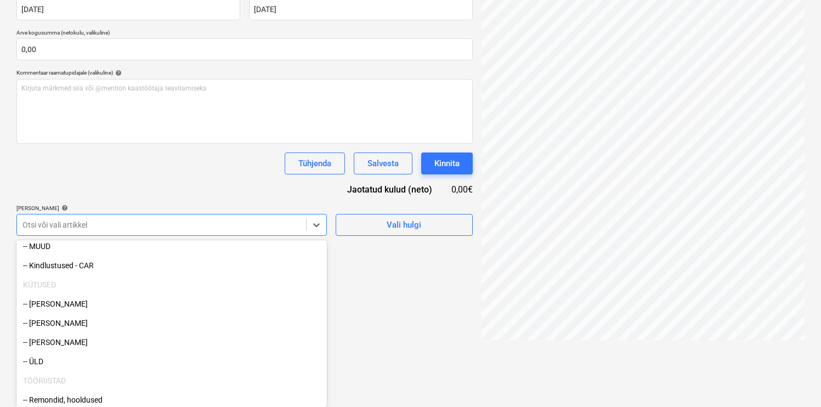
scroll to position [126, 0]
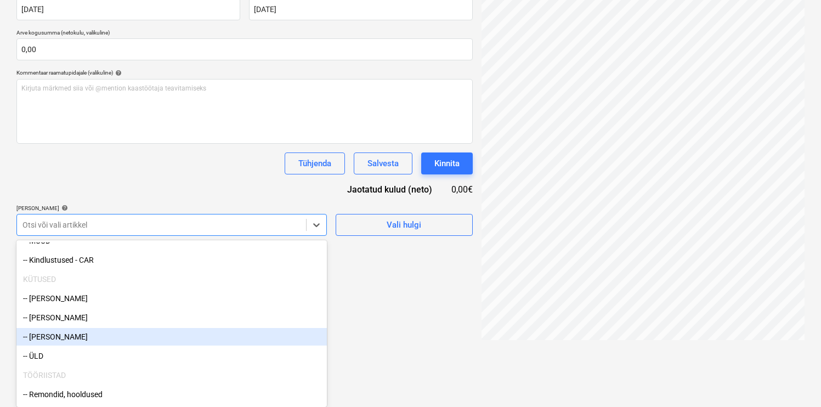
click at [71, 333] on div "-- [PERSON_NAME]" at bounding box center [171, 337] width 310 height 18
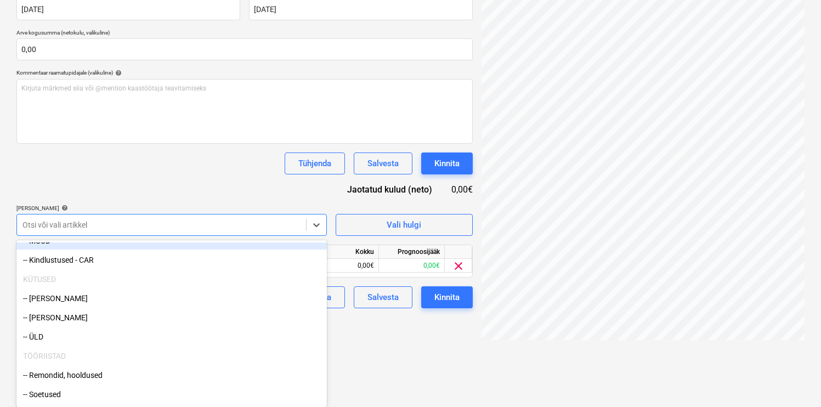
click at [157, 190] on div "Dokumendi nimi help 203396601-25081 Arve number (valikuline) help 203396601-250…" at bounding box center [244, 128] width 456 height 359
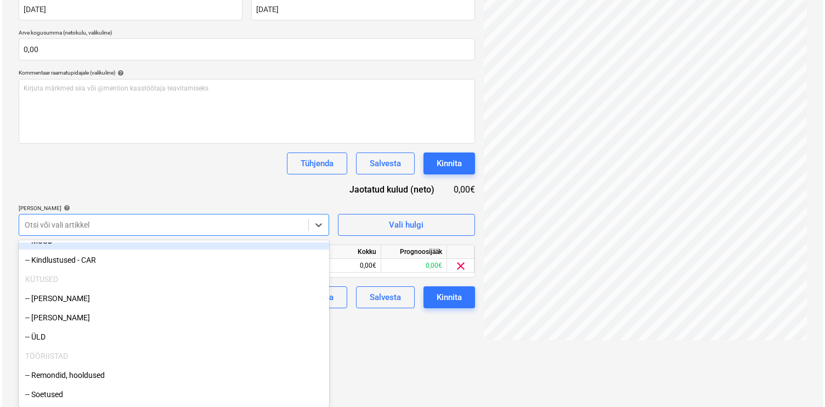
scroll to position [156, 0]
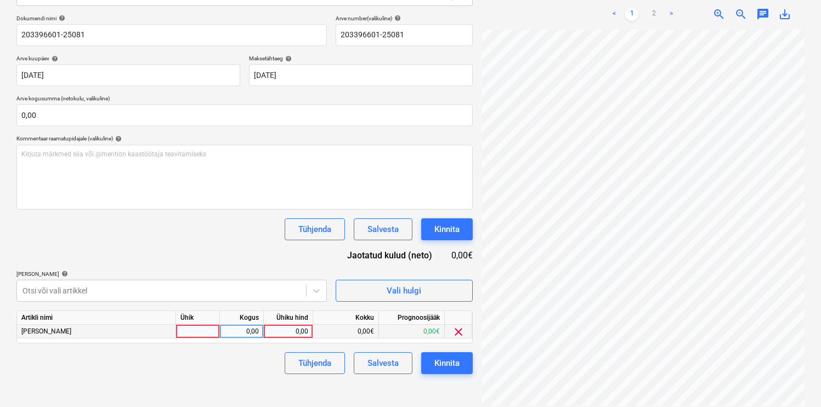
click at [204, 335] on div at bounding box center [198, 332] width 44 height 14
type input "kmp"
type input "116,36"
click at [255, 371] on div "Tühjenda Salvesta Kinnita" at bounding box center [244, 363] width 456 height 22
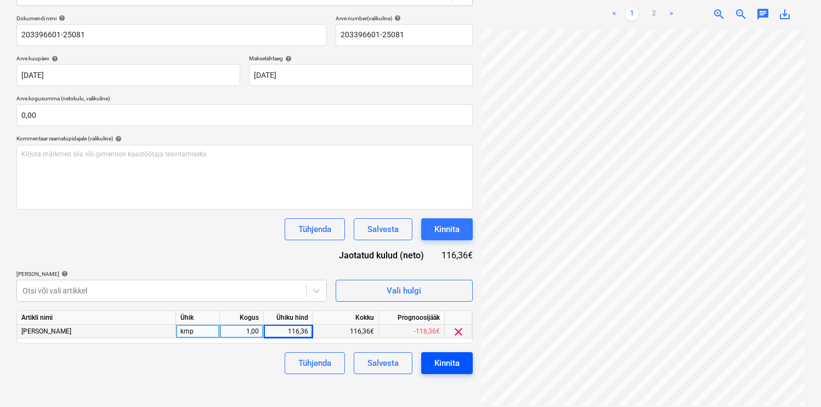
click at [441, 363] on div "Kinnita" at bounding box center [446, 363] width 25 height 14
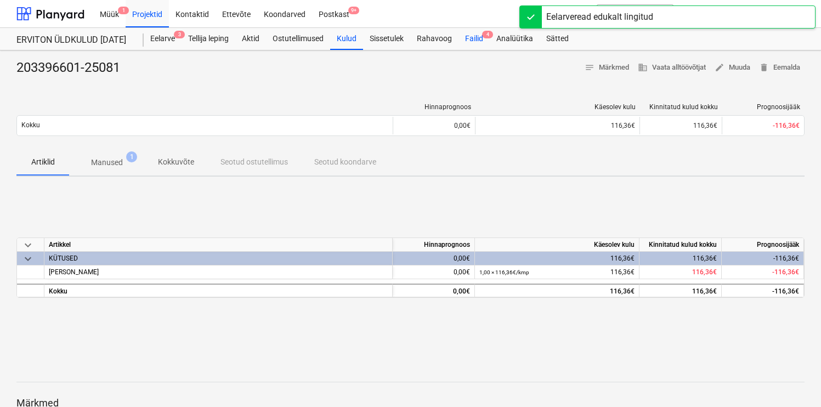
click at [476, 40] on div "Failid 4" at bounding box center [473, 39] width 31 height 22
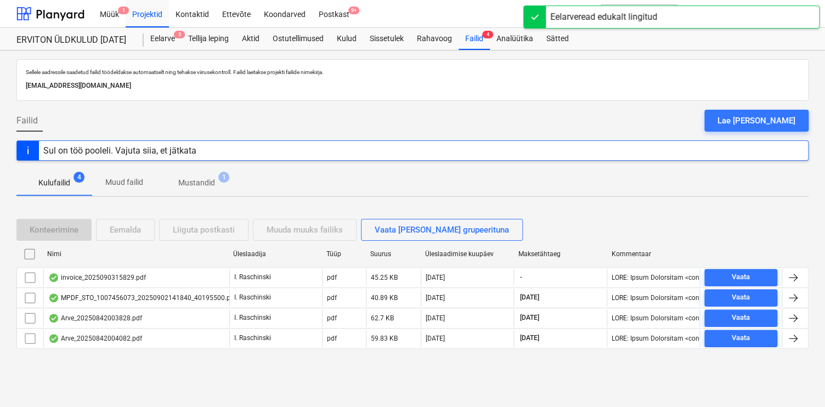
click at [101, 273] on div "invoice_2025090315829.pdf" at bounding box center [97, 277] width 98 height 9
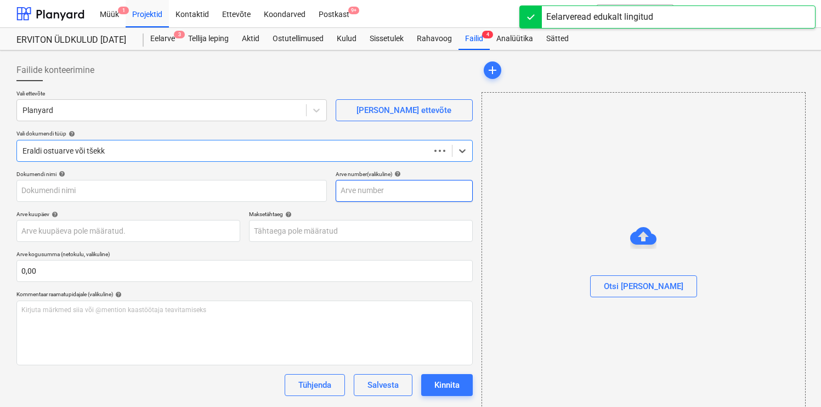
type input "2025090315829"
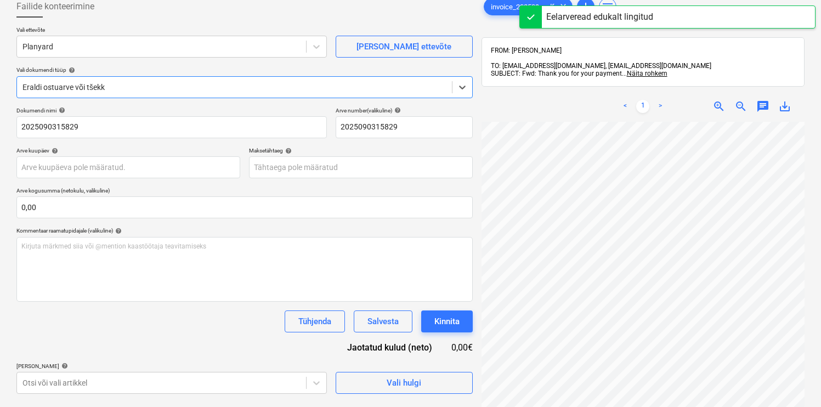
scroll to position [71, 0]
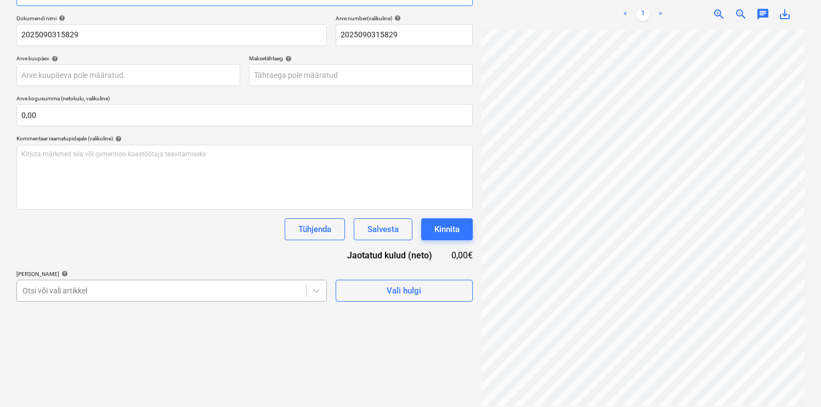
click at [114, 251] on body "Müük 1 Projektid Kontaktid Ettevõte Koondarved Postkast 9+ format_size keyboard…" at bounding box center [410, 47] width 821 height 407
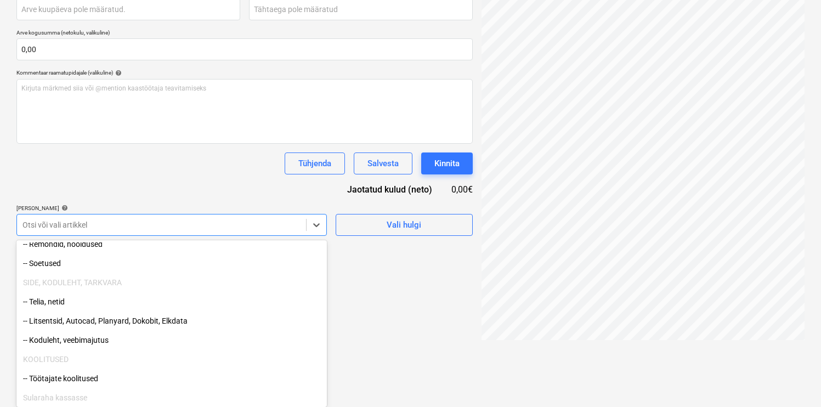
scroll to position [282, 0]
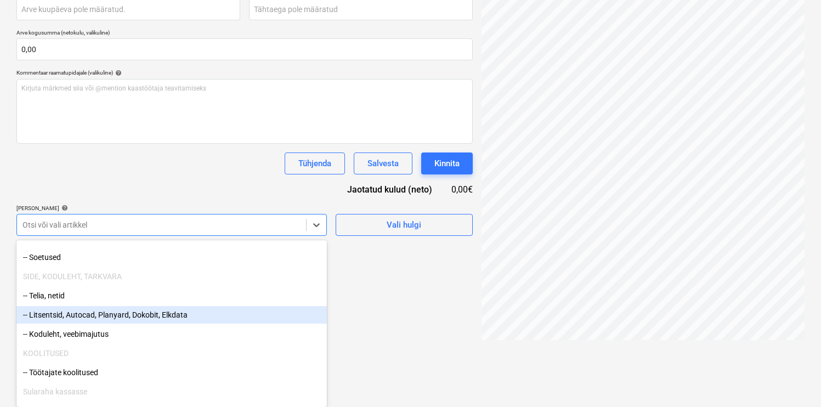
click at [106, 315] on div "-- Litsentsid, Autocad, Planyard, Dokobit, Elkdata" at bounding box center [171, 315] width 310 height 18
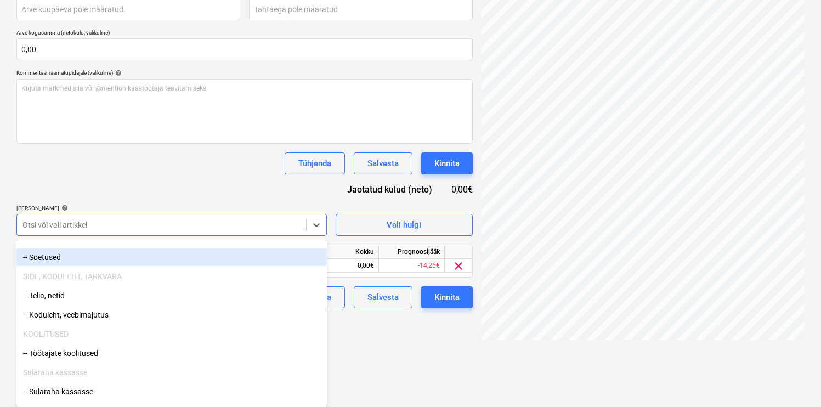
scroll to position [156, 0]
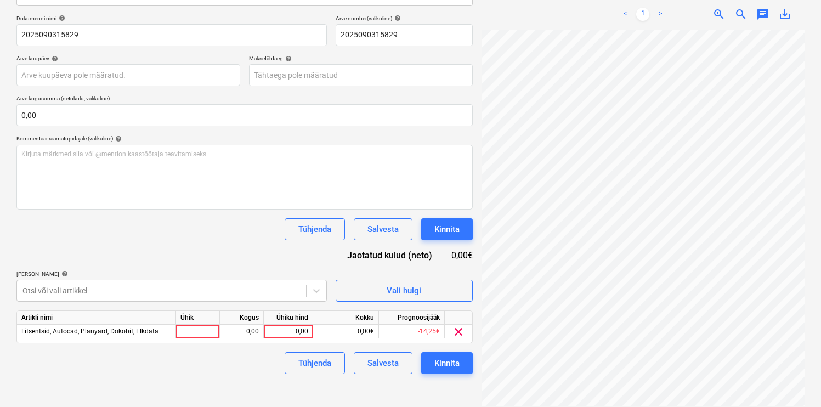
click at [155, 189] on div "Dokumendi nimi help 2025090315829 Arve number (valikuline) help 2025090315829 A…" at bounding box center [244, 194] width 456 height 359
click at [184, 328] on div at bounding box center [198, 332] width 44 height 14
type input "kmp"
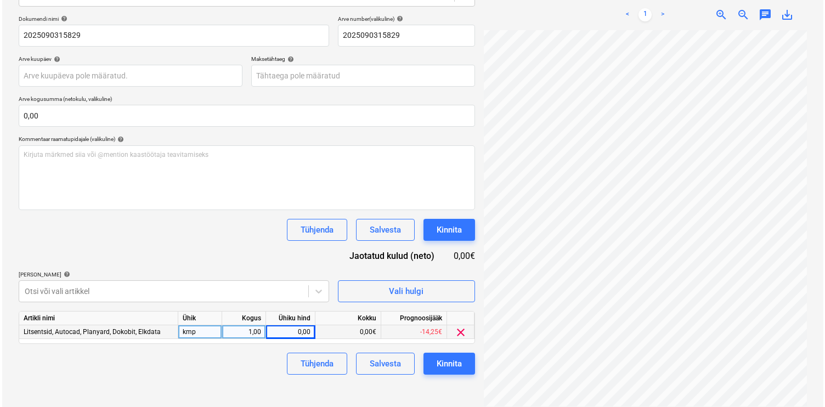
scroll to position [25, 152]
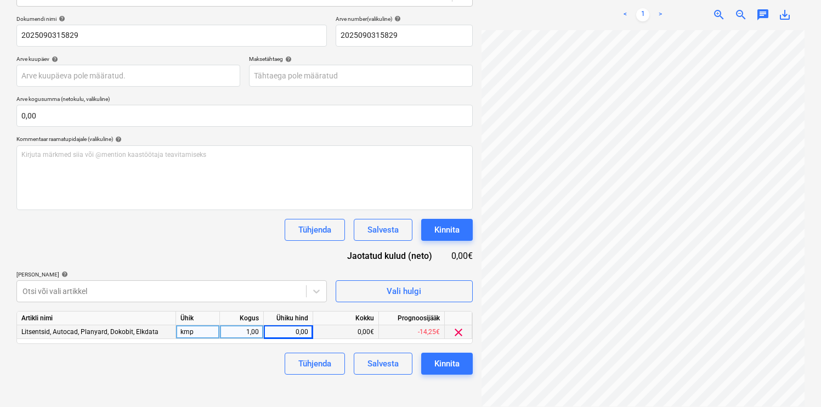
click at [298, 330] on div "0,00" at bounding box center [288, 332] width 40 height 14
type input "95"
click at [247, 390] on div "Failide konteerimine Vali ettevõte Planyard [PERSON_NAME] uus ettevõte Vali dok…" at bounding box center [244, 155] width 465 height 511
click at [441, 365] on div "Kinnita" at bounding box center [446, 363] width 25 height 14
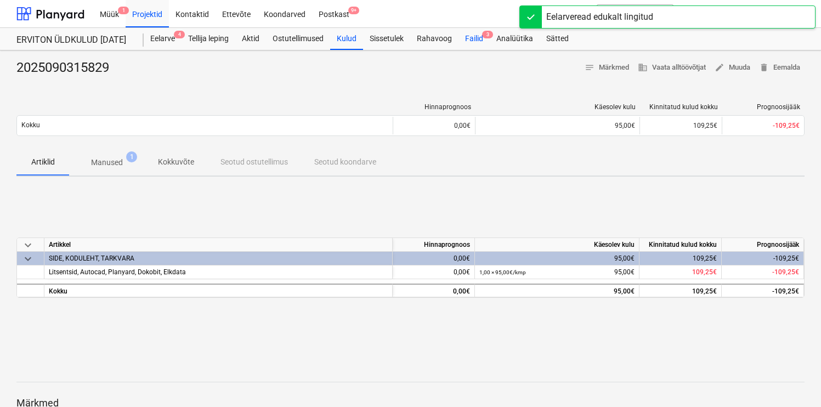
click at [475, 42] on div "Failid 3" at bounding box center [473, 39] width 31 height 22
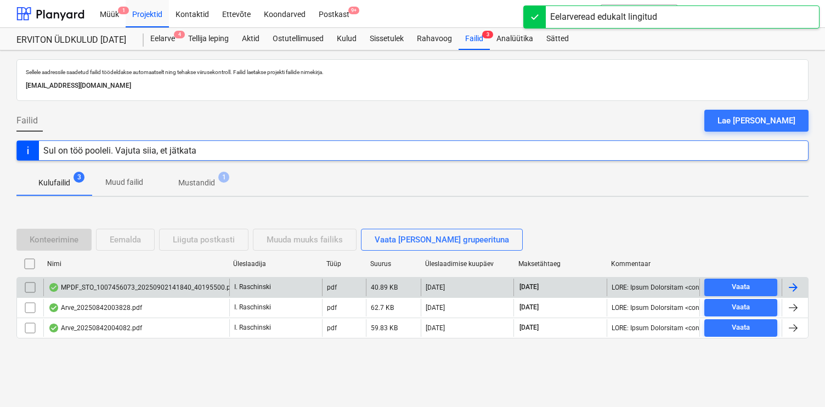
click at [204, 285] on div "MPDF_STO_1007456073_20250902141840_40195500.pdf" at bounding box center [142, 287] width 188 height 9
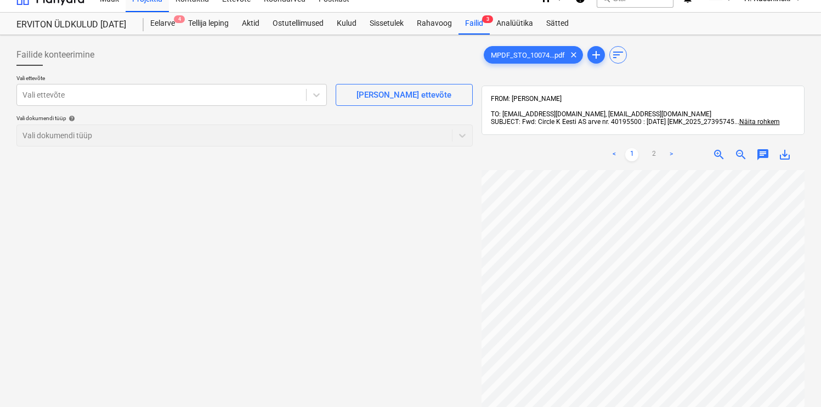
scroll to position [325, 111]
click at [242, 104] on div "Vali ettevõte" at bounding box center [171, 95] width 310 height 22
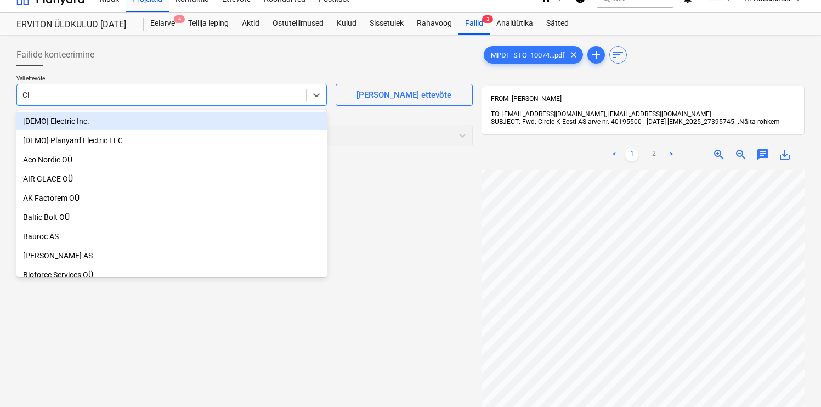
type input "Cir"
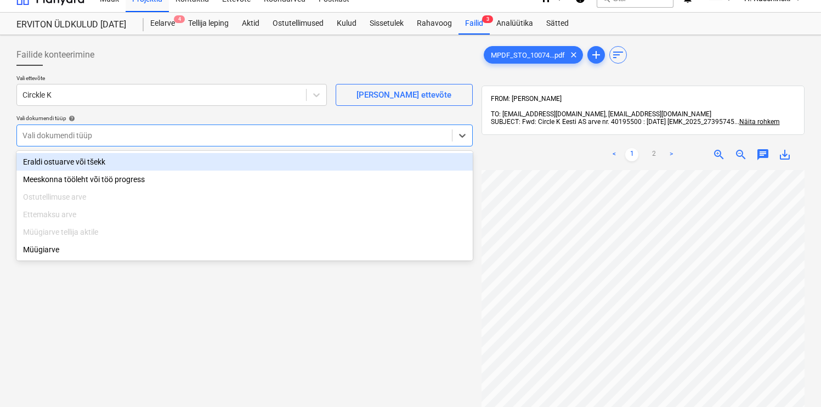
click at [173, 135] on div at bounding box center [234, 135] width 424 height 11
click at [141, 158] on div "Eraldi ostuarve või tšekk" at bounding box center [244, 162] width 456 height 18
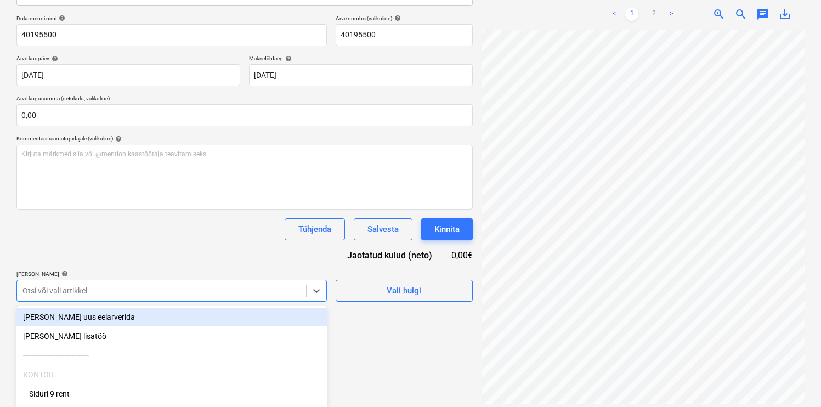
scroll to position [221, 0]
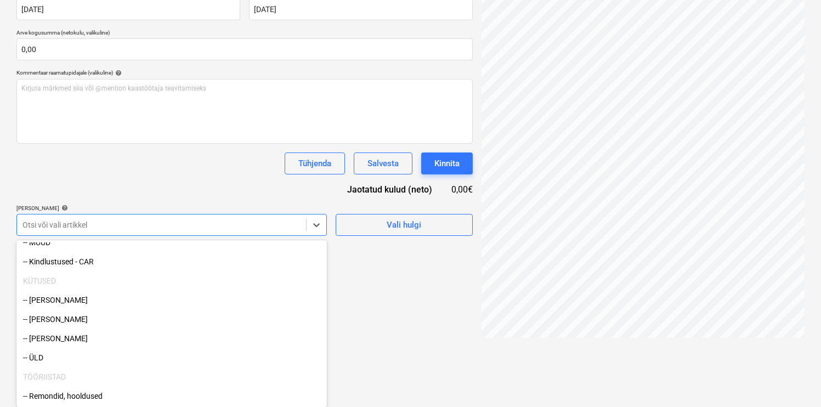
scroll to position [126, 0]
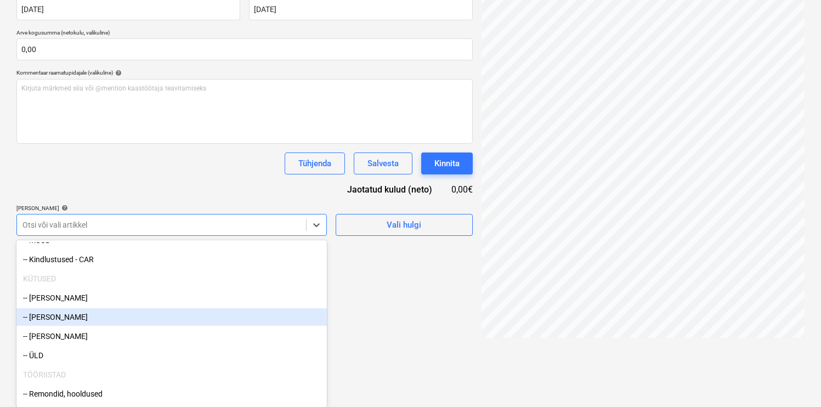
click at [124, 314] on div "-- [PERSON_NAME]" at bounding box center [171, 317] width 310 height 18
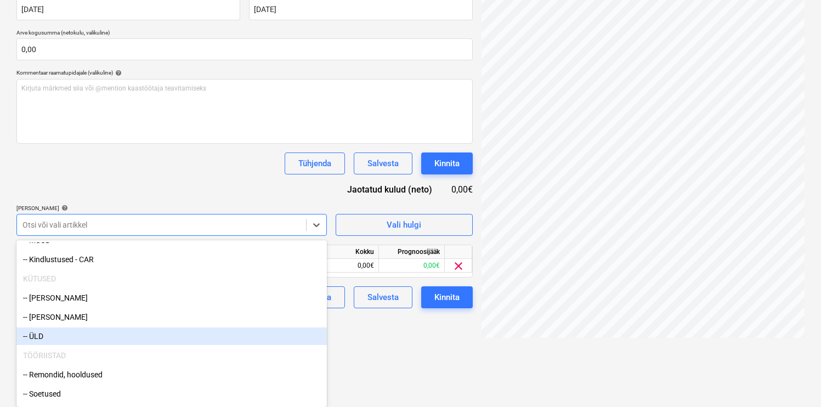
click at [105, 327] on div "-- ÜLD" at bounding box center [171, 336] width 310 height 18
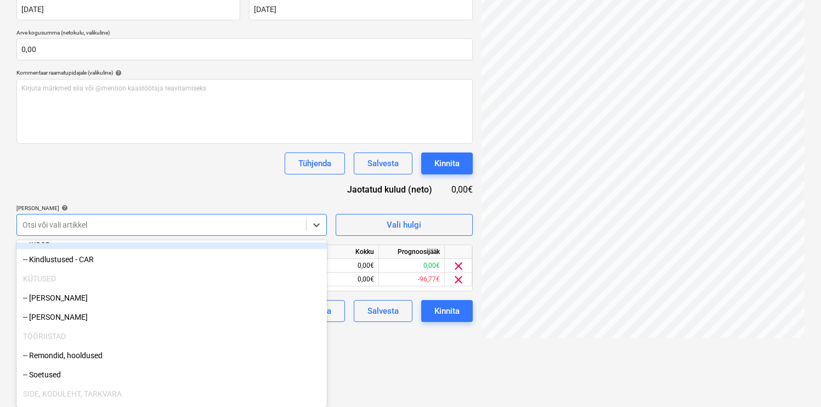
scroll to position [156, 0]
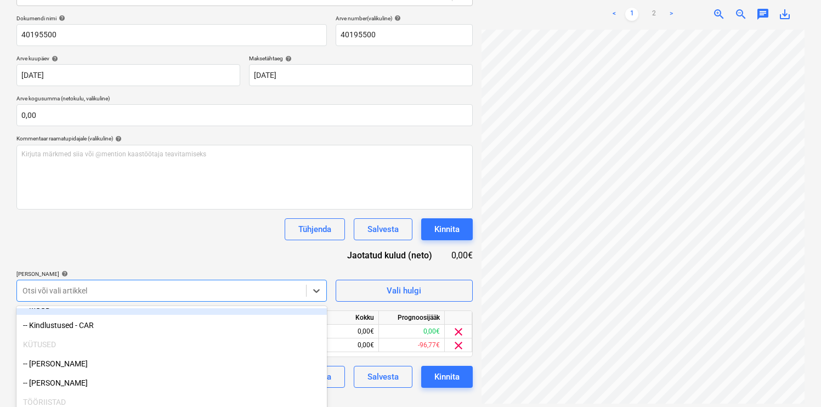
click at [184, 160] on div "Dokumendi nimi help 40195500 Arve number (valikuline) help 40195500 Arve kuupäe…" at bounding box center [244, 201] width 456 height 373
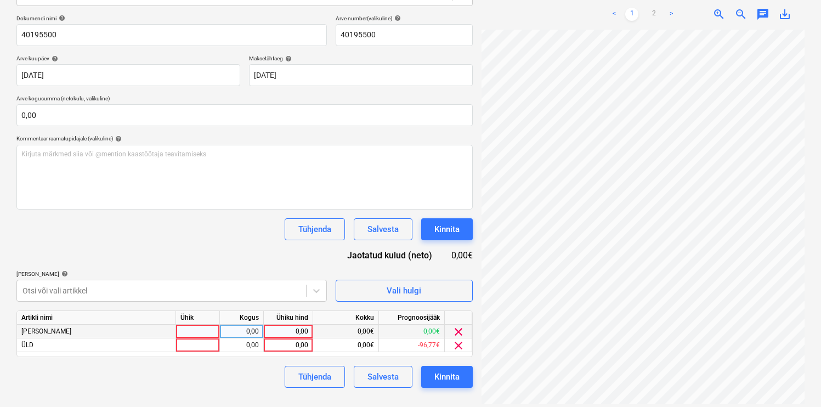
click at [199, 329] on div at bounding box center [198, 332] width 44 height 14
type input "kmp"
click at [206, 345] on div at bounding box center [198, 345] width 44 height 14
type input "kmp"
click at [230, 334] on div "0,00" at bounding box center [241, 332] width 35 height 14
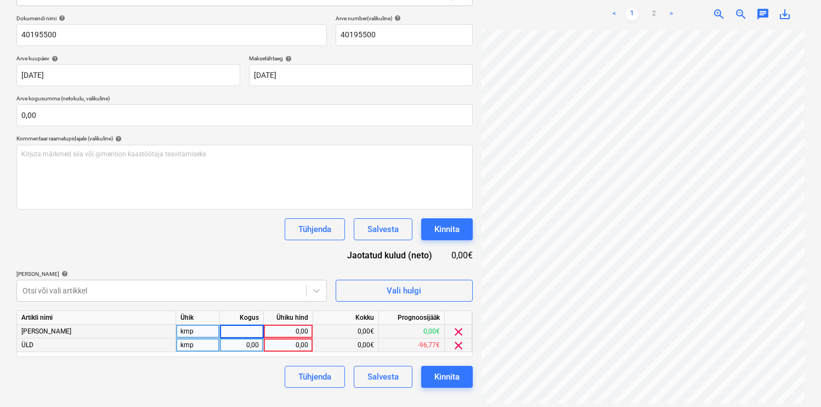
type input "1"
click at [251, 262] on div "Dokumendi nimi help 40195500 Arve number (valikuline) help 40195500 Arve kuupäe…" at bounding box center [244, 201] width 456 height 373
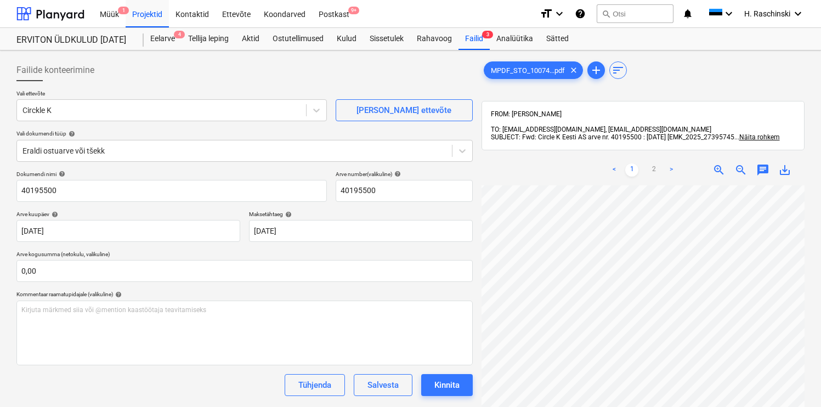
scroll to position [22, 111]
click at [650, 163] on link "2" at bounding box center [653, 169] width 13 height 13
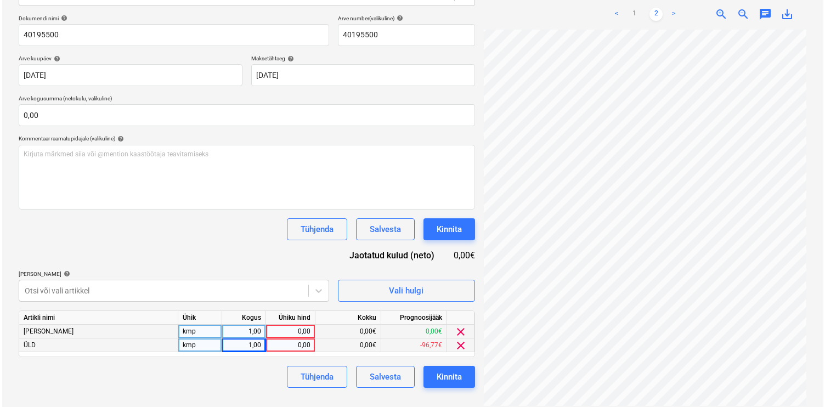
scroll to position [60, 172]
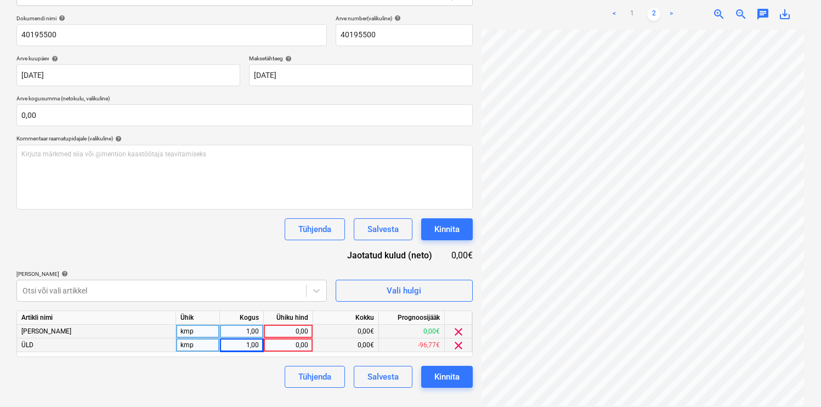
click at [295, 336] on div "0,00" at bounding box center [288, 332] width 40 height 14
type input "197,63"
click at [287, 344] on div "0,00" at bounding box center [288, 345] width 40 height 14
type input "137,62"
click at [243, 387] on div "Tühjenda Salvesta Kinnita" at bounding box center [244, 377] width 456 height 22
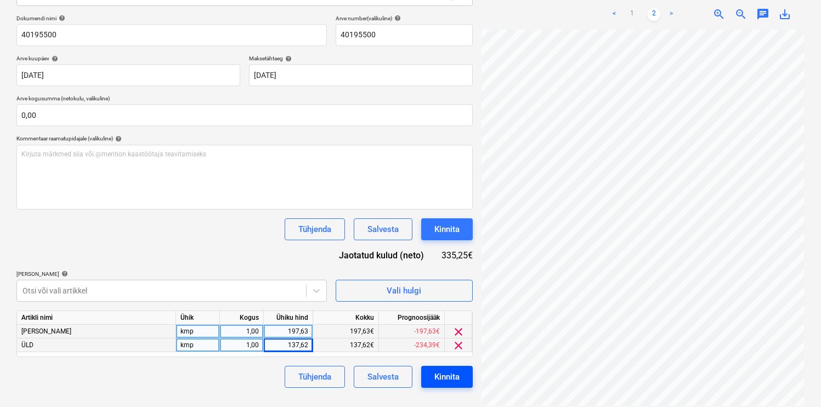
click at [446, 374] on div "Kinnita" at bounding box center [446, 377] width 25 height 14
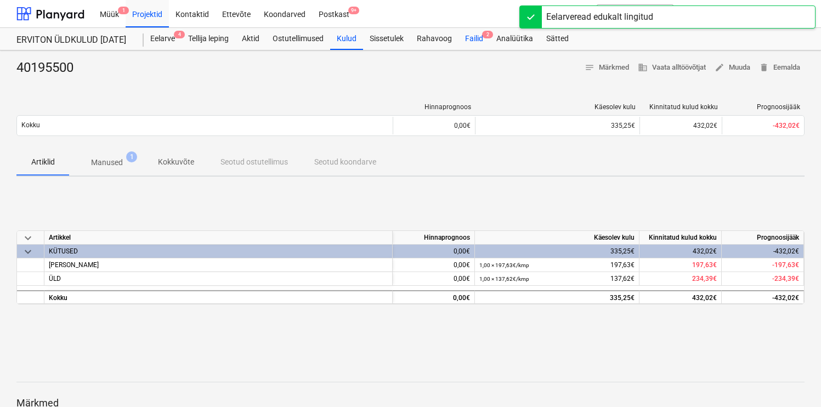
click at [475, 39] on div "Failid 2" at bounding box center [473, 39] width 31 height 22
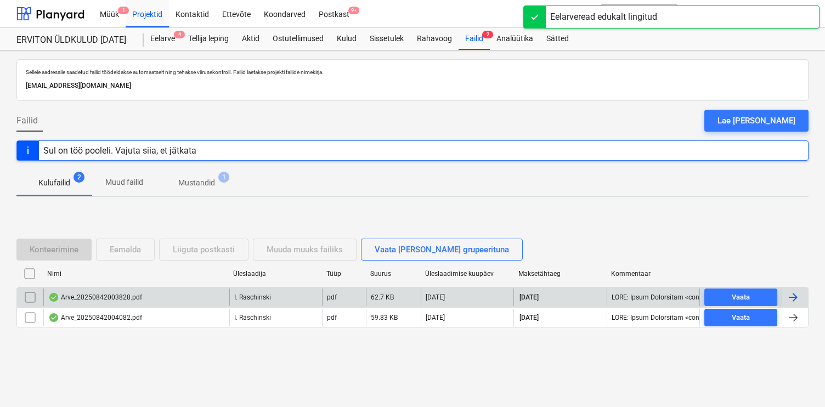
click at [94, 294] on div "Arve_20250842003828.pdf" at bounding box center [95, 297] width 94 height 9
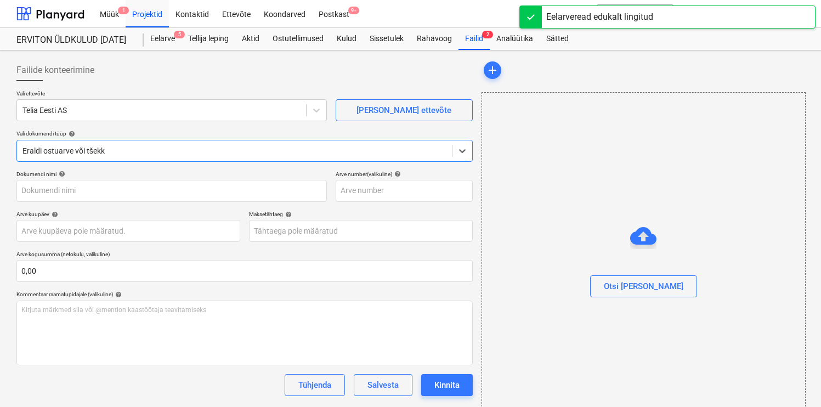
type input "20250842003828"
type input "[DATE]"
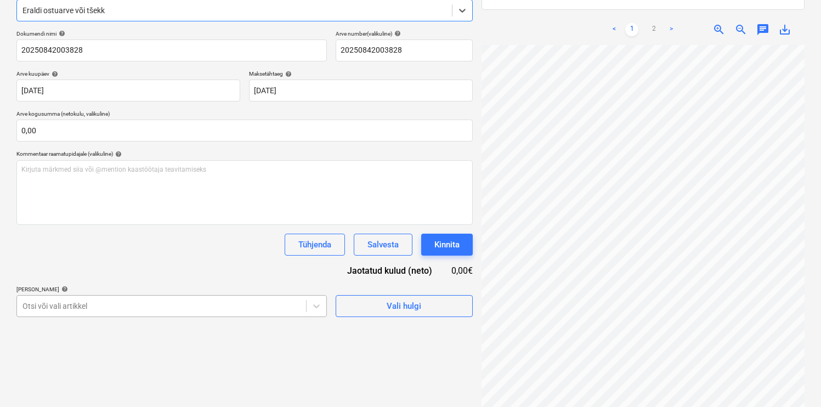
click at [150, 266] on body "Müük 1 Projektid Kontaktid Ettevõte Koondarved Postkast 9+ format_size keyboard…" at bounding box center [410, 63] width 821 height 407
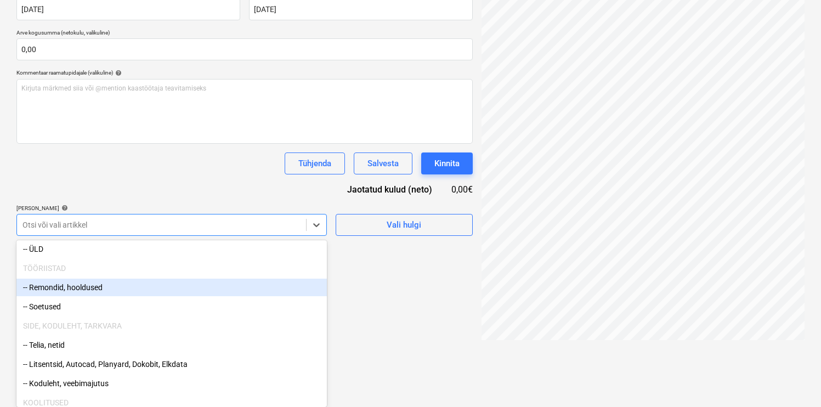
scroll to position [241, 0]
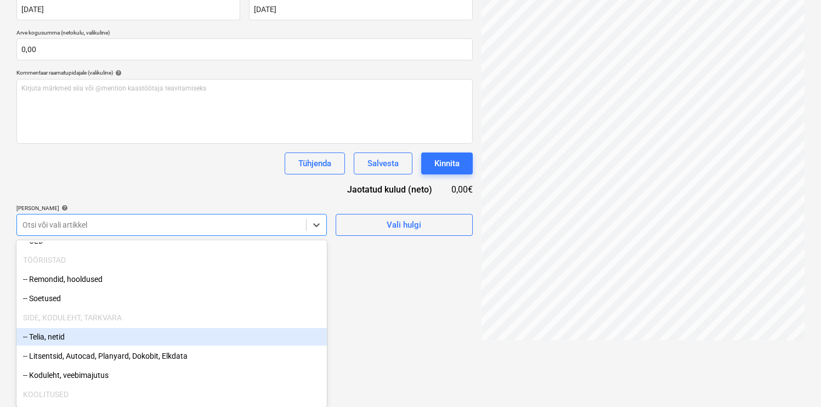
click at [127, 332] on div "-- Telia, netid" at bounding box center [171, 337] width 310 height 18
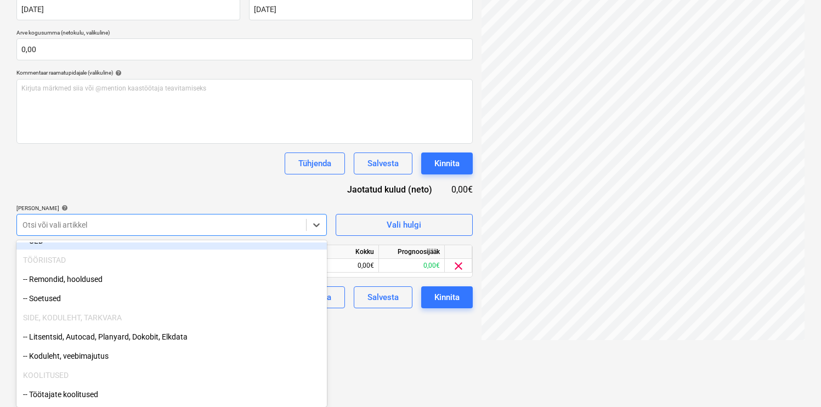
scroll to position [156, 0]
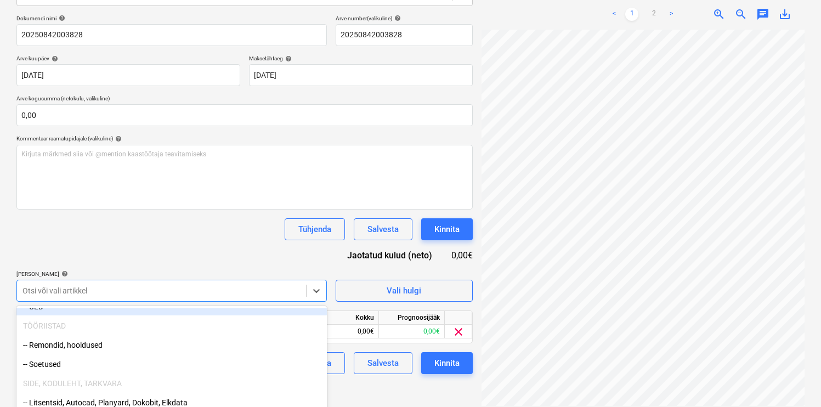
click at [167, 181] on div "Dokumendi nimi help 20250842003828 Arve number (valikuline) help 20250842003828…" at bounding box center [244, 194] width 456 height 359
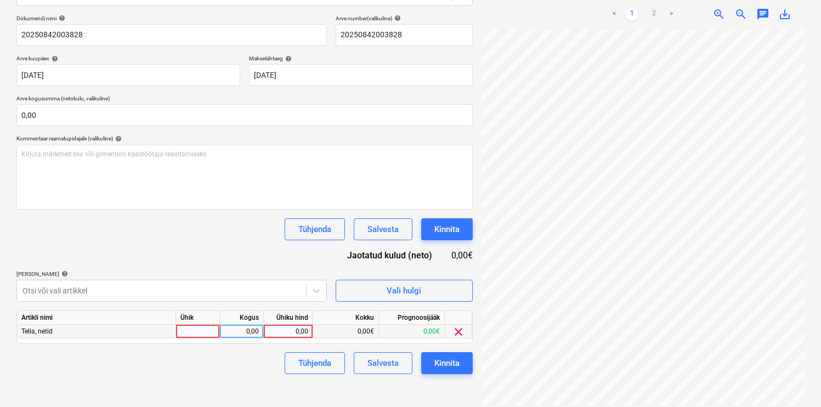
click at [189, 336] on div at bounding box center [198, 332] width 44 height 14
type input "kmp"
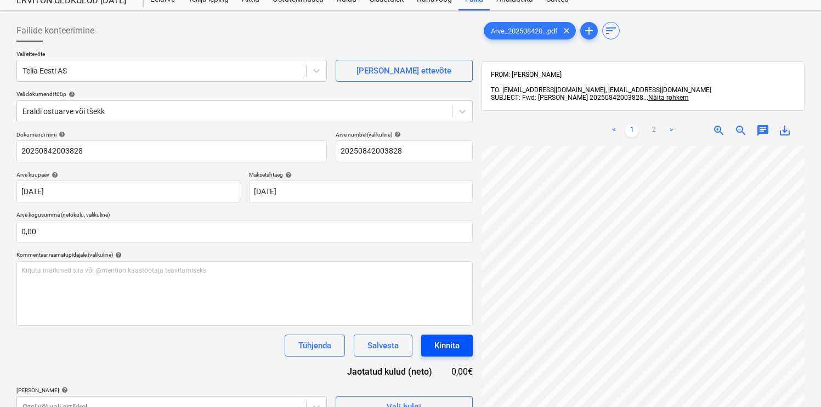
scroll to position [0, 0]
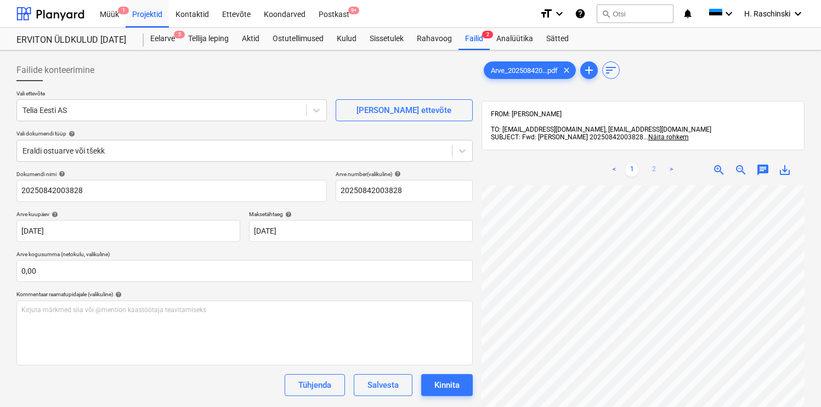
click at [652, 163] on link "2" at bounding box center [653, 169] width 13 height 13
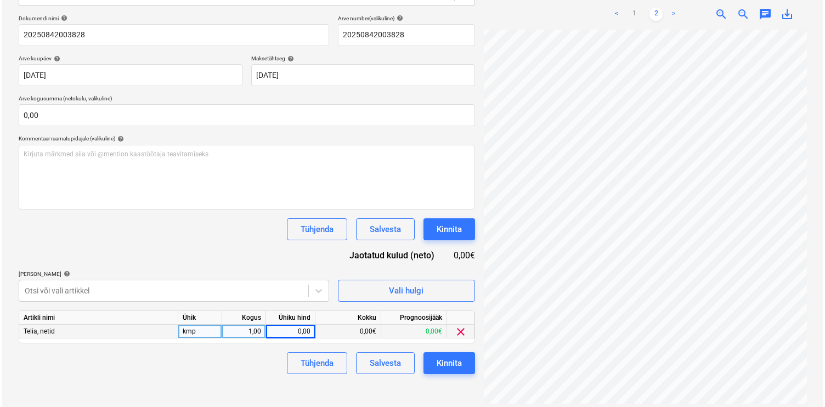
scroll to position [322, 0]
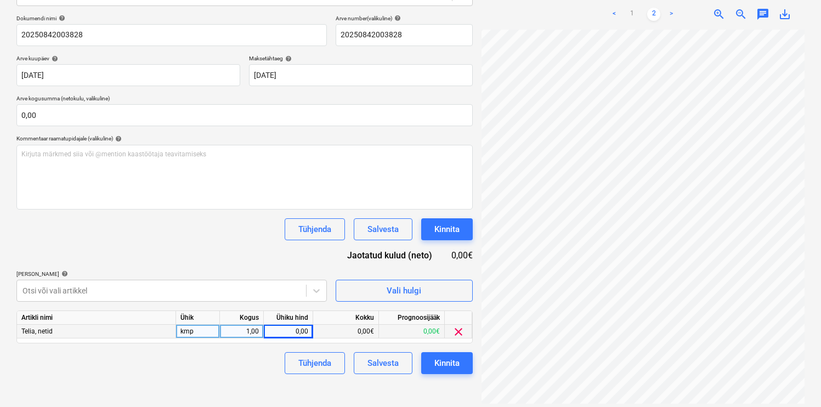
click at [295, 335] on div "0,00" at bounding box center [288, 332] width 40 height 14
type input "175"
click at [451, 363] on div "Kinnita" at bounding box center [446, 363] width 25 height 14
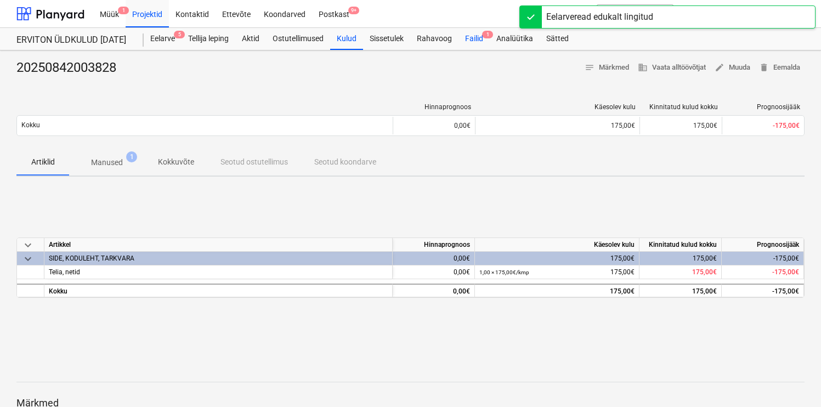
click at [465, 42] on div "Failid 1" at bounding box center [473, 39] width 31 height 22
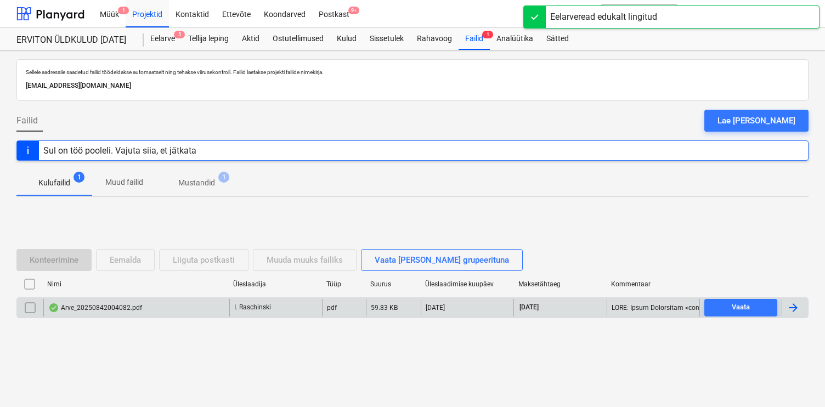
click at [105, 311] on div "Arve_20250842004082.pdf" at bounding box center [95, 307] width 94 height 9
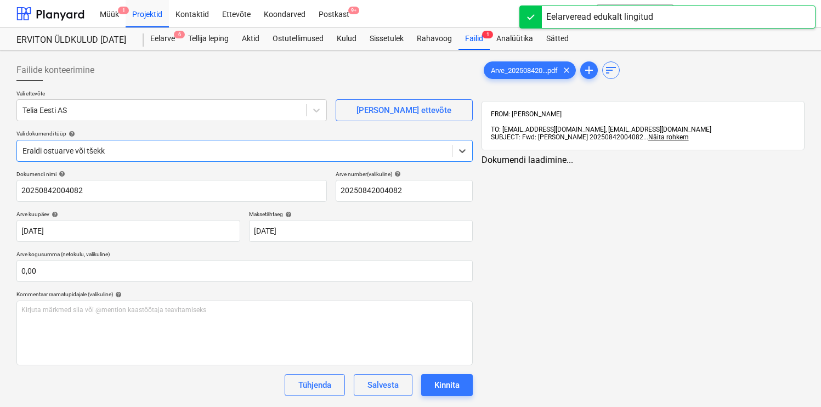
type input "20250842004082"
type input "[DATE]"
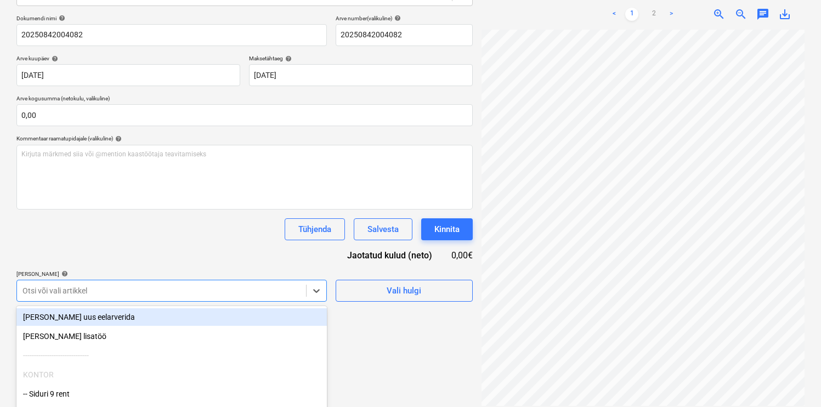
scroll to position [221, 0]
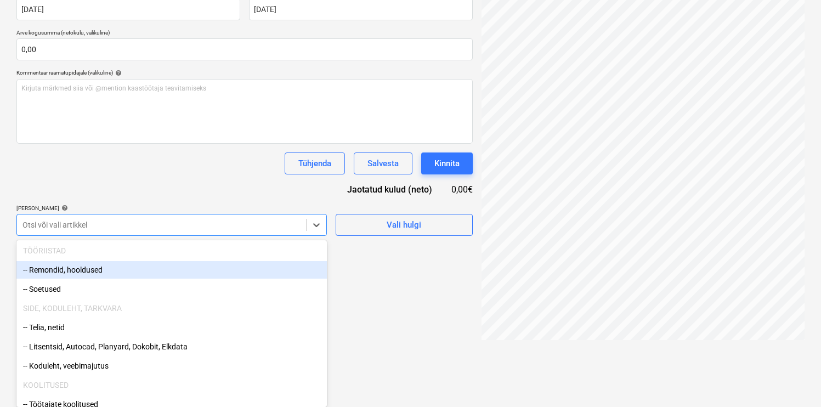
scroll to position [251, 0]
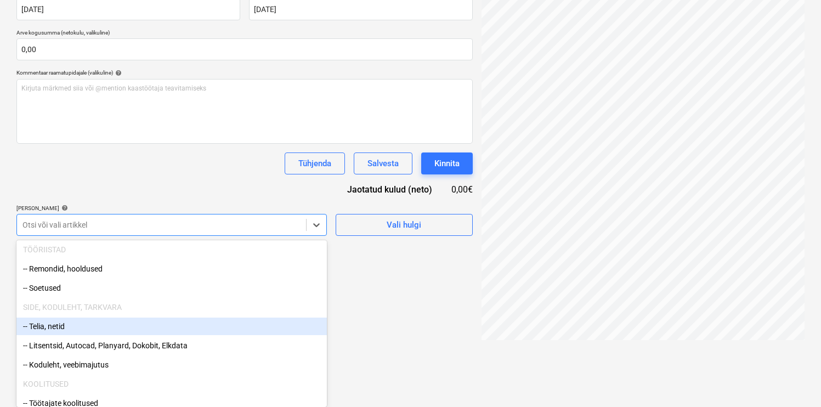
click at [113, 326] on div "-- Telia, netid" at bounding box center [171, 326] width 310 height 18
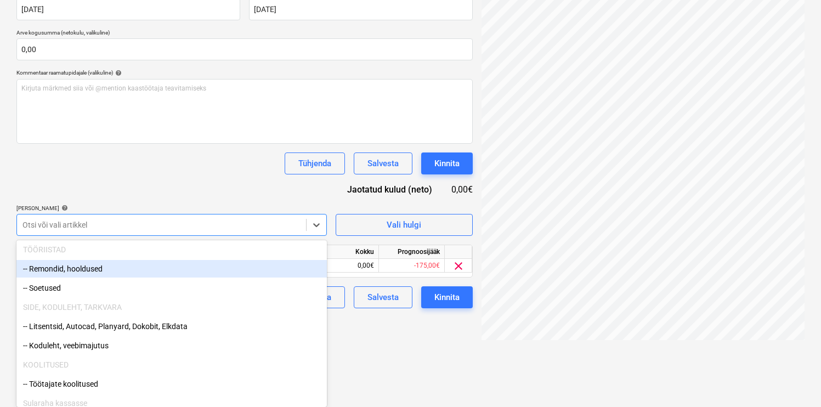
scroll to position [156, 0]
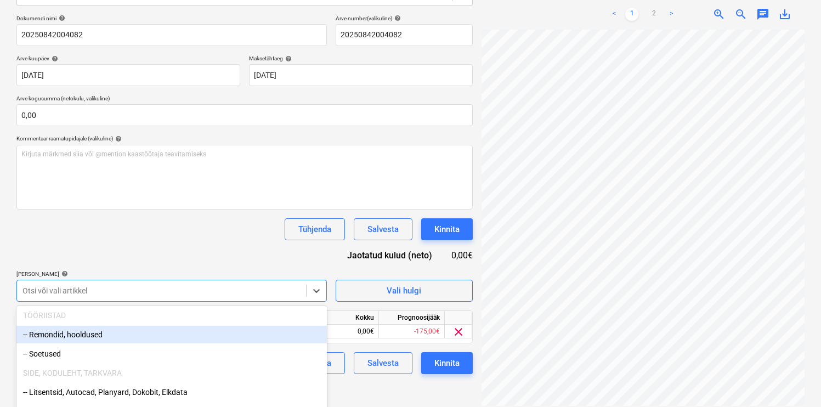
click at [183, 180] on div "Dokumendi nimi help 20250842004082 Arve number (valikuline) help 20250842004082…" at bounding box center [244, 194] width 456 height 359
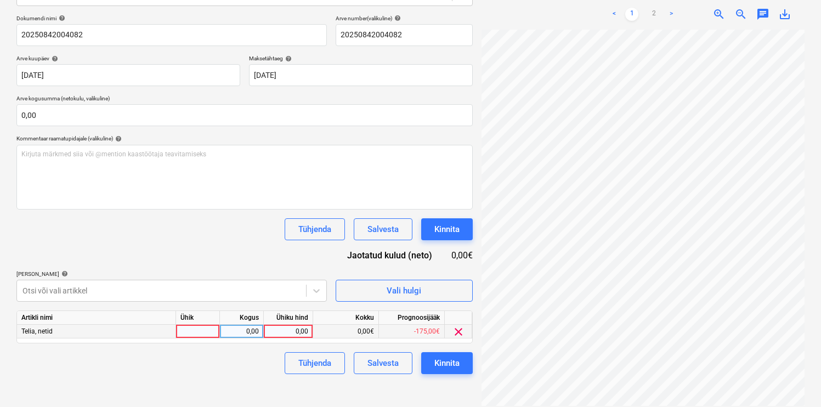
click at [197, 326] on div at bounding box center [198, 332] width 44 height 14
type input "kmp"
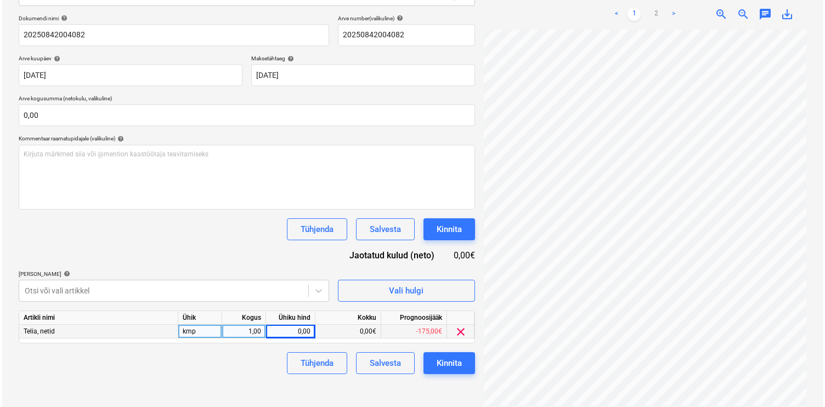
scroll to position [214, 166]
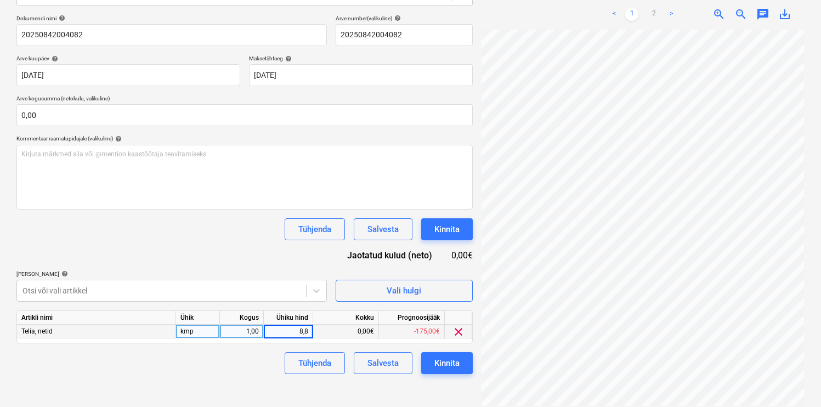
type input "8,89"
click at [184, 384] on div "Failide konteerimine Vali ettevõte Telia Eesti AS [PERSON_NAME] uus ettevõte Va…" at bounding box center [244, 154] width 465 height 511
click at [441, 363] on div "Kinnita" at bounding box center [446, 363] width 25 height 14
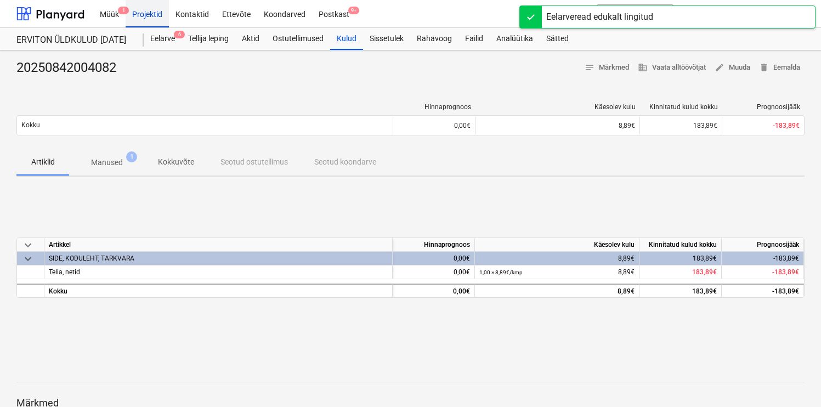
click at [155, 21] on div "Projektid" at bounding box center [147, 13] width 43 height 28
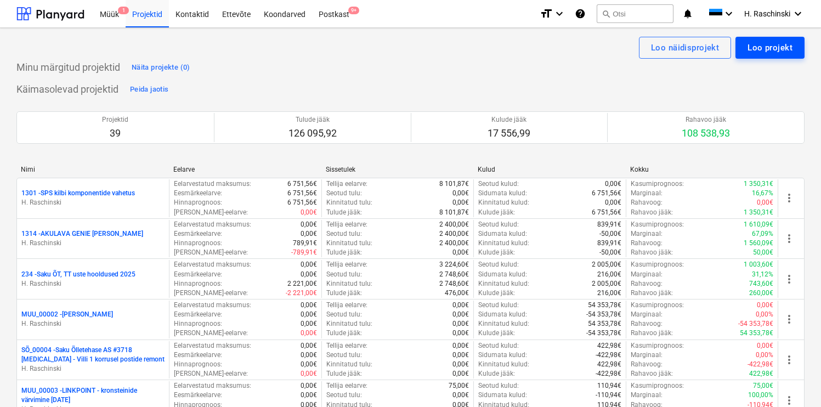
click at [773, 52] on div "Loo projekt" at bounding box center [769, 48] width 45 height 14
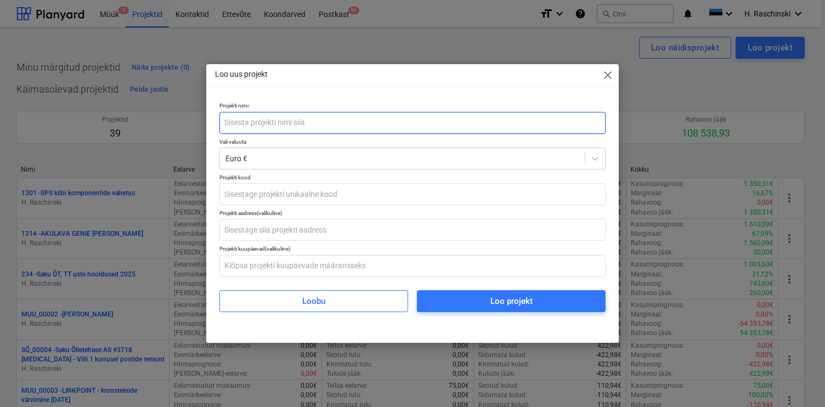
click at [496, 128] on input "text" at bounding box center [412, 123] width 386 height 22
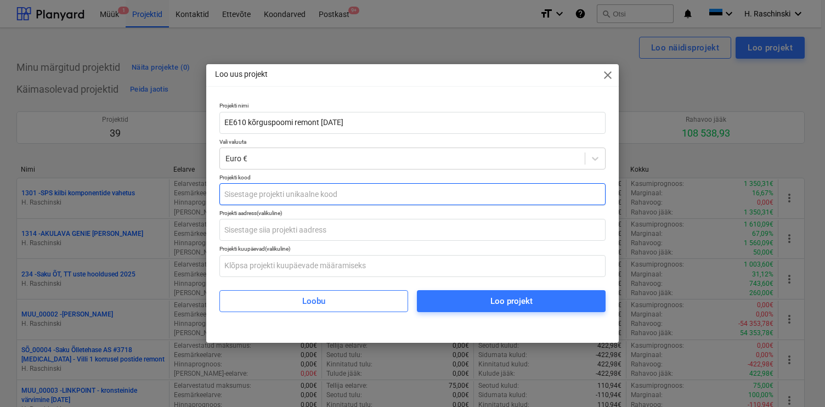
type input "EE610 kõrguspoomi remont [DATE]"
click at [277, 198] on input "text" at bounding box center [412, 194] width 386 height 22
type input "LE_00061"
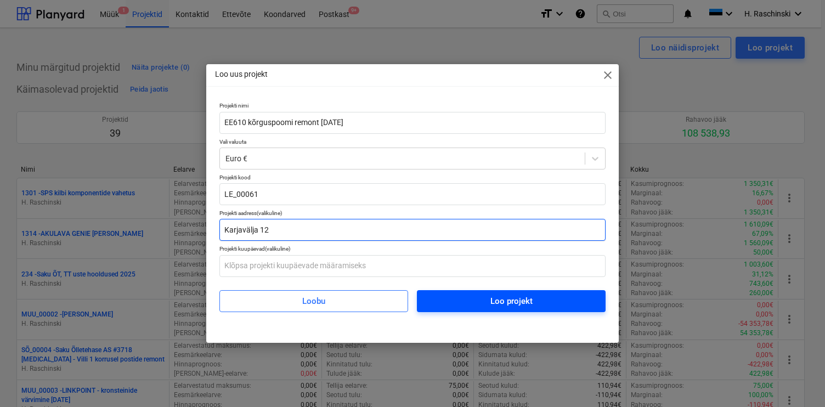
type input "Karjavälja 12"
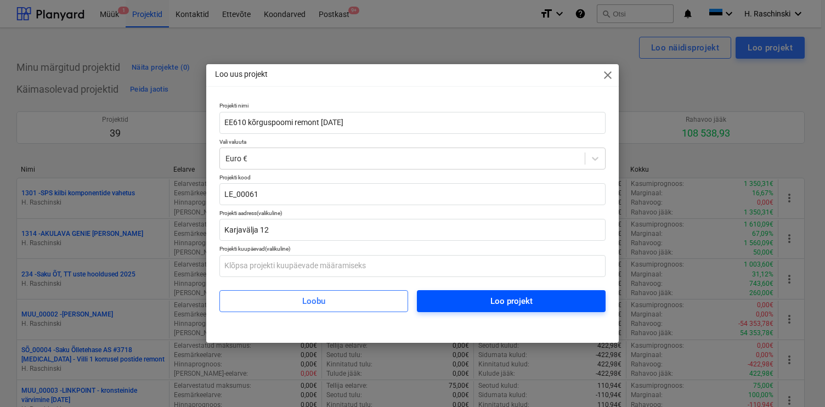
click at [493, 301] on div "Loo projekt" at bounding box center [511, 301] width 42 height 14
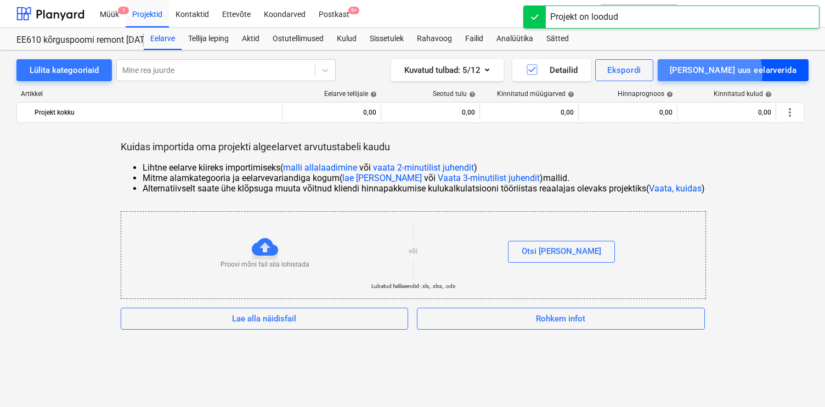
click at [740, 74] on div "[PERSON_NAME] uus eelarverida" at bounding box center [732, 70] width 127 height 14
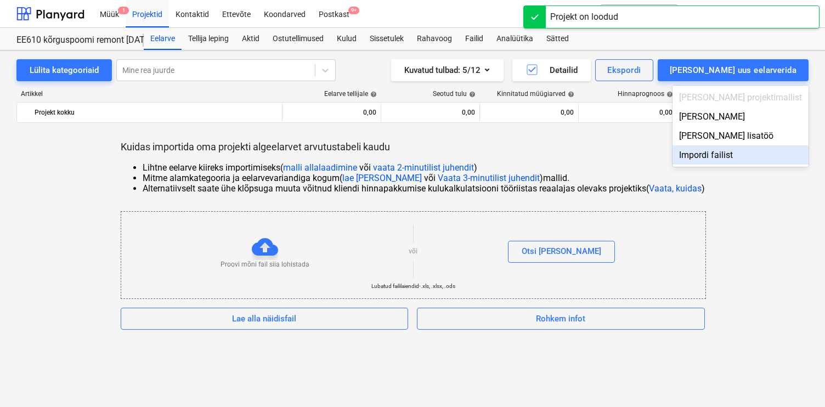
click at [738, 204] on div at bounding box center [412, 203] width 825 height 407
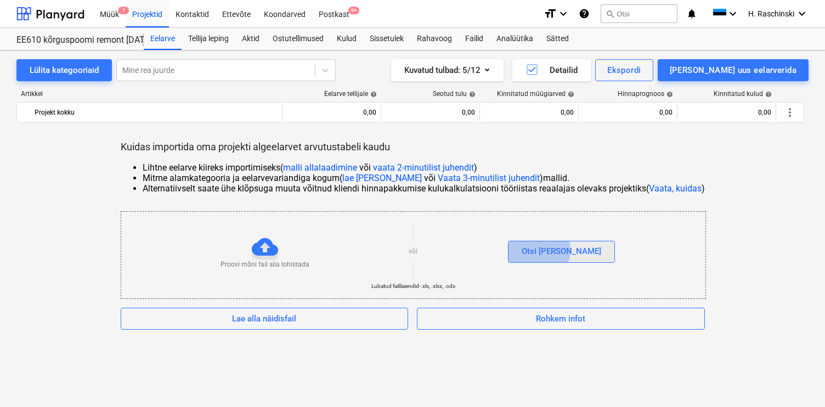
click at [560, 250] on div "Otsi [PERSON_NAME]" at bounding box center [560, 251] width 79 height 14
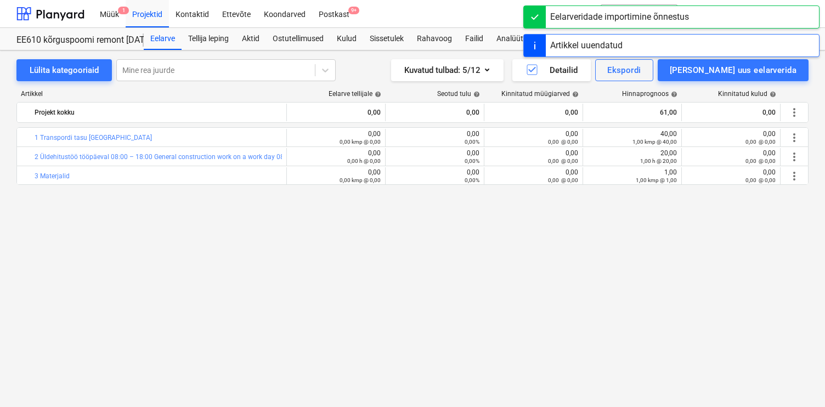
click at [144, 18] on div "Projektid" at bounding box center [147, 13] width 43 height 28
